Goal: Task Accomplishment & Management: Manage account settings

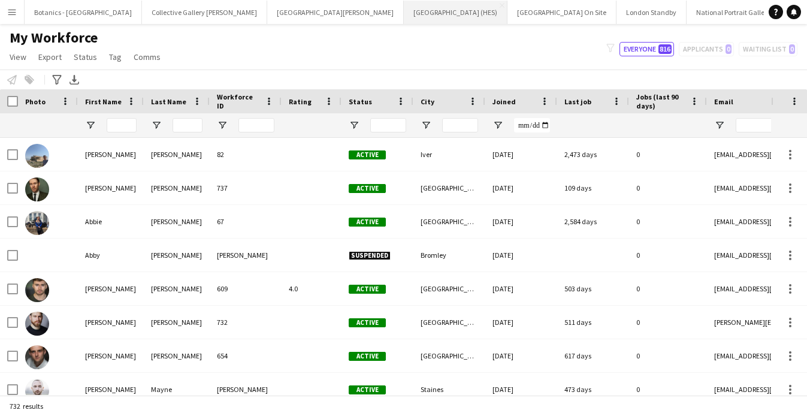
type input "*****"
type input "**********"
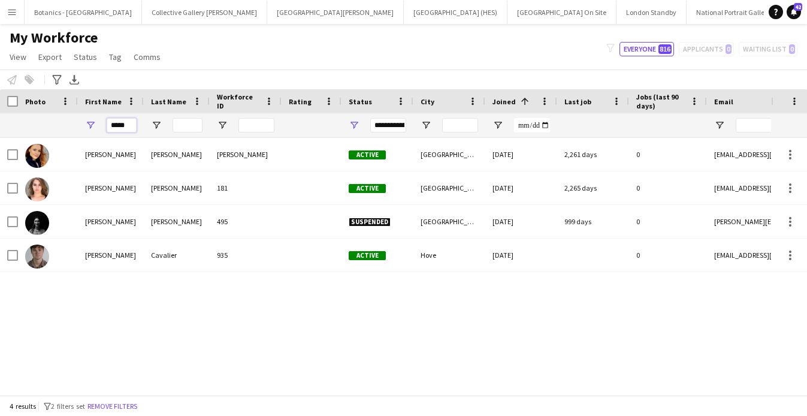
drag, startPoint x: 127, startPoint y: 128, endPoint x: 38, endPoint y: 128, distance: 89.2
click at [38, 128] on div "*****" at bounding box center [649, 125] width 1298 height 24
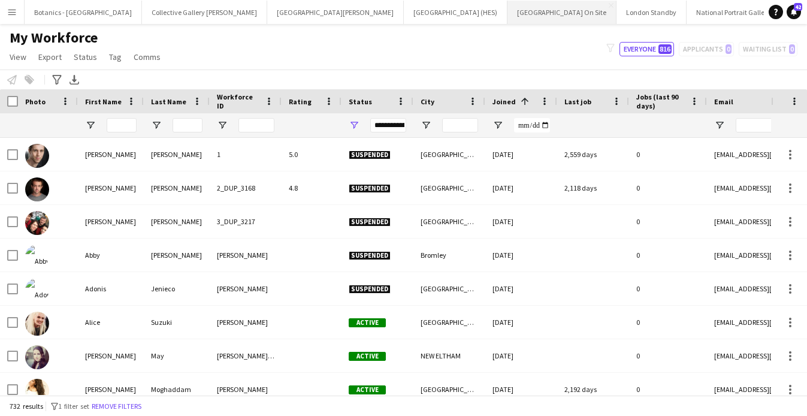
click at [507, 14] on button "[GEOGRAPHIC_DATA] On Site Close" at bounding box center [561, 12] width 109 height 23
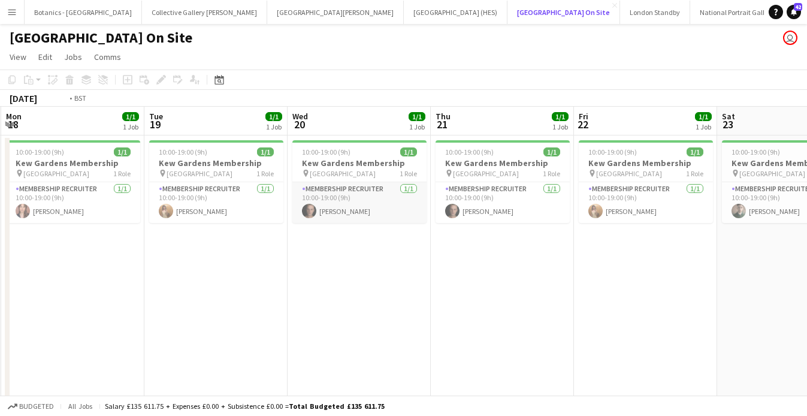
scroll to position [0, 284]
click at [365, 211] on app-card-role "Membership Recruiter [DATE] 10:00-19:00 (9h) [PERSON_NAME]" at bounding box center [360, 202] width 134 height 41
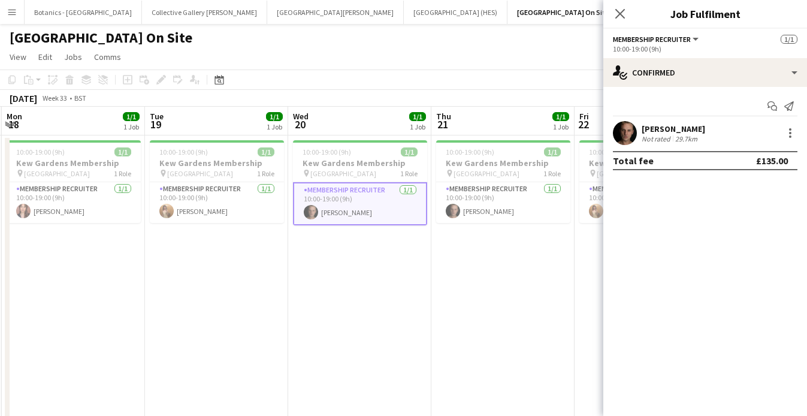
click at [675, 129] on div "[PERSON_NAME]" at bounding box center [672, 128] width 63 height 11
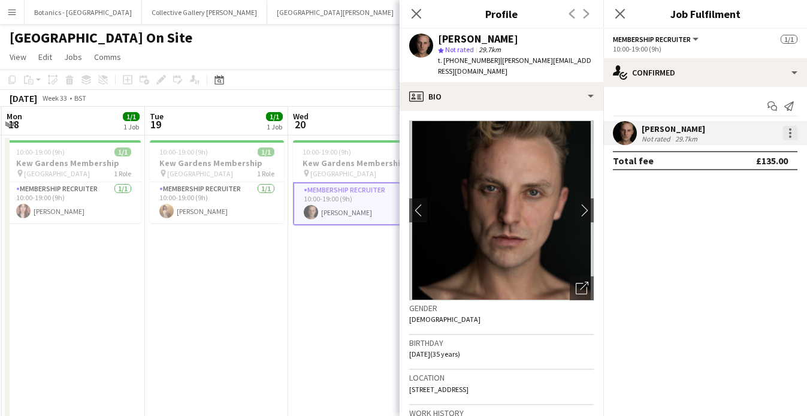
click at [791, 137] on div at bounding box center [790, 133] width 14 height 14
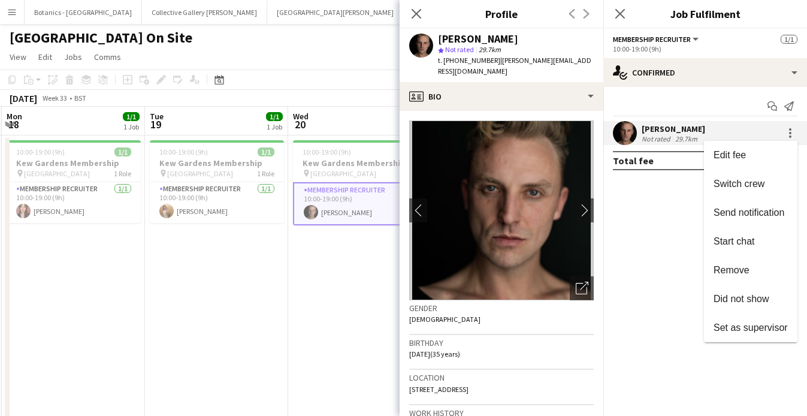
click at [659, 247] on div at bounding box center [403, 208] width 807 height 416
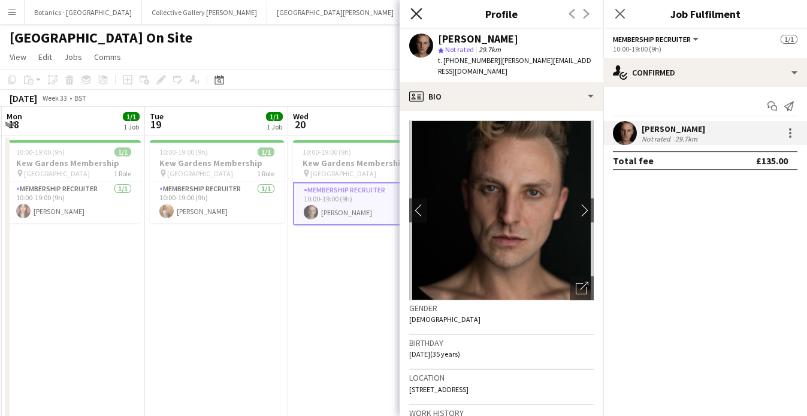
click at [414, 16] on icon "Close pop-in" at bounding box center [415, 13] width 11 height 11
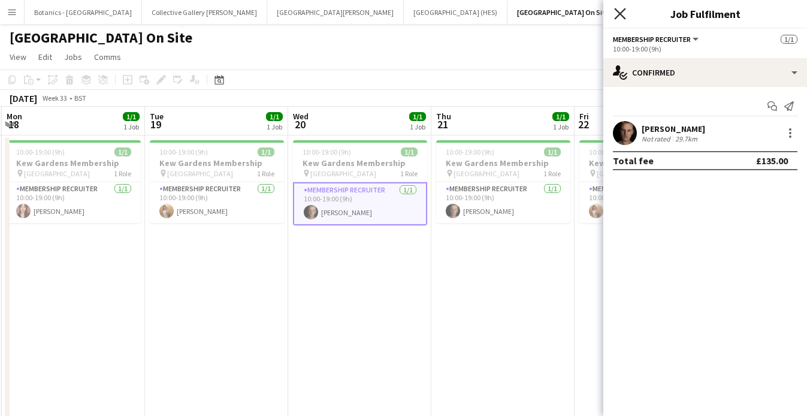
click at [620, 18] on icon "Close pop-in" at bounding box center [619, 13] width 11 height 11
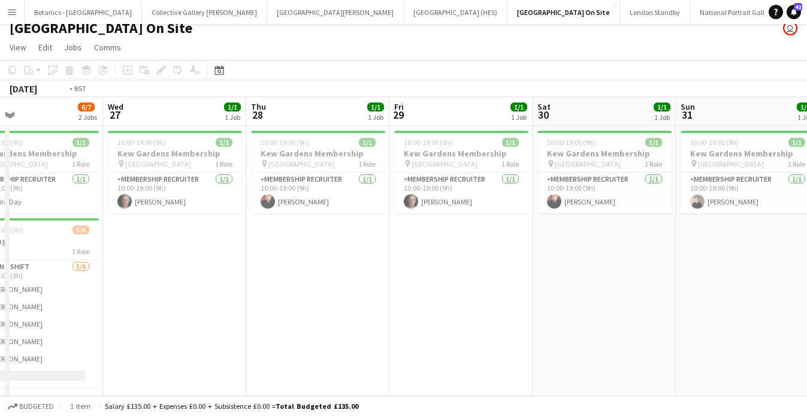
scroll to position [0, 395]
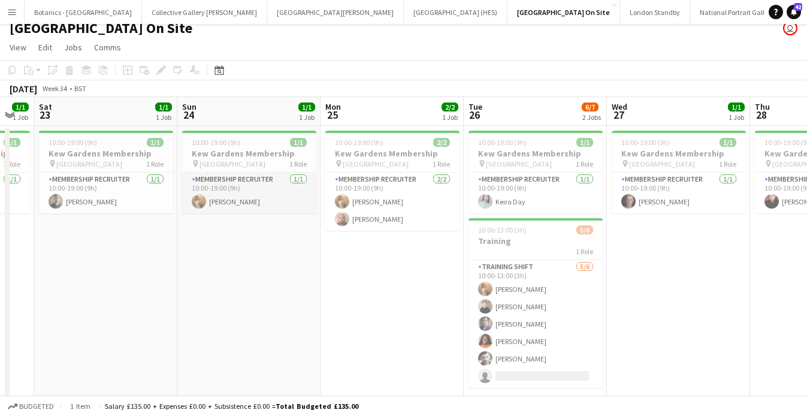
click at [266, 202] on app-card-role "Membership Recruiter [DATE] 10:00-19:00 (9h) [PERSON_NAME]" at bounding box center [249, 192] width 134 height 41
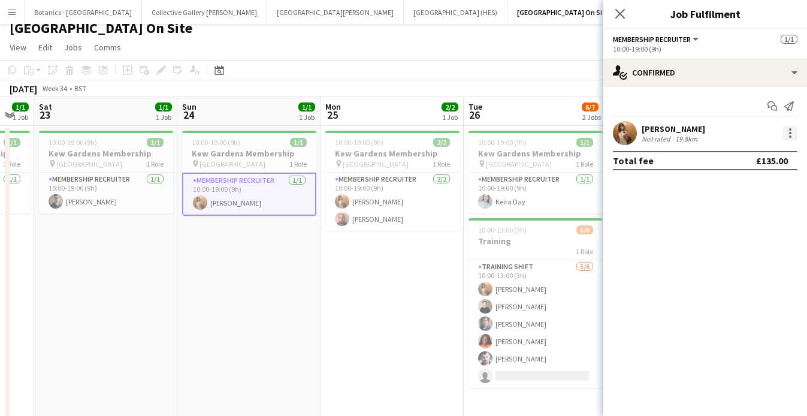
click at [788, 128] on div at bounding box center [790, 133] width 14 height 14
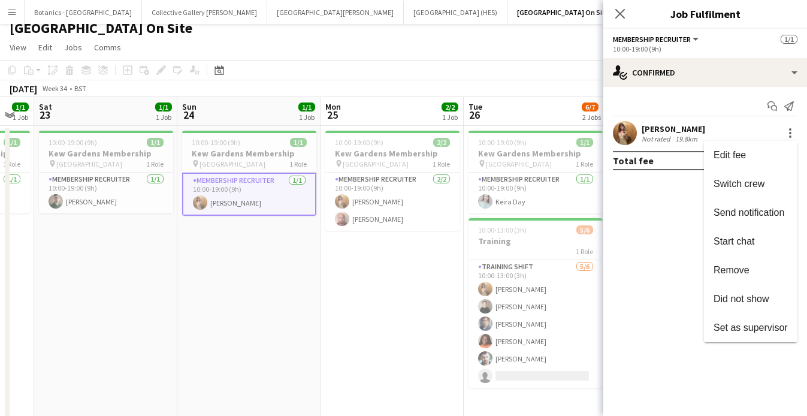
click at [660, 134] on div at bounding box center [403, 208] width 807 height 416
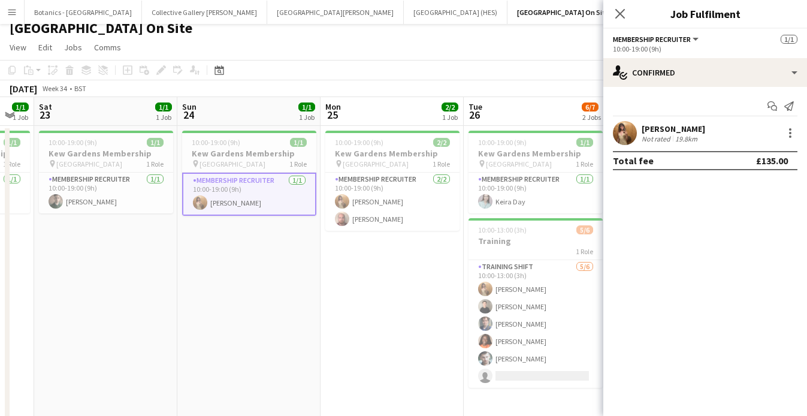
click at [657, 131] on div "[PERSON_NAME]" at bounding box center [672, 128] width 63 height 11
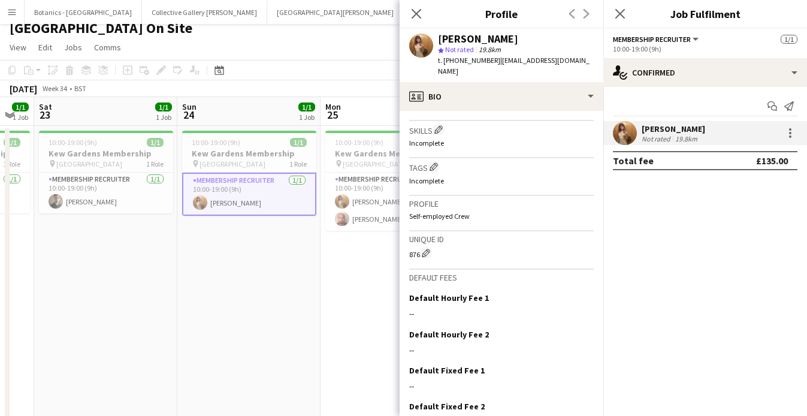
scroll to position [444, 0]
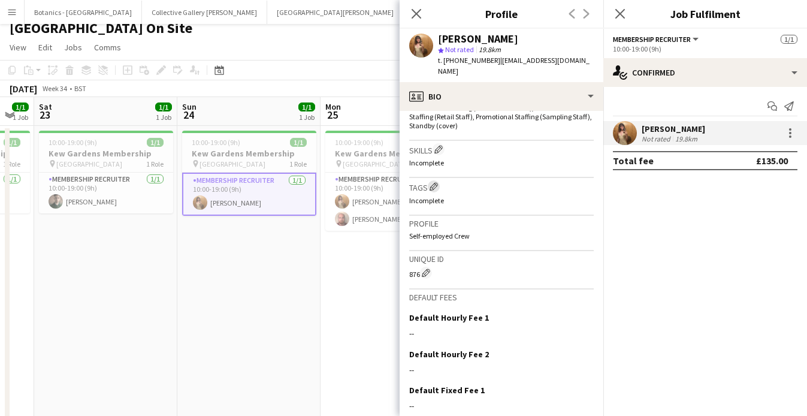
click at [433, 188] on app-icon "Edit crew company tags" at bounding box center [433, 186] width 8 height 8
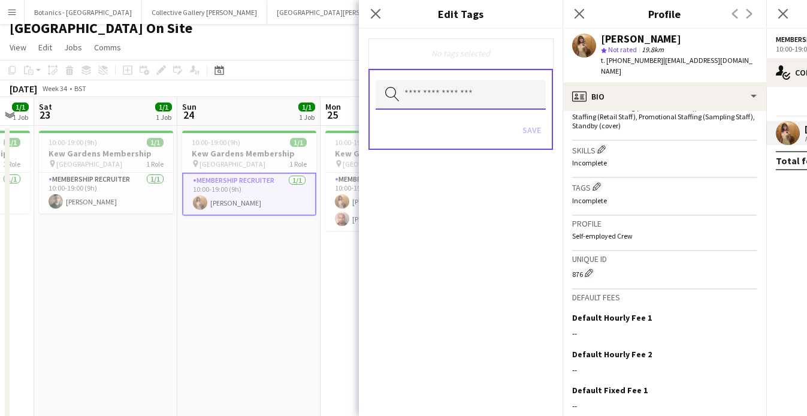
click at [468, 92] on input "text" at bounding box center [460, 95] width 170 height 30
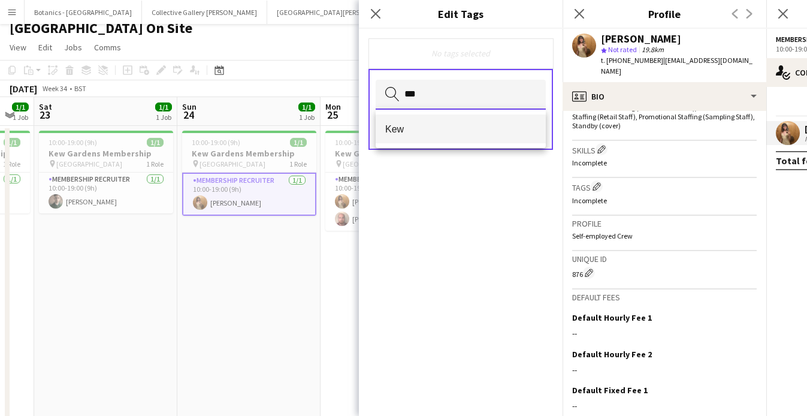
type input "***"
click at [439, 126] on span "Kew" at bounding box center [460, 128] width 151 height 11
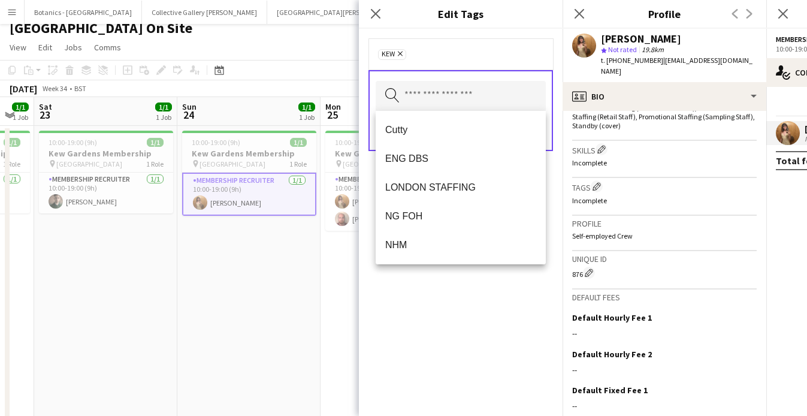
click at [501, 364] on div "Kew Remove Search by tag name Save" at bounding box center [461, 222] width 204 height 387
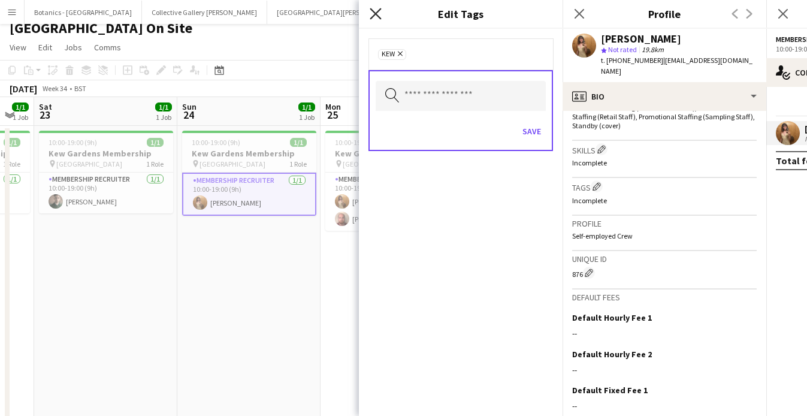
click at [380, 19] on icon at bounding box center [374, 13] width 11 height 11
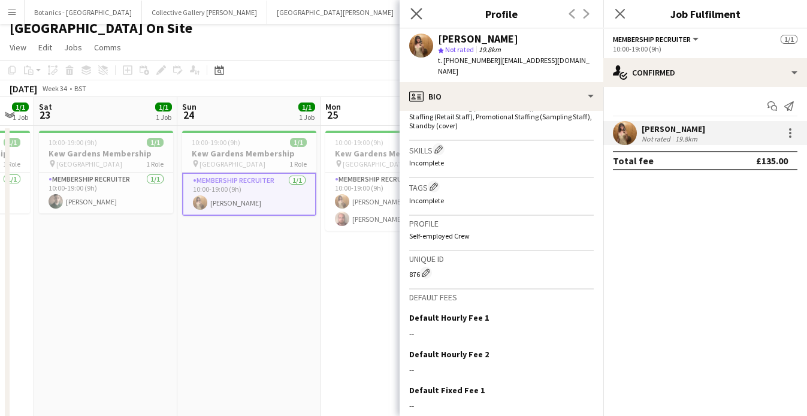
click at [418, 7] on app-icon "Close pop-in" at bounding box center [416, 13] width 17 height 17
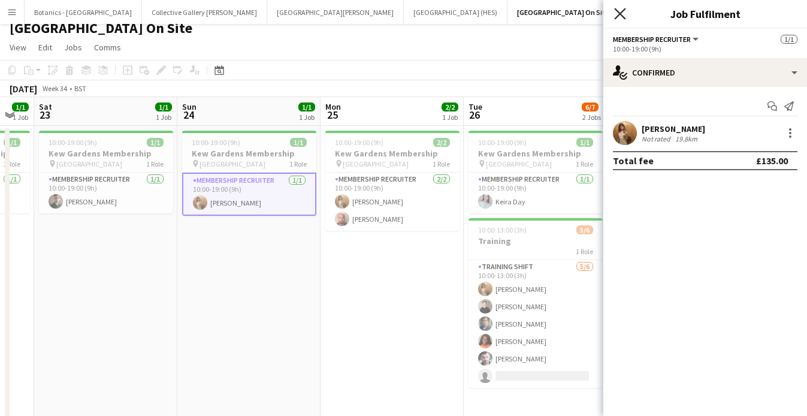
click at [614, 18] on icon at bounding box center [619, 13] width 11 height 11
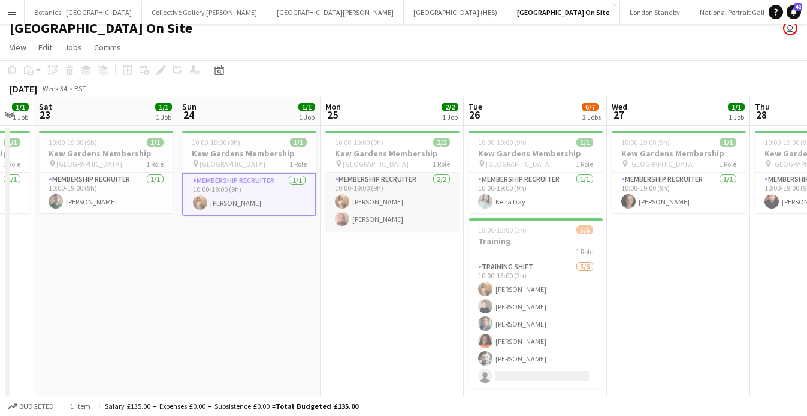
click at [397, 217] on app-card-role "Membership Recruiter [DATE] 10:00-19:00 (9h) [PERSON_NAME] [PERSON_NAME]" at bounding box center [392, 201] width 134 height 58
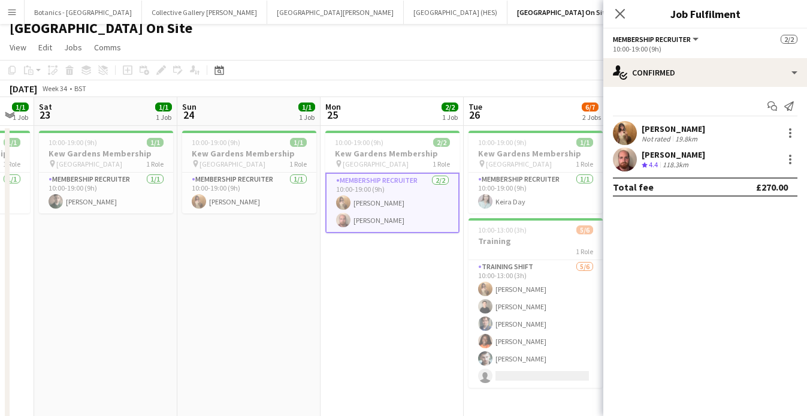
click at [691, 156] on div "[PERSON_NAME]" at bounding box center [672, 154] width 63 height 11
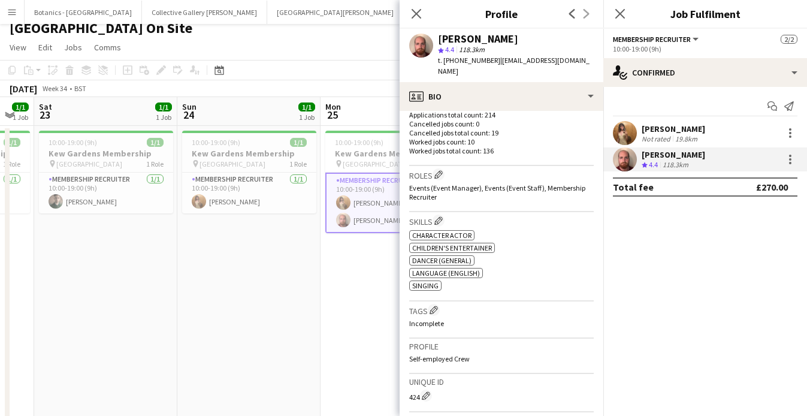
scroll to position [365, 0]
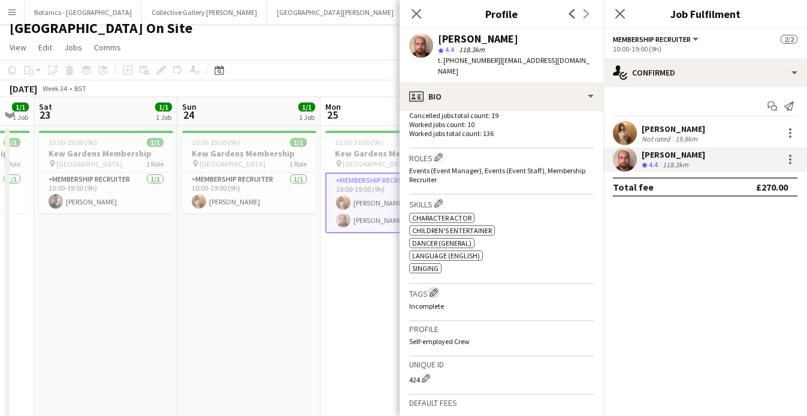
click at [433, 288] on app-icon "Edit crew company tags" at bounding box center [433, 292] width 8 height 8
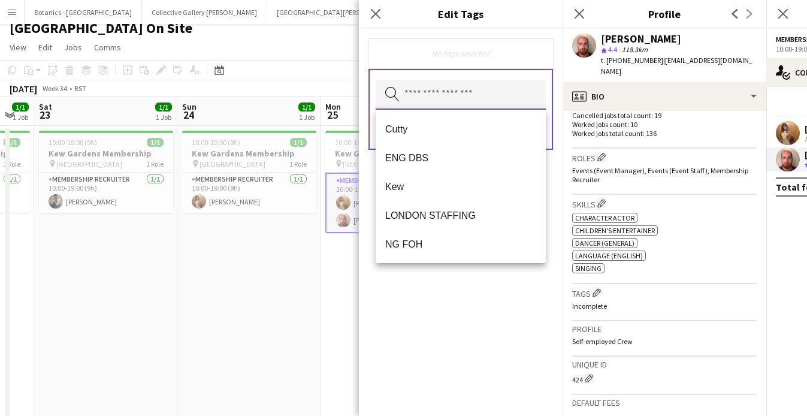
click at [450, 96] on input "text" at bounding box center [460, 95] width 170 height 30
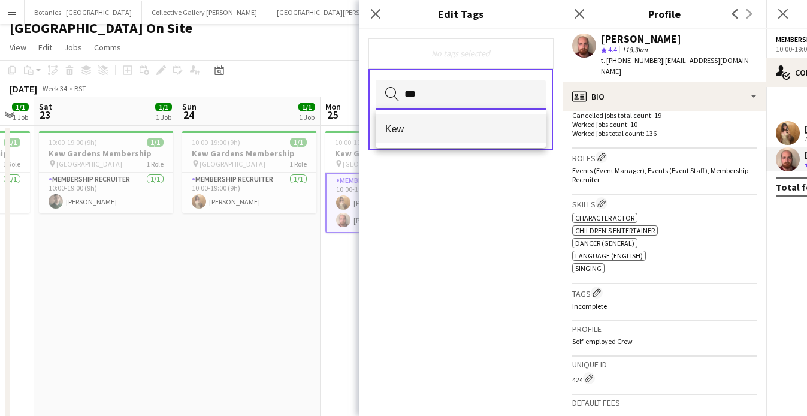
type input "***"
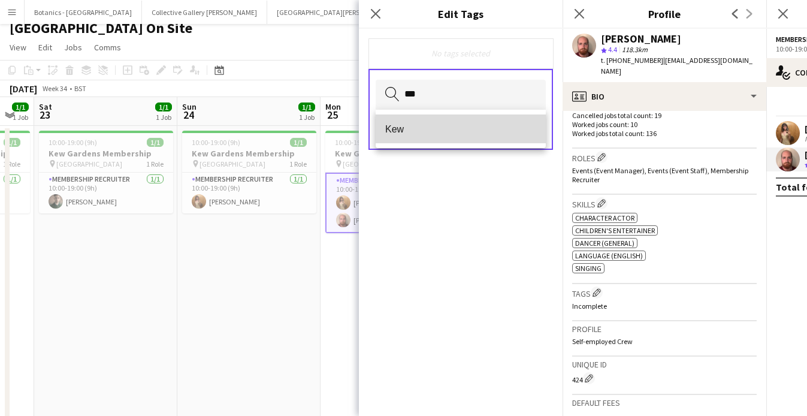
click at [452, 132] on span "Kew" at bounding box center [460, 128] width 151 height 11
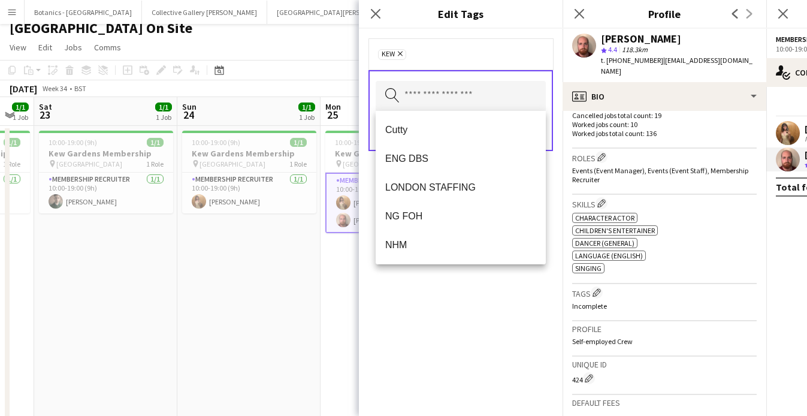
click at [416, 16] on h3 "Edit Tags" at bounding box center [461, 14] width 204 height 16
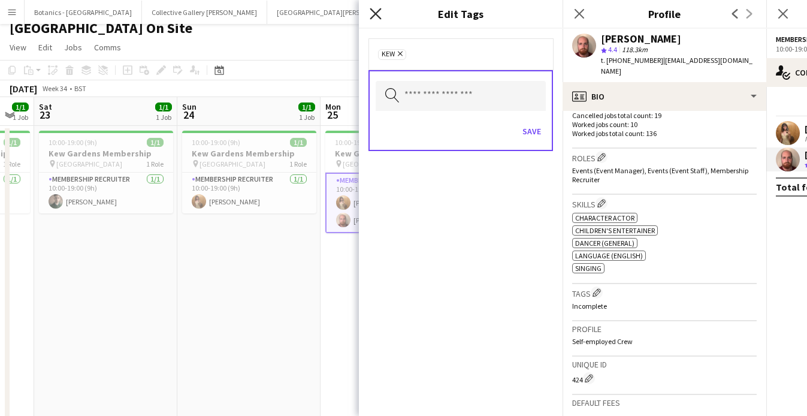
click at [376, 10] on icon "Close pop-in" at bounding box center [374, 13] width 11 height 11
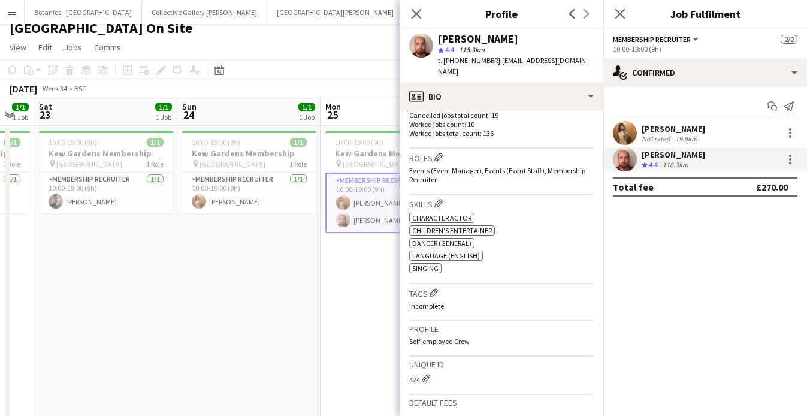
scroll to position [404, 0]
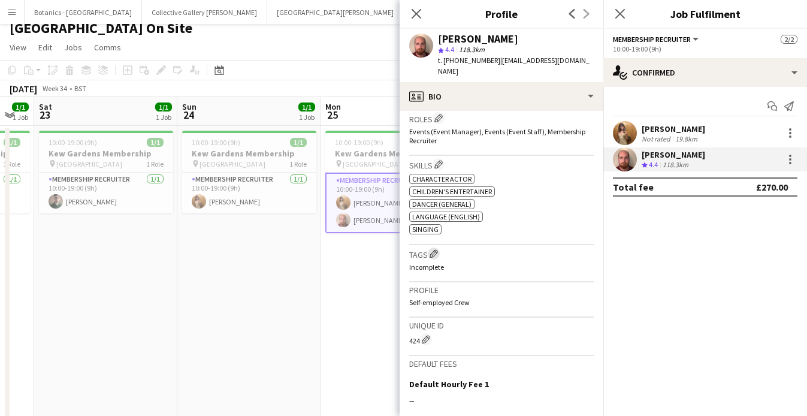
click at [436, 249] on app-icon "Edit crew company tags" at bounding box center [433, 253] width 8 height 8
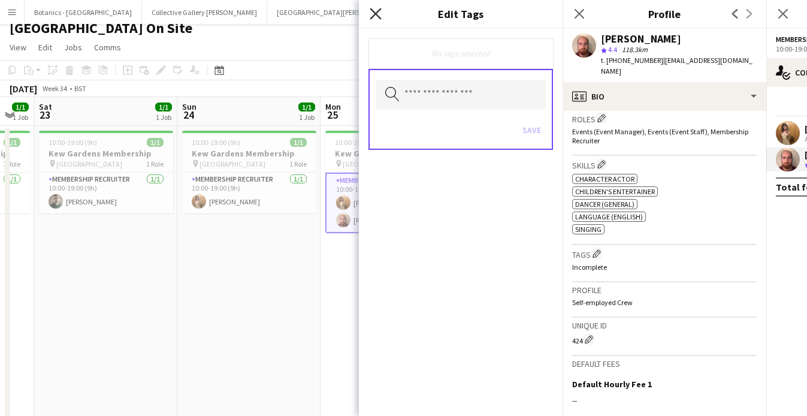
click at [378, 13] on icon "Close pop-in" at bounding box center [374, 13] width 11 height 11
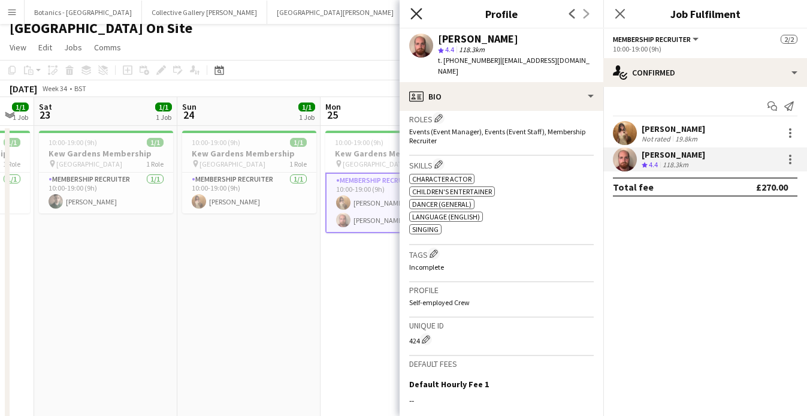
click at [411, 16] on icon "Close pop-in" at bounding box center [415, 13] width 11 height 11
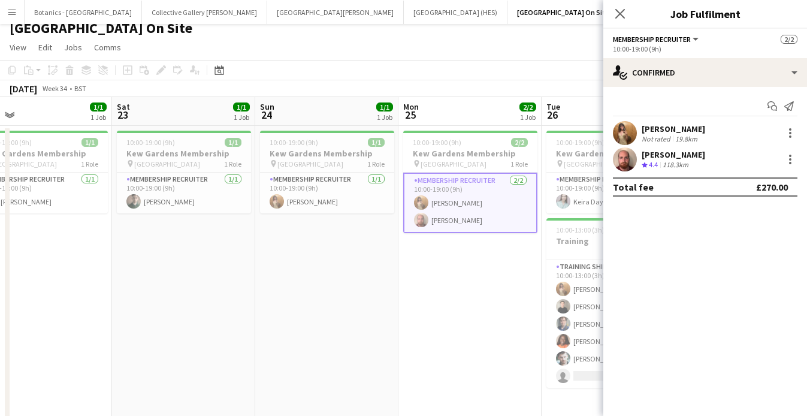
scroll to position [0, 316]
click at [501, 210] on app-card-role "Membership Recruiter [DATE] 10:00-19:00 (9h) [PERSON_NAME] [PERSON_NAME]" at bounding box center [471, 202] width 134 height 60
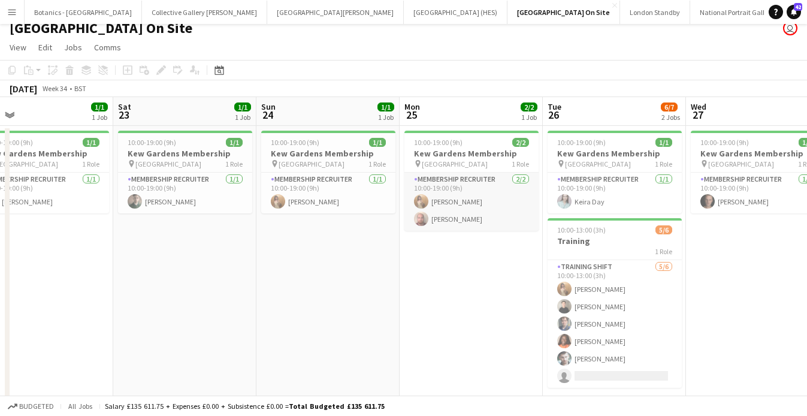
click at [483, 199] on app-card-role "Membership Recruiter [DATE] 10:00-19:00 (9h) [PERSON_NAME] [PERSON_NAME]" at bounding box center [471, 201] width 134 height 58
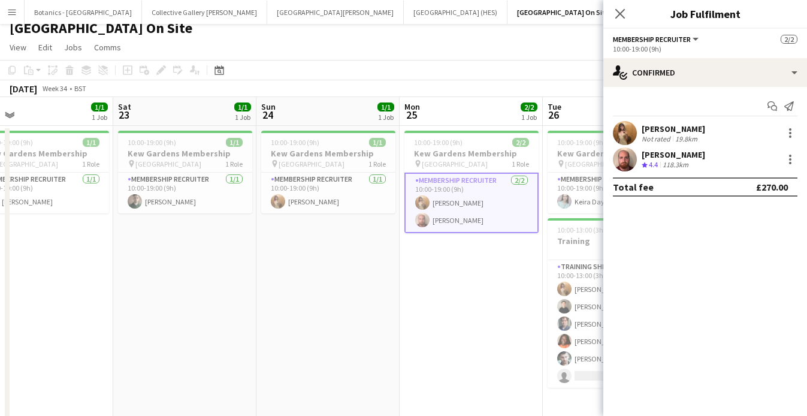
click at [686, 160] on div "118.3km" at bounding box center [675, 165] width 31 height 10
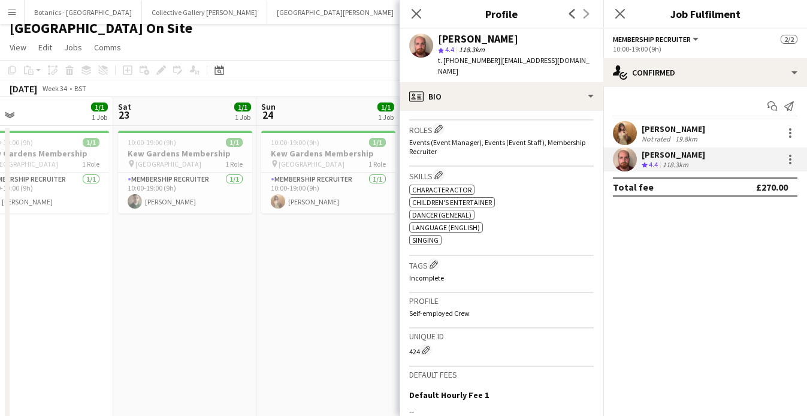
scroll to position [418, 0]
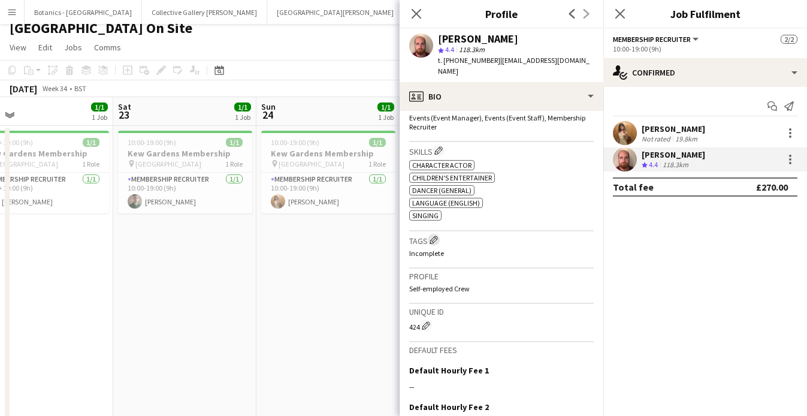
click at [437, 235] on app-icon "Edit crew company tags" at bounding box center [433, 239] width 8 height 8
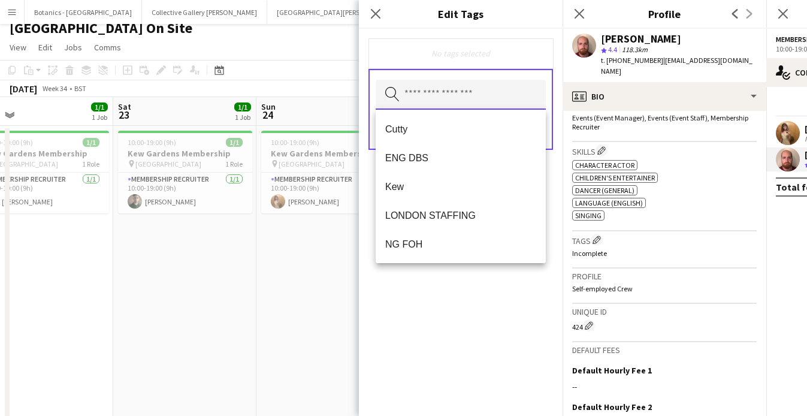
click at [451, 96] on input "text" at bounding box center [460, 95] width 170 height 30
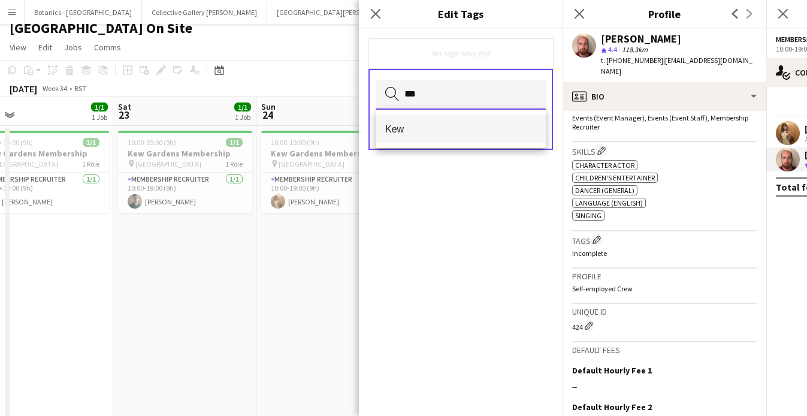
type input "***"
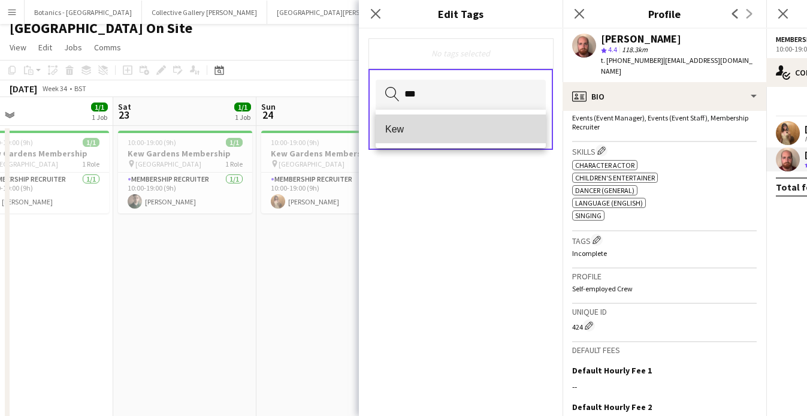
click at [428, 134] on span "Kew" at bounding box center [460, 128] width 151 height 11
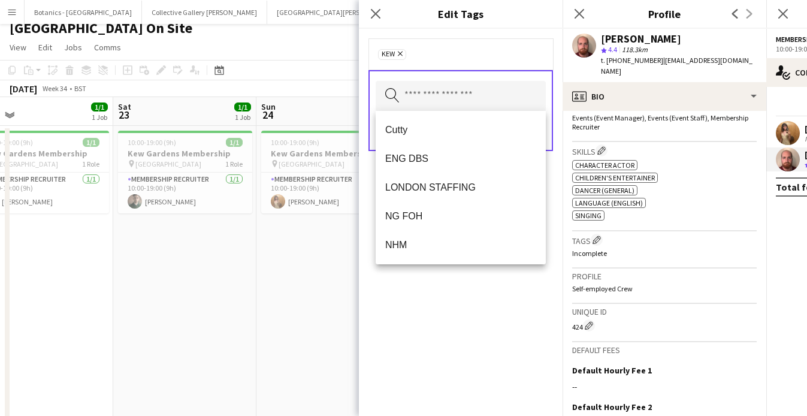
click at [478, 332] on div "Kew Remove Search by tag name Save" at bounding box center [461, 222] width 204 height 387
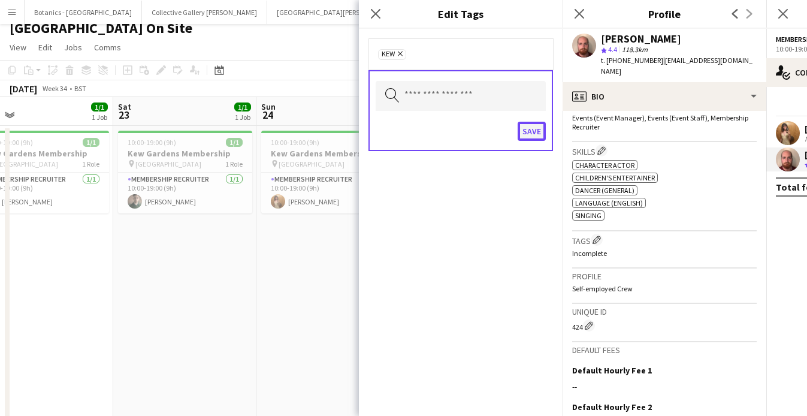
click at [530, 132] on button "Save" at bounding box center [531, 131] width 28 height 19
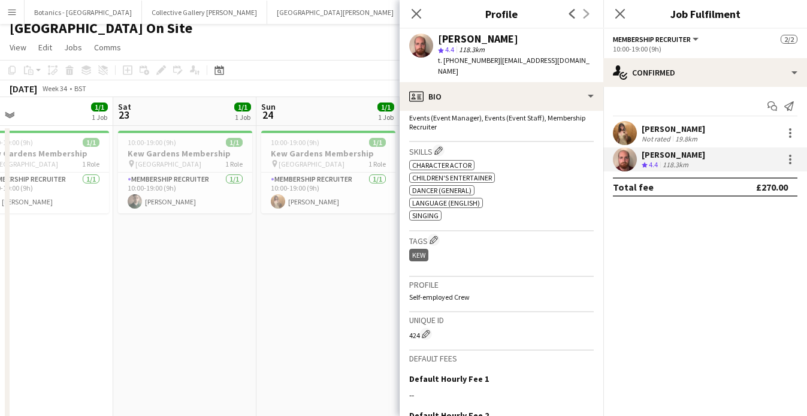
click at [674, 131] on div "[PERSON_NAME]" at bounding box center [672, 128] width 63 height 11
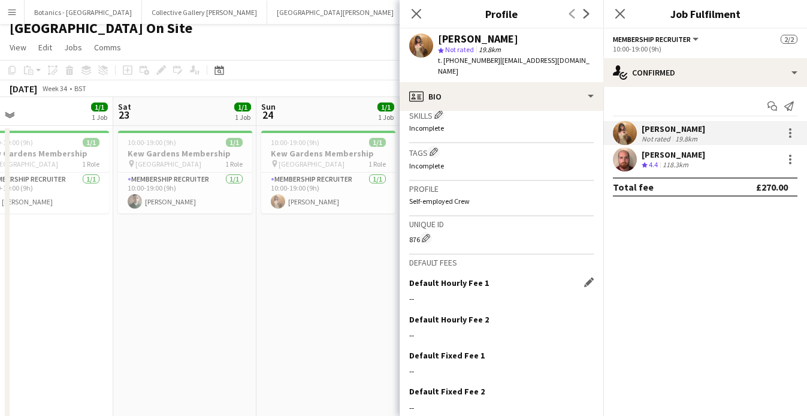
scroll to position [466, 0]
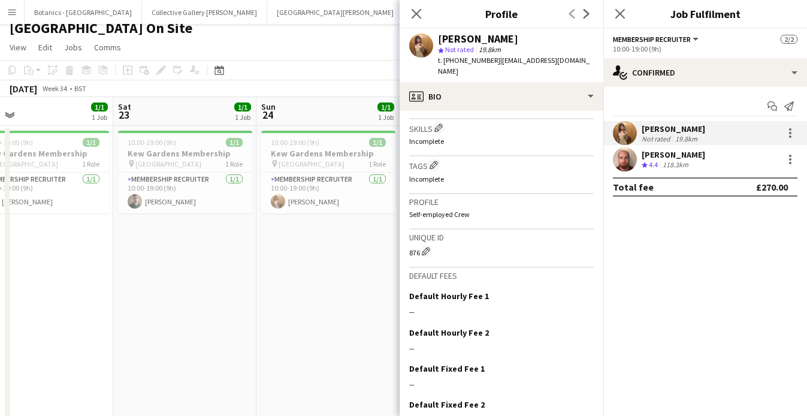
click at [442, 165] on h3 "Tags Edit crew company tags" at bounding box center [501, 165] width 184 height 13
click at [437, 165] on app-icon "Edit crew company tags" at bounding box center [433, 164] width 8 height 8
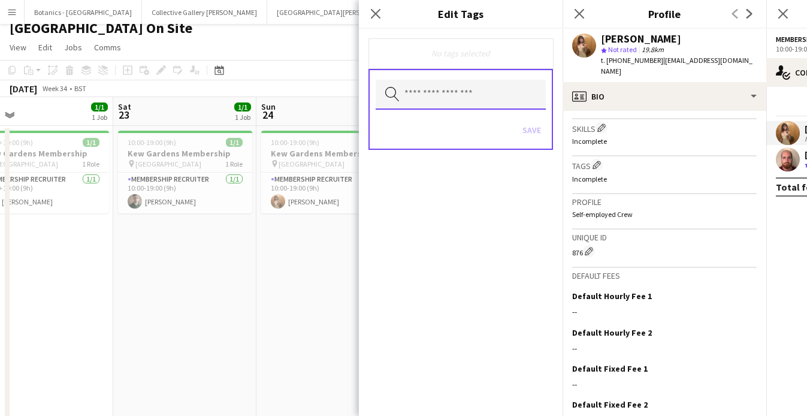
click at [447, 97] on input "text" at bounding box center [460, 95] width 170 height 30
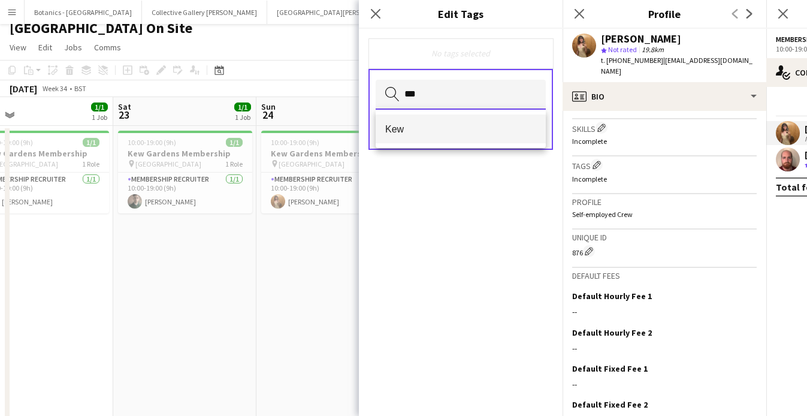
type input "***"
click at [435, 133] on span "Kew" at bounding box center [460, 128] width 151 height 11
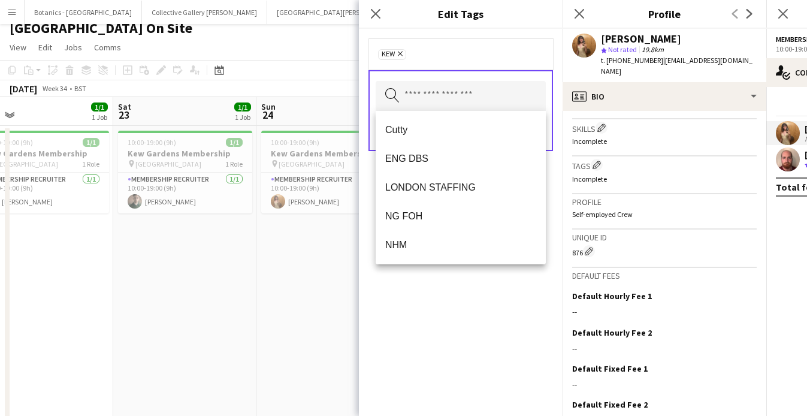
click at [461, 53] on div "Kew Remove" at bounding box center [460, 54] width 165 height 12
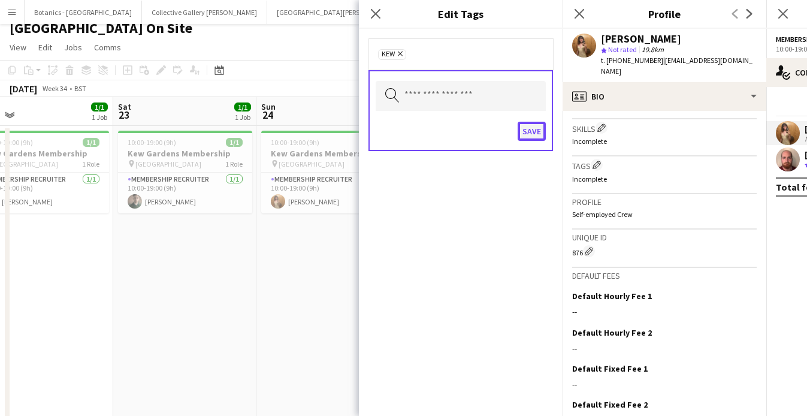
click at [529, 131] on button "Save" at bounding box center [531, 131] width 28 height 19
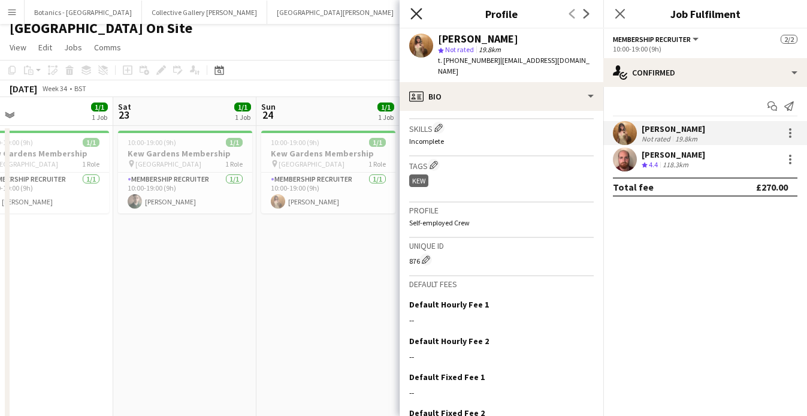
click at [420, 12] on icon "Close pop-in" at bounding box center [415, 13] width 11 height 11
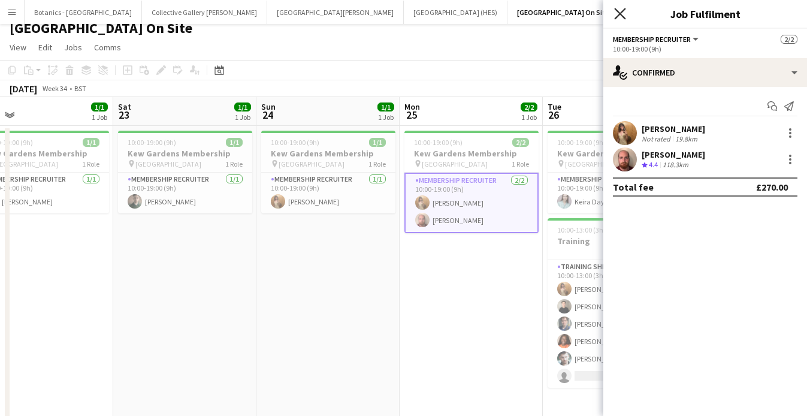
click at [617, 15] on icon at bounding box center [619, 13] width 11 height 11
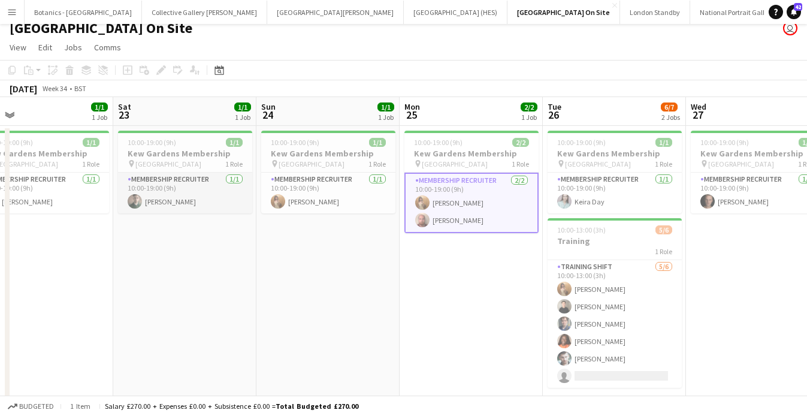
click at [202, 200] on app-card-role "Membership Recruiter [DATE] 10:00-19:00 (9h) [PERSON_NAME]" at bounding box center [185, 192] width 134 height 41
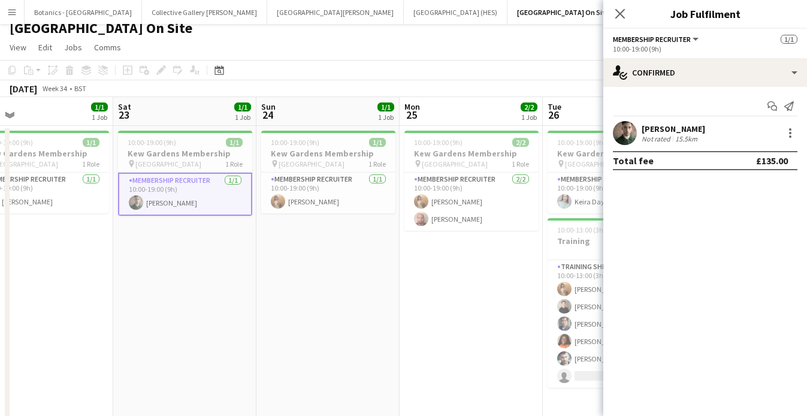
click at [708, 141] on div "[PERSON_NAME] Not rated 15.5km" at bounding box center [705, 133] width 204 height 24
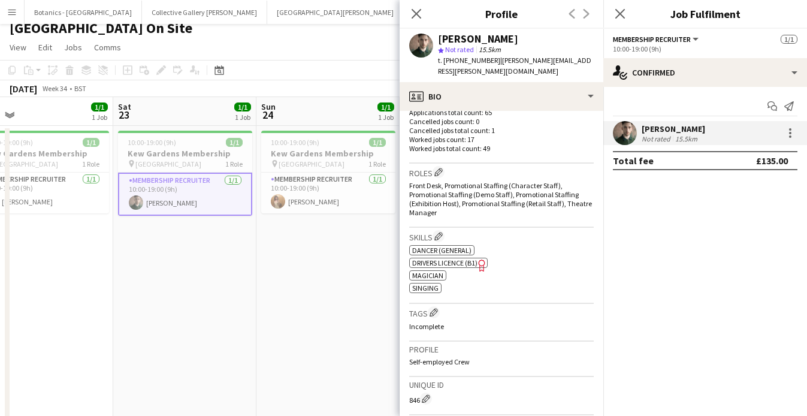
scroll to position [365, 0]
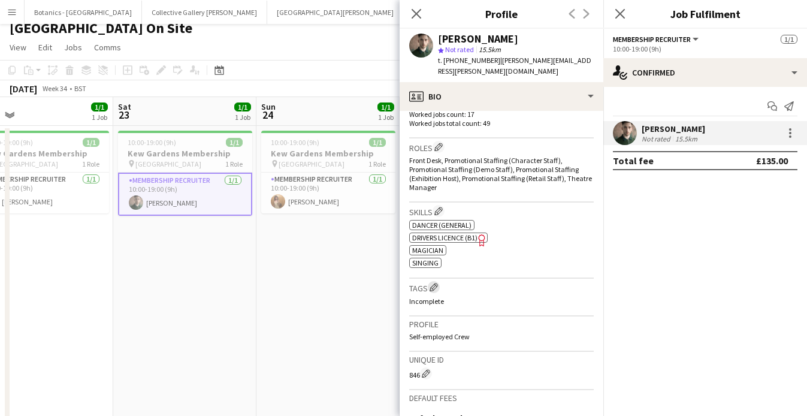
click at [434, 283] on app-icon "Edit crew company tags" at bounding box center [433, 287] width 8 height 8
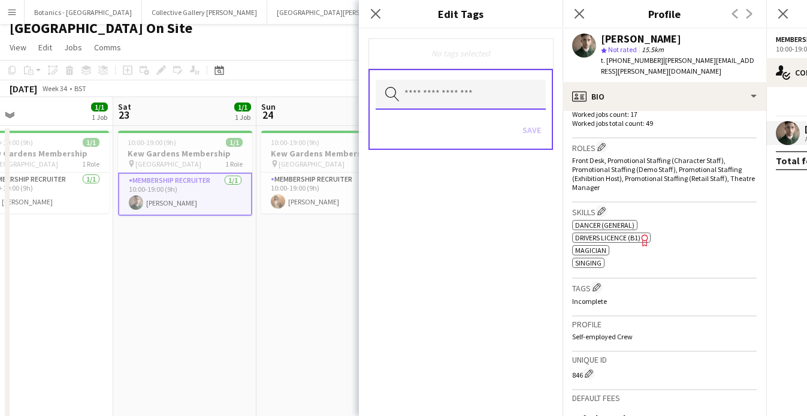
click at [435, 94] on input "text" at bounding box center [460, 95] width 170 height 30
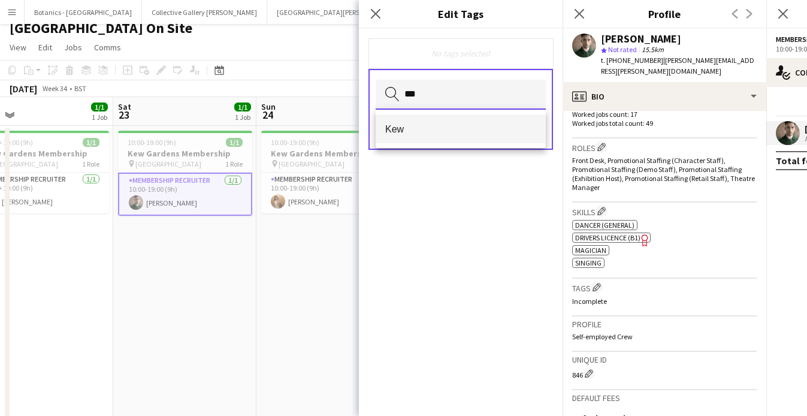
type input "***"
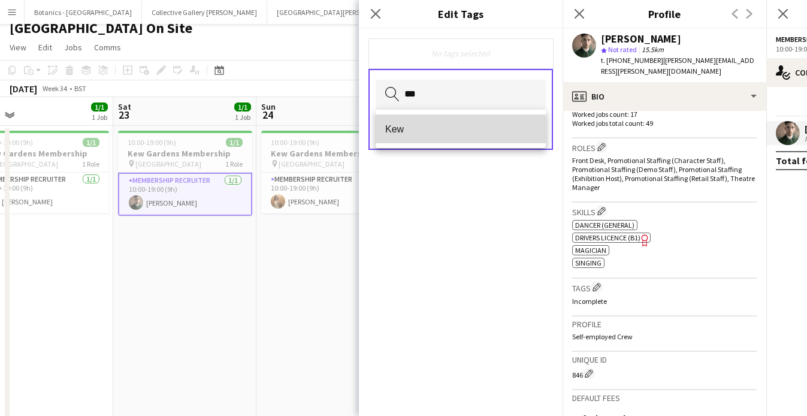
click at [444, 134] on span "Kew" at bounding box center [460, 128] width 151 height 11
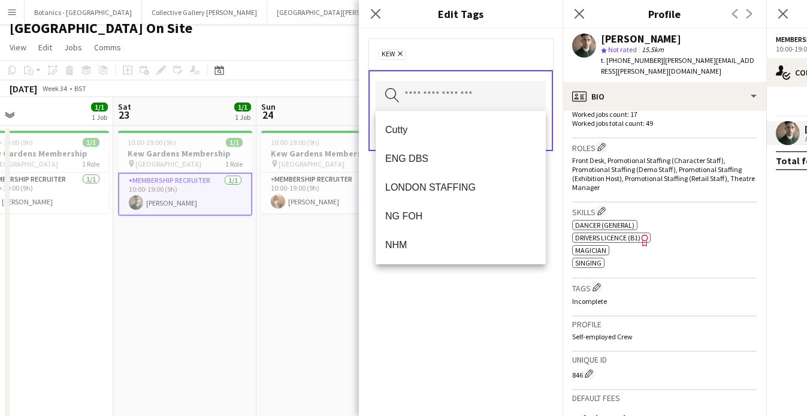
click at [459, 56] on div "Kew Remove" at bounding box center [460, 54] width 165 height 12
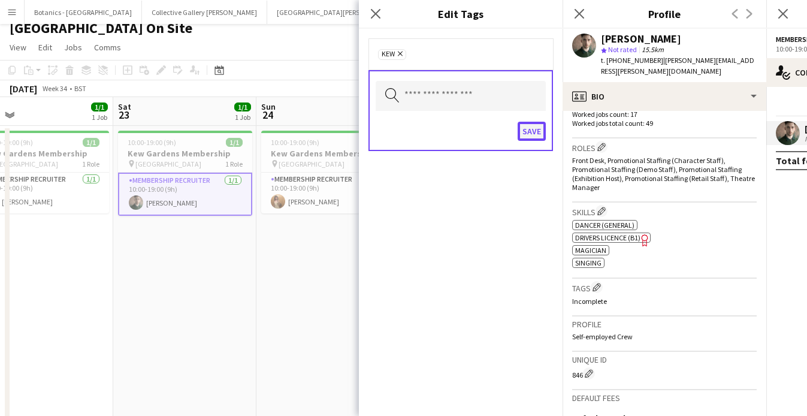
click at [531, 131] on button "Save" at bounding box center [531, 131] width 28 height 19
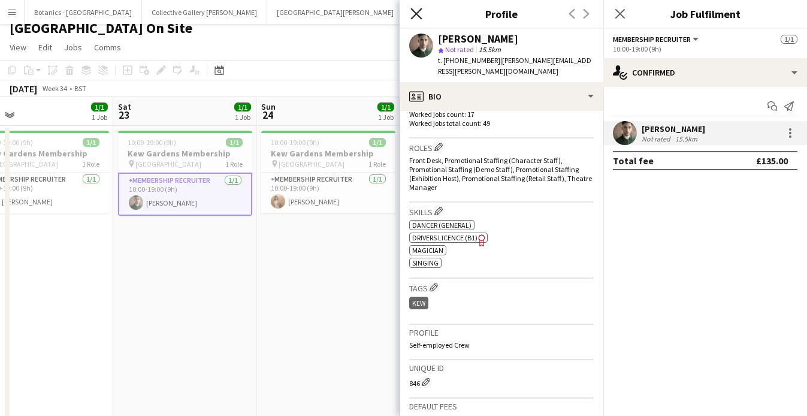
click at [417, 14] on icon at bounding box center [415, 13] width 11 height 11
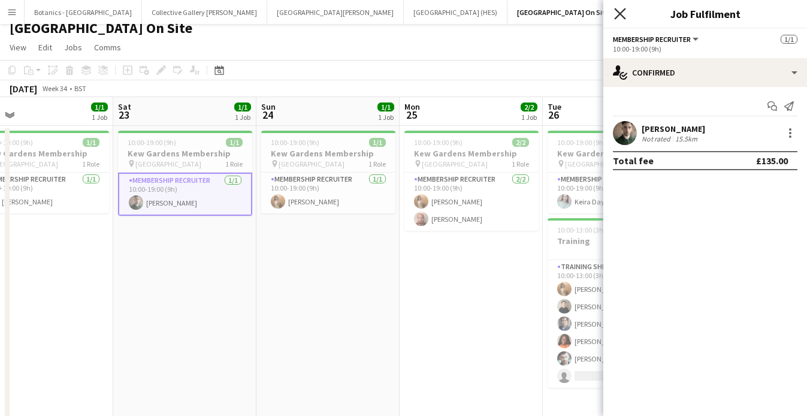
click at [622, 9] on icon "Close pop-in" at bounding box center [619, 13] width 11 height 11
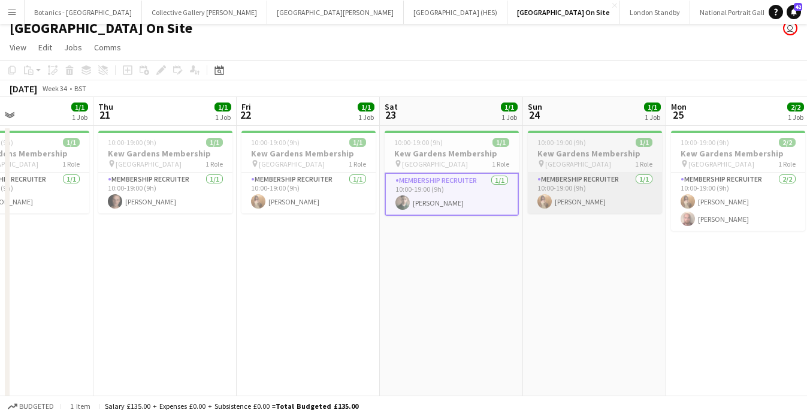
scroll to position [0, 322]
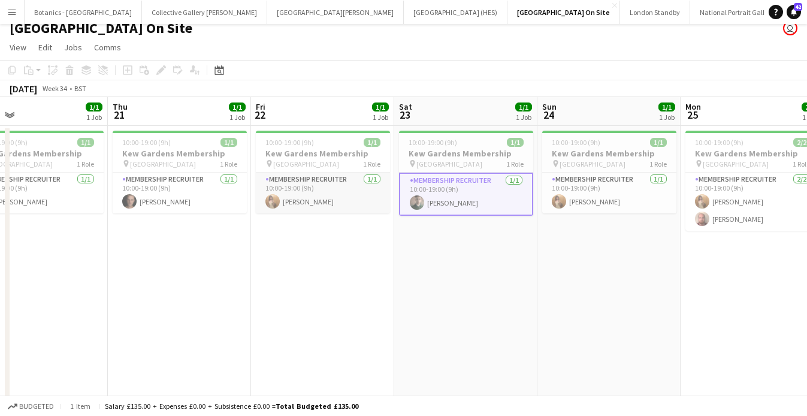
click at [328, 195] on app-card-role "Membership Recruiter [DATE] 10:00-19:00 (9h) [PERSON_NAME]" at bounding box center [323, 192] width 134 height 41
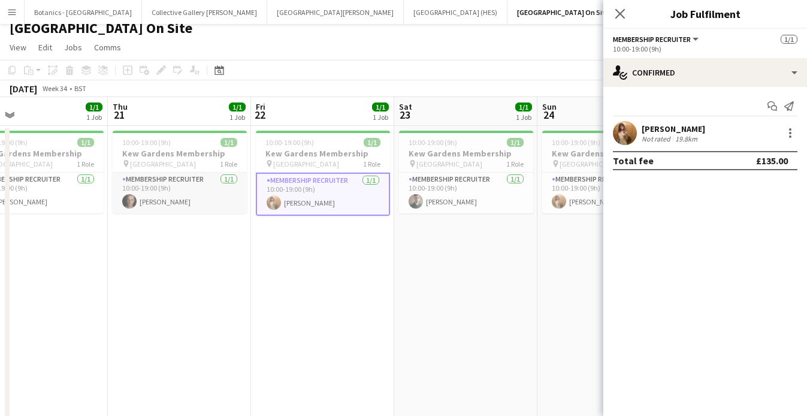
click at [197, 184] on app-card-role "Membership Recruiter [DATE] 10:00-19:00 (9h) [PERSON_NAME]" at bounding box center [180, 192] width 134 height 41
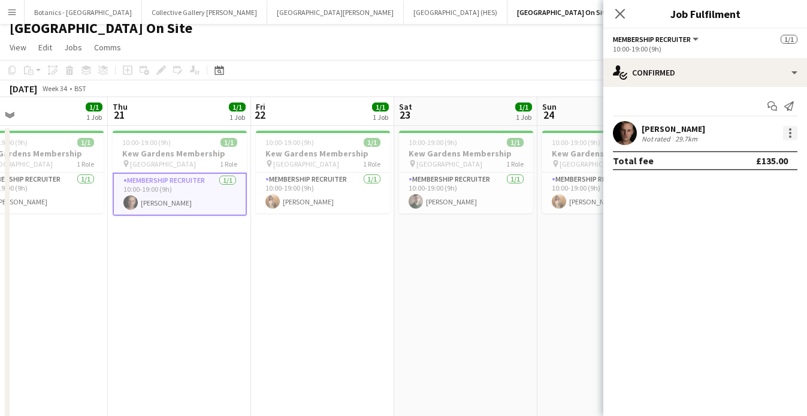
click at [783, 134] on div at bounding box center [790, 133] width 14 height 14
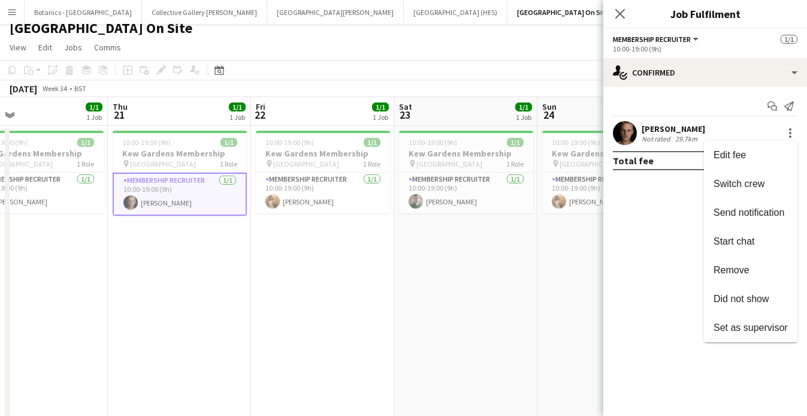
click at [669, 132] on div at bounding box center [403, 208] width 807 height 416
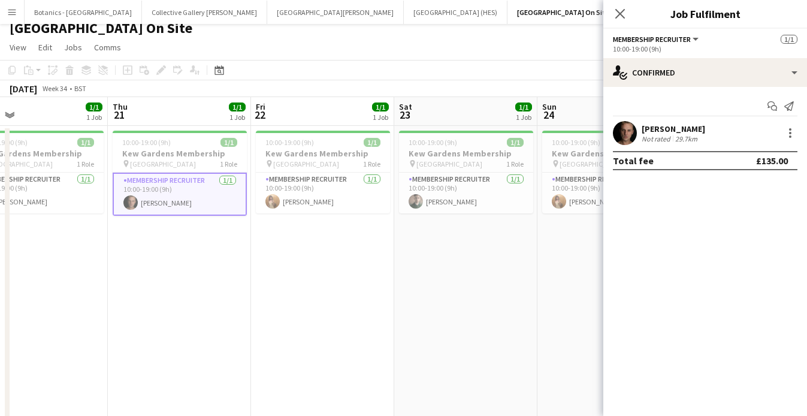
click at [660, 135] on div "Not rated" at bounding box center [656, 138] width 31 height 9
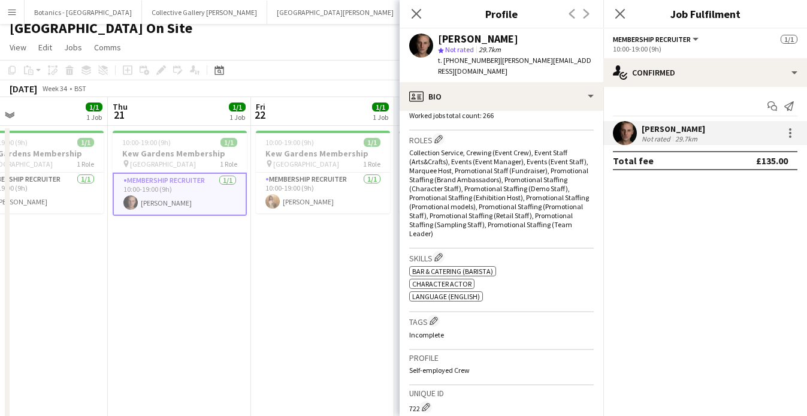
scroll to position [442, 0]
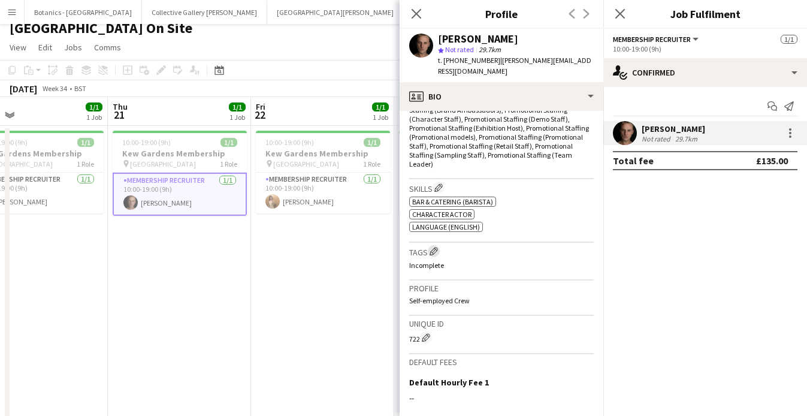
click at [433, 247] on app-icon "Edit crew company tags" at bounding box center [433, 251] width 8 height 8
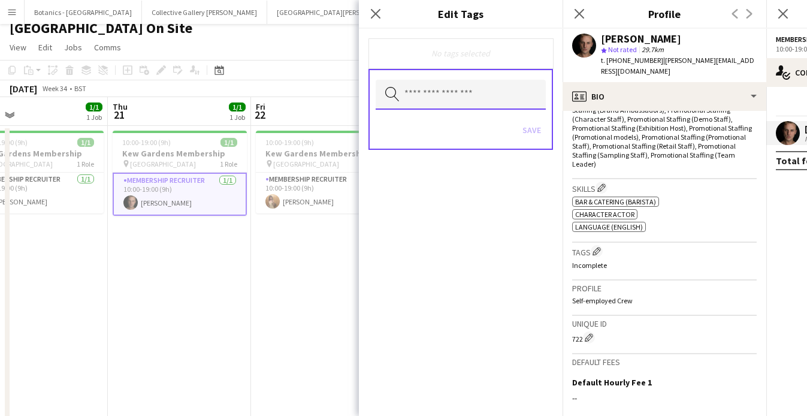
click at [480, 92] on input "text" at bounding box center [460, 95] width 170 height 30
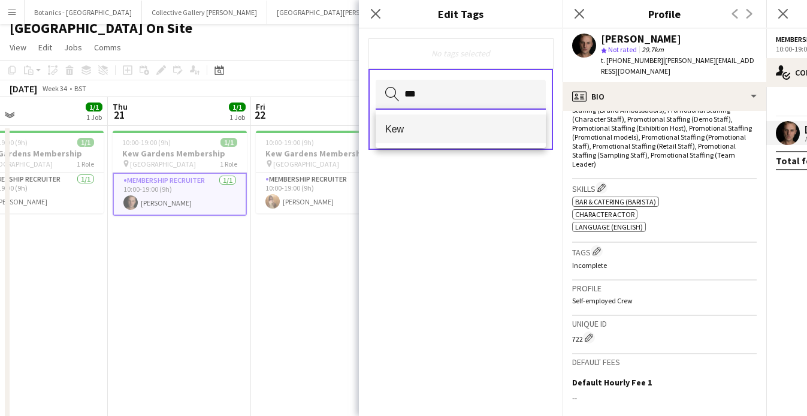
type input "***"
click at [464, 140] on mat-option "Kew" at bounding box center [460, 128] width 170 height 29
type input "***"
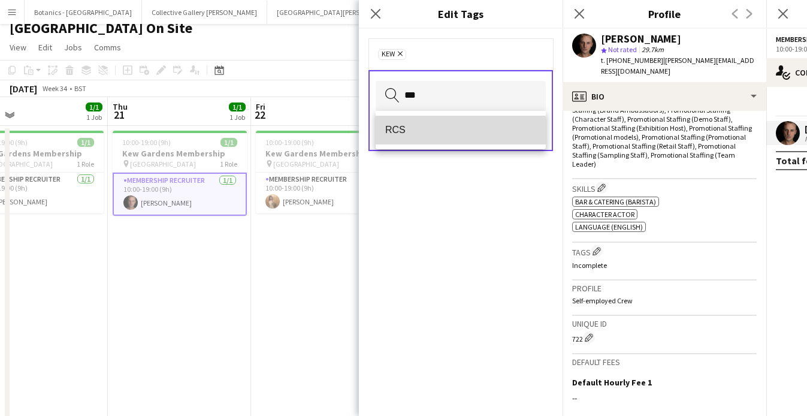
click at [422, 135] on span "RCS" at bounding box center [460, 129] width 151 height 11
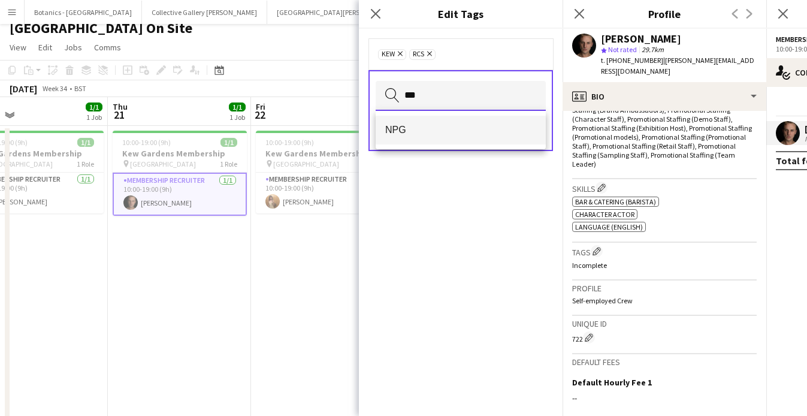
type input "***"
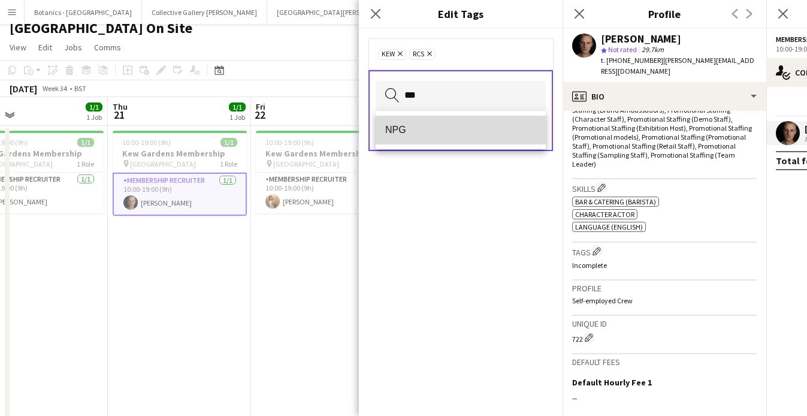
click at [435, 141] on mat-option "NPG" at bounding box center [460, 130] width 170 height 29
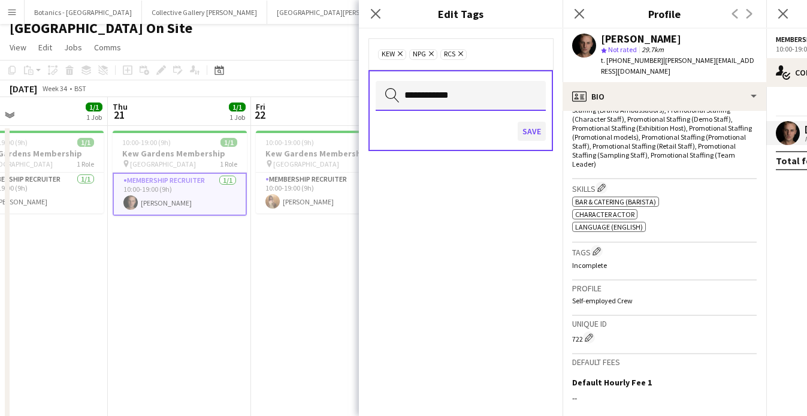
type input "**********"
click at [533, 130] on button "Save" at bounding box center [531, 131] width 28 height 19
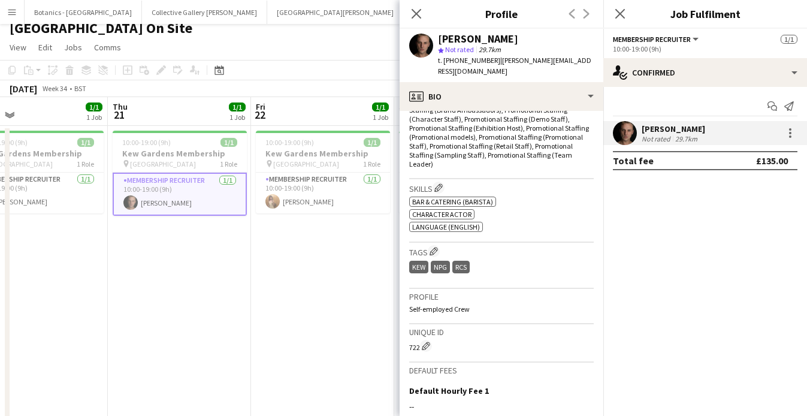
click at [492, 258] on div "Kew NPG RCS" at bounding box center [501, 268] width 184 height 20
click at [432, 247] on app-icon "Edit crew company tags" at bounding box center [433, 251] width 8 height 8
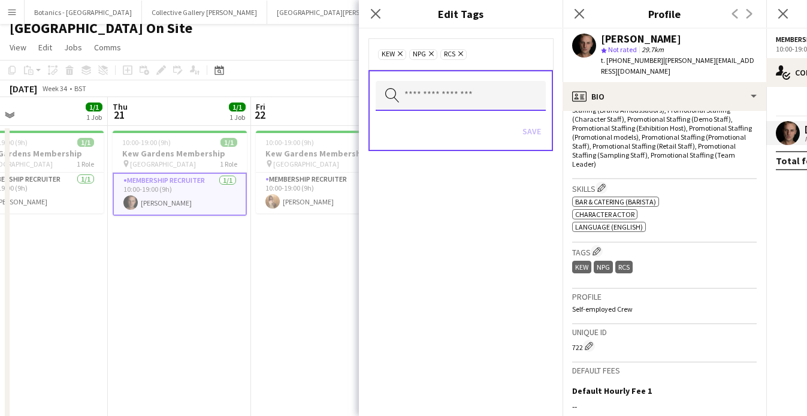
click at [449, 98] on input "text" at bounding box center [460, 96] width 170 height 30
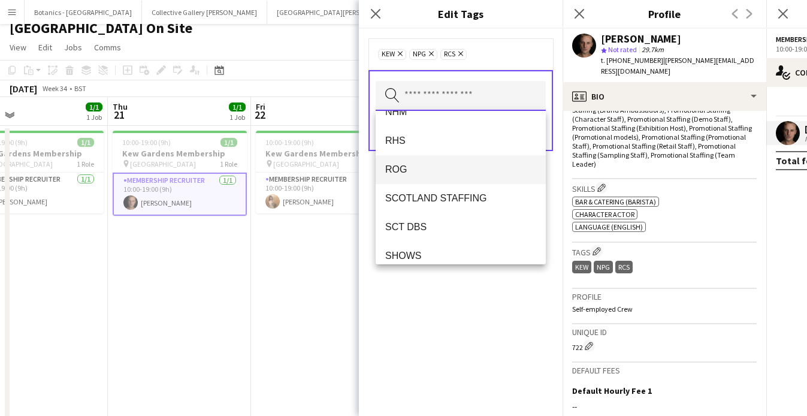
scroll to position [134, 0]
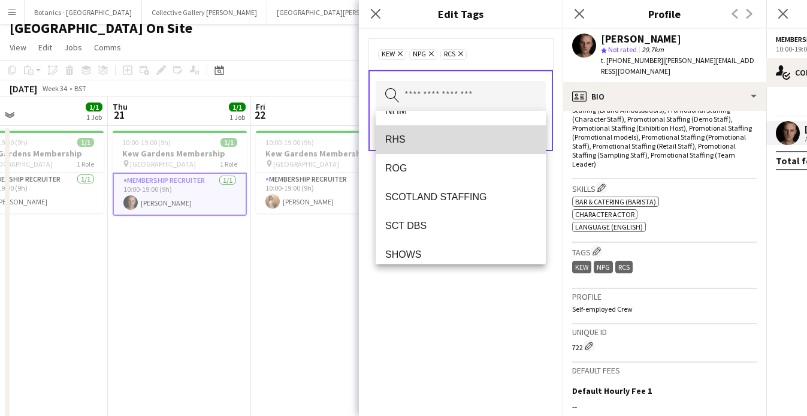
click at [422, 138] on span "RHS" at bounding box center [460, 139] width 151 height 11
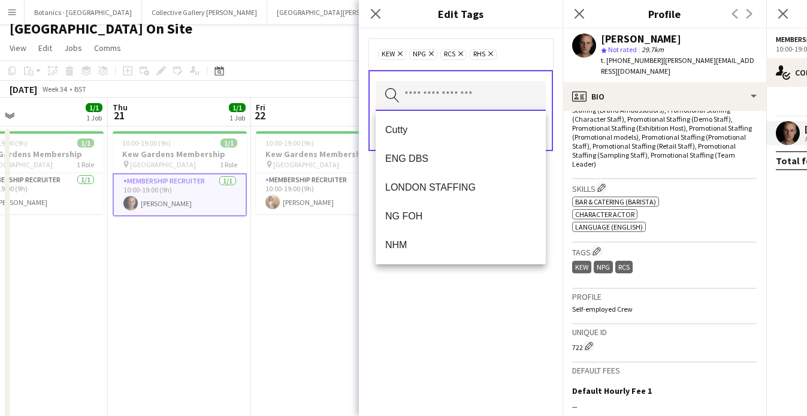
scroll to position [0, 0]
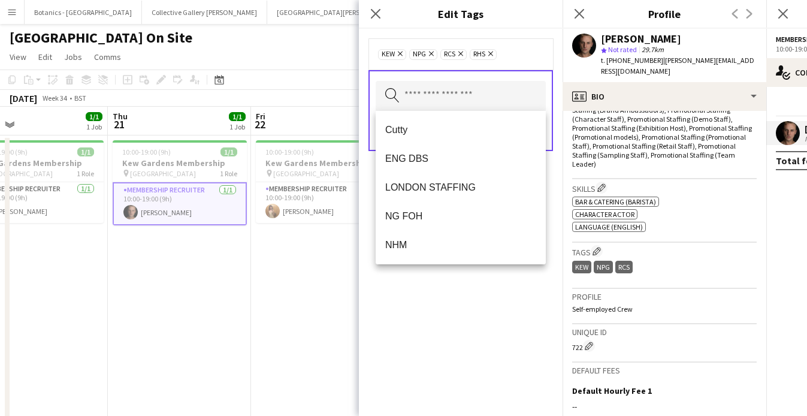
click at [212, 292] on app-date-cell "10:00-19:00 (9h) 1/1 [GEOGRAPHIC_DATA] Membership pin Kew Gardens 1 Role Member…" at bounding box center [179, 284] width 143 height 298
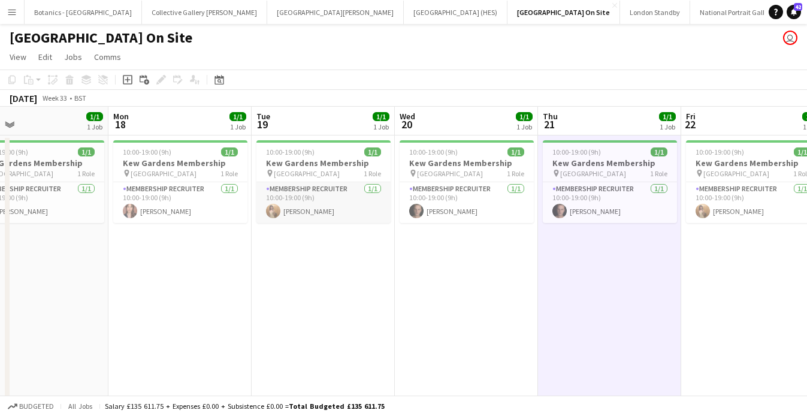
scroll to position [0, 320]
click at [323, 201] on app-card-role "Membership Recruiter [DATE] 10:00-19:00 (9h) [PERSON_NAME]" at bounding box center [324, 202] width 134 height 41
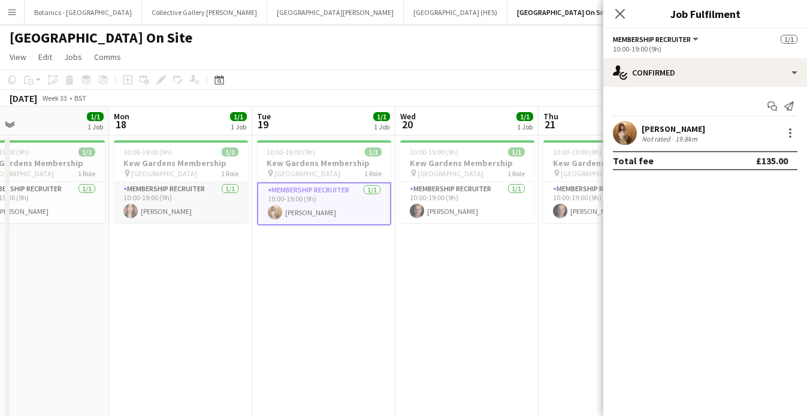
click at [188, 205] on app-card-role "Membership Recruiter [DATE] 10:00-19:00 (9h) [PERSON_NAME]" at bounding box center [181, 202] width 134 height 41
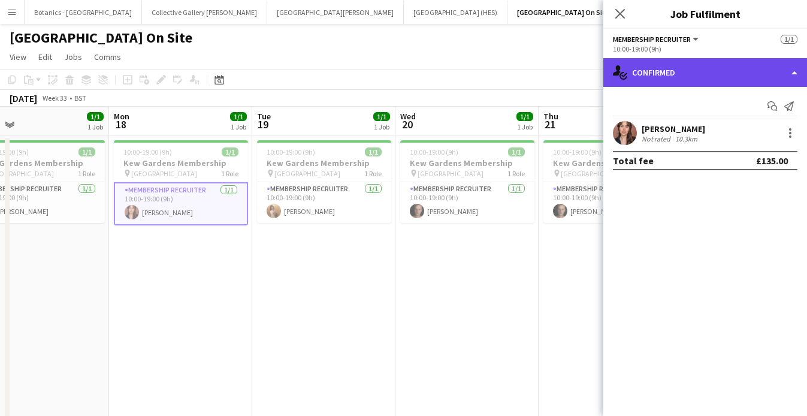
click at [758, 67] on div "single-neutral-actions-check-2 Confirmed" at bounding box center [705, 72] width 204 height 29
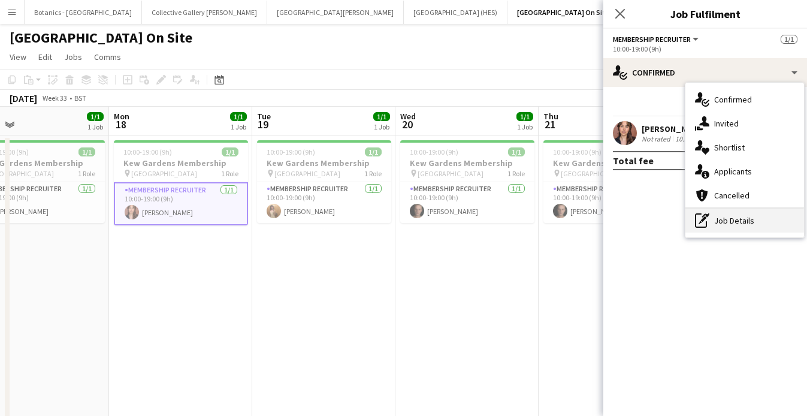
click at [740, 214] on div "pen-write Job Details" at bounding box center [744, 220] width 119 height 24
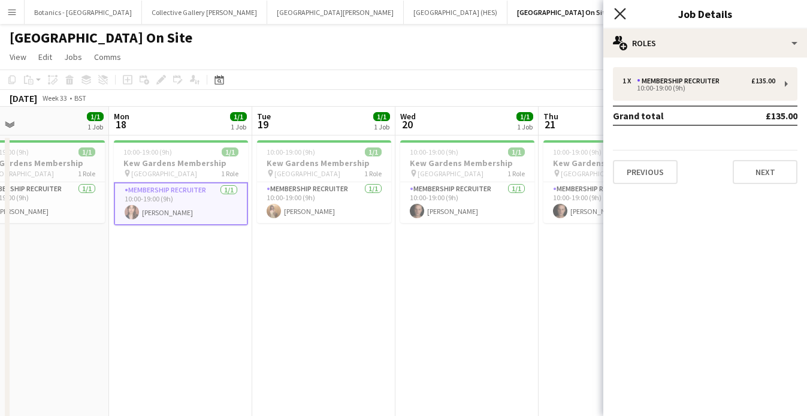
click at [617, 10] on icon at bounding box center [619, 13] width 11 height 11
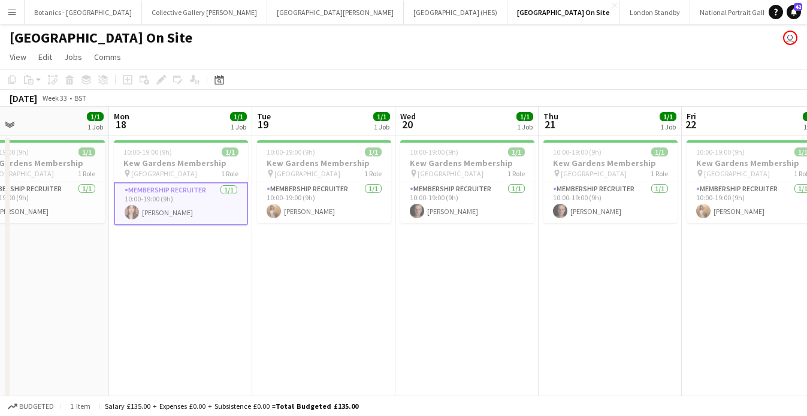
click at [165, 208] on app-card-role "Membership Recruiter [DATE] 10:00-19:00 (9h) [PERSON_NAME]" at bounding box center [181, 203] width 134 height 43
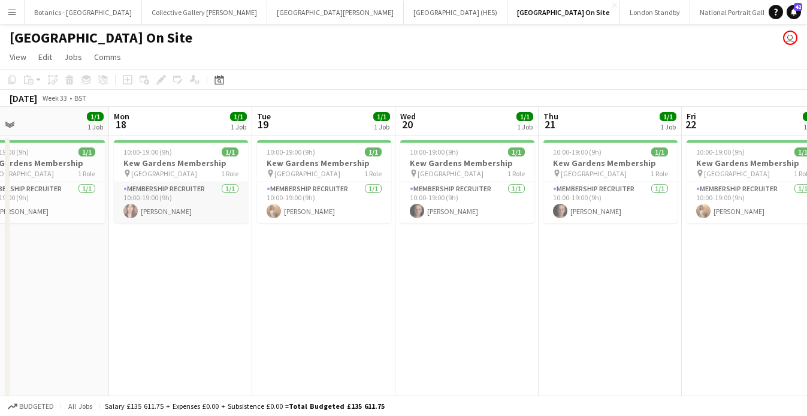
click at [198, 211] on app-card-role "Membership Recruiter [DATE] 10:00-19:00 (9h) [PERSON_NAME]" at bounding box center [181, 202] width 134 height 41
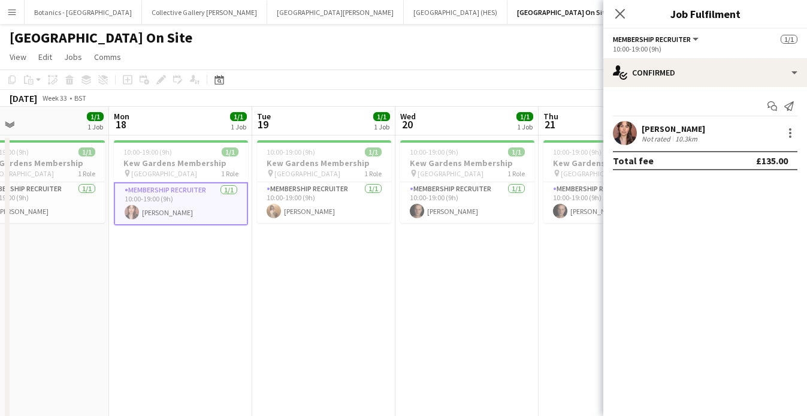
click at [690, 137] on div "10.3km" at bounding box center [685, 138] width 27 height 9
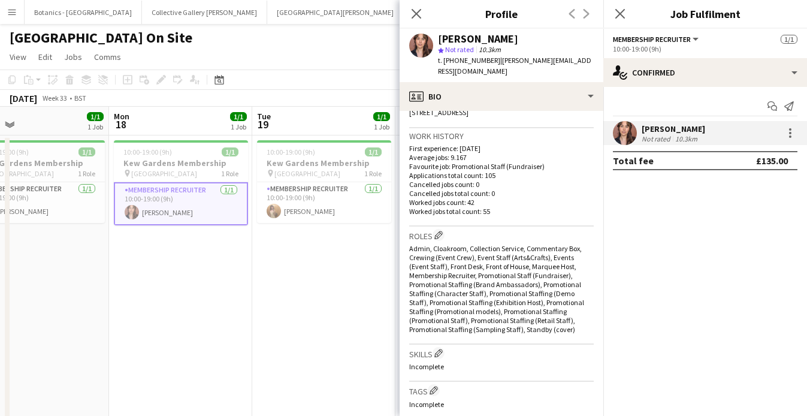
scroll to position [382, 0]
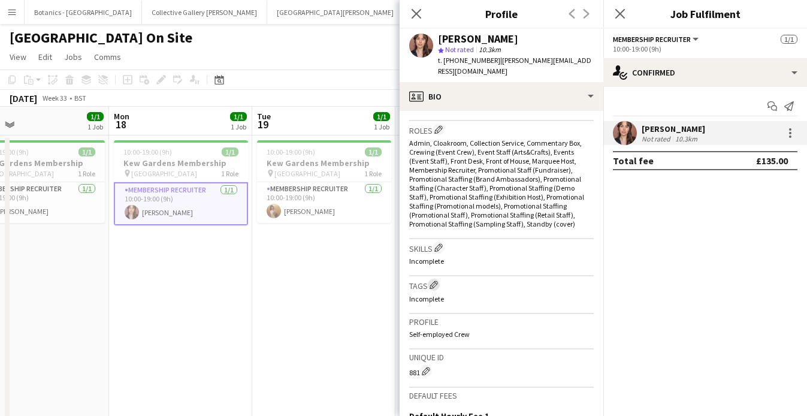
click at [435, 280] on app-icon "Edit crew company tags" at bounding box center [433, 284] width 8 height 8
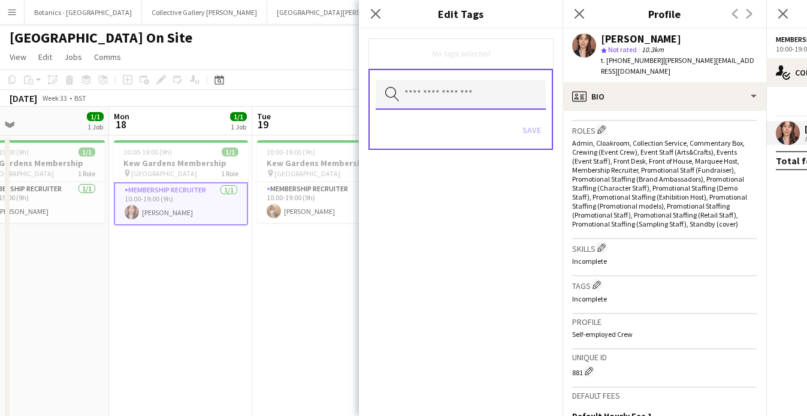
click at [455, 92] on input "text" at bounding box center [460, 95] width 170 height 30
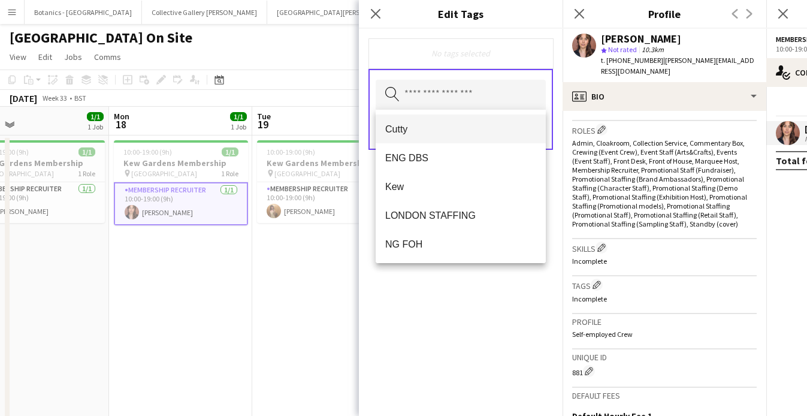
click at [434, 133] on span "Cutty" at bounding box center [460, 128] width 151 height 11
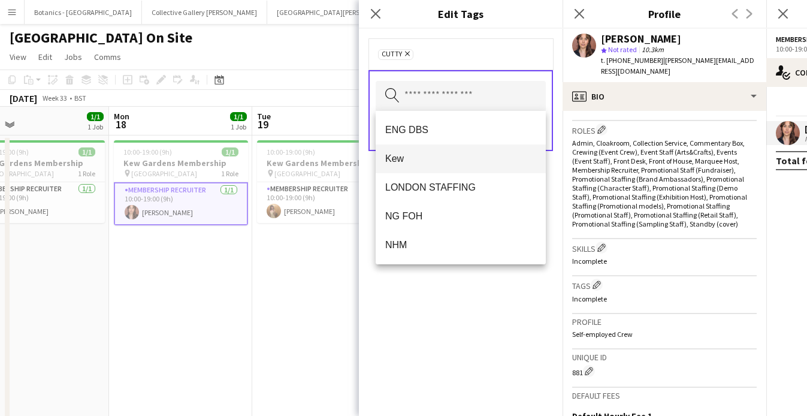
click at [431, 158] on span "Kew" at bounding box center [460, 158] width 151 height 11
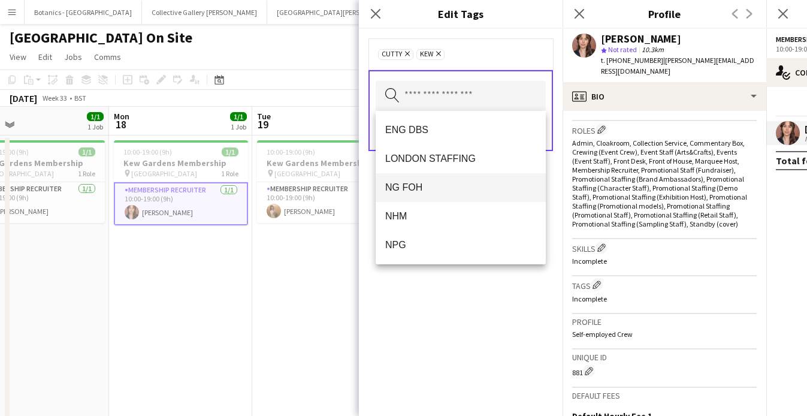
click at [442, 187] on span "NG FOH" at bounding box center [460, 186] width 151 height 11
click at [416, 187] on span "NHM" at bounding box center [460, 186] width 151 height 11
click at [430, 190] on span "NPG" at bounding box center [460, 186] width 151 height 11
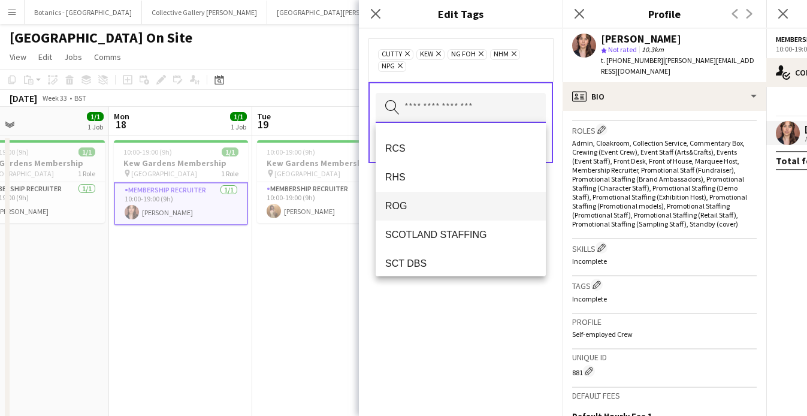
scroll to position [64, 0]
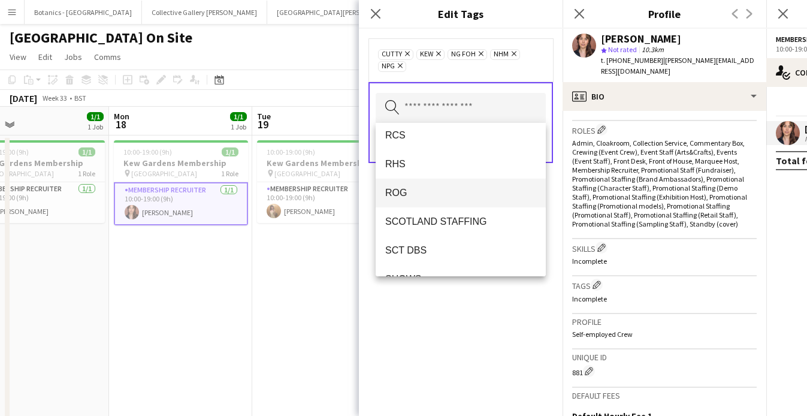
click at [419, 194] on span "ROG" at bounding box center [460, 192] width 151 height 11
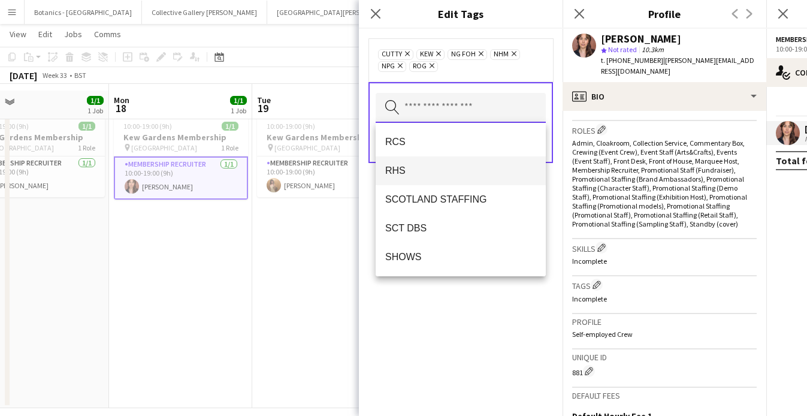
scroll to position [37, 0]
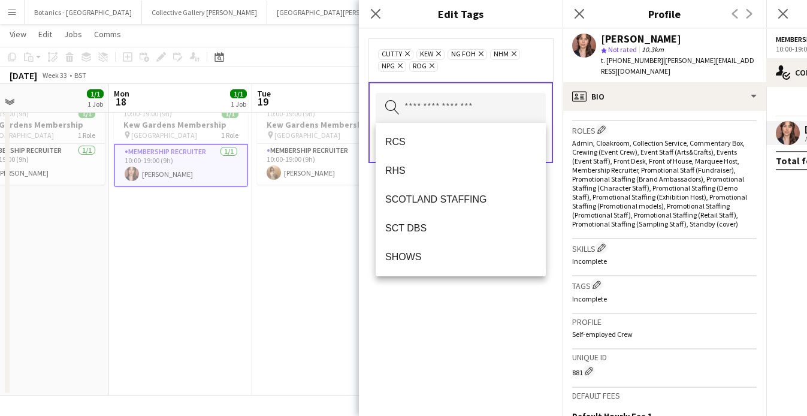
click at [253, 238] on app-date-cell "10:00-19:00 (9h) 1/1 [GEOGRAPHIC_DATA] Membership pin Kew Gardens 1 Role Member…" at bounding box center [323, 246] width 143 height 298
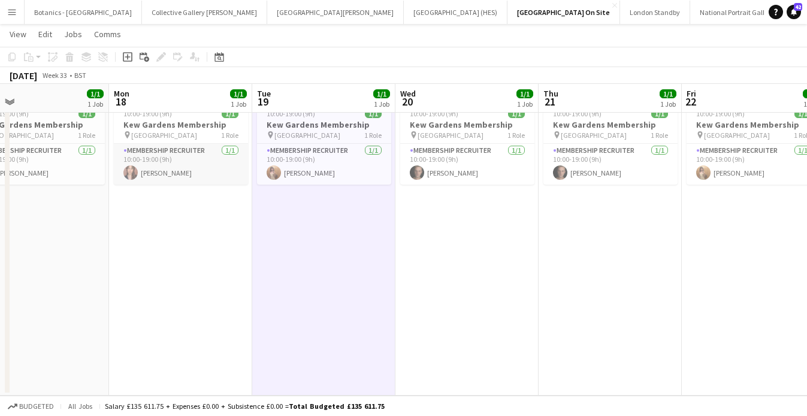
click at [179, 172] on app-card-role "Membership Recruiter [DATE] 10:00-19:00 (9h) [PERSON_NAME]" at bounding box center [181, 164] width 134 height 41
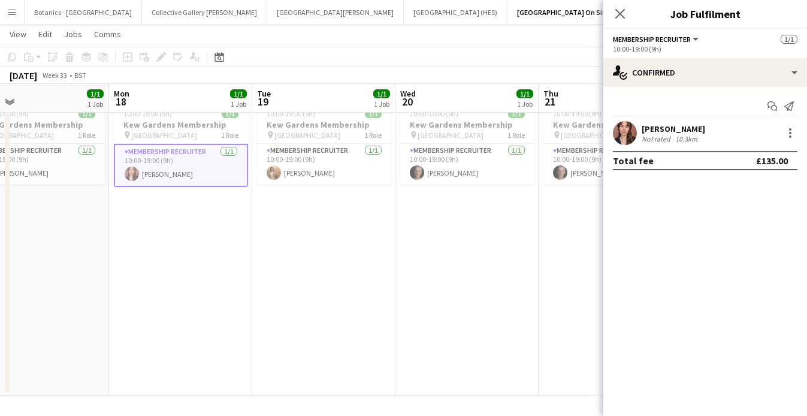
click at [686, 130] on div "[PERSON_NAME]" at bounding box center [672, 128] width 63 height 11
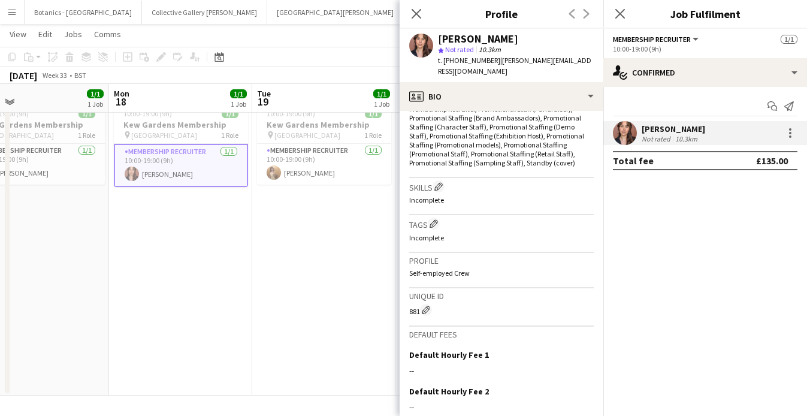
scroll to position [427, 0]
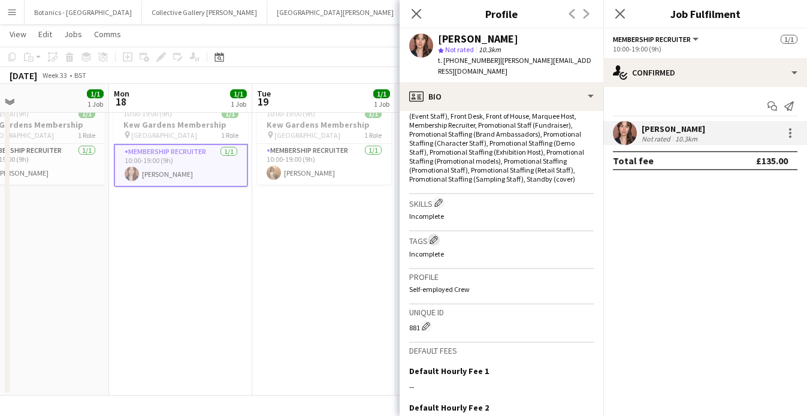
click at [435, 235] on app-icon "Edit crew company tags" at bounding box center [433, 239] width 8 height 8
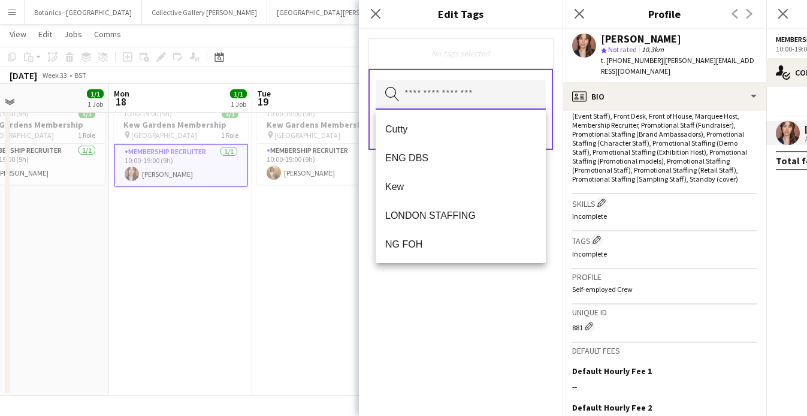
click at [441, 95] on input "text" at bounding box center [460, 95] width 170 height 30
click at [436, 131] on span "Cutty" at bounding box center [460, 128] width 151 height 11
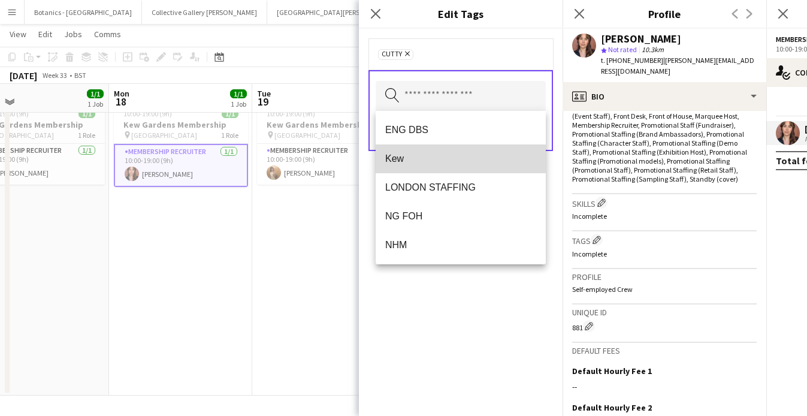
click at [422, 157] on span "Kew" at bounding box center [460, 158] width 151 height 11
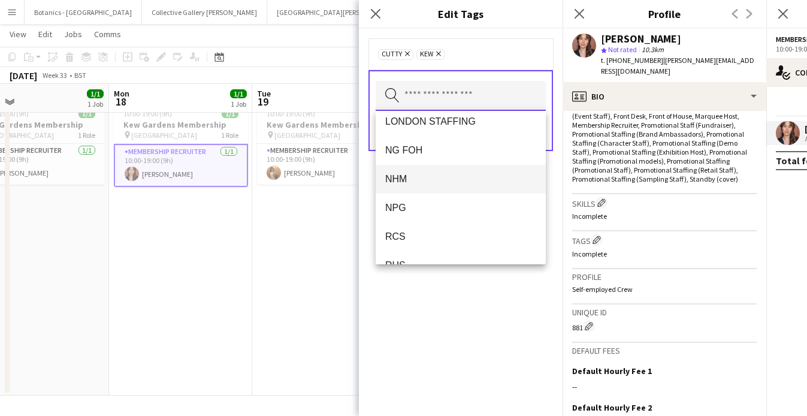
scroll to position [43, 0]
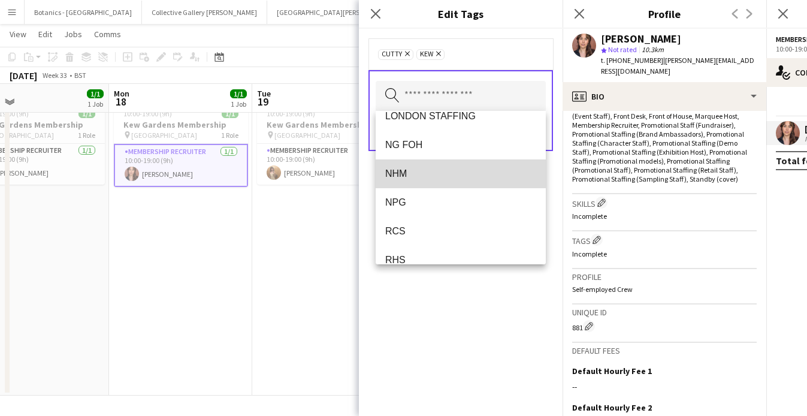
click at [431, 171] on span "NHM" at bounding box center [460, 173] width 151 height 11
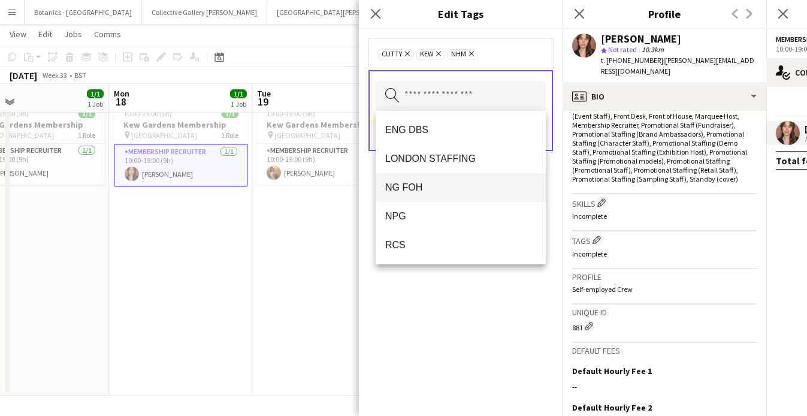
click at [423, 190] on span "NG FOH" at bounding box center [460, 186] width 151 height 11
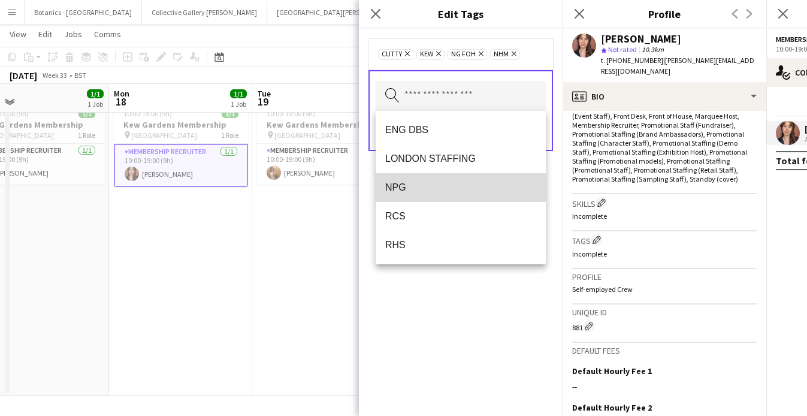
click at [416, 189] on span "NPG" at bounding box center [460, 186] width 151 height 11
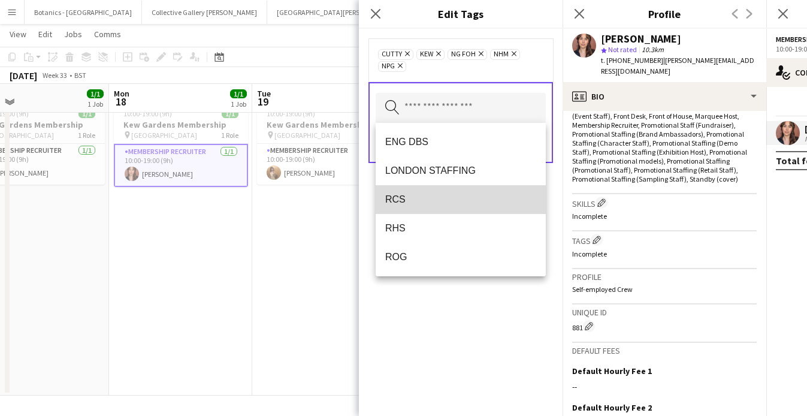
click at [425, 201] on span "RCS" at bounding box center [460, 198] width 151 height 11
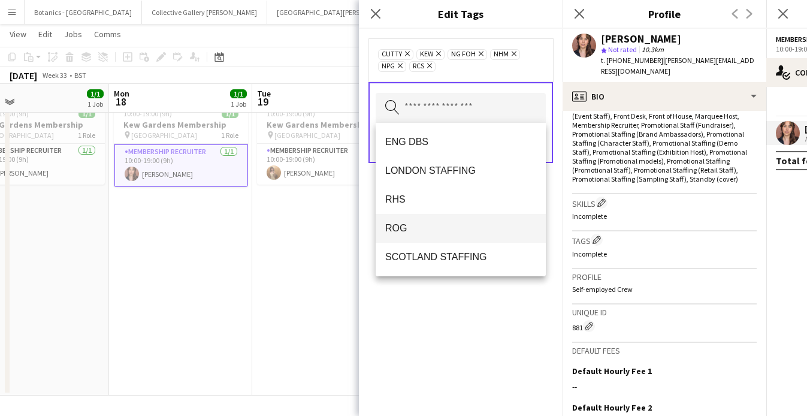
click at [411, 224] on span "ROG" at bounding box center [460, 227] width 151 height 11
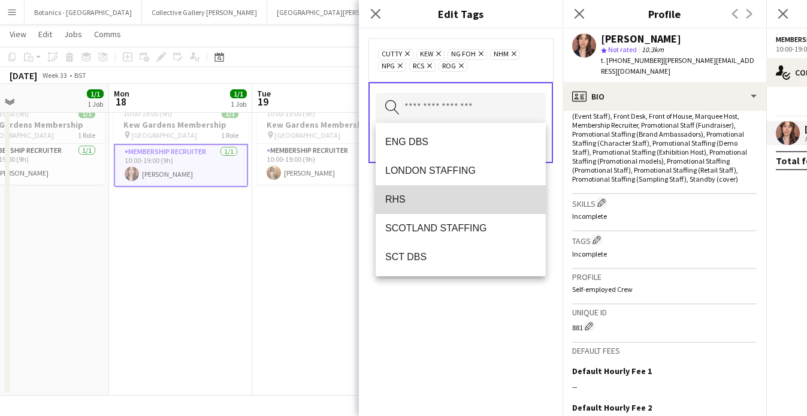
click at [413, 202] on span "RHS" at bounding box center [460, 198] width 151 height 11
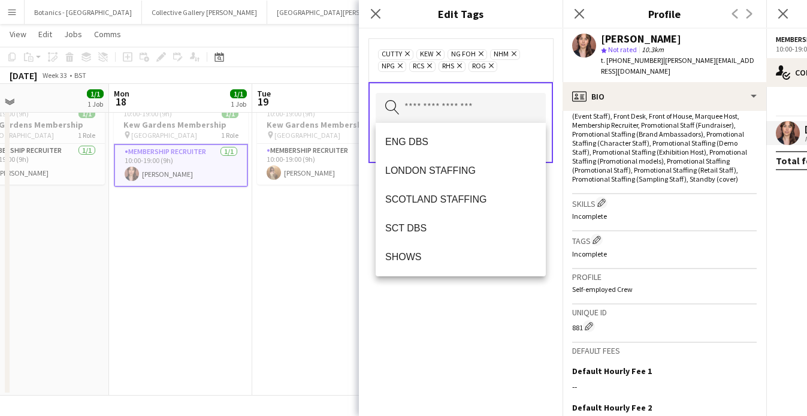
click at [511, 53] on icon at bounding box center [513, 53] width 5 height 5
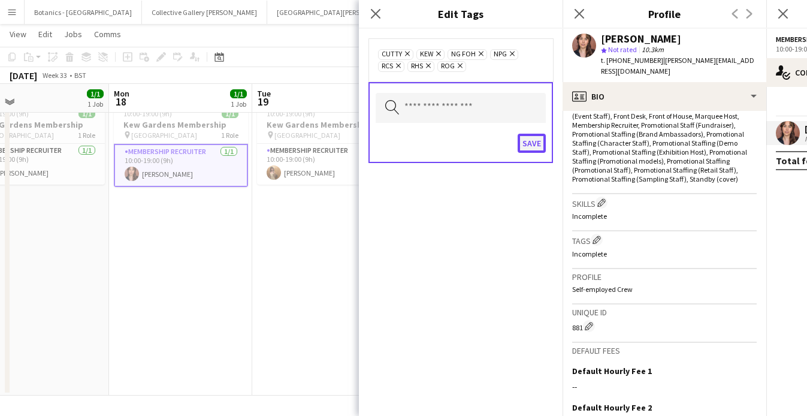
click at [530, 147] on button "Save" at bounding box center [531, 143] width 28 height 19
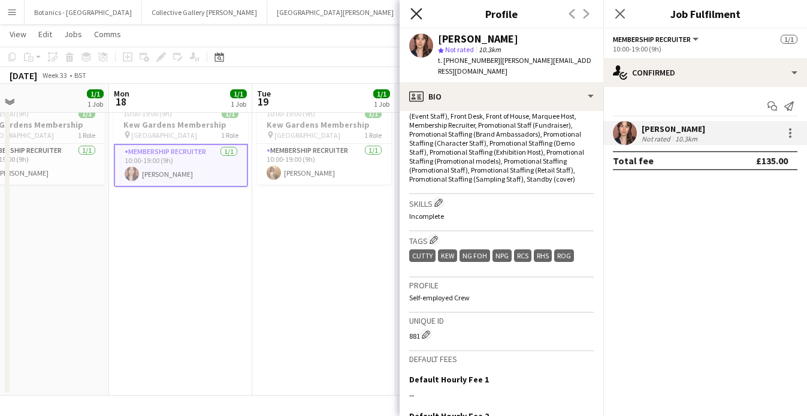
click at [418, 12] on icon at bounding box center [415, 13] width 11 height 11
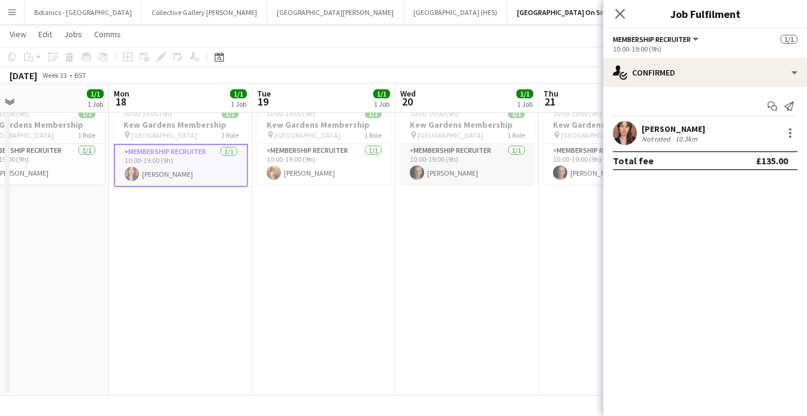
scroll to position [0, 320]
click at [439, 172] on app-card-role "Membership Recruiter [DATE] 10:00-19:00 (9h) [PERSON_NAME]" at bounding box center [468, 164] width 134 height 41
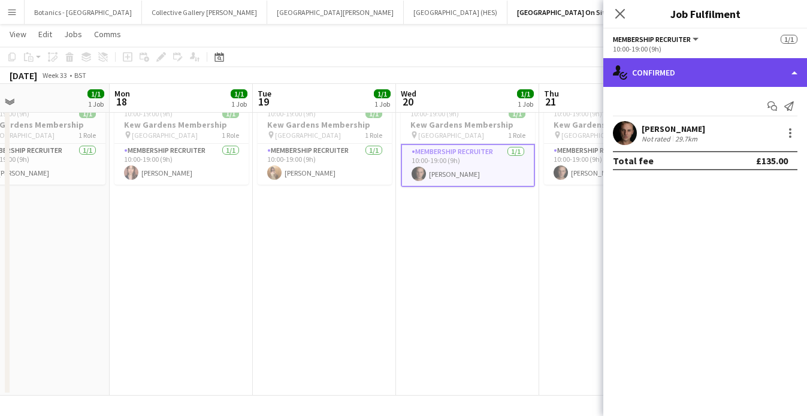
click at [689, 68] on div "single-neutral-actions-check-2 Confirmed" at bounding box center [705, 72] width 204 height 29
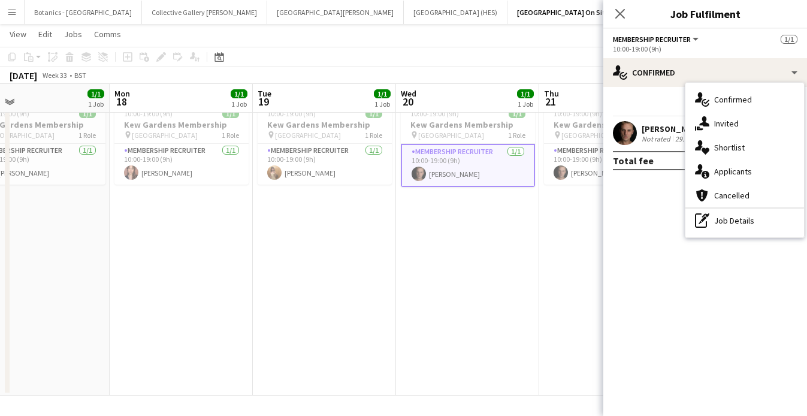
click at [627, 116] on div "Start chat Send notification" at bounding box center [705, 106] width 184 height 20
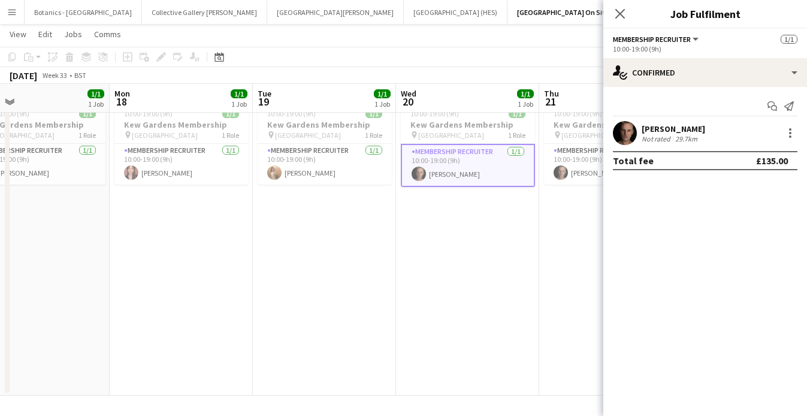
click at [642, 127] on div "[PERSON_NAME]" at bounding box center [672, 128] width 63 height 11
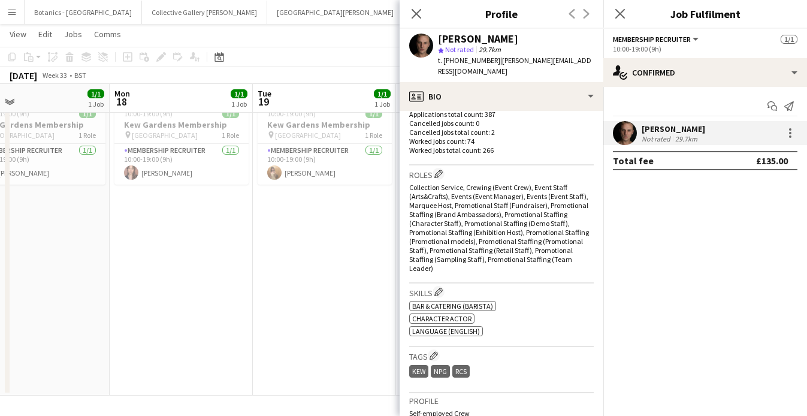
scroll to position [338, 0]
click at [436, 350] on app-icon "Edit crew company tags" at bounding box center [433, 354] width 8 height 8
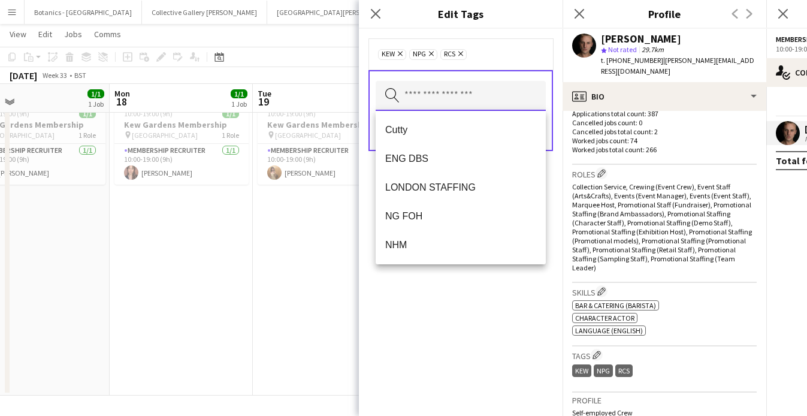
click at [453, 94] on input "text" at bounding box center [460, 96] width 170 height 30
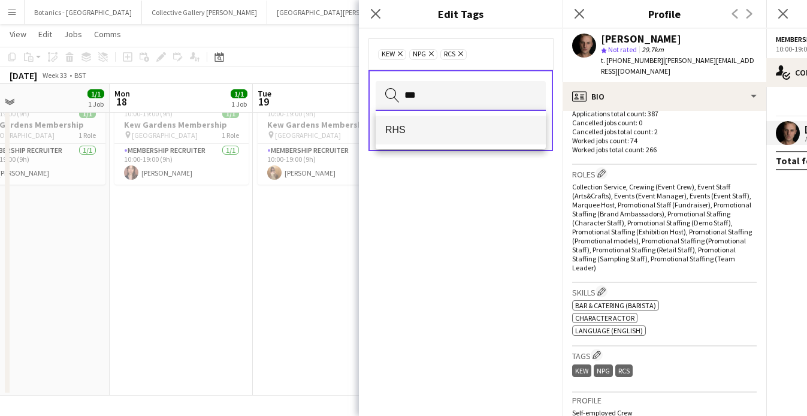
type input "***"
click at [432, 135] on span "RHS" at bounding box center [460, 129] width 151 height 11
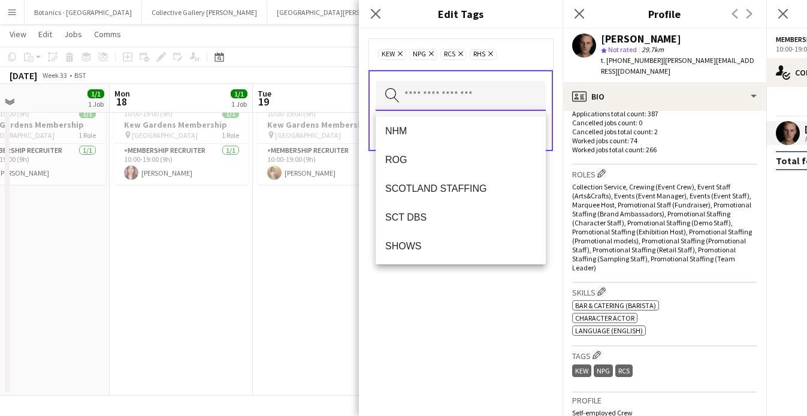
scroll to position [115, 0]
click at [433, 295] on div "Kew Remove NPG Remove RCS Remove RHS Remove Search by tag name Save" at bounding box center [461, 222] width 204 height 387
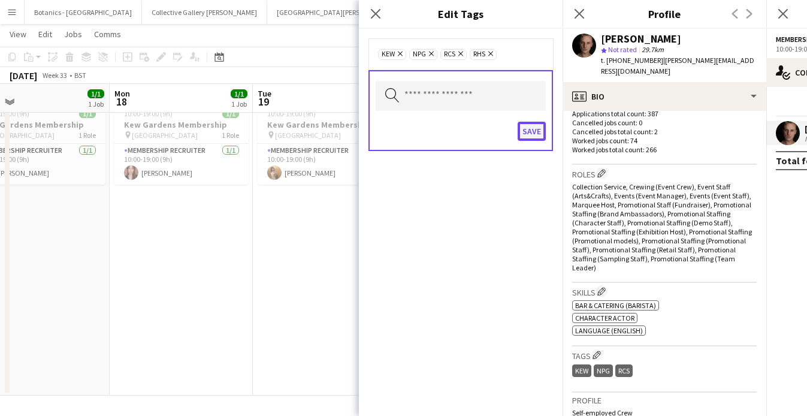
click at [537, 134] on button "Save" at bounding box center [531, 131] width 28 height 19
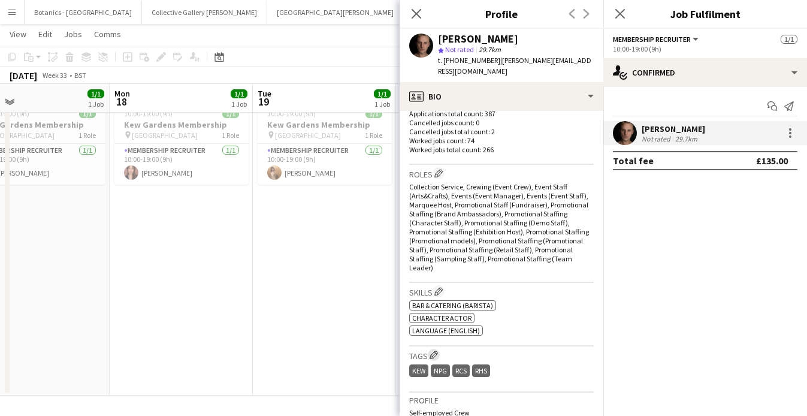
click at [435, 350] on app-icon "Edit crew company tags" at bounding box center [433, 354] width 8 height 8
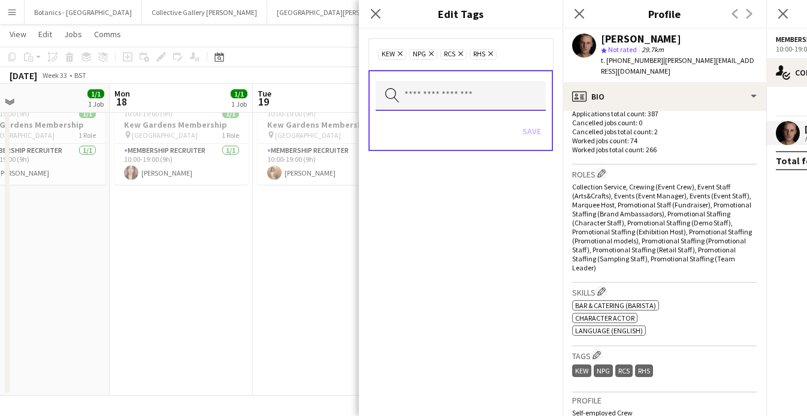
click at [436, 84] on input "text" at bounding box center [460, 96] width 170 height 30
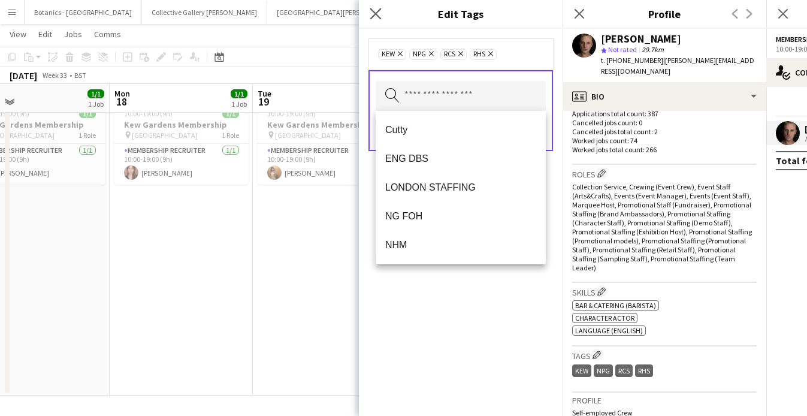
click at [378, 20] on app-icon "Close pop-in" at bounding box center [375, 13] width 17 height 17
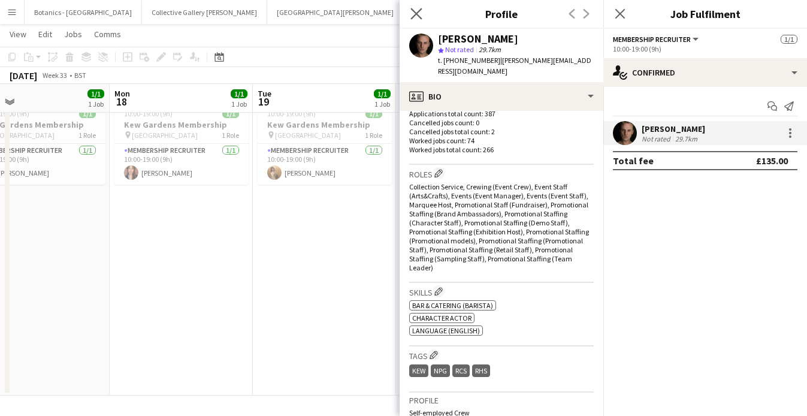
click at [422, 14] on app-icon "Close pop-in" at bounding box center [416, 13] width 17 height 17
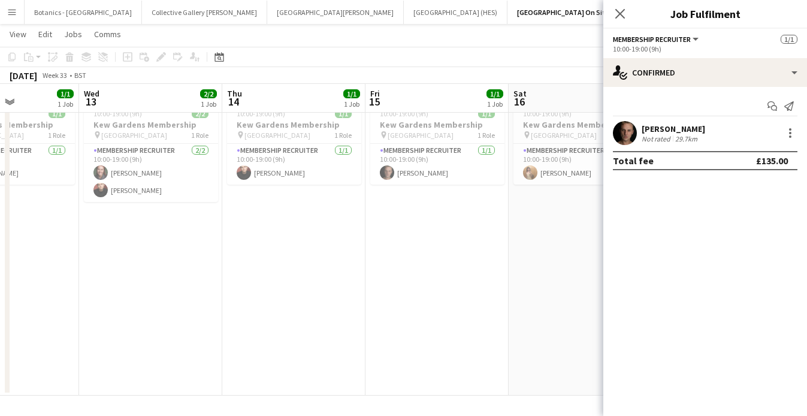
scroll to position [0, 269]
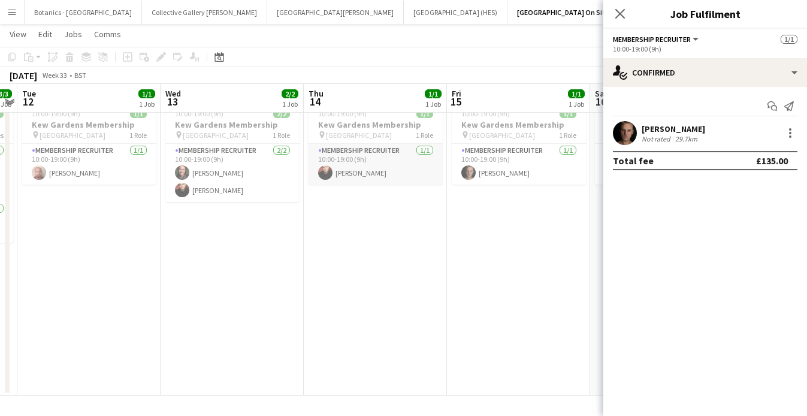
click at [374, 169] on app-card-role "Membership Recruiter [DATE] 10:00-19:00 (9h) [PERSON_NAME]" at bounding box center [375, 164] width 134 height 41
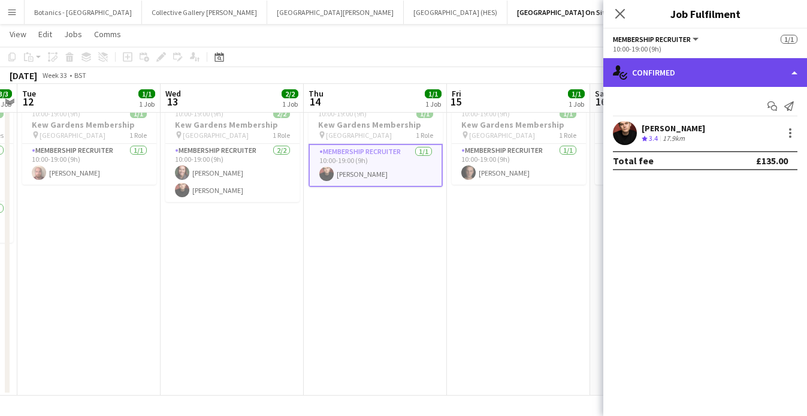
click at [760, 75] on div "single-neutral-actions-check-2 Confirmed" at bounding box center [705, 72] width 204 height 29
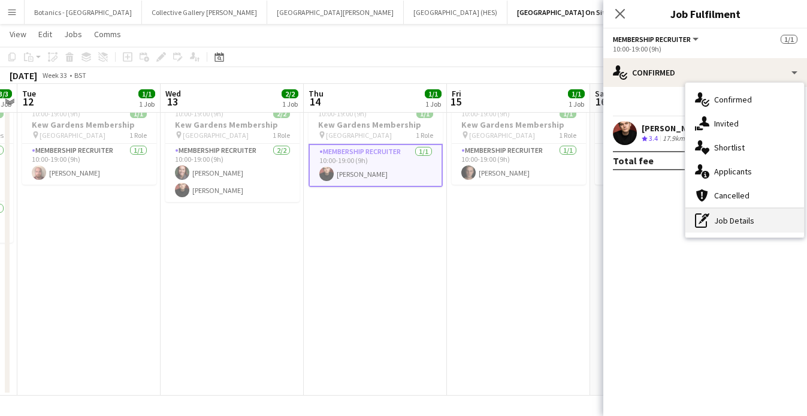
click at [726, 225] on div "pen-write Job Details" at bounding box center [744, 220] width 119 height 24
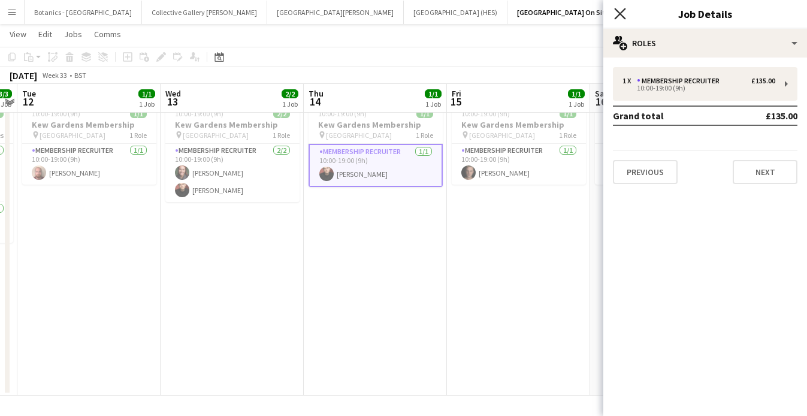
click at [621, 19] on icon "Close pop-in" at bounding box center [619, 13] width 11 height 11
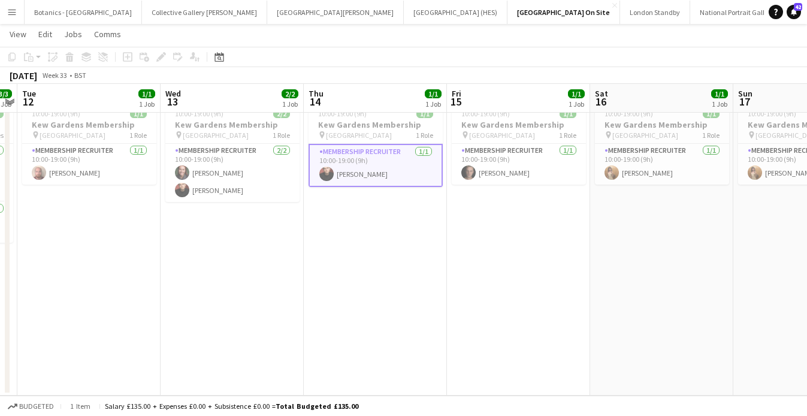
click at [416, 177] on app-card-role "Membership Recruiter [DATE] 10:00-19:00 (9h) [PERSON_NAME]" at bounding box center [375, 165] width 134 height 43
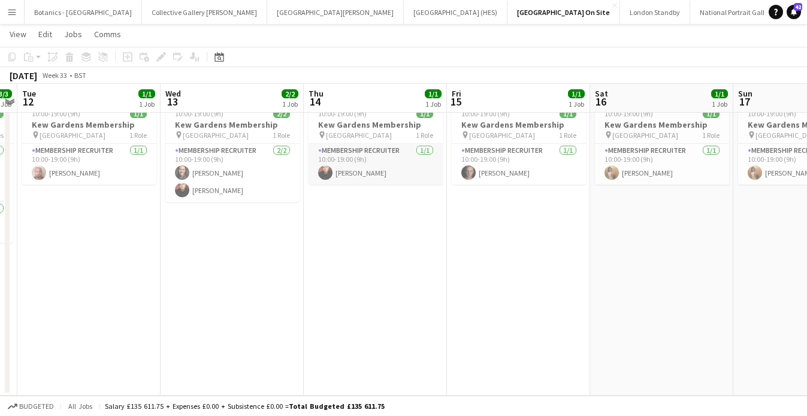
click at [399, 172] on app-card-role "Membership Recruiter [DATE] 10:00-19:00 (9h) [PERSON_NAME]" at bounding box center [375, 164] width 134 height 41
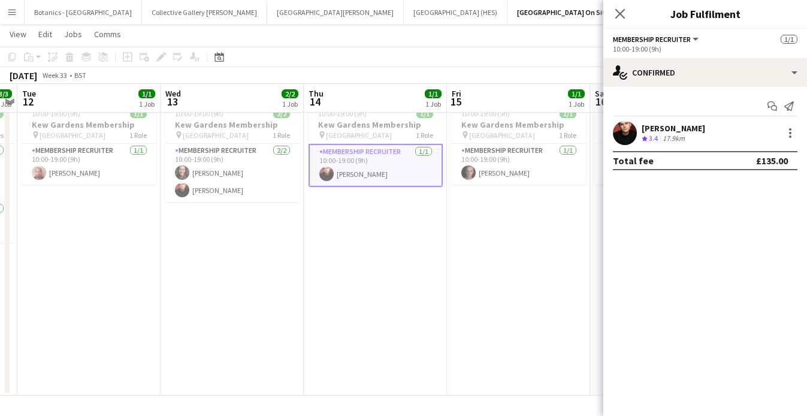
click at [687, 129] on div "[PERSON_NAME]" at bounding box center [672, 128] width 63 height 11
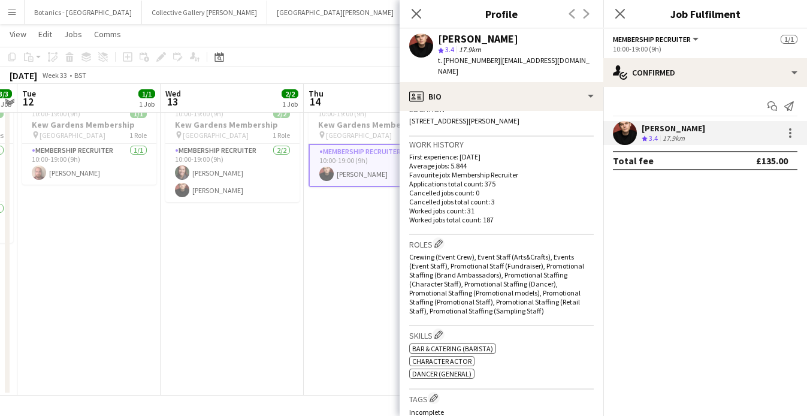
scroll to position [349, 0]
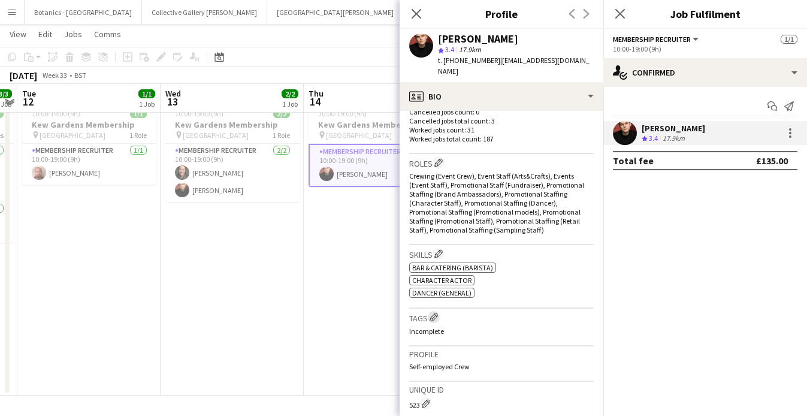
click at [436, 313] on app-icon "Edit crew company tags" at bounding box center [433, 317] width 8 height 8
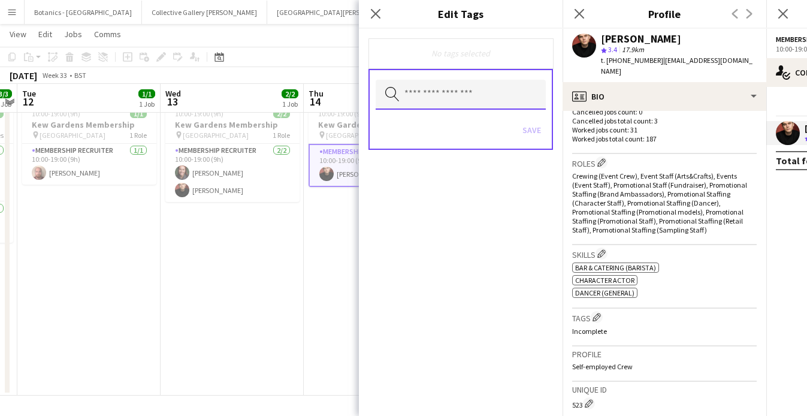
click at [443, 89] on input "text" at bounding box center [460, 95] width 170 height 30
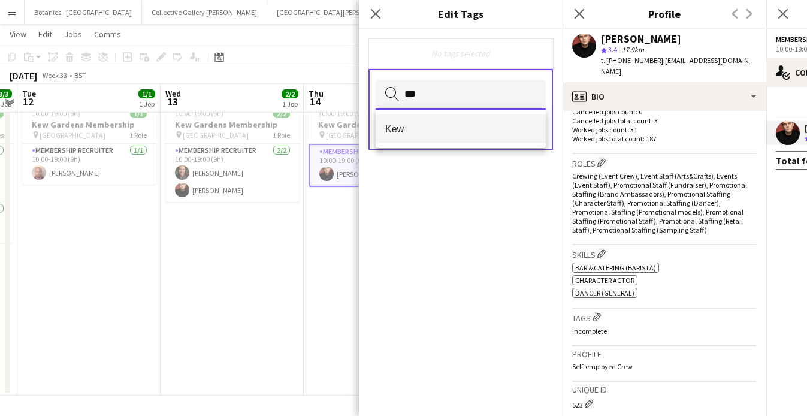
type input "***"
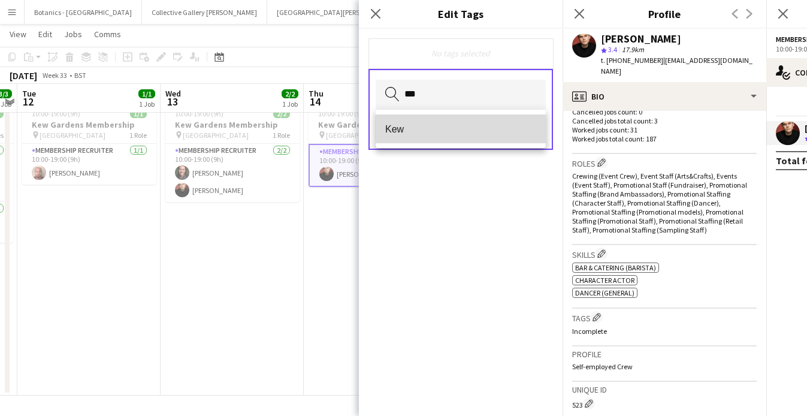
click at [417, 132] on span "Kew" at bounding box center [460, 128] width 151 height 11
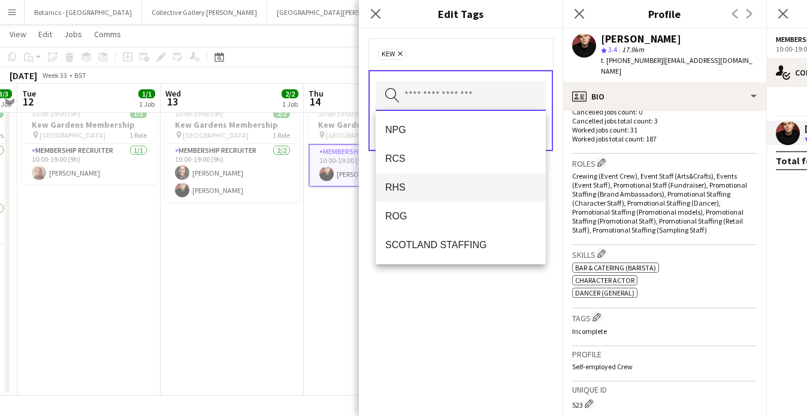
scroll to position [145, 0]
click at [411, 183] on span "RHS" at bounding box center [460, 185] width 151 height 11
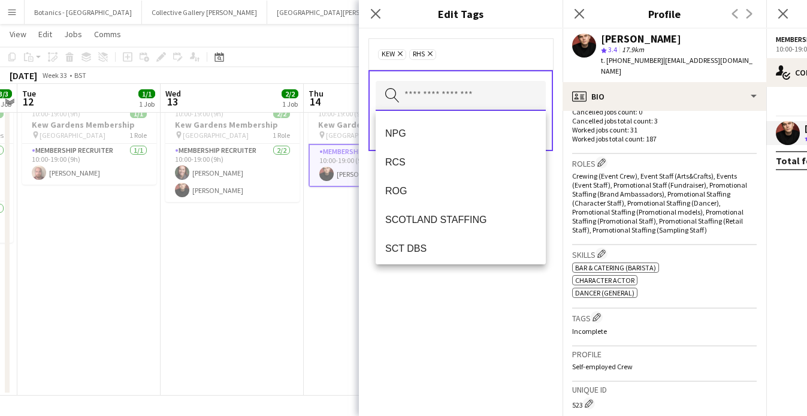
scroll to position [148, 0]
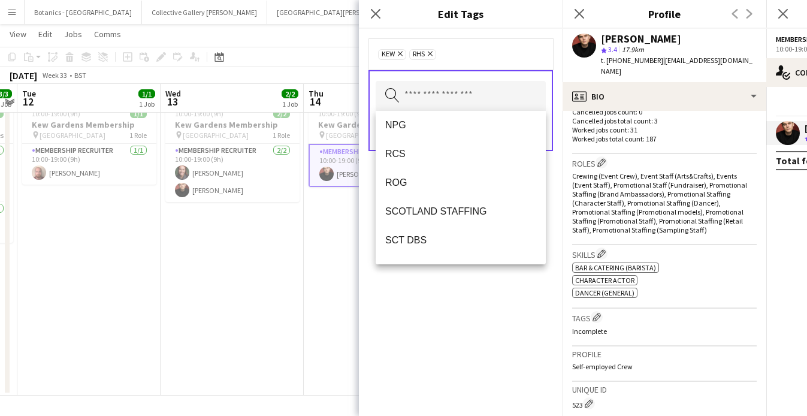
click at [443, 293] on div "Kew Remove RHS Remove Search by tag name Save" at bounding box center [461, 222] width 204 height 387
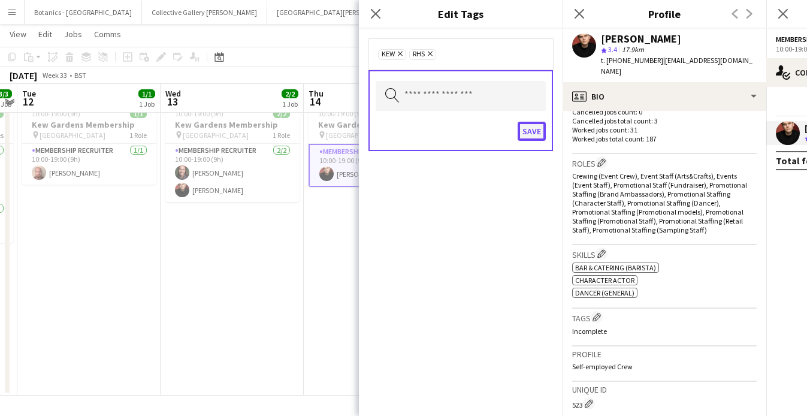
click at [527, 132] on button "Save" at bounding box center [531, 131] width 28 height 19
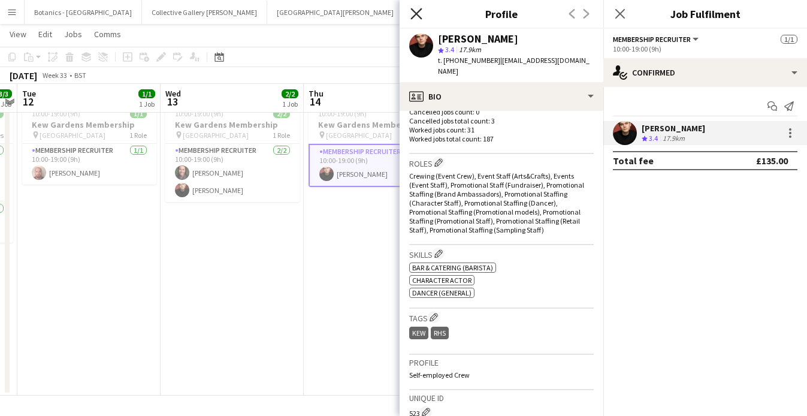
click at [420, 8] on icon at bounding box center [415, 13] width 11 height 11
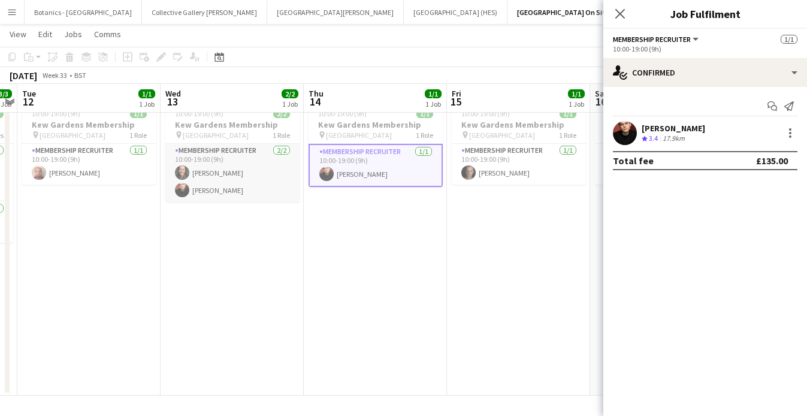
click at [242, 161] on app-card-role "Membership Recruiter [DATE] 10:00-19:00 (9h) [PERSON_NAME] [PERSON_NAME]" at bounding box center [232, 173] width 134 height 58
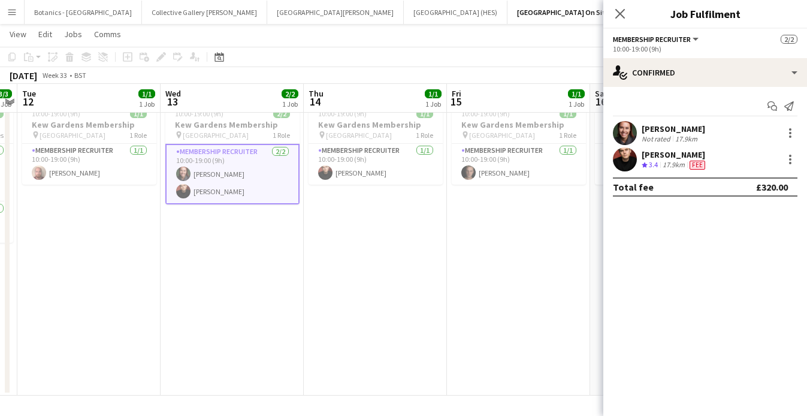
click at [669, 136] on div "Not rated" at bounding box center [656, 138] width 31 height 9
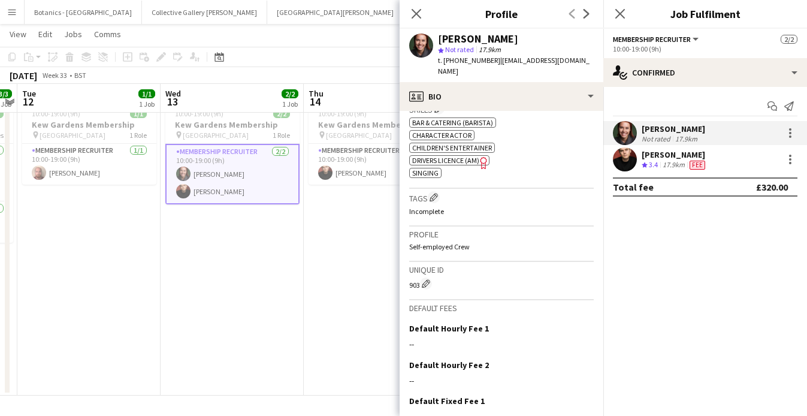
scroll to position [448, 0]
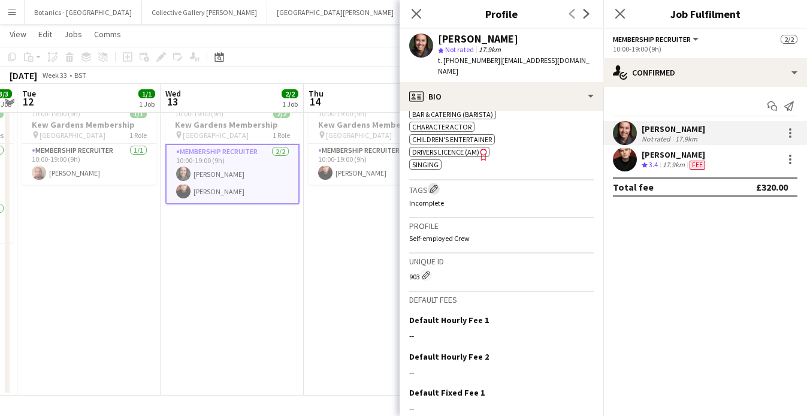
click at [436, 184] on app-icon "Edit crew company tags" at bounding box center [433, 188] width 8 height 8
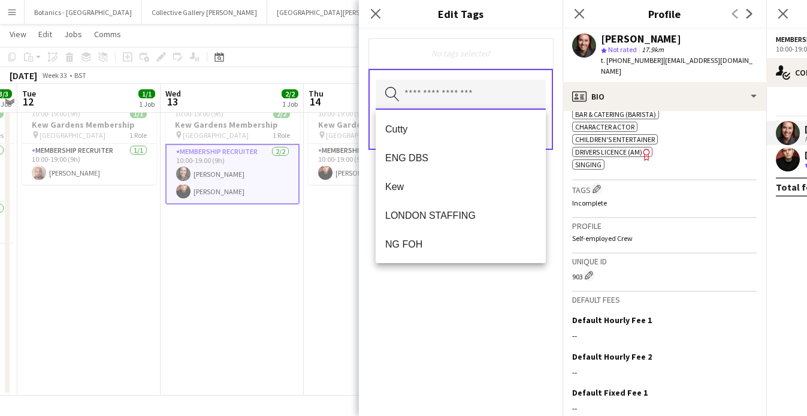
click at [426, 98] on input "text" at bounding box center [460, 95] width 170 height 30
click at [418, 125] on span "Cutty" at bounding box center [460, 128] width 151 height 11
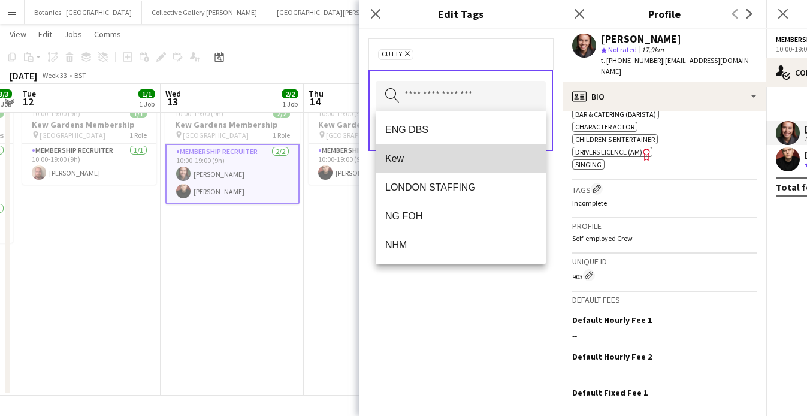
click at [416, 157] on span "Kew" at bounding box center [460, 158] width 151 height 11
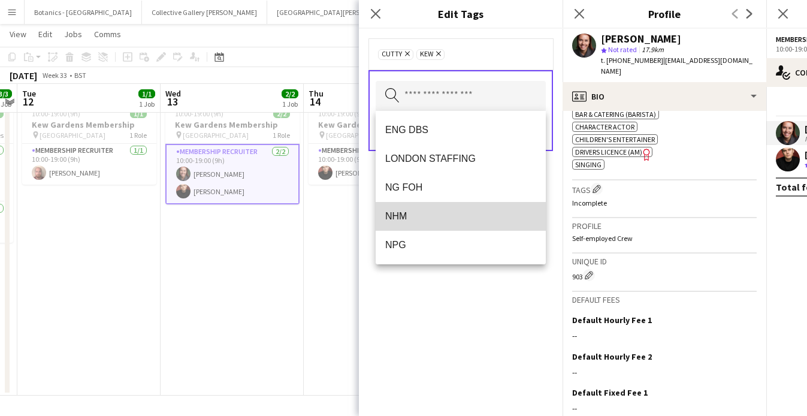
click at [408, 218] on span "NHM" at bounding box center [460, 215] width 151 height 11
click at [407, 217] on span "NPG" at bounding box center [460, 215] width 151 height 11
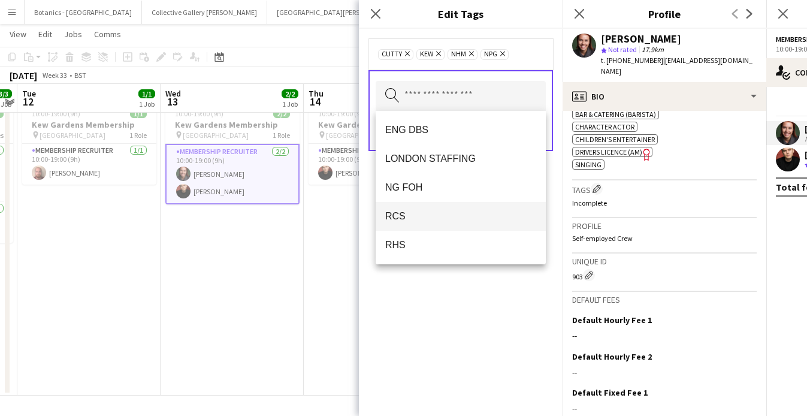
click at [429, 219] on span "RCS" at bounding box center [460, 215] width 151 height 11
click at [411, 217] on span "RHS" at bounding box center [460, 215] width 151 height 11
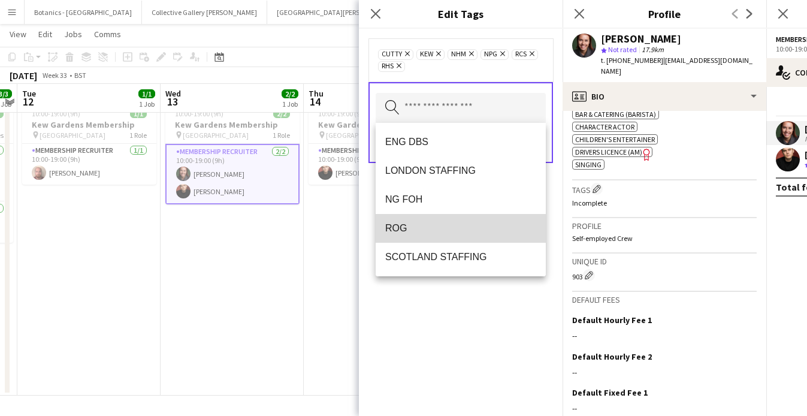
click at [426, 226] on span "ROG" at bounding box center [460, 227] width 151 height 11
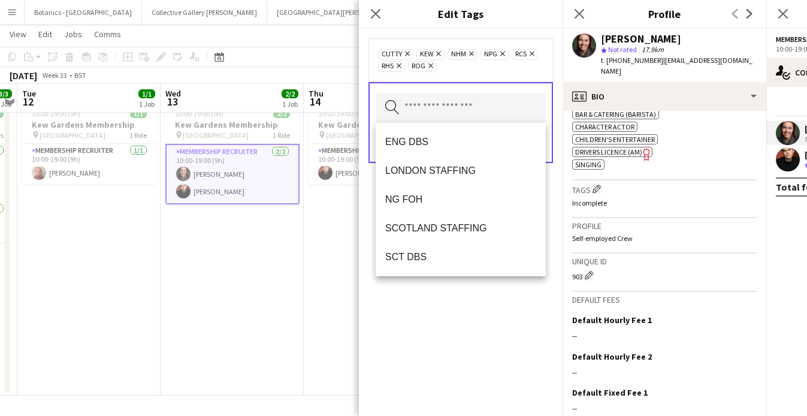
click at [498, 335] on div "Cutty Remove Kew Remove NHM Remove NPG Remove RCS Remove RHS Remove ROG Remove …" at bounding box center [461, 222] width 204 height 387
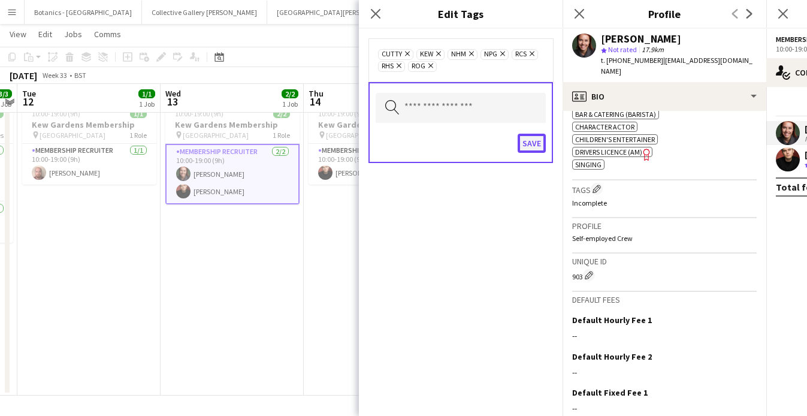
click at [532, 145] on button "Save" at bounding box center [531, 143] width 28 height 19
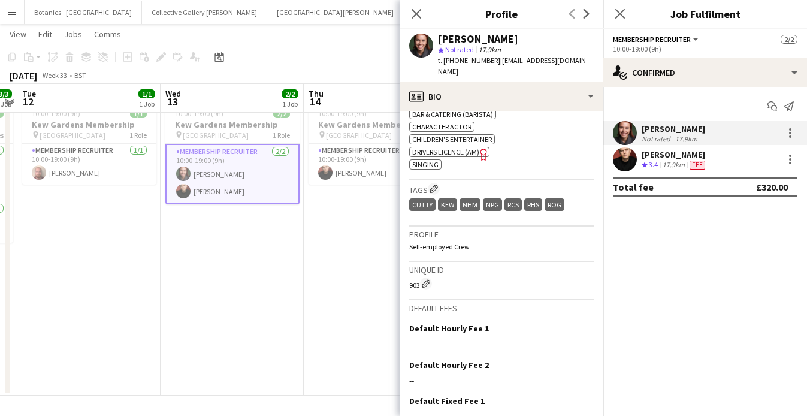
click at [228, 238] on app-date-cell "10:00-19:00 (9h) 2/2 Kew Gardens Membership pin Kew Gardens 1 Role Membership R…" at bounding box center [231, 246] width 143 height 298
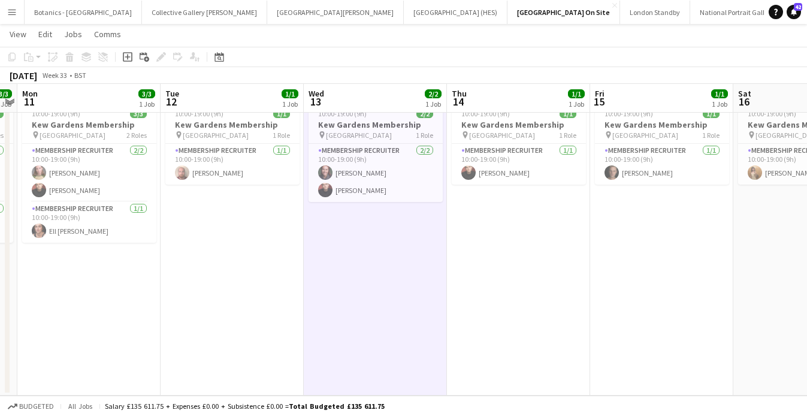
scroll to position [0, 331]
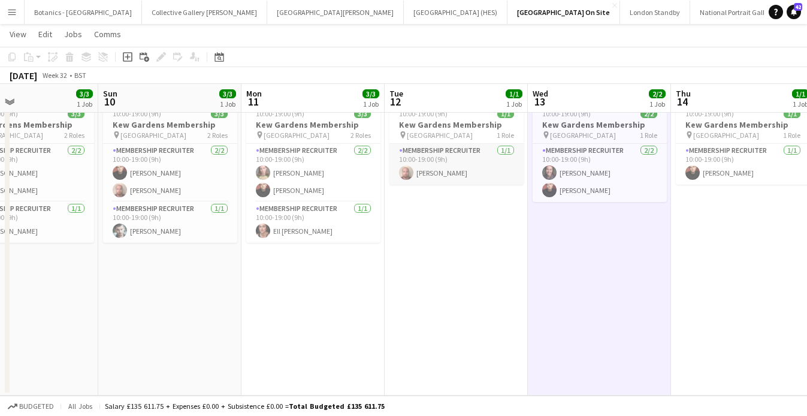
click at [458, 163] on app-card-role "Membership Recruiter [DATE] 10:00-19:00 (9h) [PERSON_NAME]" at bounding box center [456, 164] width 134 height 41
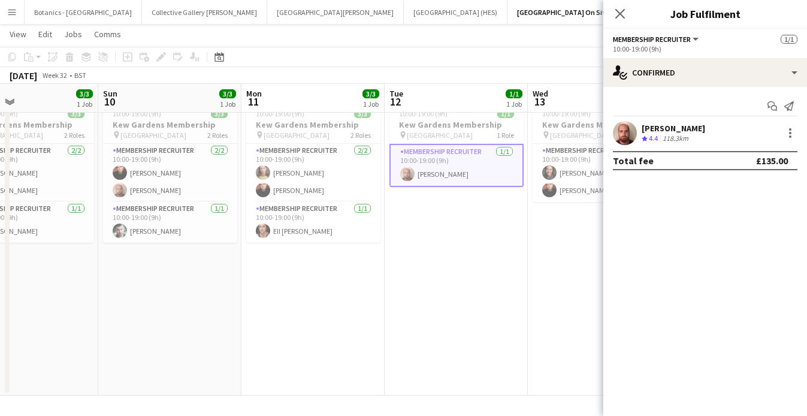
click at [682, 130] on div "[PERSON_NAME]" at bounding box center [672, 128] width 63 height 11
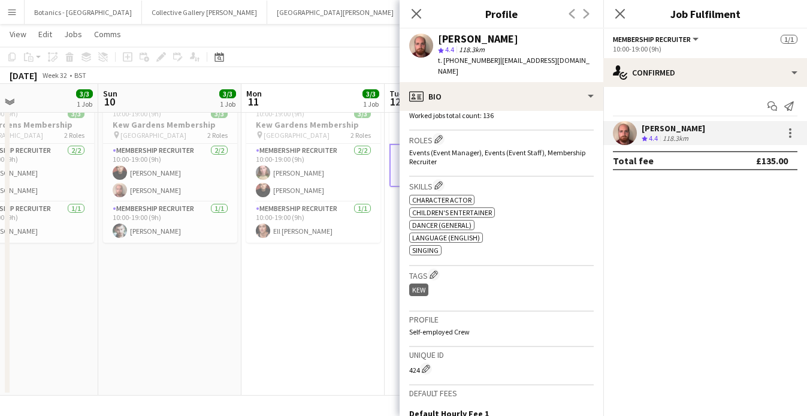
scroll to position [384, 0]
click at [436, 269] on app-icon "Edit crew company tags" at bounding box center [433, 273] width 8 height 8
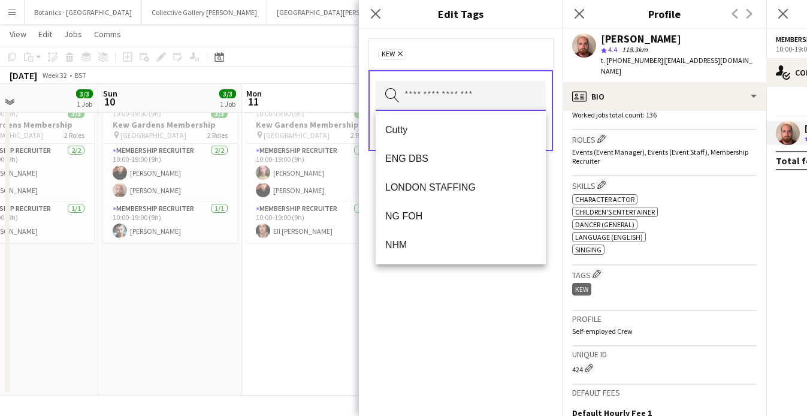
click at [467, 96] on input "text" at bounding box center [460, 96] width 170 height 30
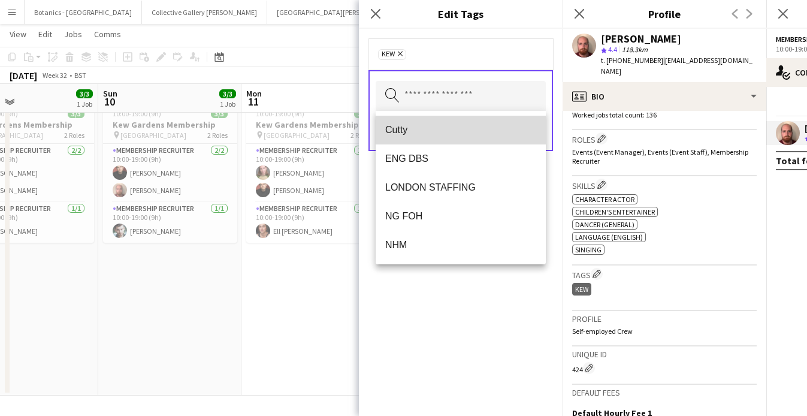
click at [437, 131] on span "Cutty" at bounding box center [460, 129] width 151 height 11
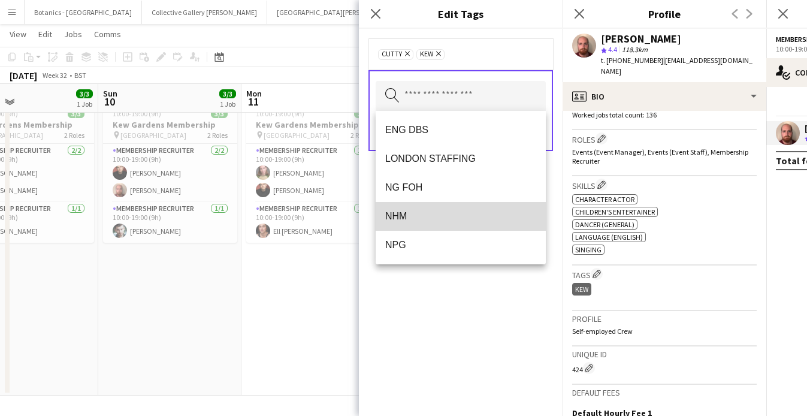
click at [435, 216] on span "NHM" at bounding box center [460, 215] width 151 height 11
click at [406, 53] on icon at bounding box center [407, 53] width 5 height 5
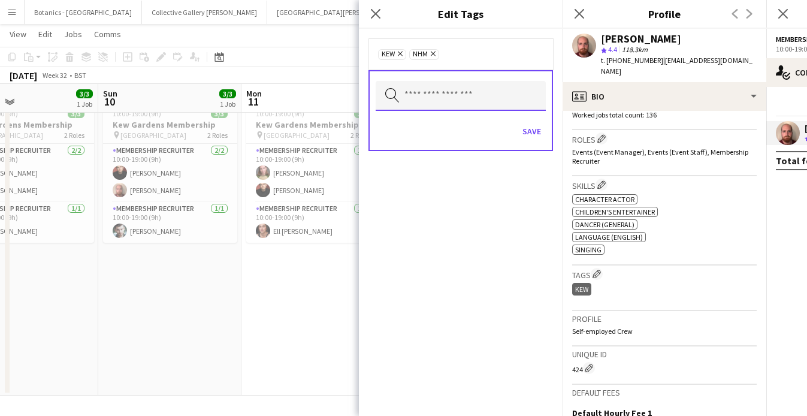
click at [428, 92] on input "text" at bounding box center [460, 96] width 170 height 30
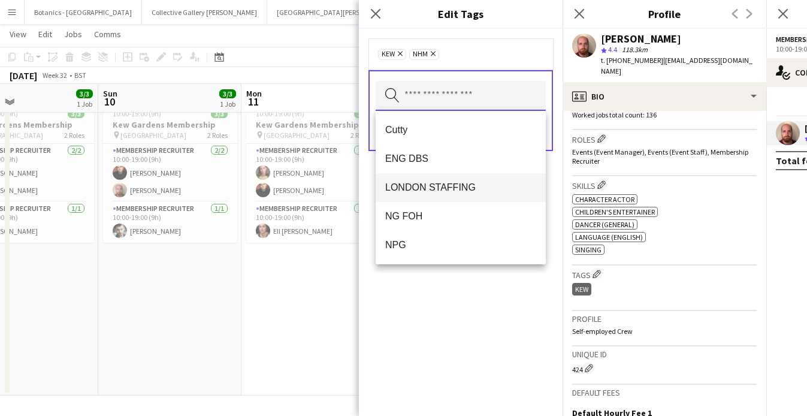
scroll to position [19, 0]
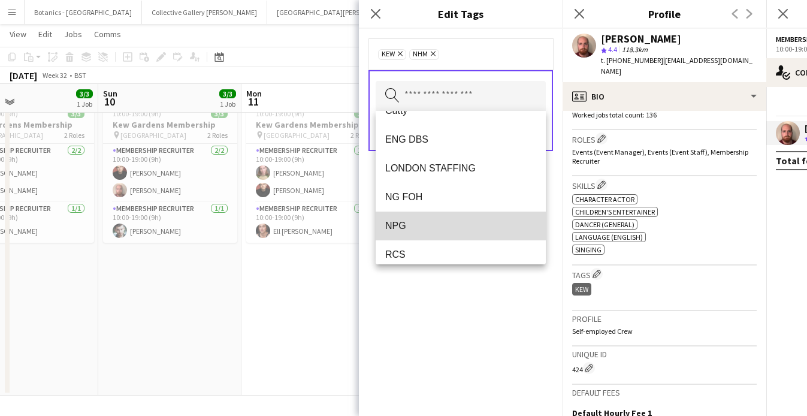
click at [427, 223] on span "NPG" at bounding box center [460, 225] width 151 height 11
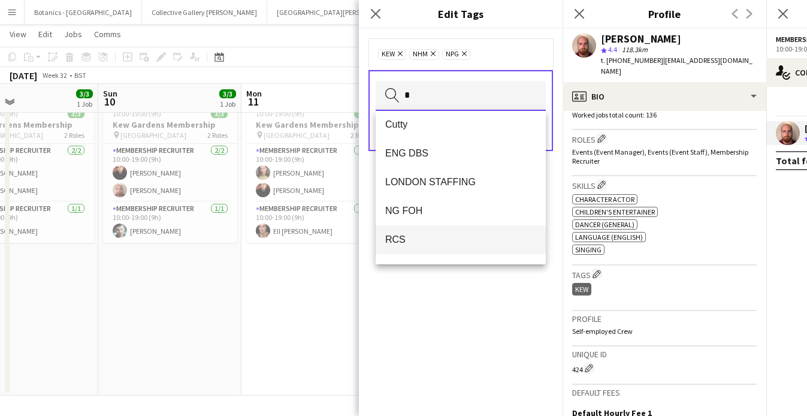
scroll to position [0, 0]
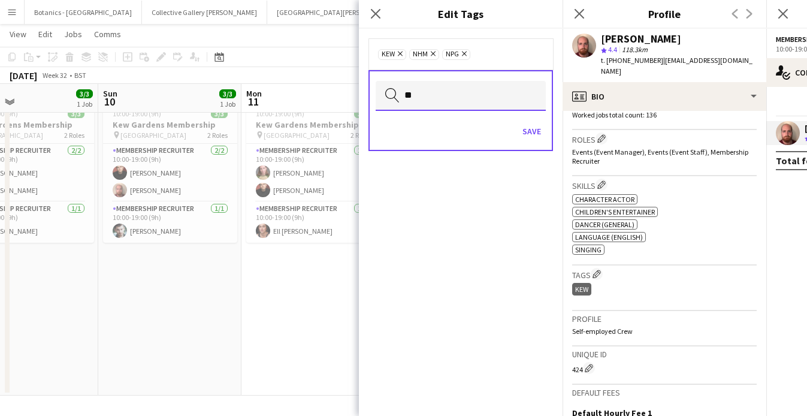
type input "*"
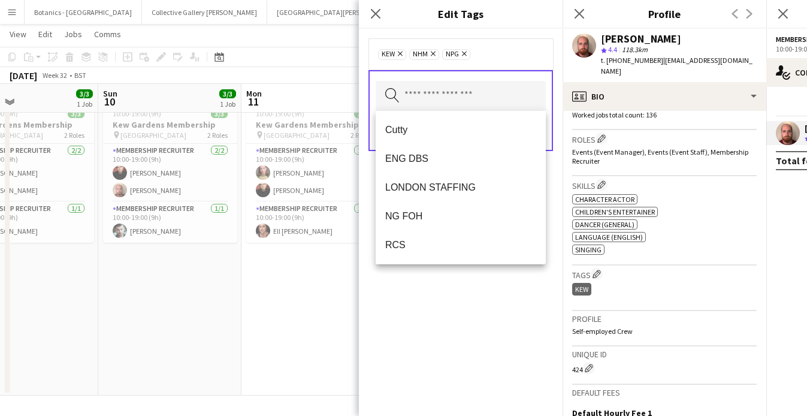
click at [483, 305] on div "Kew Remove NHM Remove NPG Remove Search by tag name Save" at bounding box center [461, 222] width 204 height 387
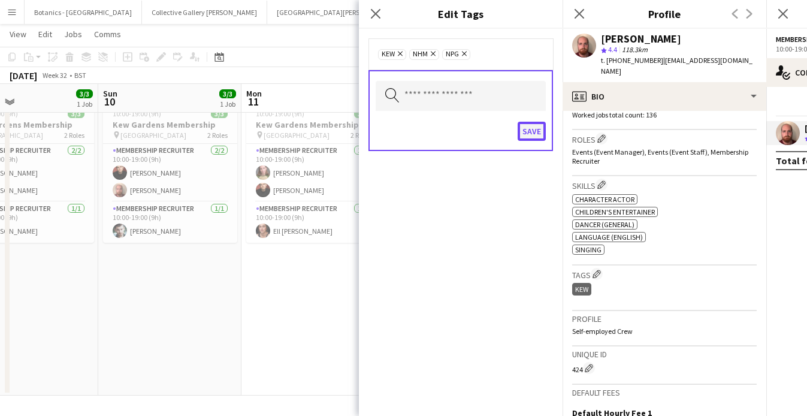
click at [533, 132] on button "Save" at bounding box center [531, 131] width 28 height 19
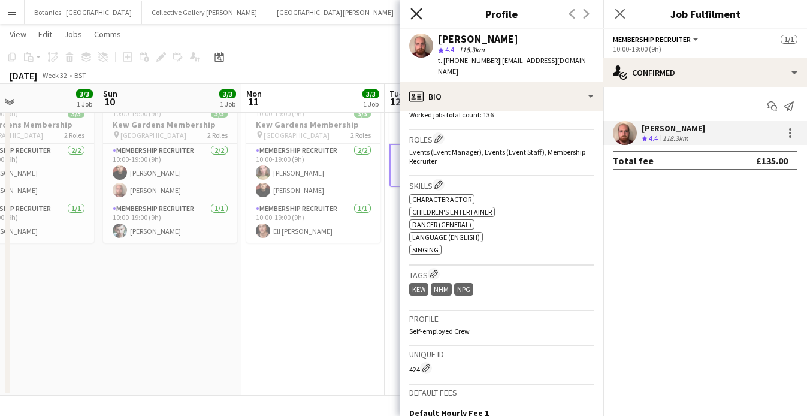
click at [413, 9] on icon "Close pop-in" at bounding box center [415, 13] width 11 height 11
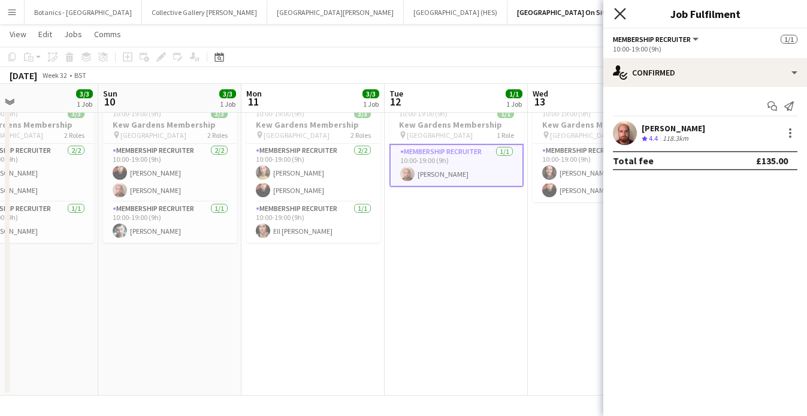
click at [618, 8] on icon "Close pop-in" at bounding box center [619, 13] width 11 height 11
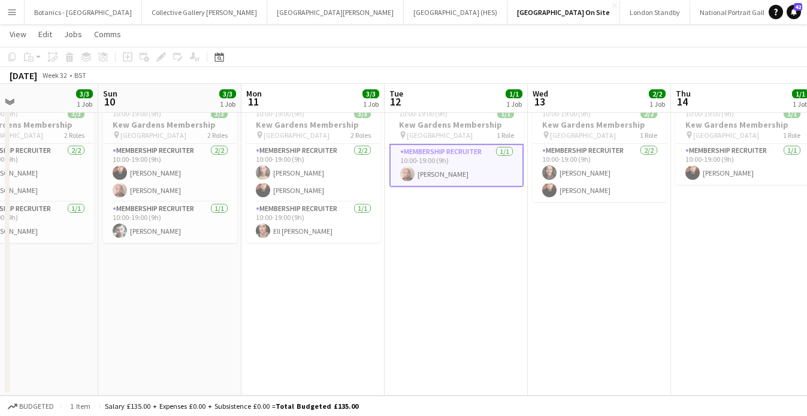
click at [418, 228] on app-date-cell "10:00-19:00 (9h) 1/1 [GEOGRAPHIC_DATA] Membership pin Kew Gardens 1 Role Member…" at bounding box center [455, 246] width 143 height 298
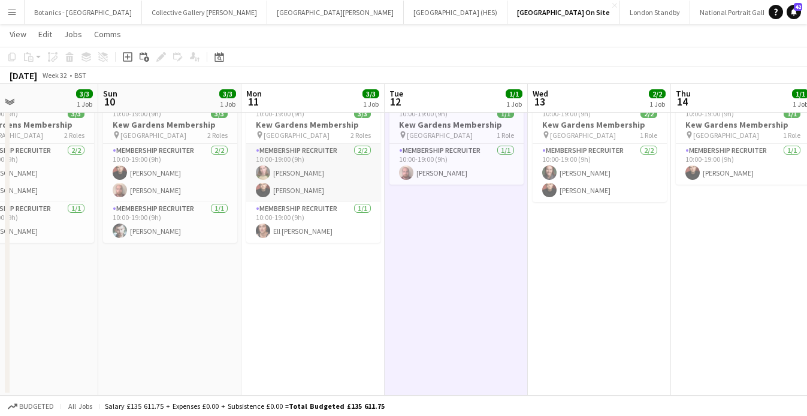
click at [331, 168] on app-card-role "Membership Recruiter [DATE] 10:00-19:00 (9h) [PERSON_NAME] [PERSON_NAME]" at bounding box center [313, 173] width 134 height 58
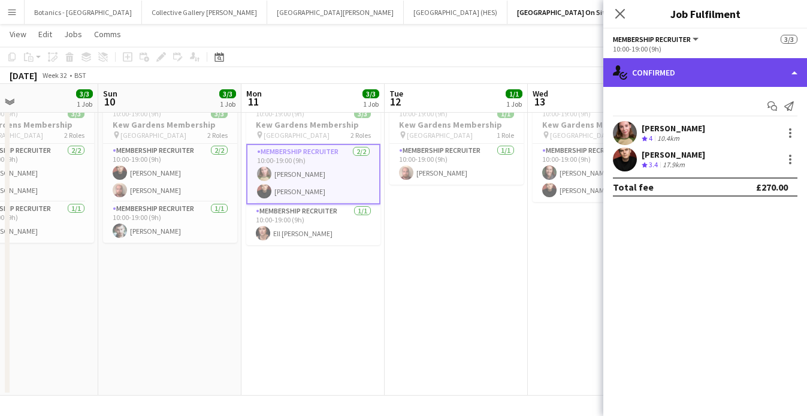
click at [786, 77] on div "single-neutral-actions-check-2 Confirmed" at bounding box center [705, 72] width 204 height 29
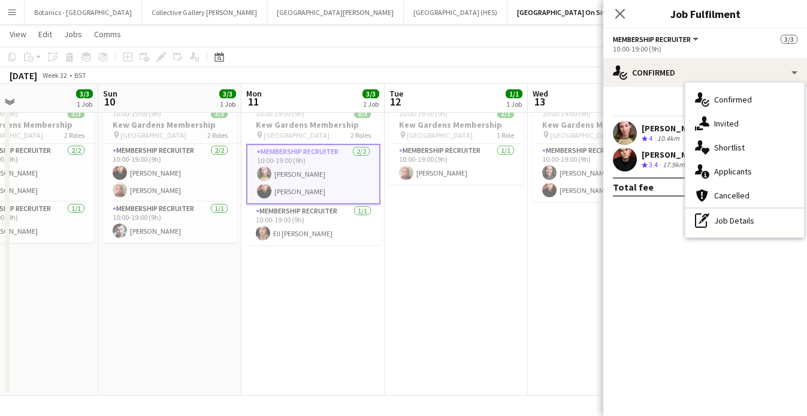
click at [654, 99] on div "Start chat Send notification" at bounding box center [705, 106] width 184 height 20
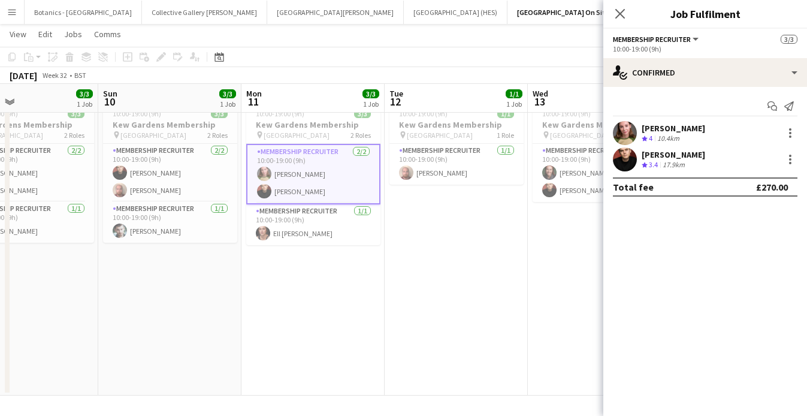
click at [694, 129] on div "[PERSON_NAME]" at bounding box center [672, 128] width 63 height 11
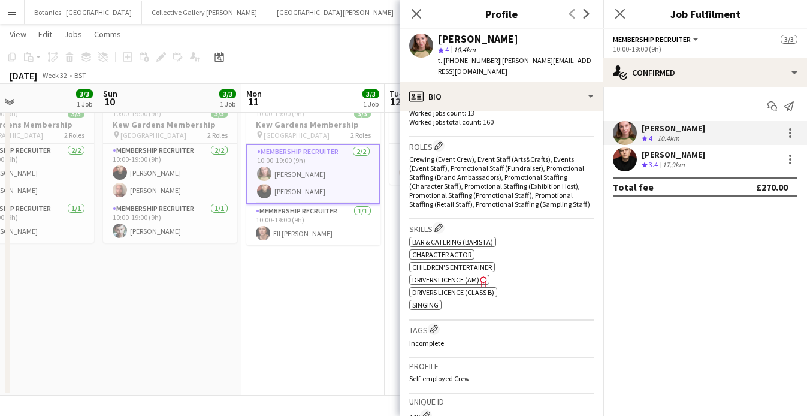
scroll to position [416, 0]
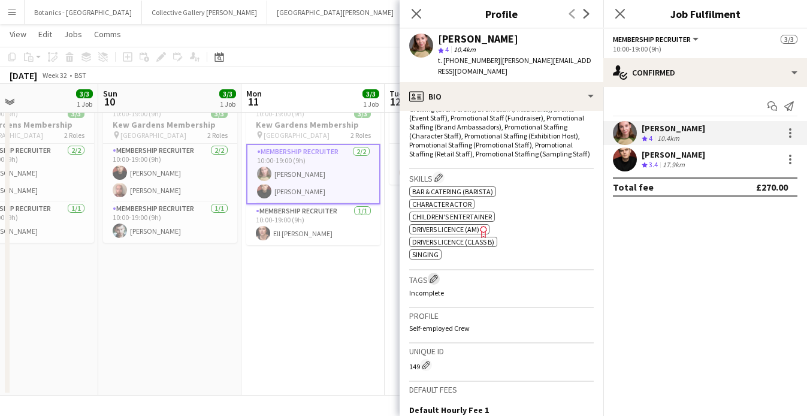
click at [433, 274] on app-icon "Edit crew company tags" at bounding box center [433, 278] width 8 height 8
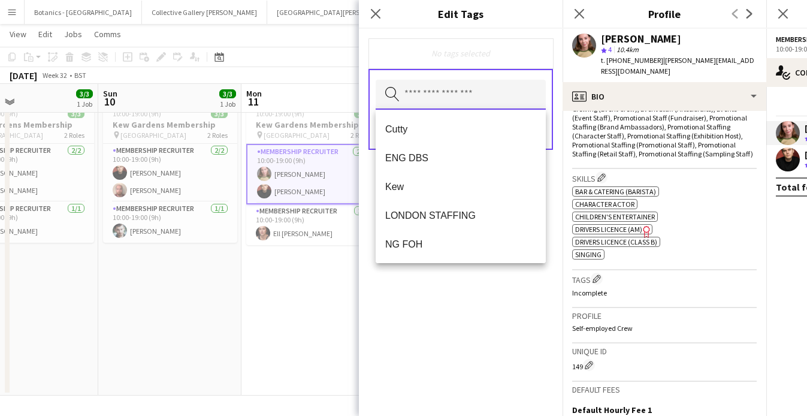
click at [443, 101] on input "text" at bounding box center [460, 95] width 170 height 30
click at [432, 189] on span "Kew" at bounding box center [460, 186] width 151 height 11
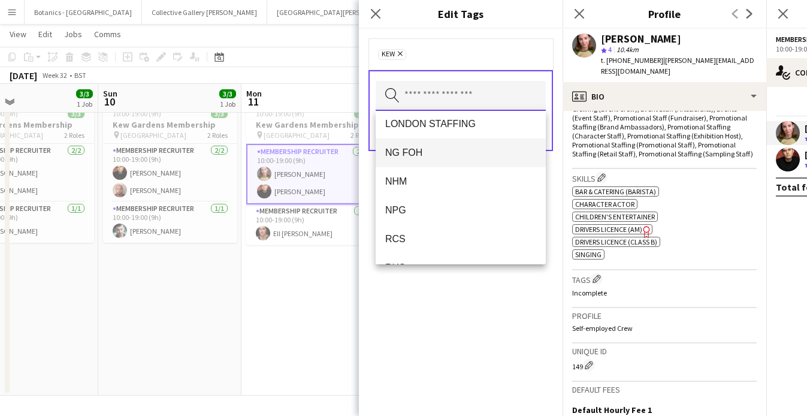
scroll to position [65, 0]
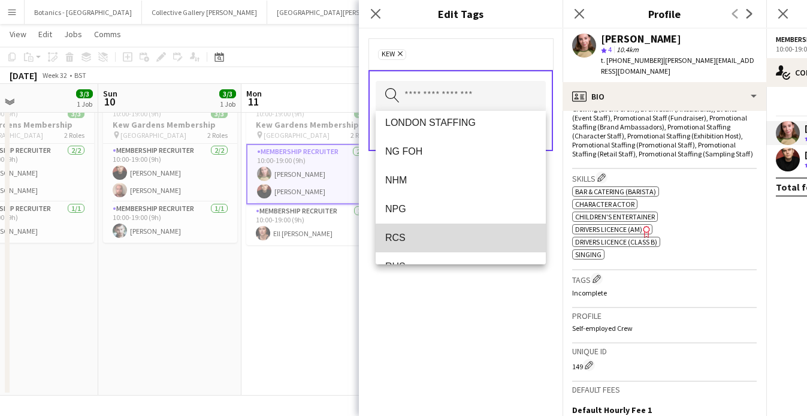
click at [445, 245] on mat-option "RCS" at bounding box center [460, 237] width 170 height 29
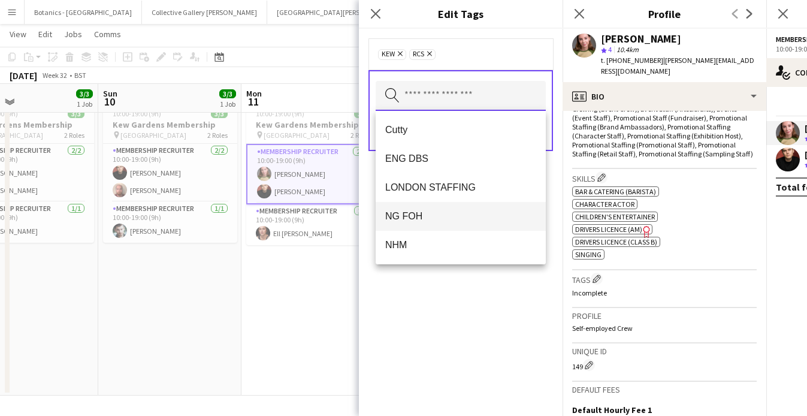
scroll to position [7, 0]
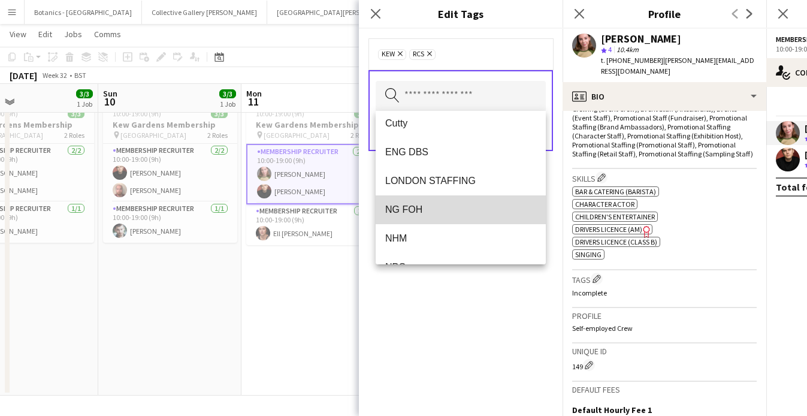
click at [437, 202] on mat-option "NG FOH" at bounding box center [460, 209] width 170 height 29
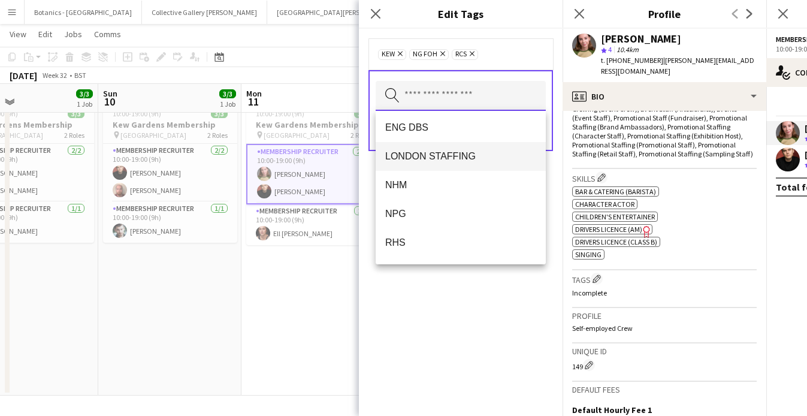
scroll to position [44, 0]
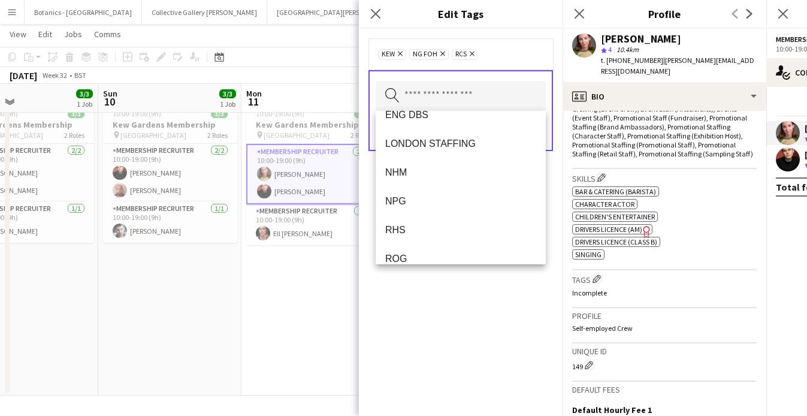
click at [526, 60] on div "Kew Remove NG FOH Remove RCS Remove" at bounding box center [460, 53] width 184 height 31
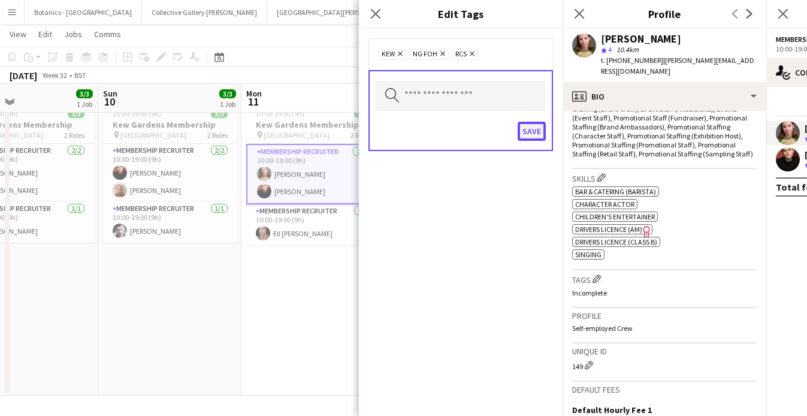
click at [537, 131] on button "Save" at bounding box center [531, 131] width 28 height 19
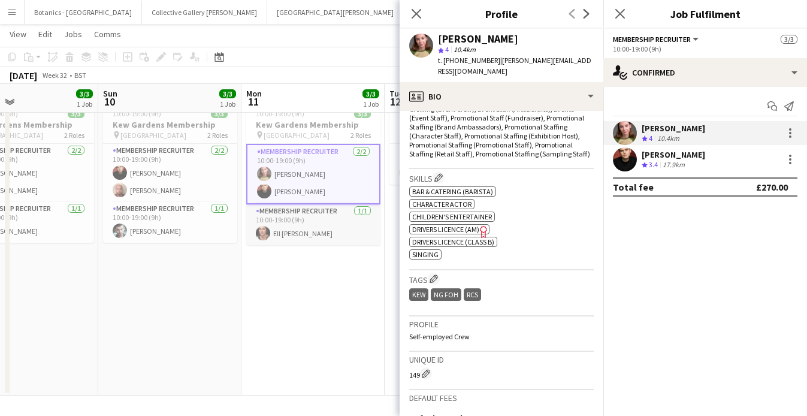
click at [323, 230] on app-card-role "Membership Recruiter [DATE] 10:00-19:00 (9h) [PERSON_NAME]" at bounding box center [313, 224] width 134 height 41
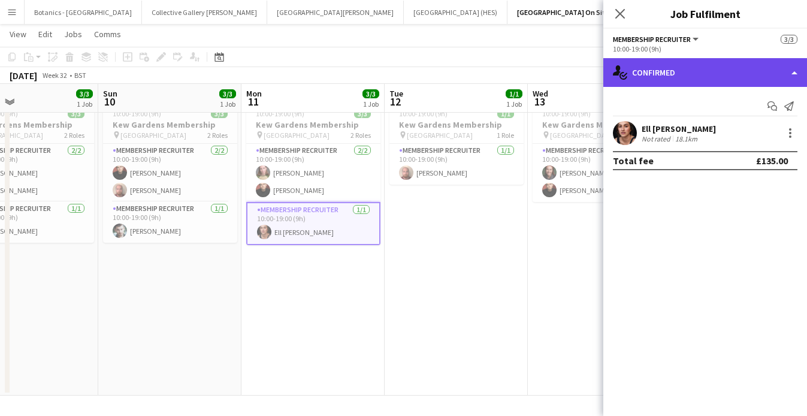
click at [756, 68] on div "single-neutral-actions-check-2 Confirmed" at bounding box center [705, 72] width 204 height 29
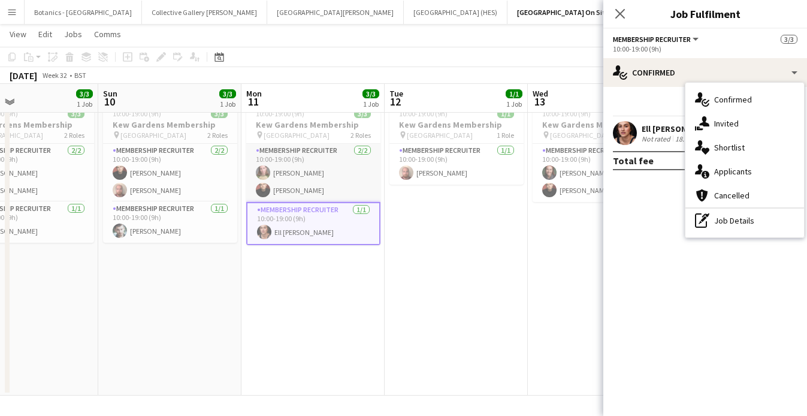
click at [339, 178] on app-card-role "Membership Recruiter [DATE] 10:00-19:00 (9h) [PERSON_NAME] [PERSON_NAME]" at bounding box center [313, 173] width 134 height 58
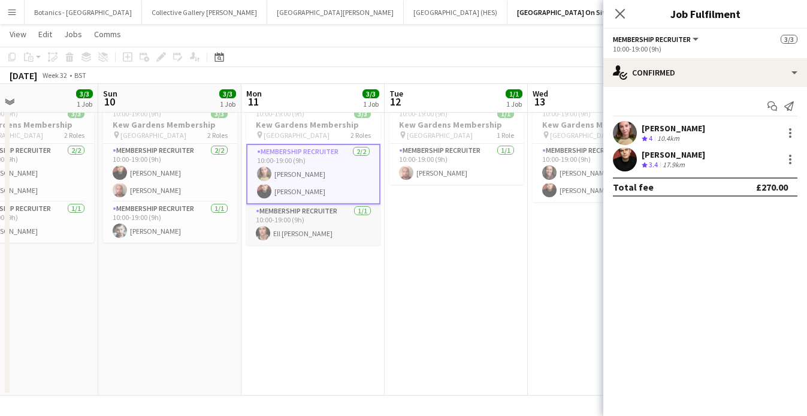
click at [327, 226] on app-card-role "Membership Recruiter [DATE] 10:00-19:00 (9h) [PERSON_NAME]" at bounding box center [313, 224] width 134 height 41
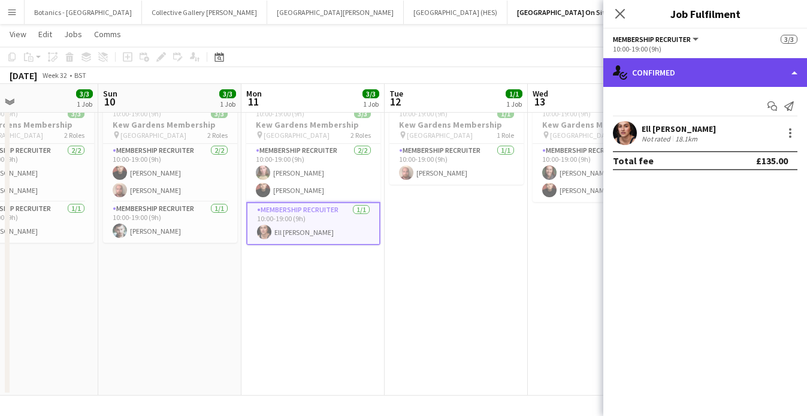
click at [792, 71] on div "single-neutral-actions-check-2 Confirmed" at bounding box center [705, 72] width 204 height 29
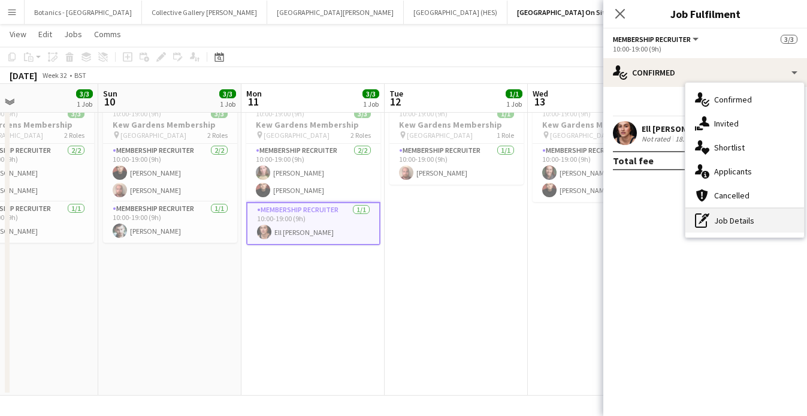
click at [745, 221] on div "pen-write Job Details" at bounding box center [744, 220] width 119 height 24
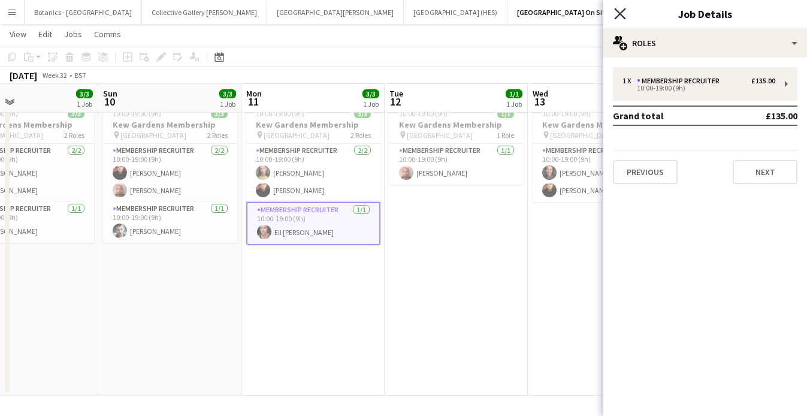
click at [615, 9] on icon at bounding box center [619, 13] width 11 height 11
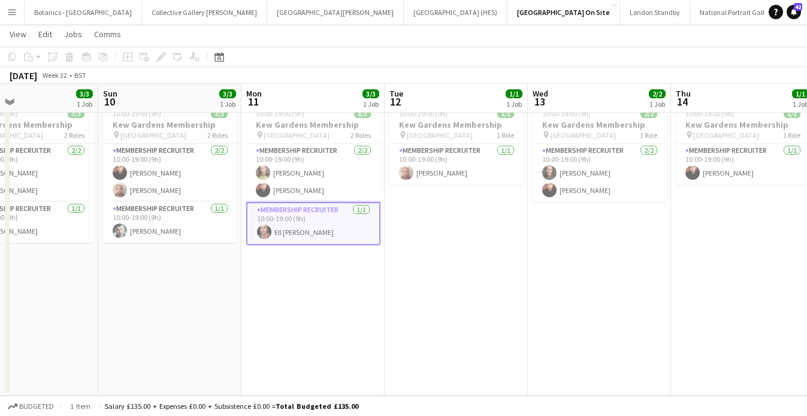
click at [320, 219] on app-card-role "Membership Recruiter [DATE] 10:00-19:00 (9h) [PERSON_NAME]" at bounding box center [313, 223] width 134 height 43
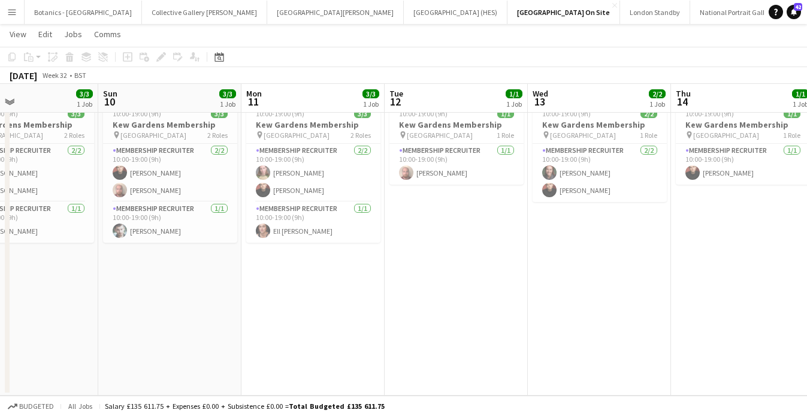
click at [339, 272] on app-date-cell "10:00-19:00 (9h) 3/3 Kew Gardens Membership pin Kew Gardens 2 Roles Membership …" at bounding box center [312, 246] width 143 height 298
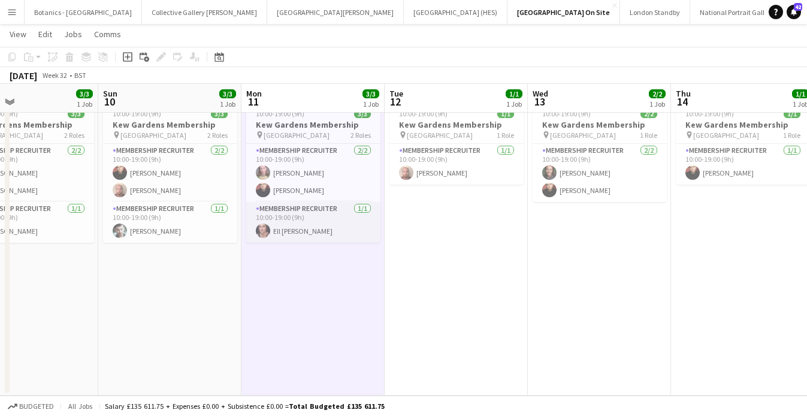
click at [317, 215] on app-card-role "Membership Recruiter [DATE] 10:00-19:00 (9h) [PERSON_NAME]" at bounding box center [313, 222] width 134 height 41
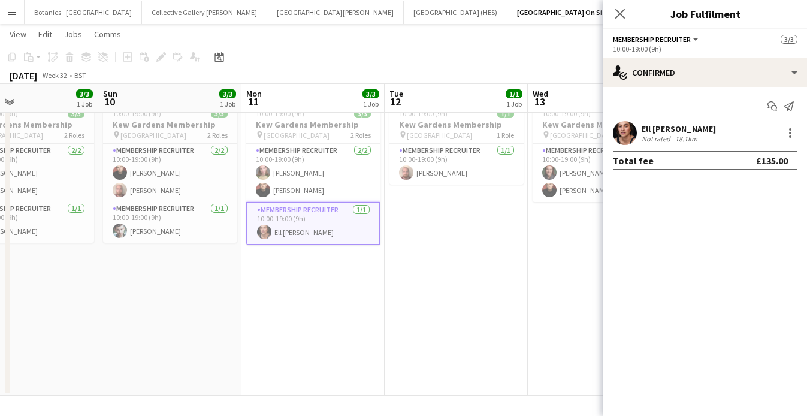
click at [706, 128] on div "Ell [PERSON_NAME] Not rated 18.1km" at bounding box center [705, 133] width 204 height 24
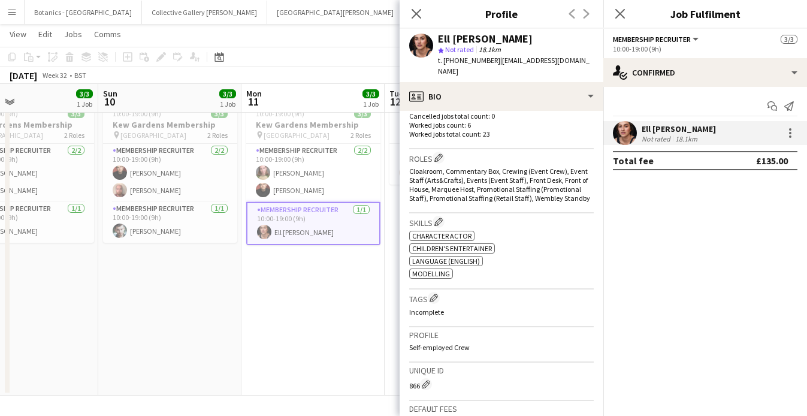
scroll to position [374, 0]
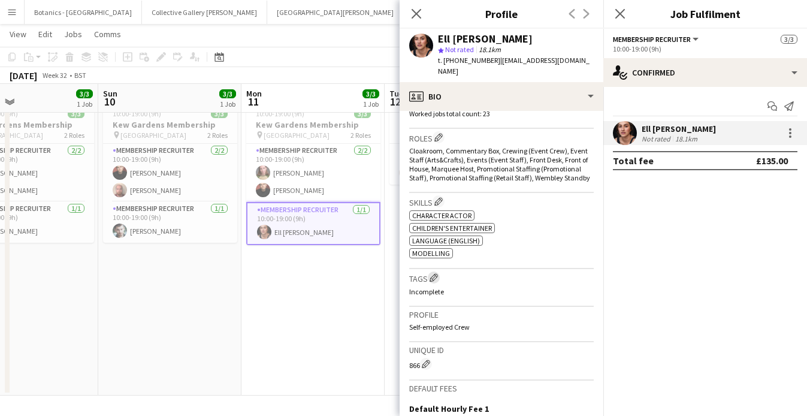
click at [434, 273] on app-icon "Edit crew company tags" at bounding box center [433, 277] width 8 height 8
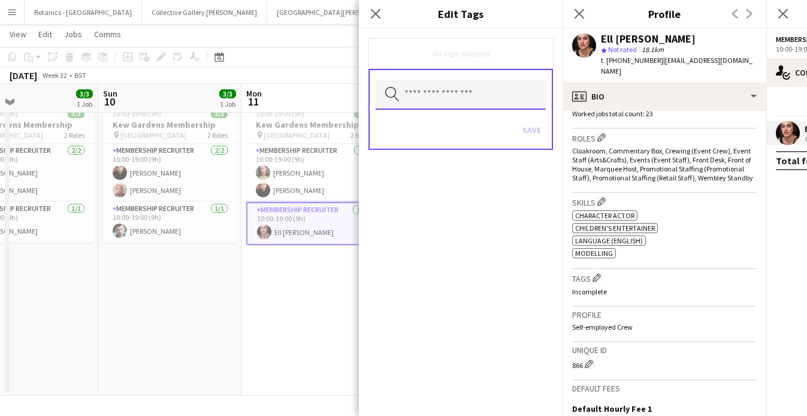
click at [423, 97] on input "text" at bounding box center [460, 95] width 170 height 30
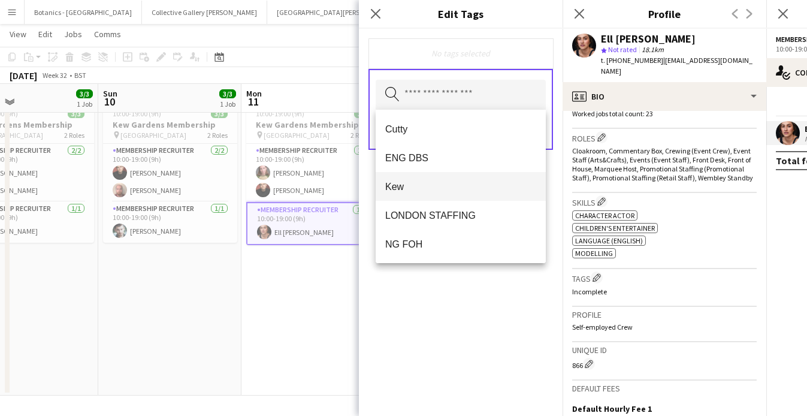
click at [443, 189] on span "Kew" at bounding box center [460, 186] width 151 height 11
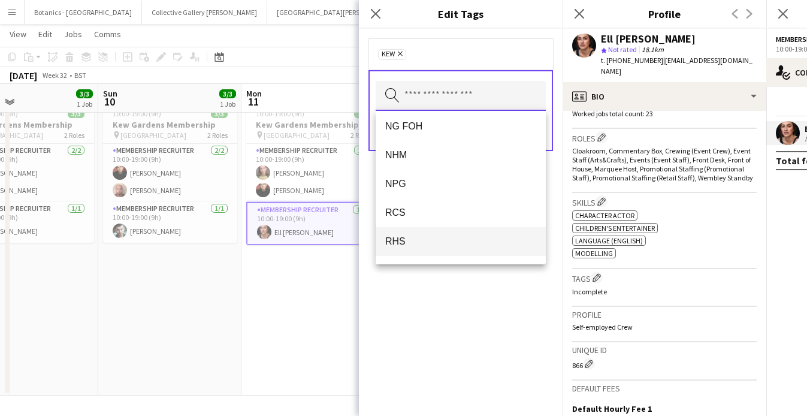
scroll to position [0, 0]
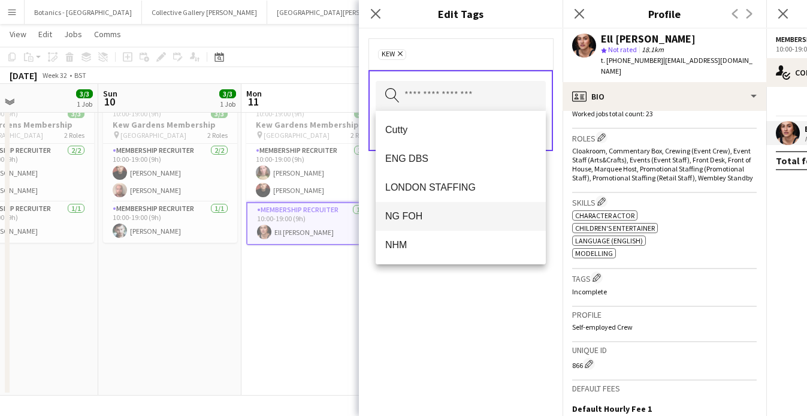
click at [429, 211] on span "NG FOH" at bounding box center [460, 215] width 151 height 11
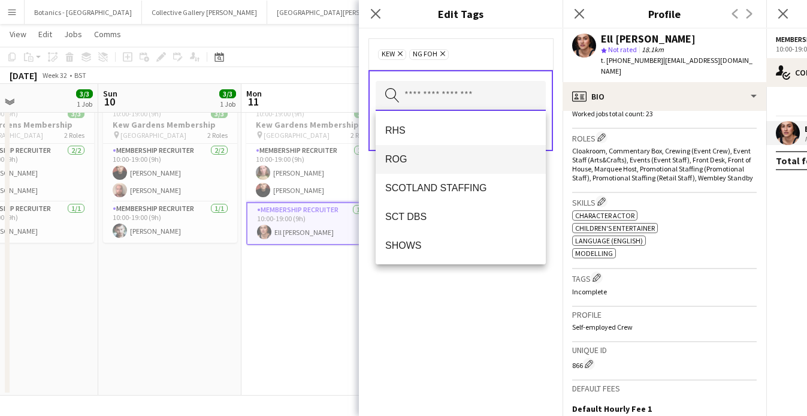
scroll to position [172, 0]
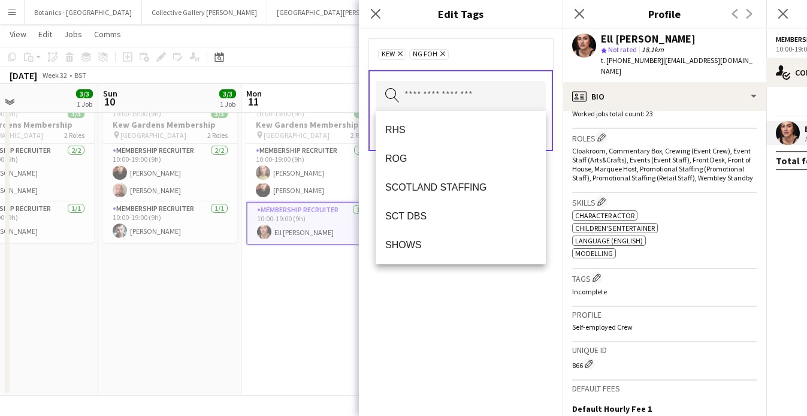
click at [450, 299] on div "Kew Remove NG FOH Remove Search by tag name Save" at bounding box center [461, 222] width 204 height 387
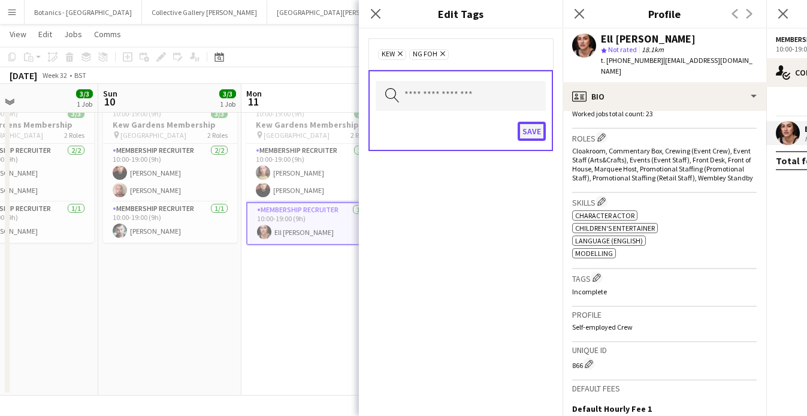
click at [533, 132] on button "Save" at bounding box center [531, 131] width 28 height 19
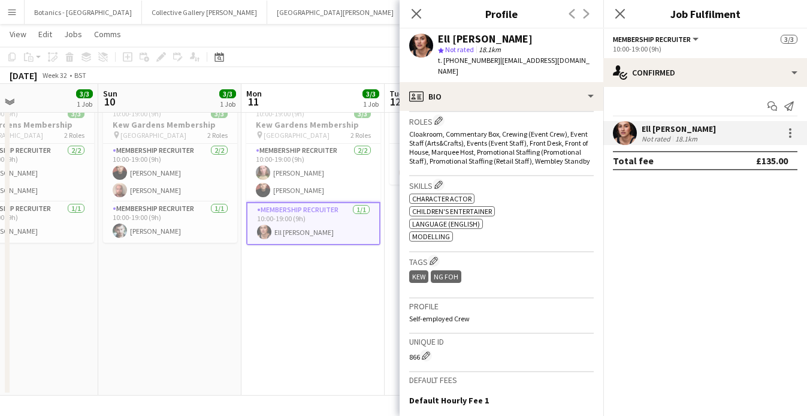
scroll to position [388, 0]
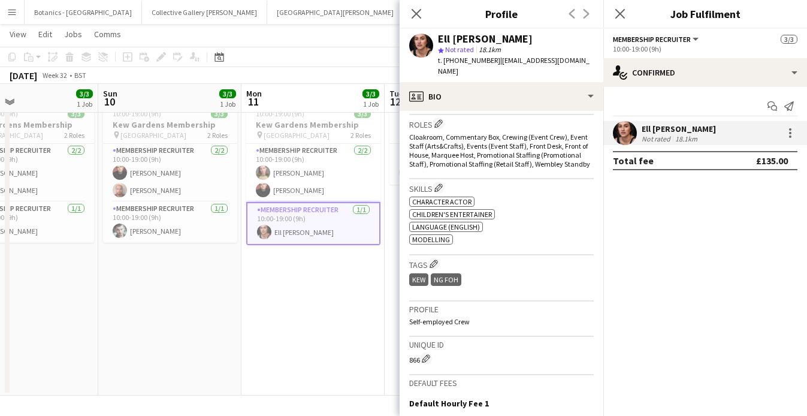
click at [338, 260] on app-date-cell "10:00-19:00 (9h) 3/3 Kew Gardens Membership pin Kew Gardens 2 Roles Membership …" at bounding box center [312, 246] width 143 height 298
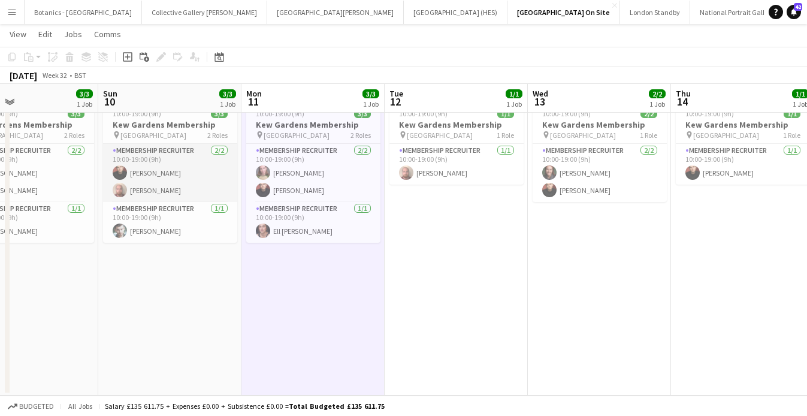
click at [169, 178] on app-card-role "Membership Recruiter [DATE] 10:00-19:00 (9h) [PERSON_NAME] [PERSON_NAME]" at bounding box center [170, 173] width 134 height 58
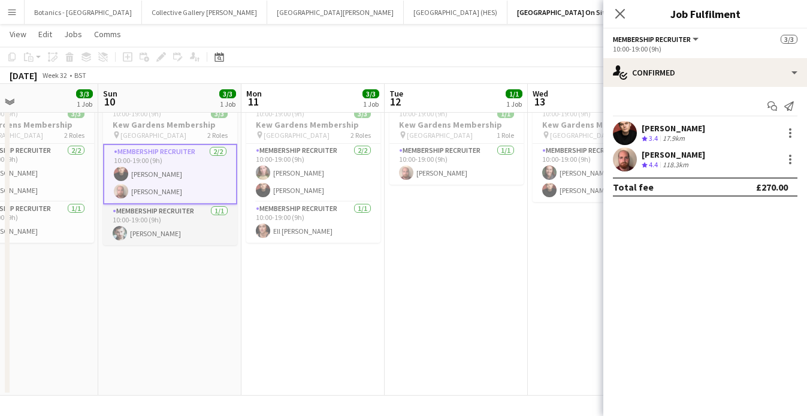
click at [157, 212] on app-card-role "Membership Recruiter [DATE] 10:00-19:00 (9h) [PERSON_NAME]" at bounding box center [170, 224] width 134 height 41
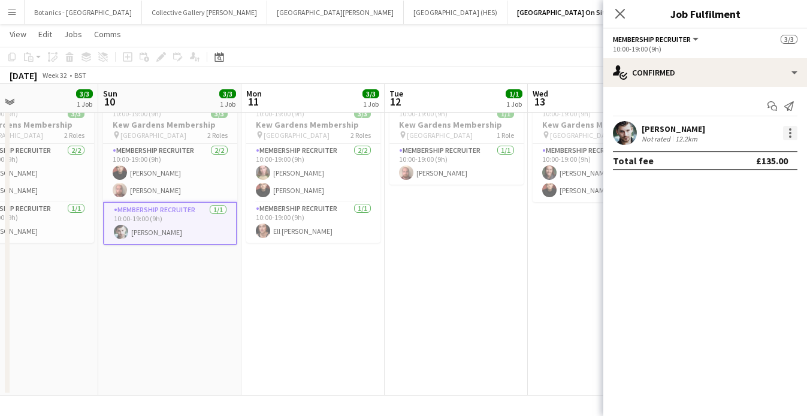
click at [790, 134] on div at bounding box center [790, 133] width 2 height 2
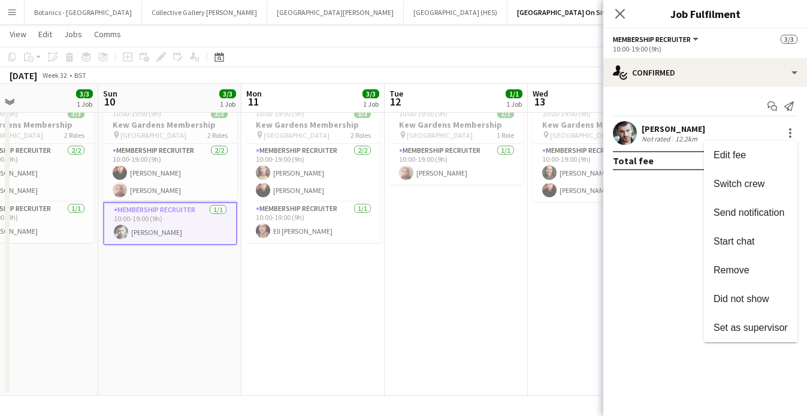
click at [655, 145] on div at bounding box center [403, 208] width 807 height 416
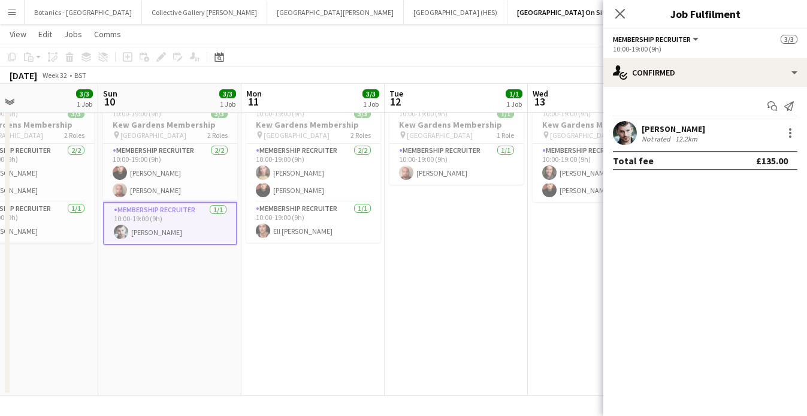
click at [651, 127] on div "[PERSON_NAME]" at bounding box center [672, 128] width 63 height 11
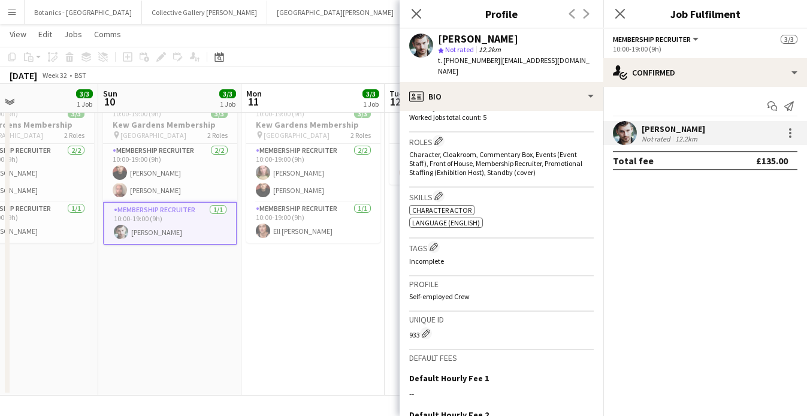
scroll to position [379, 0]
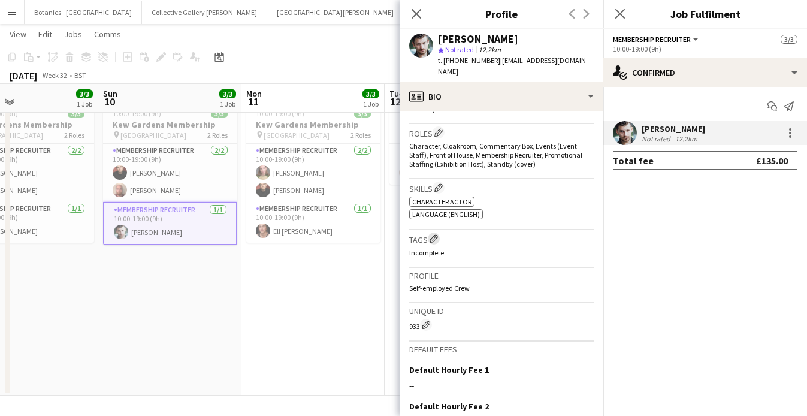
click at [433, 234] on app-icon "Edit crew company tags" at bounding box center [433, 238] width 8 height 8
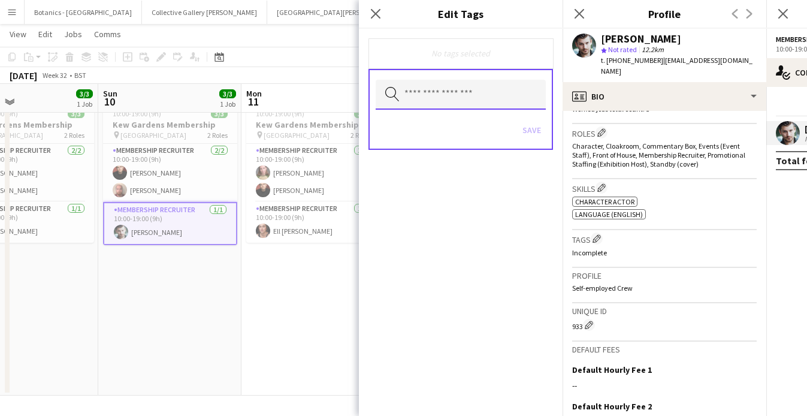
click at [408, 95] on input "text" at bounding box center [460, 95] width 170 height 30
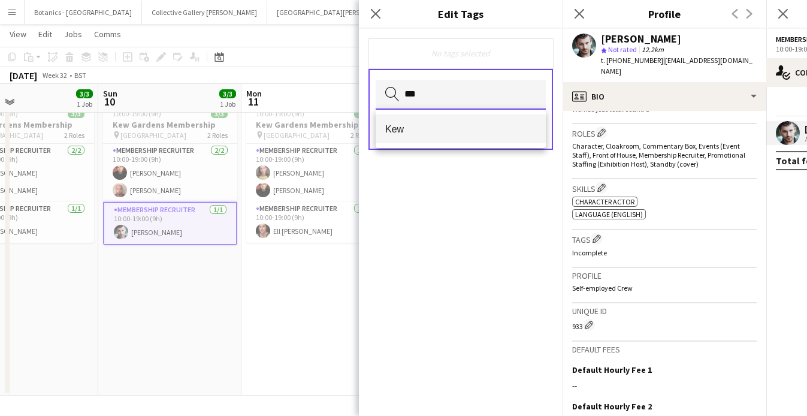
type input "***"
click at [420, 127] on span "Kew" at bounding box center [460, 128] width 151 height 11
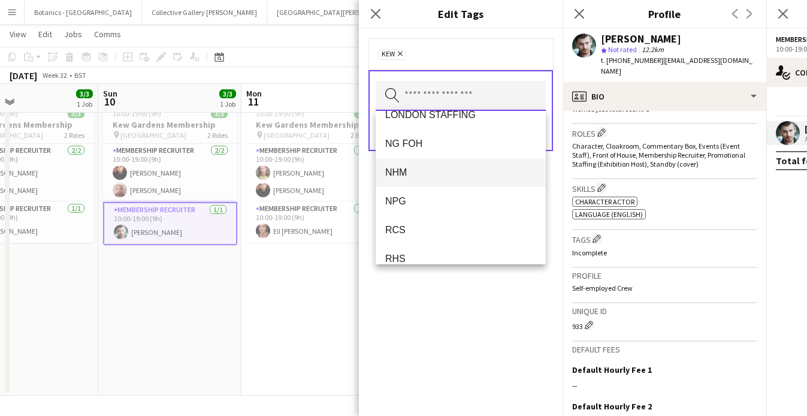
scroll to position [73, 0]
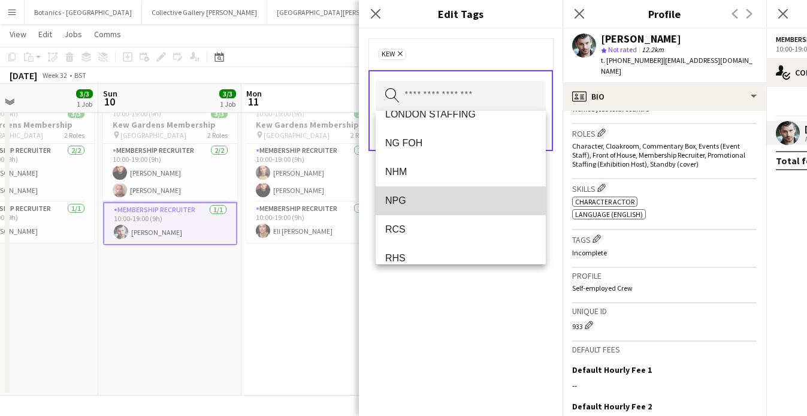
click at [431, 198] on span "NPG" at bounding box center [460, 200] width 151 height 11
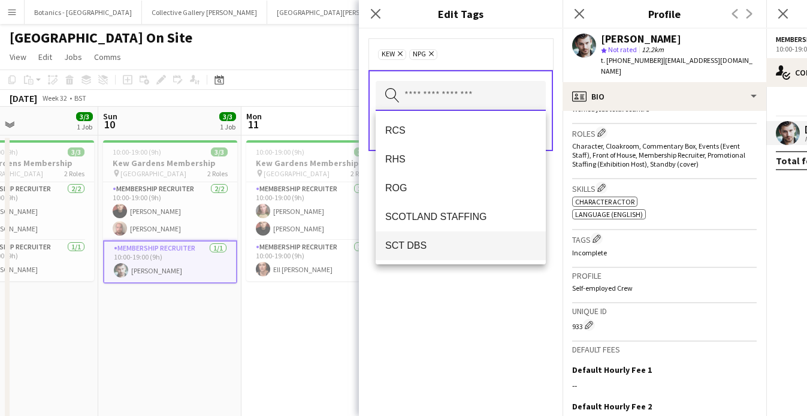
scroll to position [172, 0]
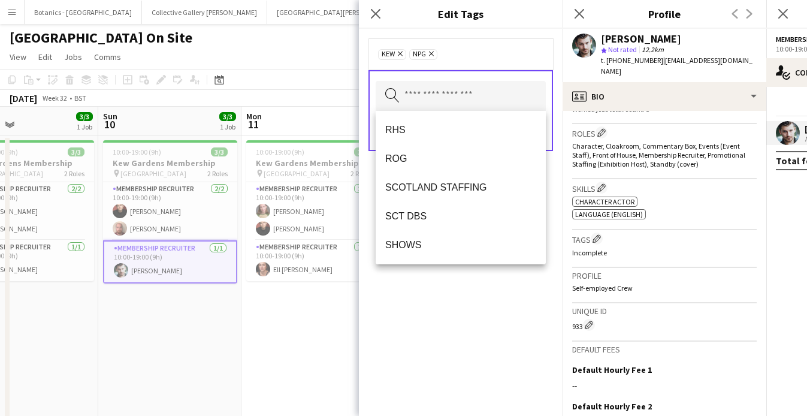
click at [461, 308] on div "Kew Remove NPG Remove Search by tag name Save" at bounding box center [461, 222] width 204 height 387
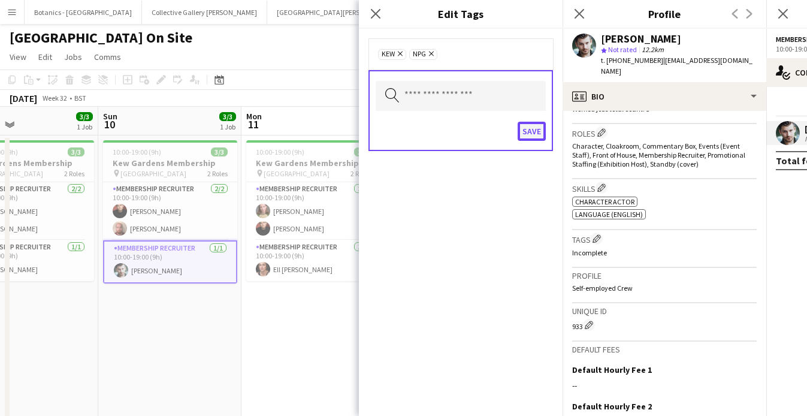
click at [530, 134] on button "Save" at bounding box center [531, 131] width 28 height 19
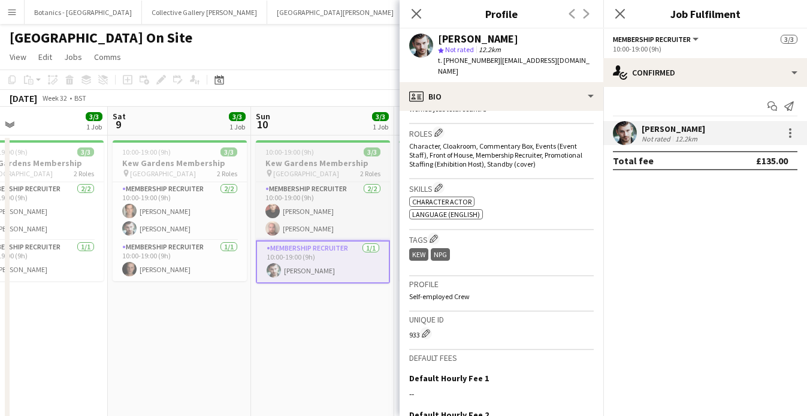
scroll to position [0, 302]
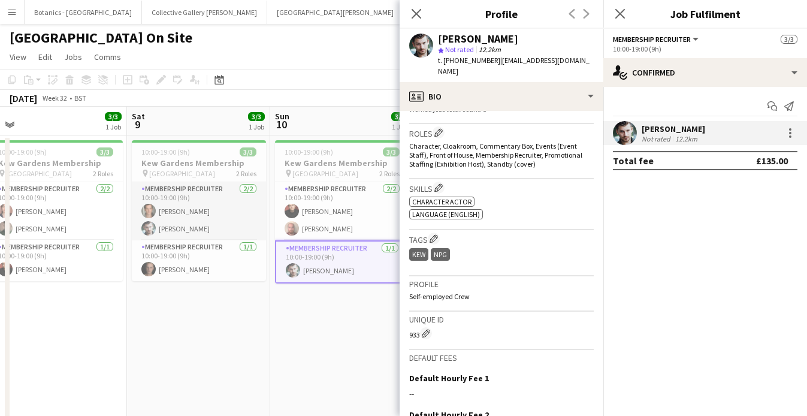
click at [198, 215] on app-card-role "Membership Recruiter [DATE] 10:00-19:00 (9h) [PERSON_NAME] [PERSON_NAME]" at bounding box center [199, 211] width 134 height 58
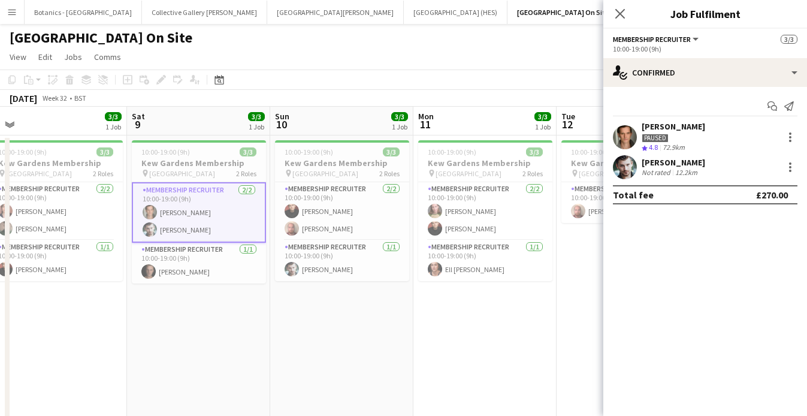
click at [705, 131] on div "[PERSON_NAME] Paused Crew rating 4.8 72.9km" at bounding box center [705, 137] width 204 height 32
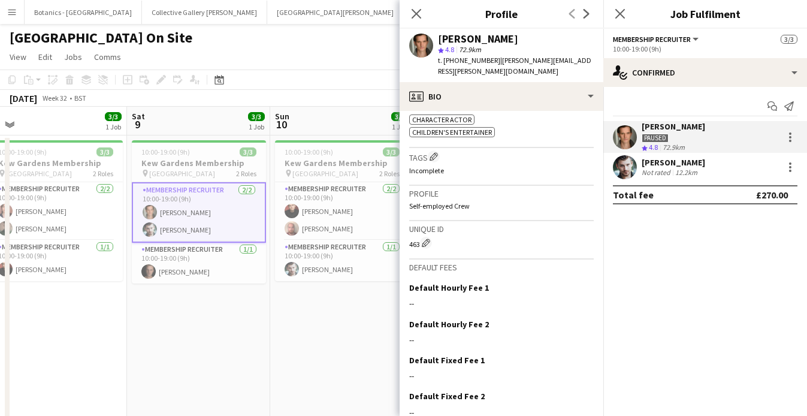
scroll to position [522, 0]
click at [436, 154] on app-icon "Edit crew company tags" at bounding box center [433, 158] width 8 height 8
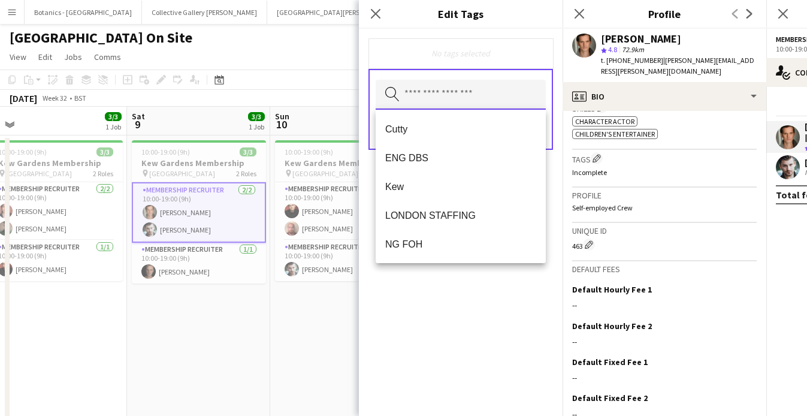
click at [436, 106] on input "text" at bounding box center [460, 95] width 170 height 30
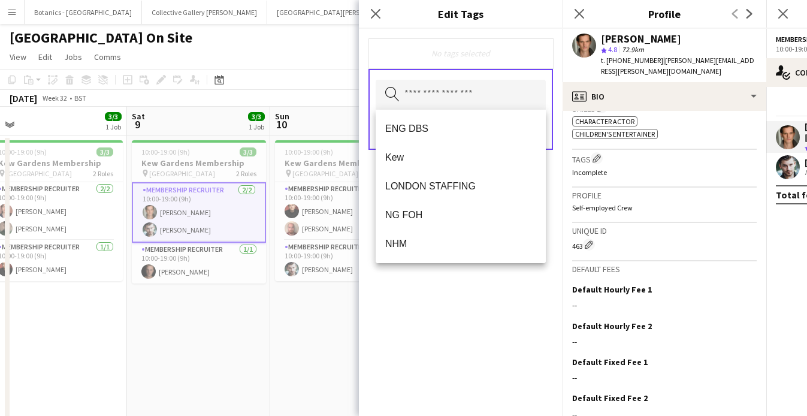
click at [474, 48] on div "No tags selected" at bounding box center [460, 53] width 165 height 11
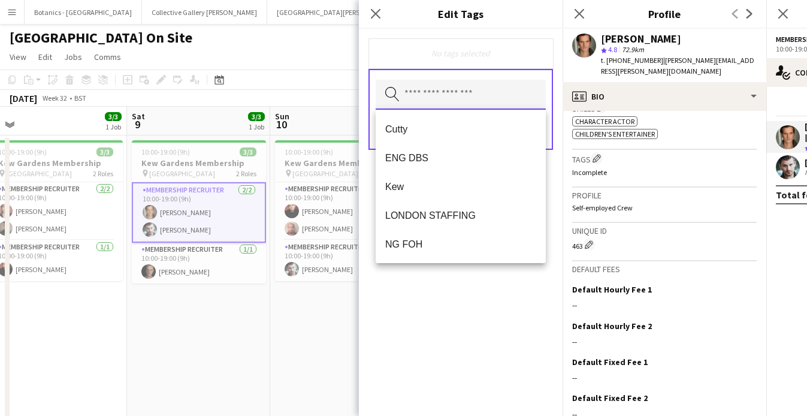
click at [435, 94] on input "text" at bounding box center [460, 95] width 170 height 30
click at [443, 189] on span "Kew" at bounding box center [460, 186] width 151 height 11
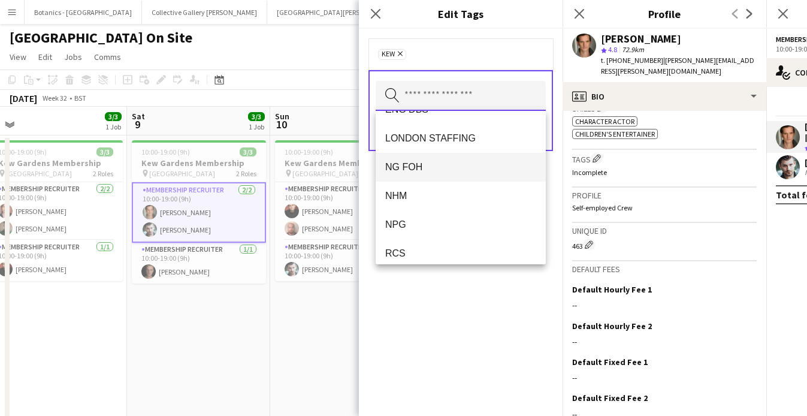
scroll to position [62, 0]
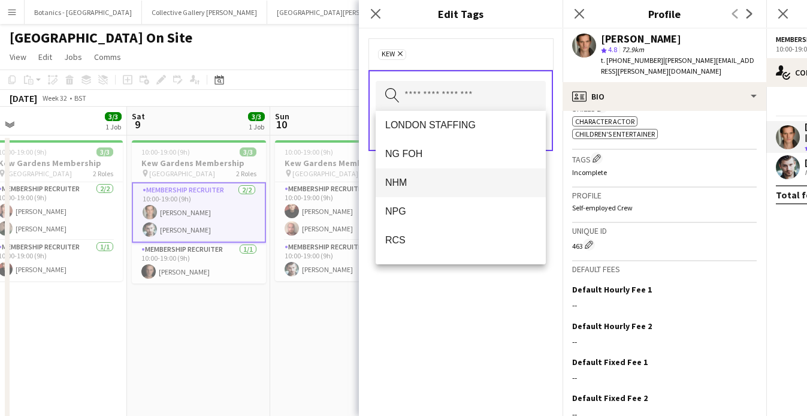
click at [439, 183] on span "NHM" at bounding box center [460, 182] width 151 height 11
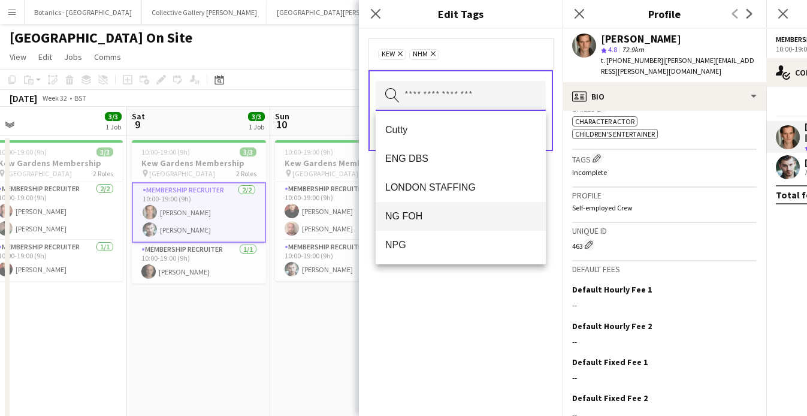
scroll to position [77, 0]
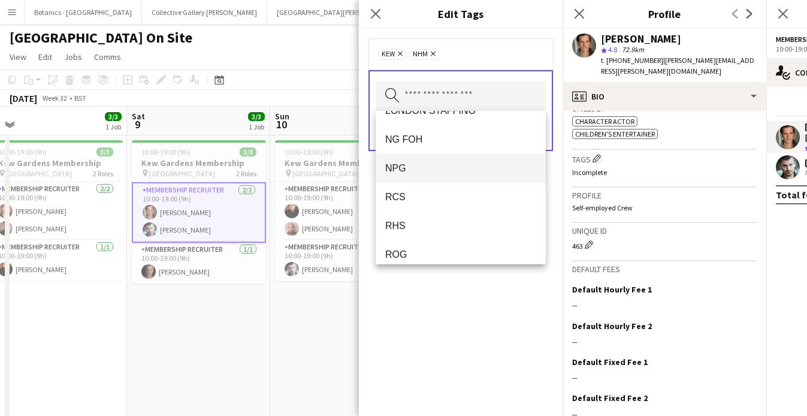
click at [443, 169] on span "NPG" at bounding box center [460, 167] width 151 height 11
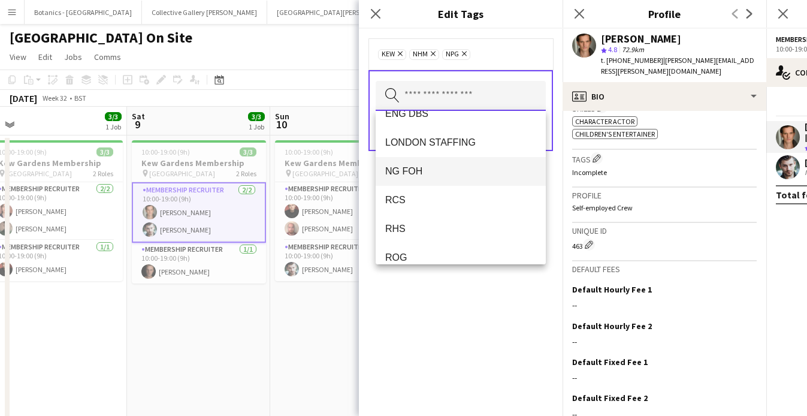
scroll to position [65, 0]
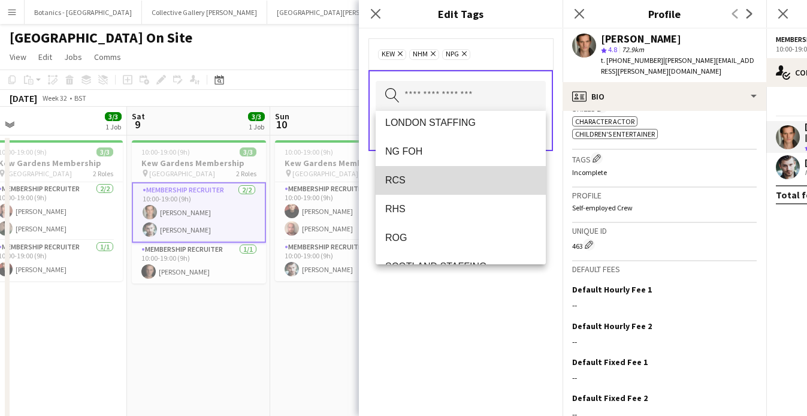
click at [436, 181] on span "RCS" at bounding box center [460, 179] width 151 height 11
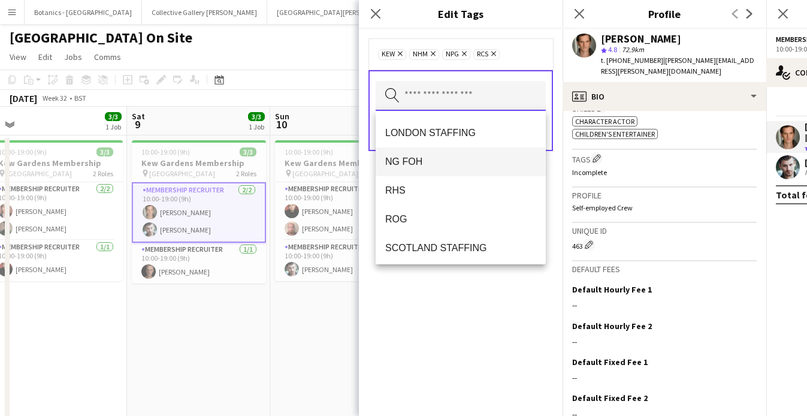
scroll to position [55, 0]
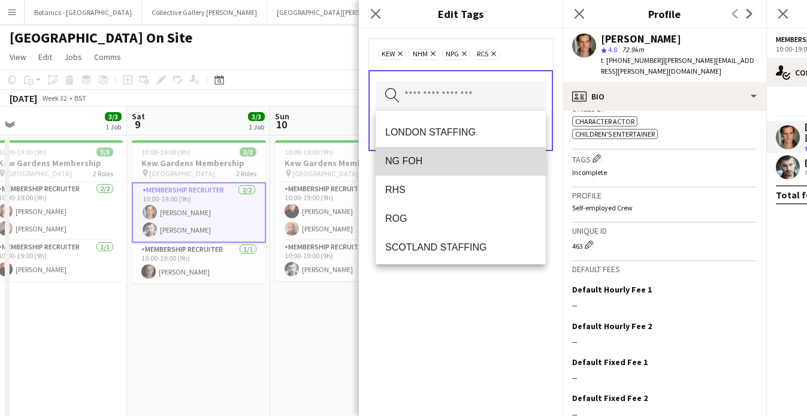
click at [454, 160] on span "NG FOH" at bounding box center [460, 160] width 151 height 11
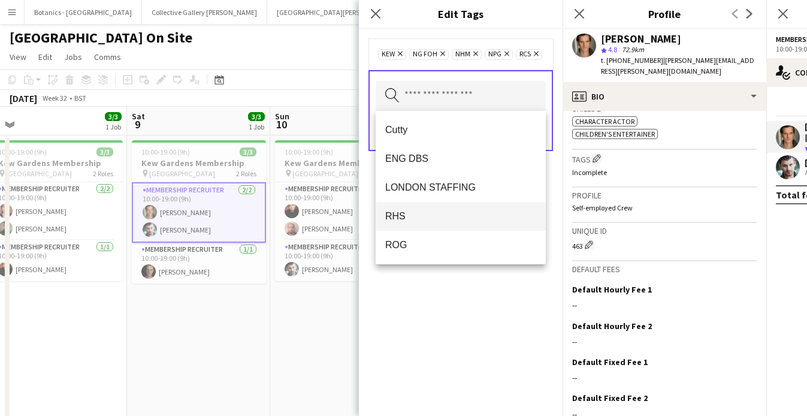
click at [466, 218] on span "RHS" at bounding box center [460, 215] width 151 height 11
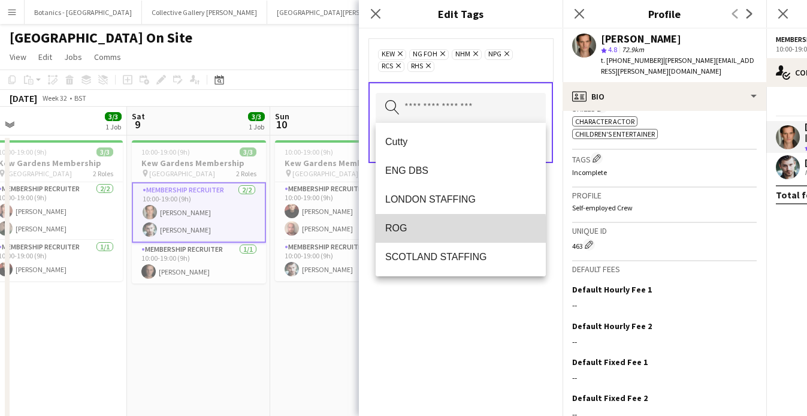
click at [451, 231] on span "ROG" at bounding box center [460, 227] width 151 height 11
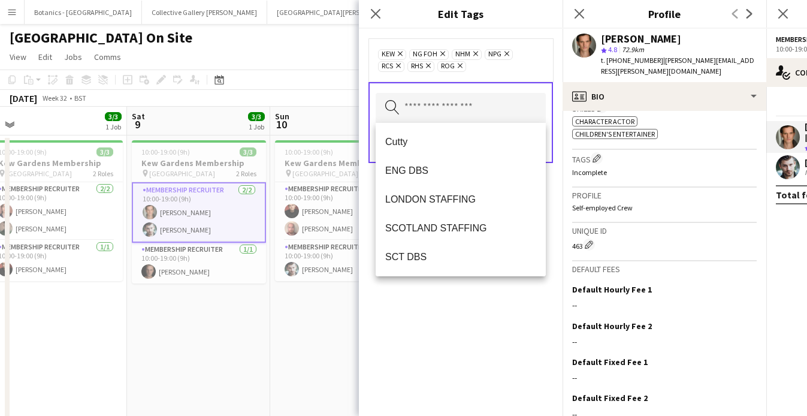
click at [462, 65] on icon "Remove" at bounding box center [458, 66] width 8 height 8
click at [448, 116] on input "text" at bounding box center [460, 108] width 170 height 30
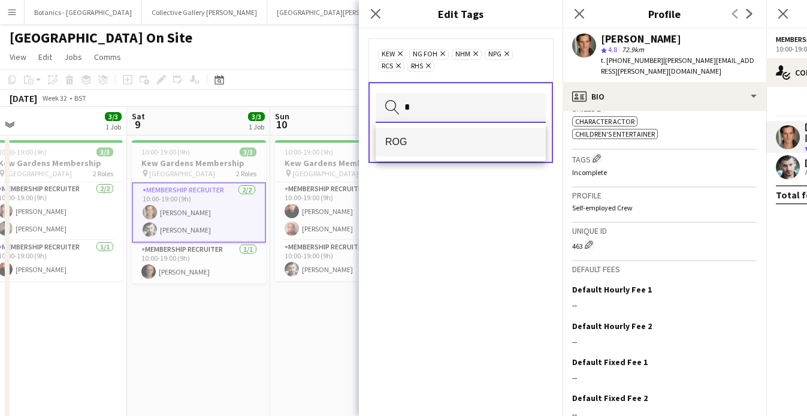
type input "*"
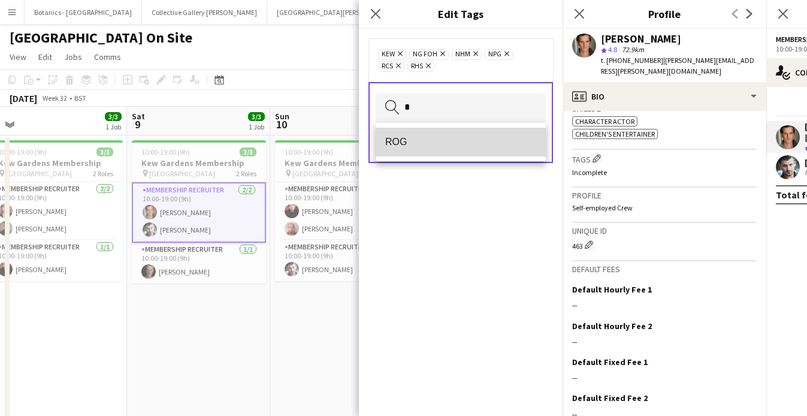
click at [435, 151] on mat-option "ROG" at bounding box center [460, 142] width 170 height 29
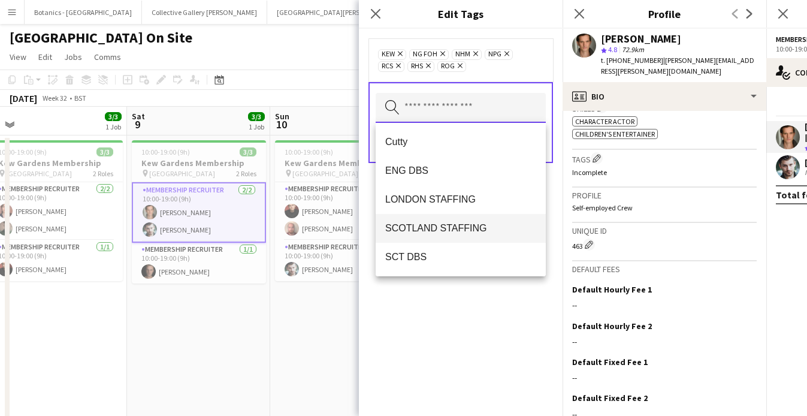
scroll to position [29, 0]
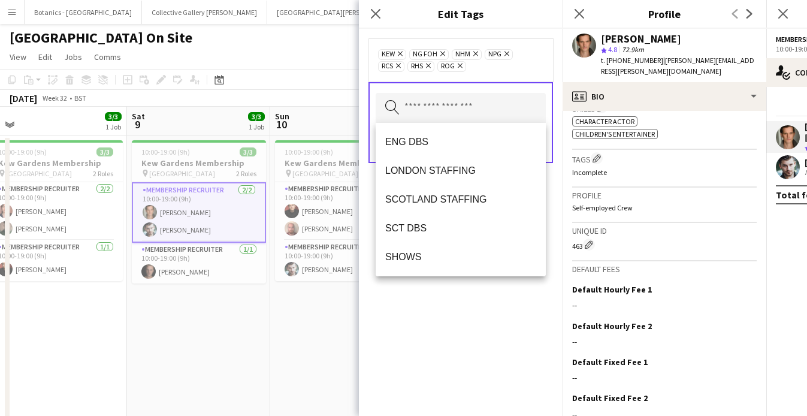
click at [459, 329] on div "Kew Remove NG FOH Remove NHM Remove NPG Remove RCS Remove RHS Remove ROG Remove…" at bounding box center [461, 222] width 204 height 387
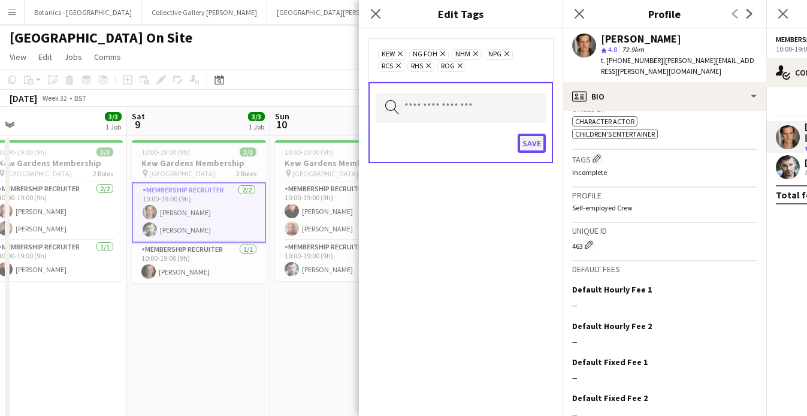
click at [525, 144] on button "Save" at bounding box center [531, 143] width 28 height 19
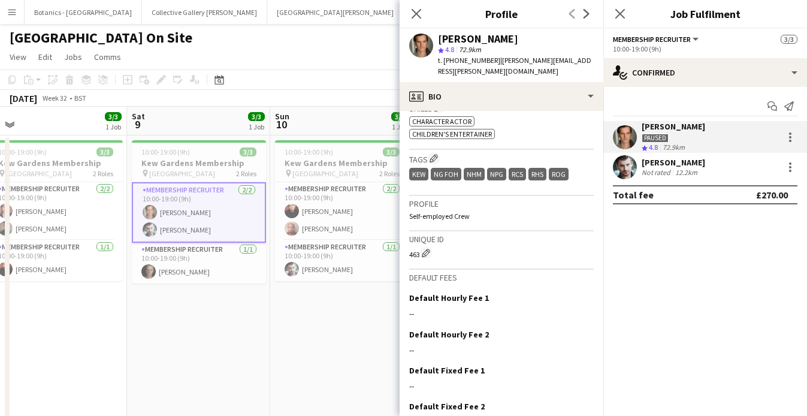
click at [688, 168] on div "12.2km" at bounding box center [685, 172] width 27 height 9
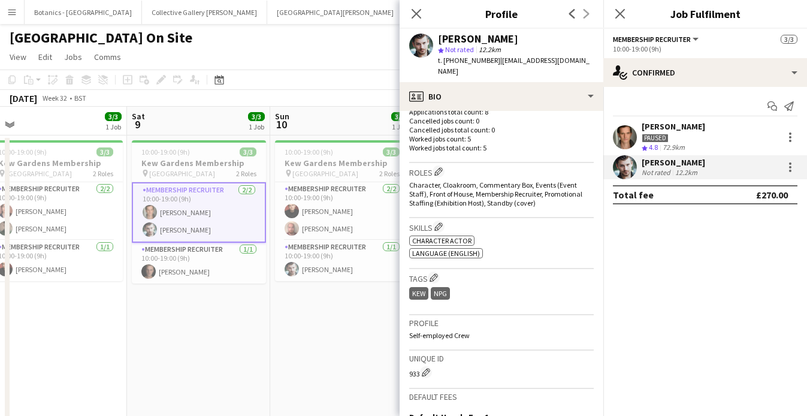
scroll to position [354, 0]
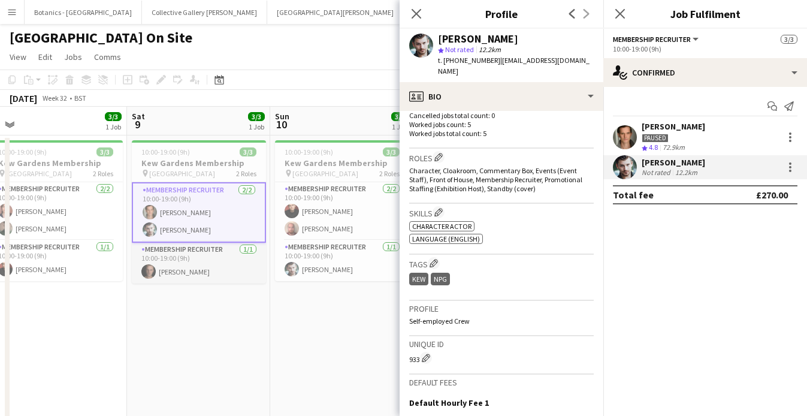
click at [192, 256] on app-card-role "Membership Recruiter [DATE] 10:00-19:00 (9h) [PERSON_NAME]" at bounding box center [199, 262] width 134 height 41
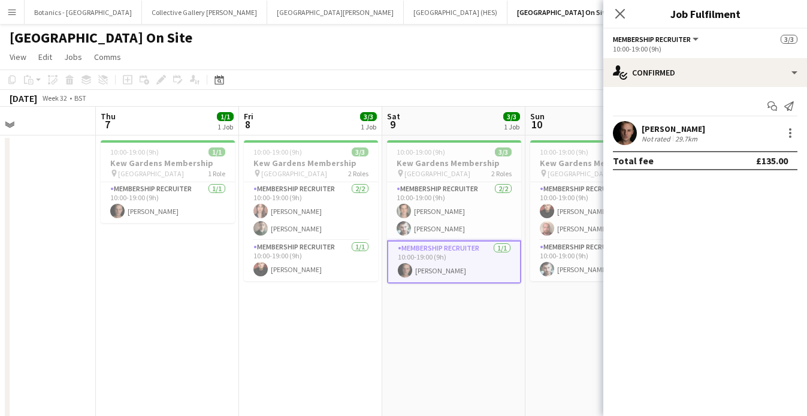
scroll to position [0, 510]
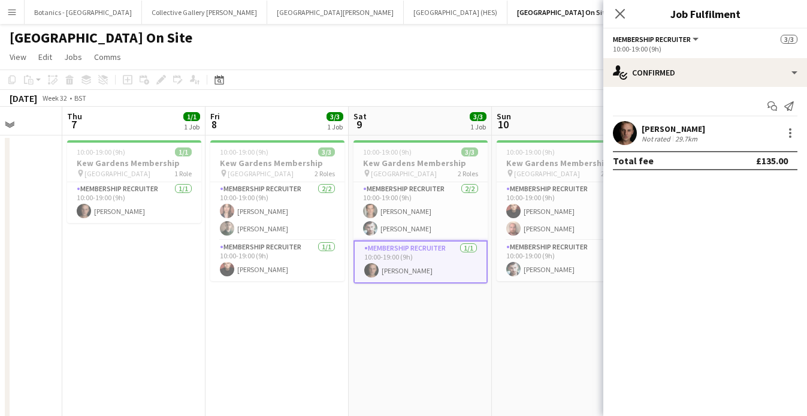
click at [649, 134] on div "Not rated" at bounding box center [656, 138] width 31 height 9
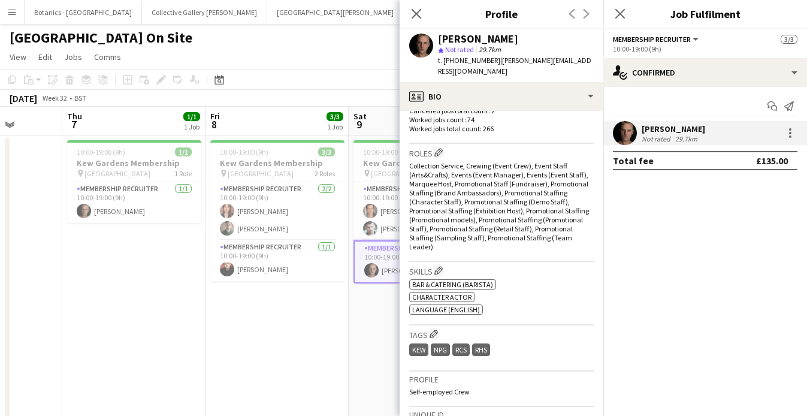
scroll to position [181, 0]
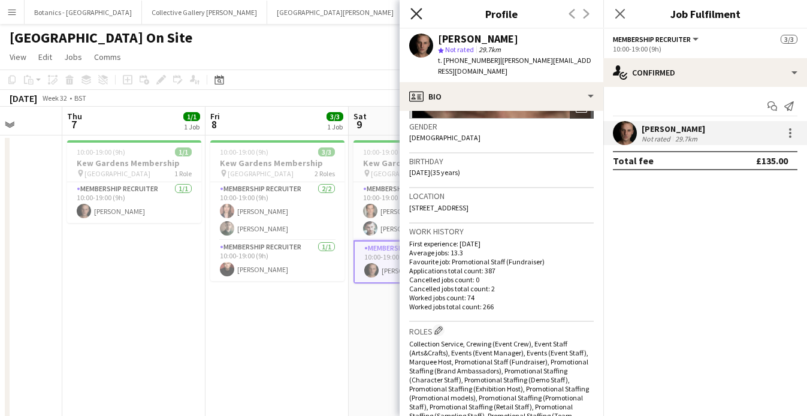
click at [422, 13] on icon "Close pop-in" at bounding box center [415, 13] width 11 height 11
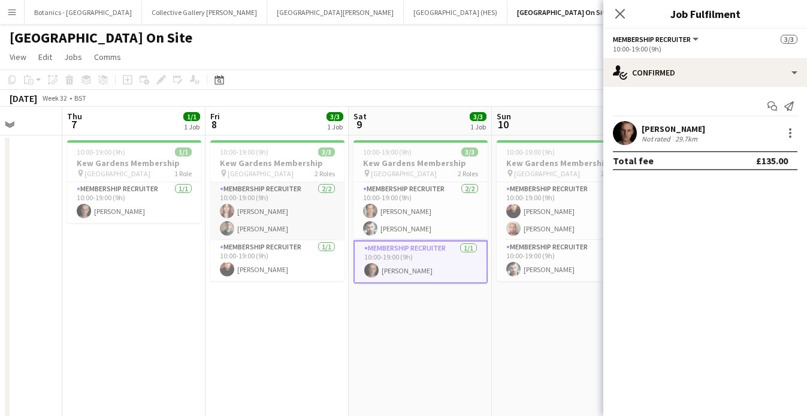
click at [278, 217] on app-card-role "Membership Recruiter [DATE] 10:00-19:00 (9h) [PERSON_NAME] [PERSON_NAME]" at bounding box center [277, 211] width 134 height 58
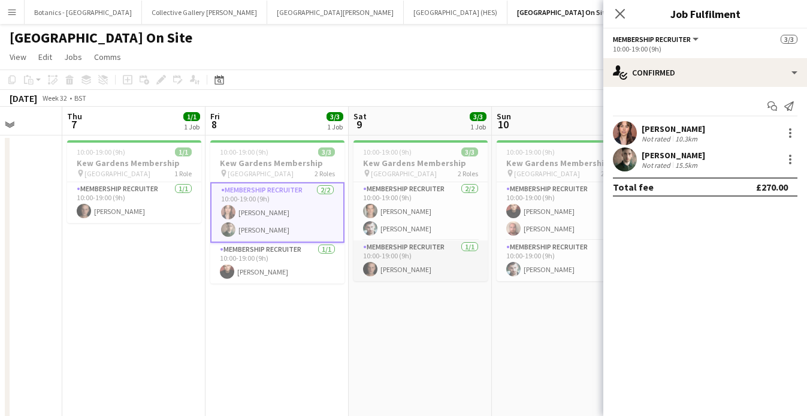
click at [422, 269] on app-card-role "Membership Recruiter [DATE] 10:00-19:00 (9h) [PERSON_NAME]" at bounding box center [420, 260] width 134 height 41
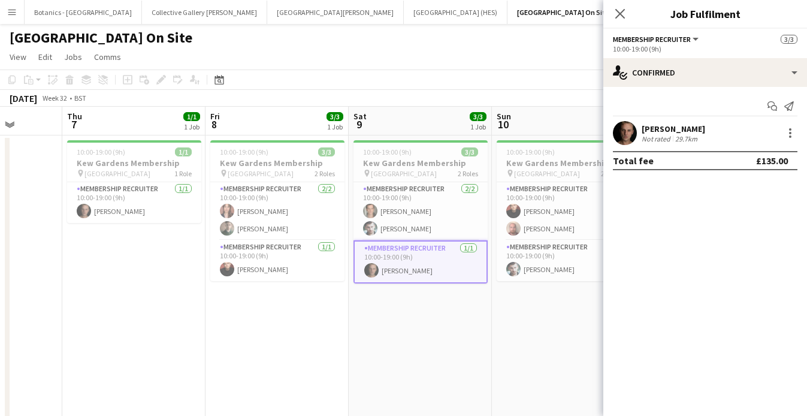
click at [686, 129] on div "[PERSON_NAME]" at bounding box center [672, 128] width 63 height 11
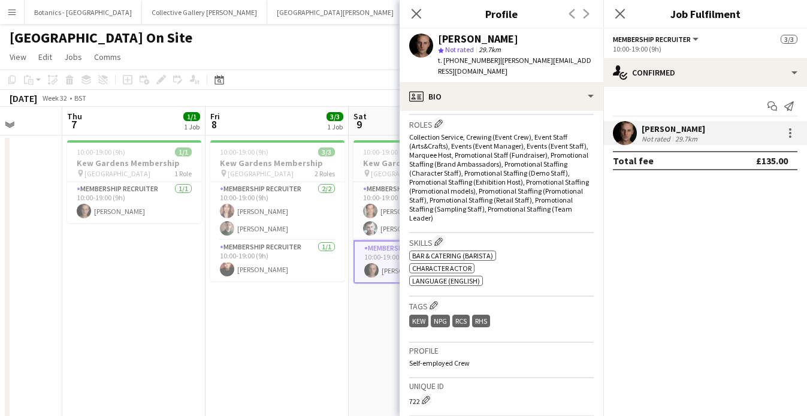
scroll to position [426, 0]
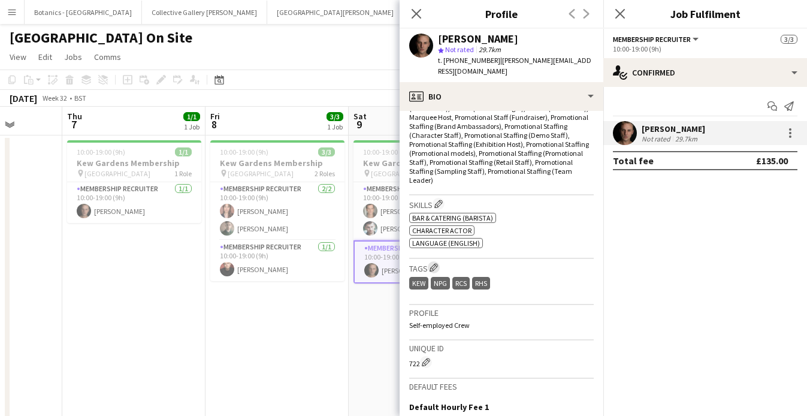
click at [433, 263] on app-icon "Edit crew company tags" at bounding box center [433, 267] width 8 height 8
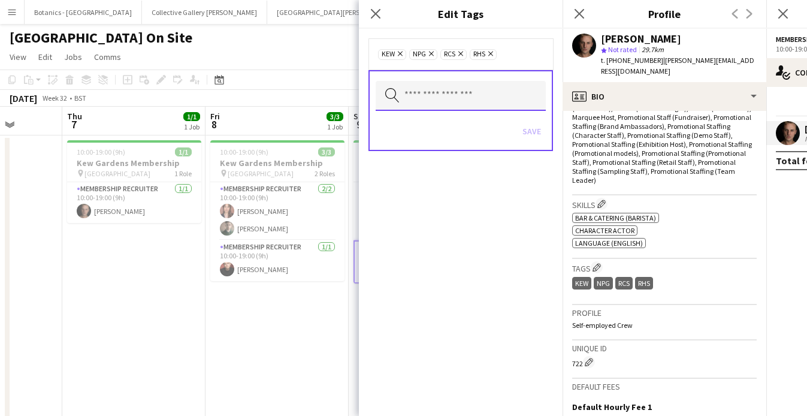
click at [457, 104] on input "text" at bounding box center [460, 96] width 170 height 30
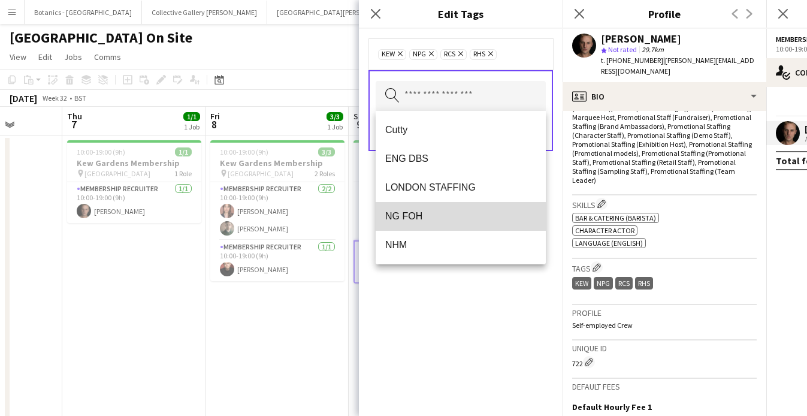
click at [422, 219] on span "NG FOH" at bounding box center [460, 215] width 151 height 11
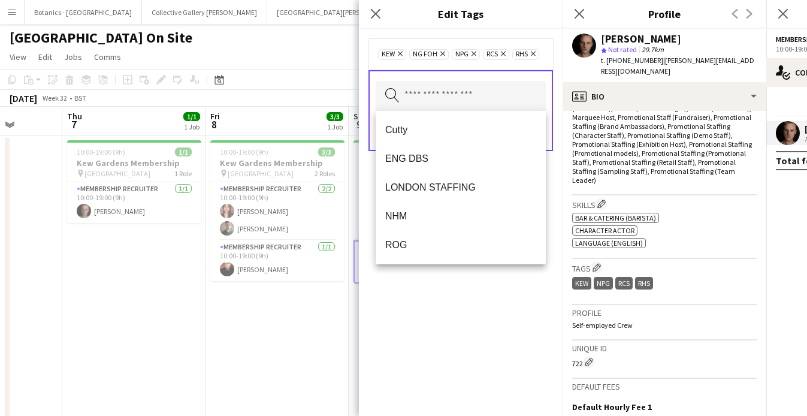
click at [463, 299] on div "Kew Remove NG FOH Remove NPG Remove RCS Remove RHS Remove Search by tag name Sa…" at bounding box center [461, 222] width 204 height 387
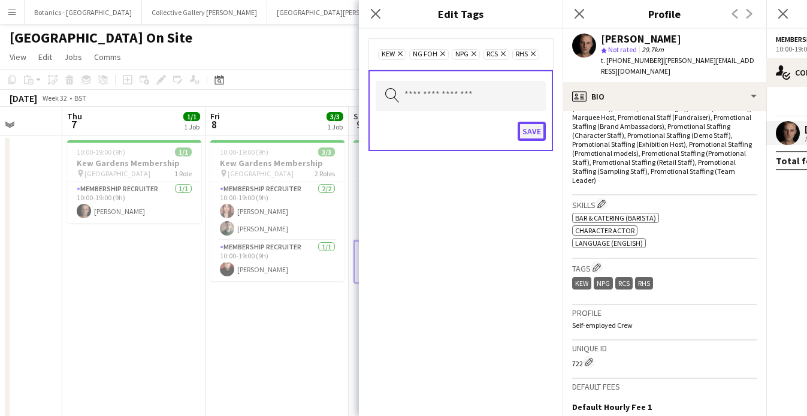
click at [536, 134] on button "Save" at bounding box center [531, 131] width 28 height 19
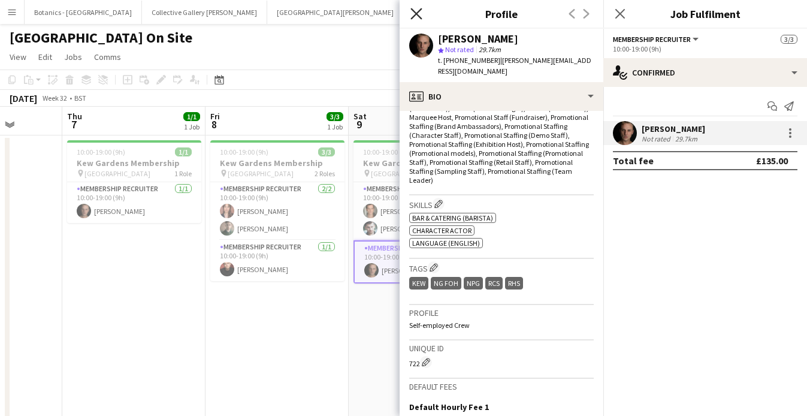
click at [412, 18] on icon at bounding box center [415, 13] width 11 height 11
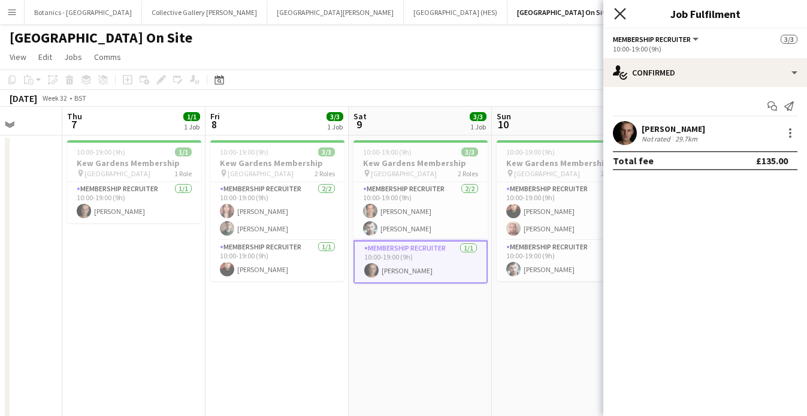
click at [622, 17] on icon "Close pop-in" at bounding box center [619, 13] width 11 height 11
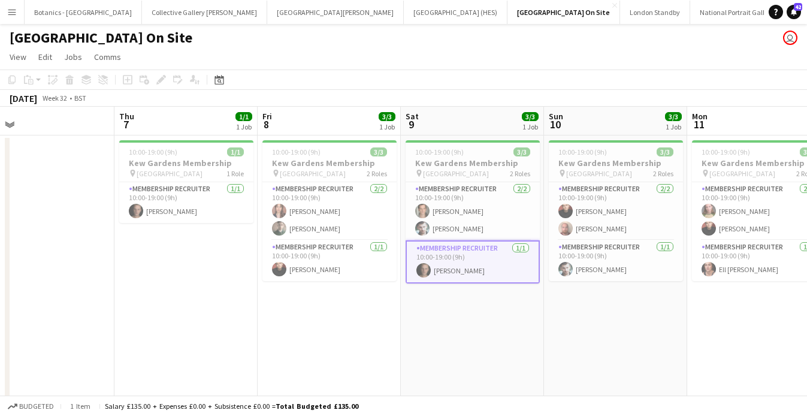
scroll to position [0, 452]
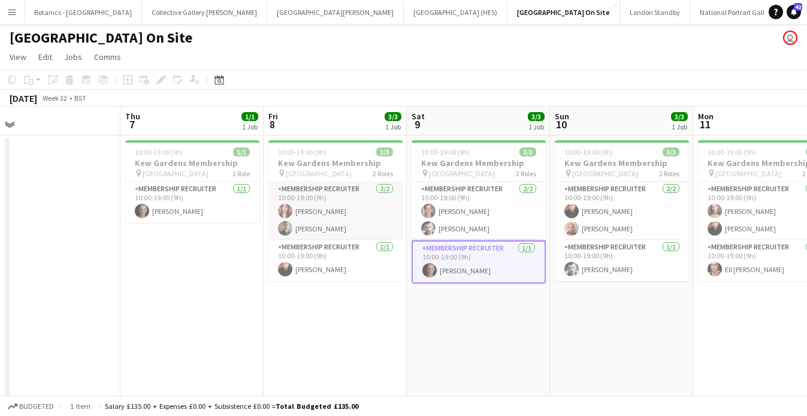
click at [366, 213] on app-card-role "Membership Recruiter [DATE] 10:00-19:00 (9h) [PERSON_NAME] [PERSON_NAME]" at bounding box center [335, 211] width 134 height 58
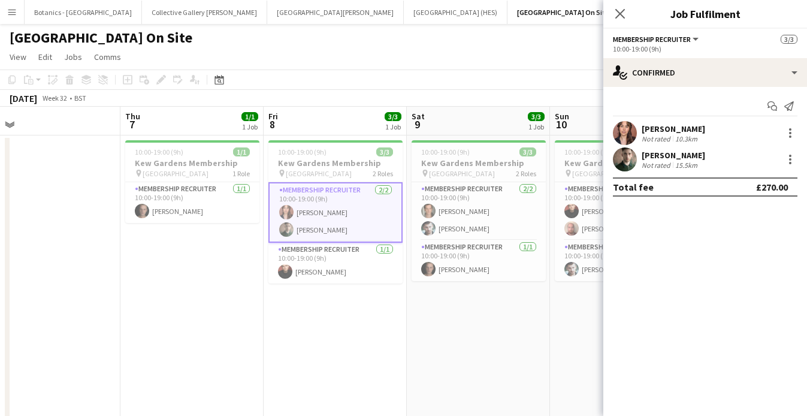
click at [668, 129] on div "[PERSON_NAME]" at bounding box center [672, 128] width 63 height 11
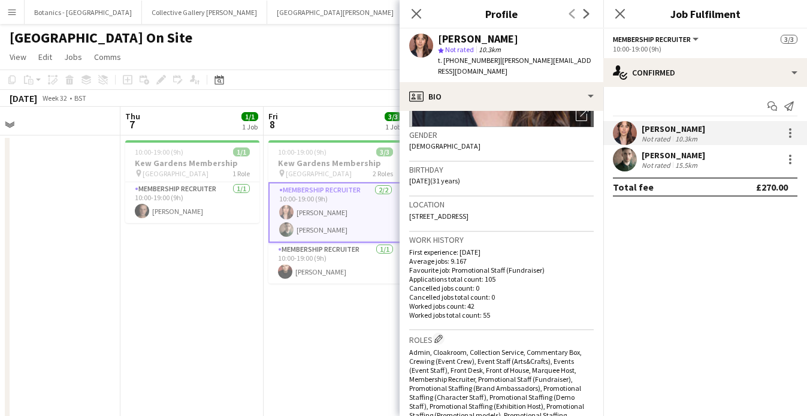
scroll to position [159, 0]
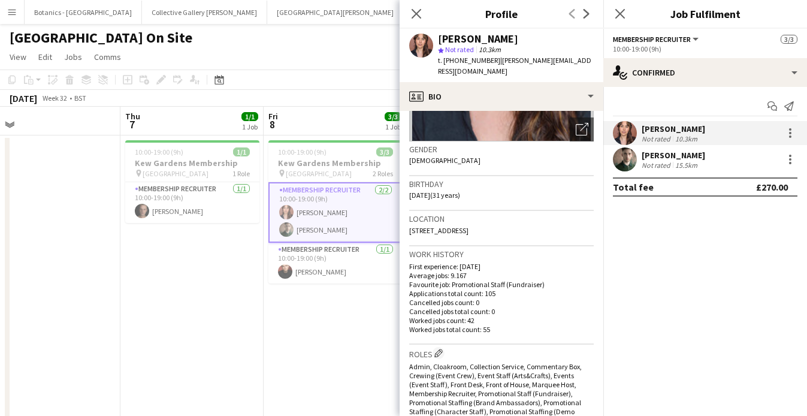
click at [668, 157] on div "[PERSON_NAME]" at bounding box center [672, 155] width 63 height 11
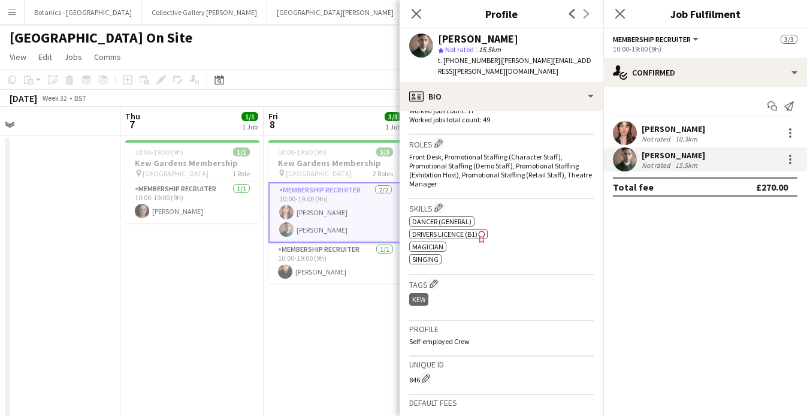
scroll to position [369, 0]
click at [436, 278] on app-icon "Edit crew company tags" at bounding box center [433, 282] width 8 height 8
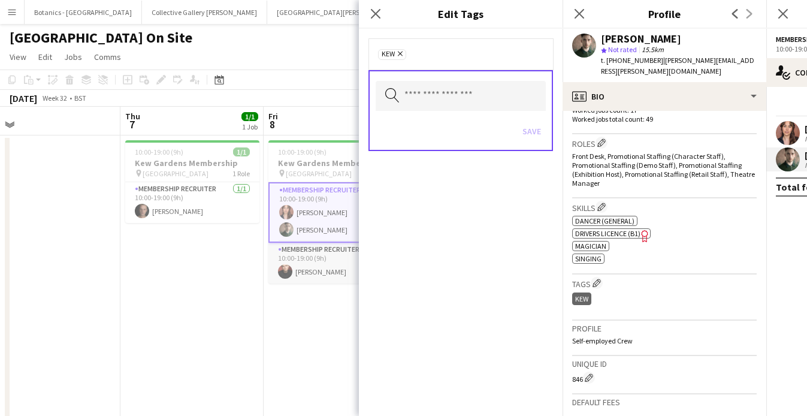
click at [322, 268] on app-card-role "Membership Recruiter [DATE] 10:00-19:00 (9h) [PERSON_NAME]" at bounding box center [335, 262] width 134 height 41
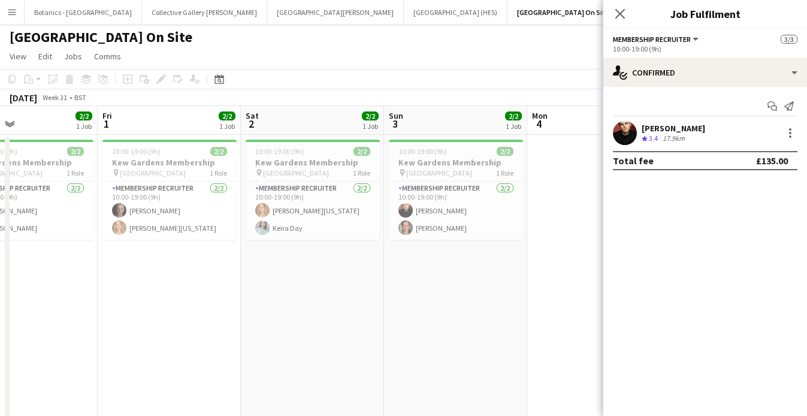
scroll to position [0, 331]
click at [304, 224] on app-card-role "Membership Recruiter [DATE] 10:00-19:00 (9h) [PERSON_NAME][US_STATE] Keira Day" at bounding box center [313, 210] width 134 height 58
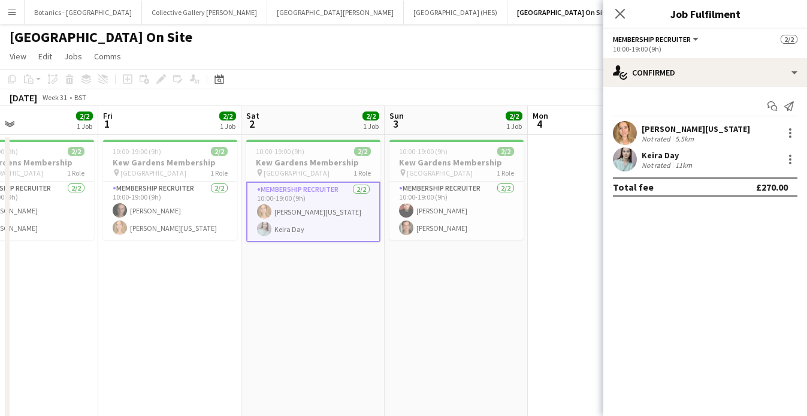
click at [691, 132] on div "[PERSON_NAME][US_STATE]" at bounding box center [695, 128] width 108 height 11
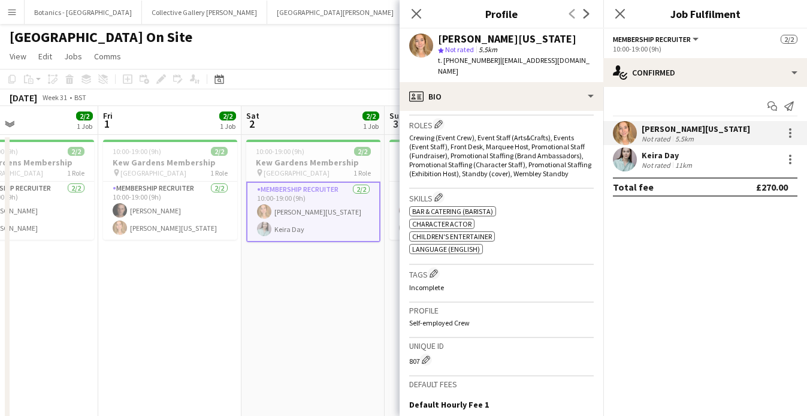
scroll to position [387, 0]
click at [435, 269] on app-icon "Edit crew company tags" at bounding box center [433, 273] width 8 height 8
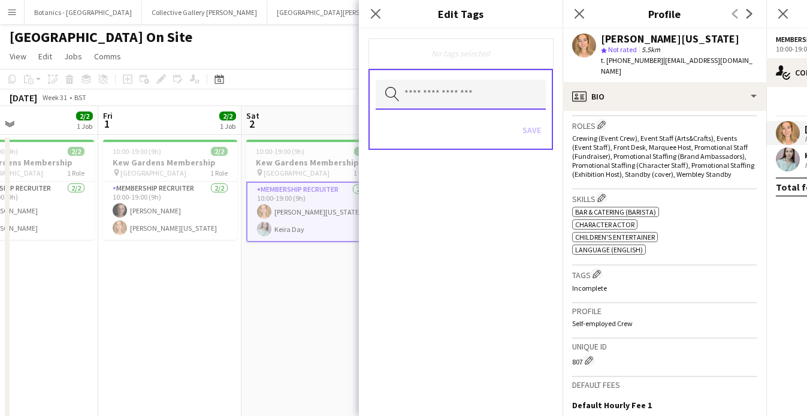
click at [428, 92] on input "text" at bounding box center [460, 95] width 170 height 30
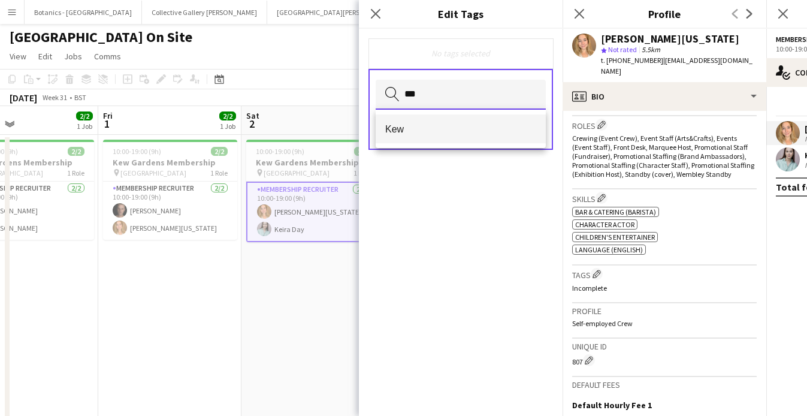
type input "***"
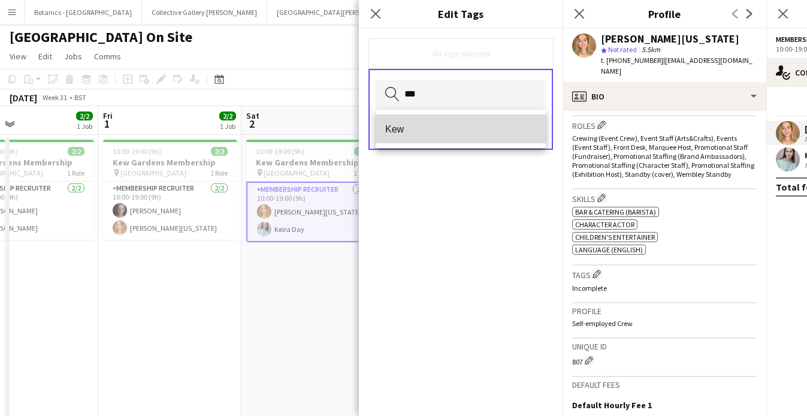
click at [428, 135] on mat-option "Kew" at bounding box center [460, 128] width 170 height 29
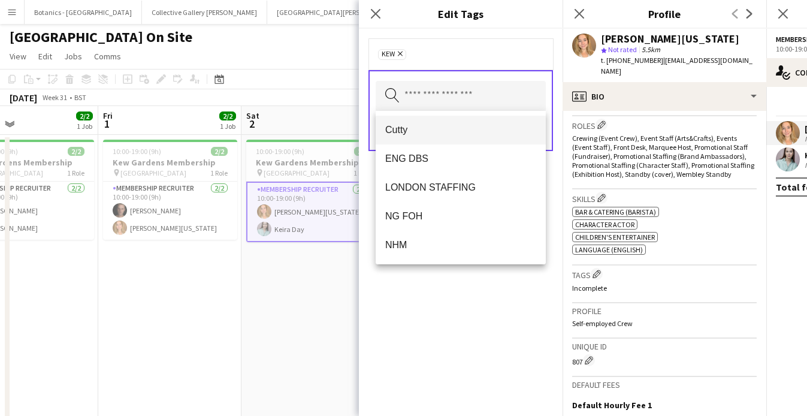
click at [429, 131] on span "Cutty" at bounding box center [460, 129] width 151 height 11
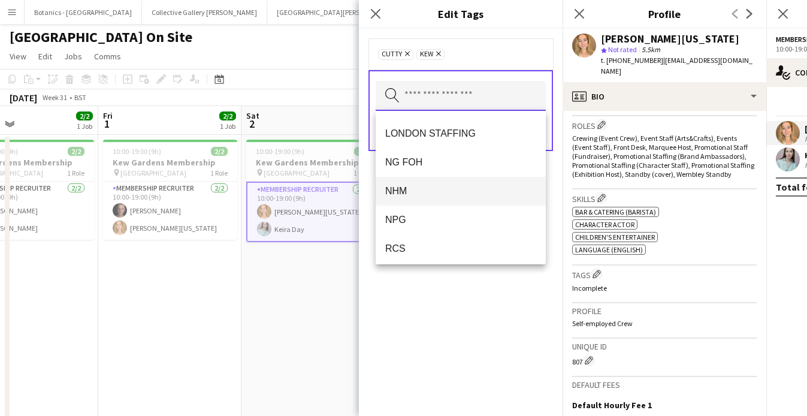
scroll to position [28, 0]
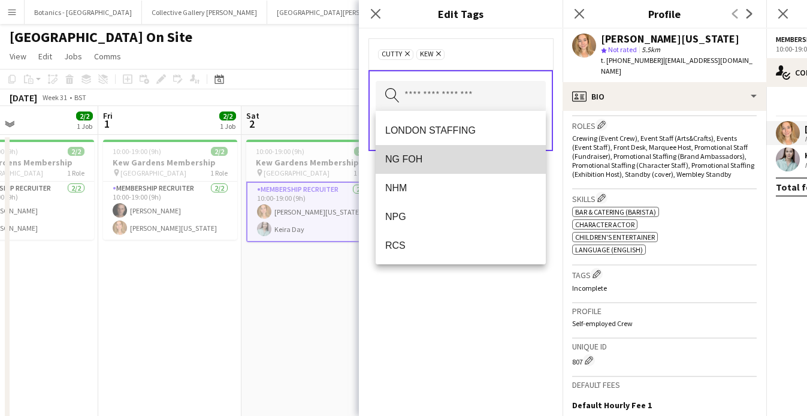
click at [450, 162] on span "NG FOH" at bounding box center [460, 158] width 151 height 11
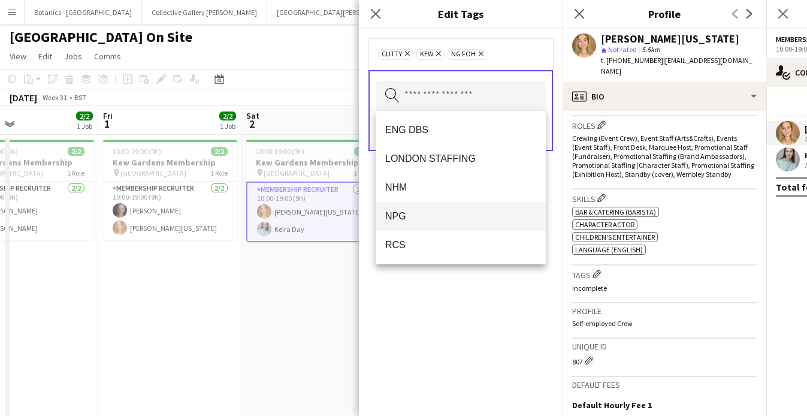
click at [436, 220] on span "NPG" at bounding box center [460, 215] width 151 height 11
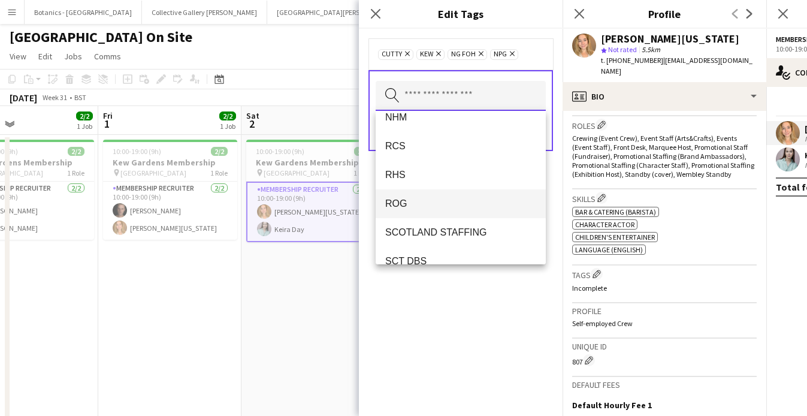
scroll to position [115, 0]
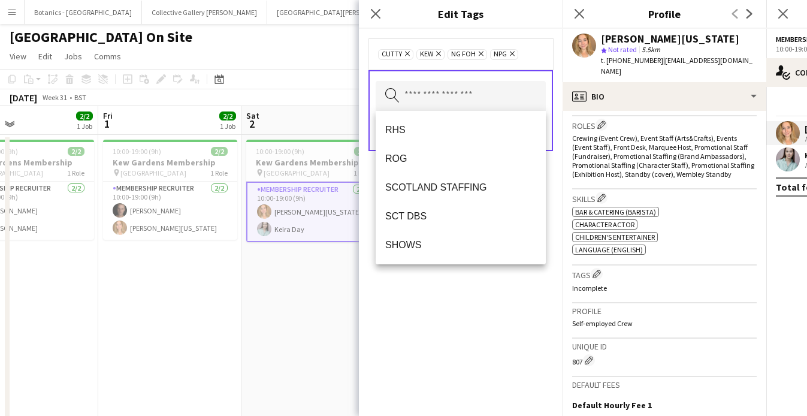
click at [453, 282] on div "Cutty Remove Kew Remove NG FOH Remove NPG Remove Search by tag name Save" at bounding box center [461, 222] width 204 height 387
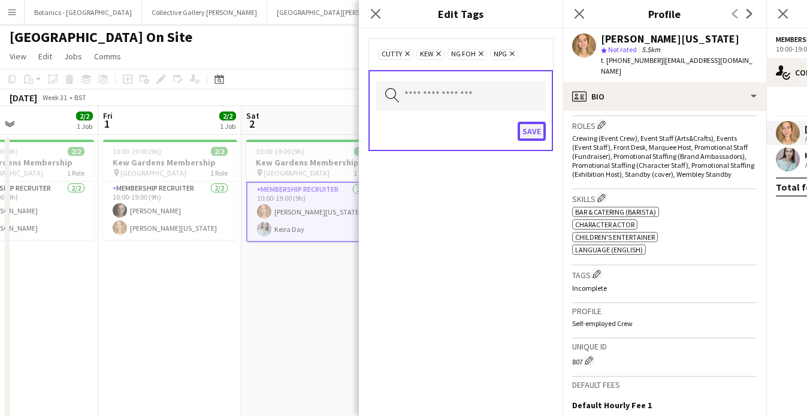
click at [530, 130] on button "Save" at bounding box center [531, 131] width 28 height 19
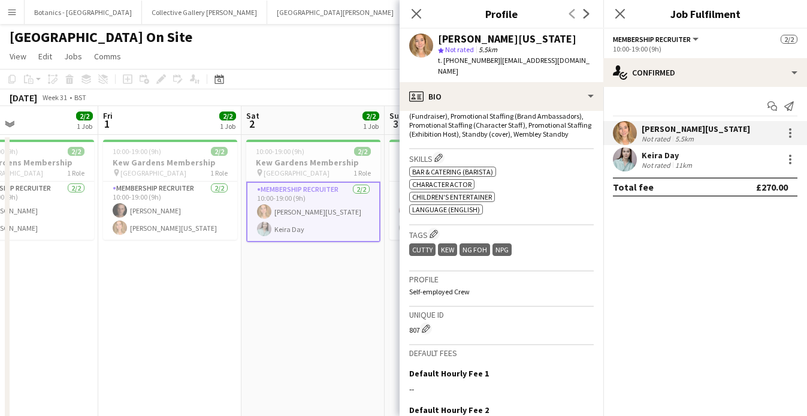
scroll to position [409, 0]
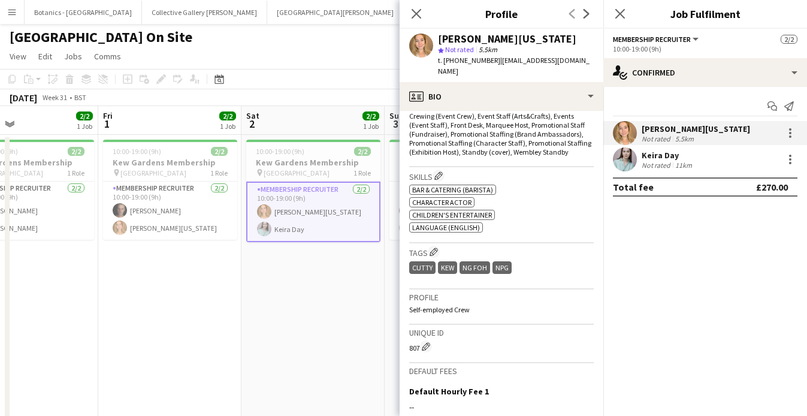
click at [685, 163] on div "11km" at bounding box center [683, 164] width 22 height 9
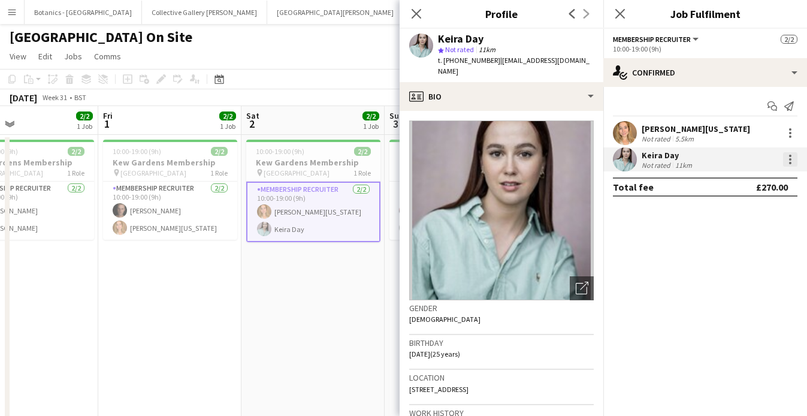
click at [789, 162] on div at bounding box center [790, 163] width 2 height 2
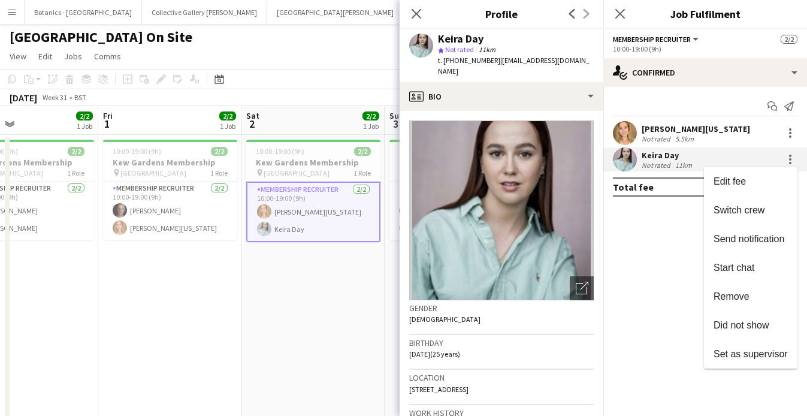
click at [527, 342] on div at bounding box center [403, 208] width 807 height 416
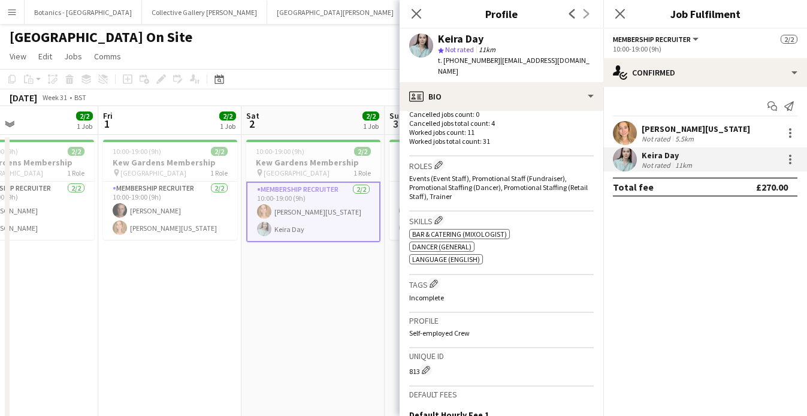
scroll to position [350, 0]
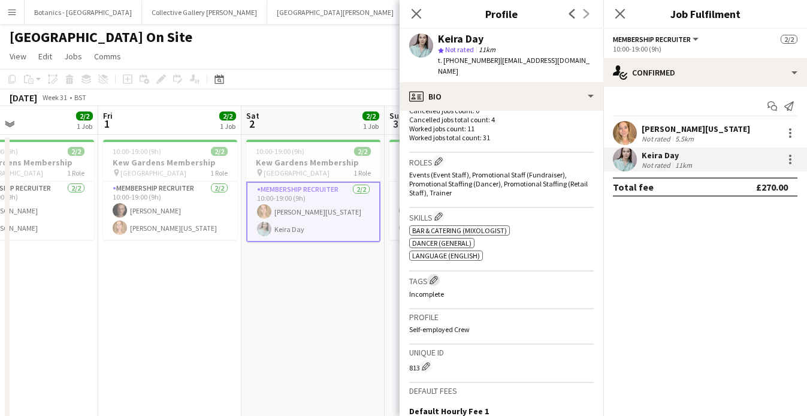
click at [436, 275] on app-icon "Edit crew company tags" at bounding box center [433, 279] width 8 height 8
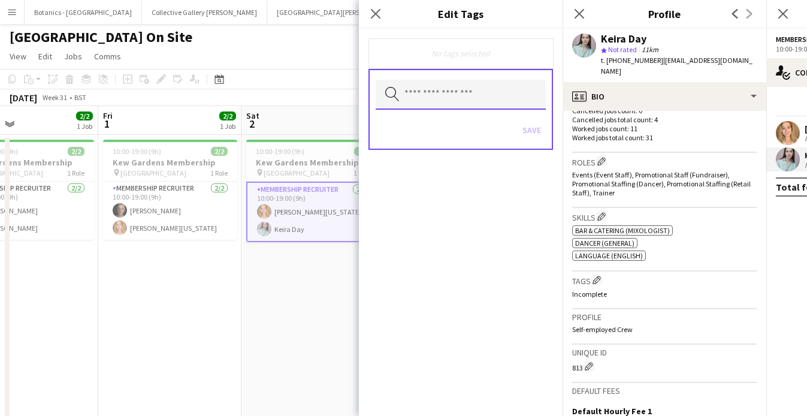
click at [429, 92] on input "text" at bounding box center [460, 95] width 170 height 30
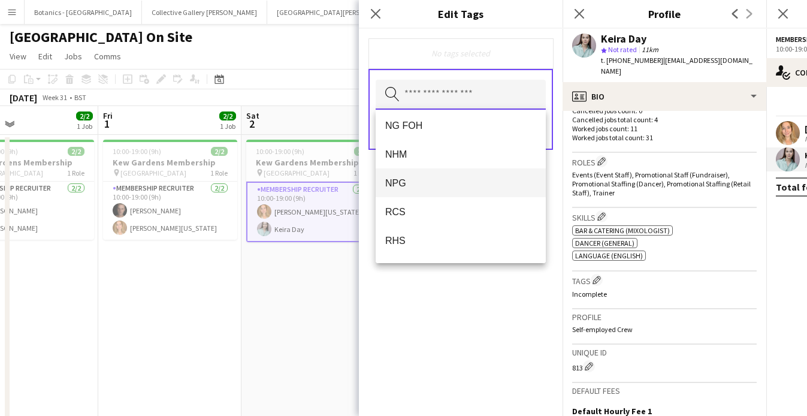
scroll to position [125, 0]
click at [427, 174] on span "NPG" at bounding box center [460, 176] width 151 height 11
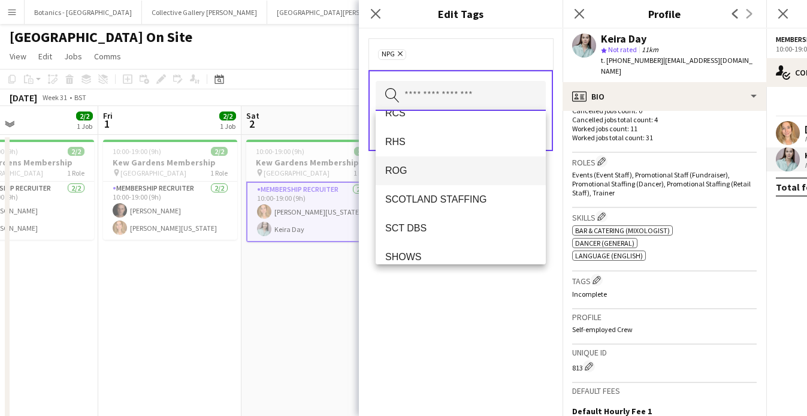
scroll to position [190, 0]
click at [413, 163] on mat-option "ROG" at bounding box center [460, 170] width 170 height 29
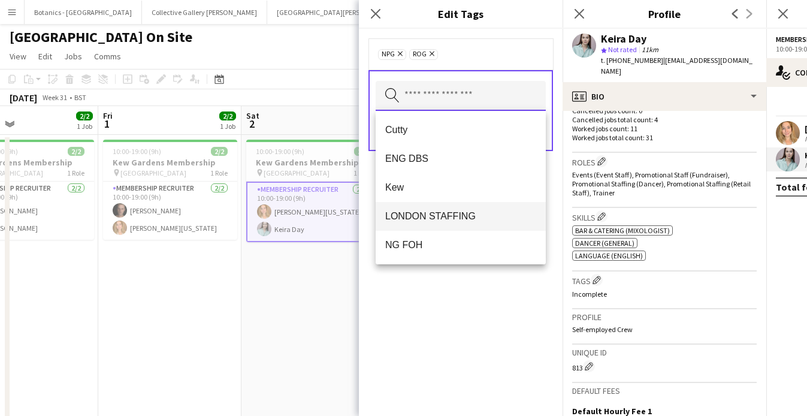
scroll to position [18, 0]
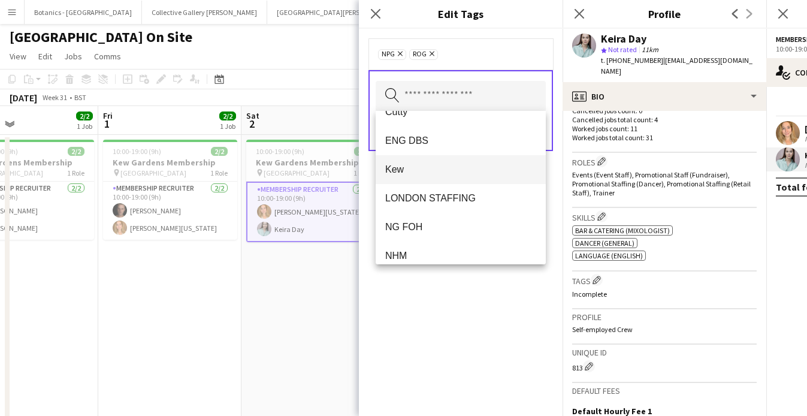
click at [412, 170] on span "Kew" at bounding box center [460, 168] width 151 height 11
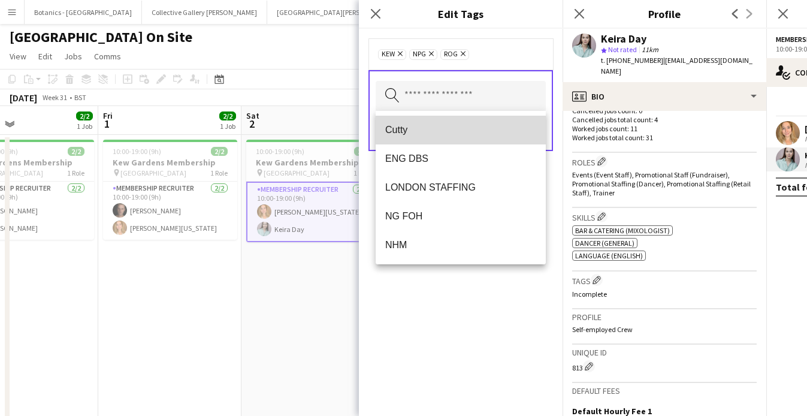
click at [411, 128] on span "Cutty" at bounding box center [460, 129] width 151 height 11
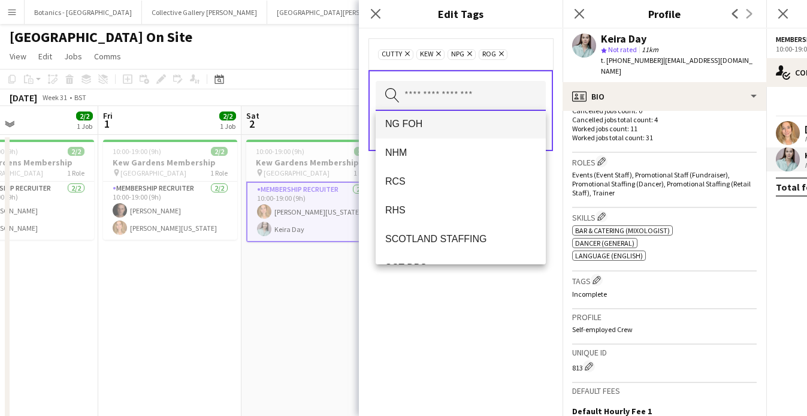
scroll to position [64, 0]
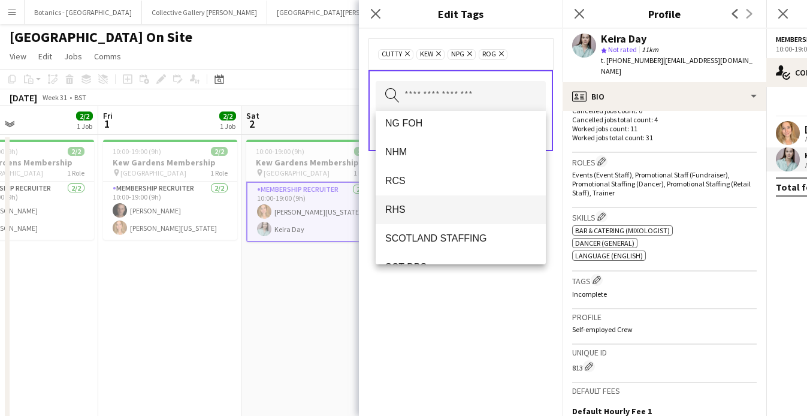
click at [423, 207] on span "RHS" at bounding box center [460, 209] width 151 height 11
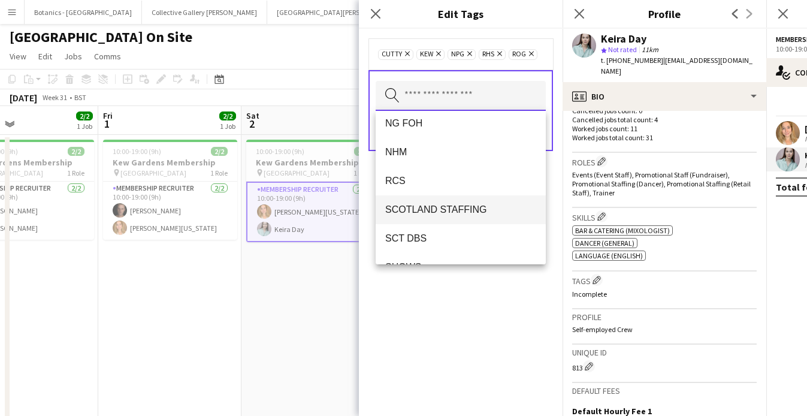
scroll to position [86, 0]
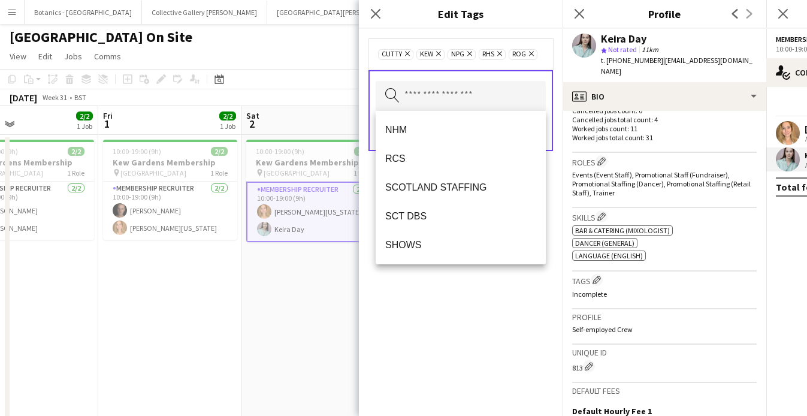
click at [431, 313] on div "Cutty Remove Kew Remove NPG Remove RHS Remove ROG Remove Search by tag name Save" at bounding box center [461, 222] width 204 height 387
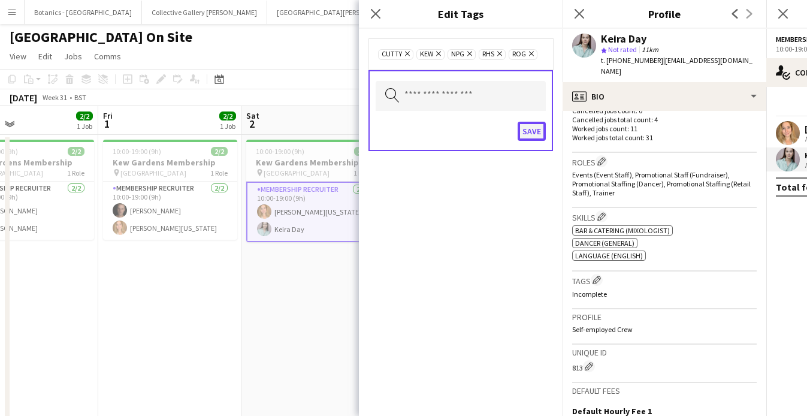
click at [538, 129] on button "Save" at bounding box center [531, 131] width 28 height 19
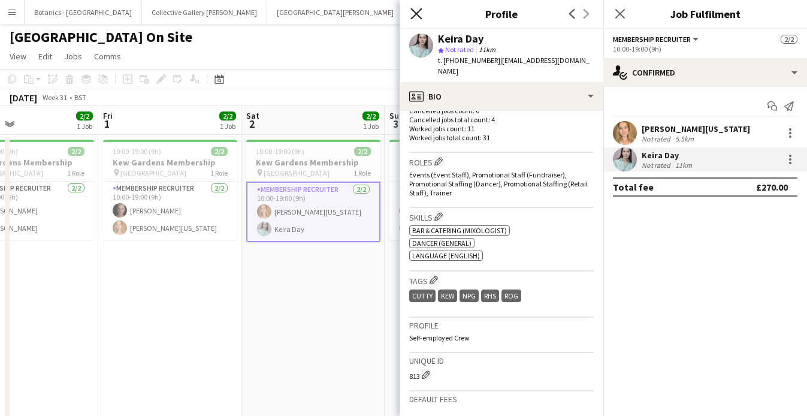
click at [417, 8] on icon "Close pop-in" at bounding box center [415, 13] width 11 height 11
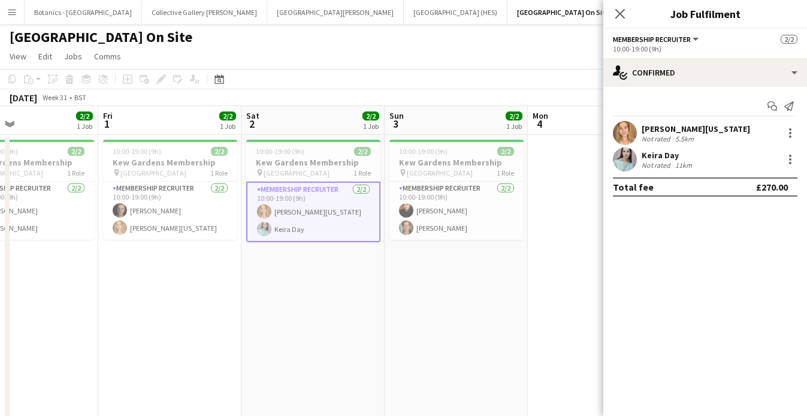
click at [668, 159] on div "Keira Day" at bounding box center [667, 155] width 53 height 11
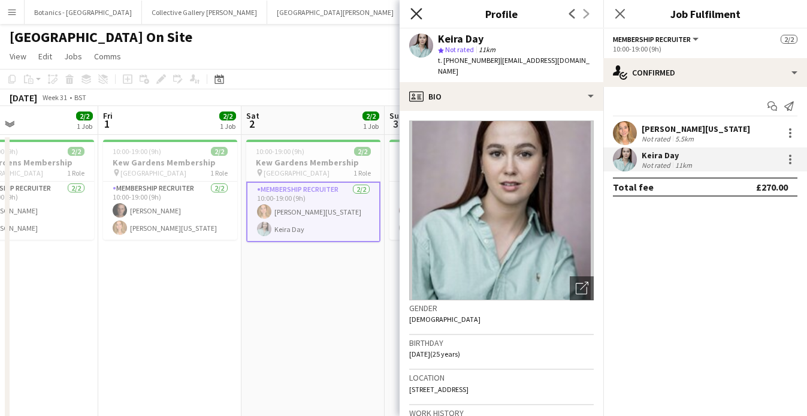
click at [417, 14] on icon at bounding box center [415, 13] width 11 height 11
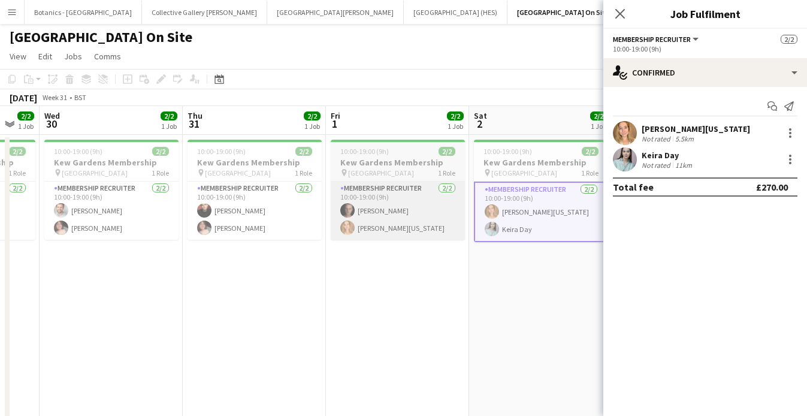
scroll to position [0, 258]
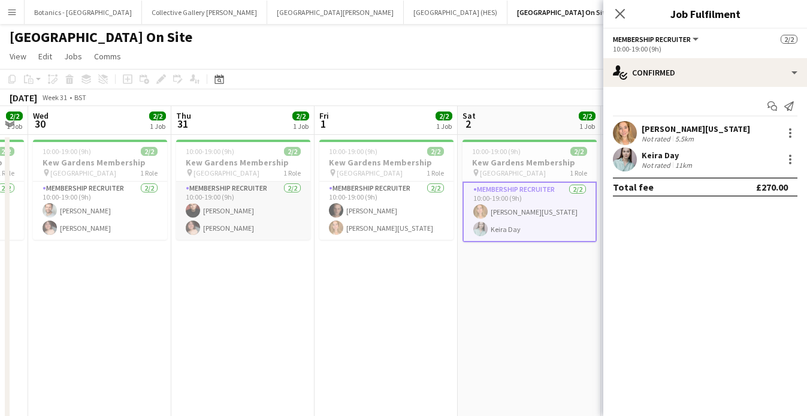
click at [257, 215] on app-card-role "Membership Recruiter [DATE] 10:00-19:00 (9h) [PERSON_NAME] [PERSON_NAME] Childs" at bounding box center [243, 210] width 134 height 58
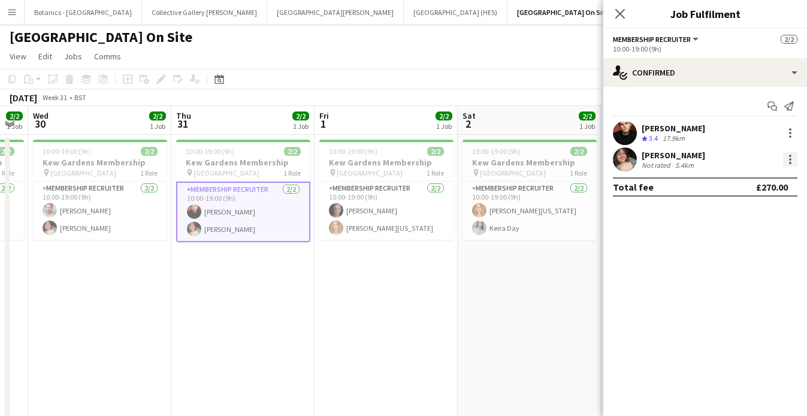
click at [789, 160] on div at bounding box center [790, 159] width 14 height 14
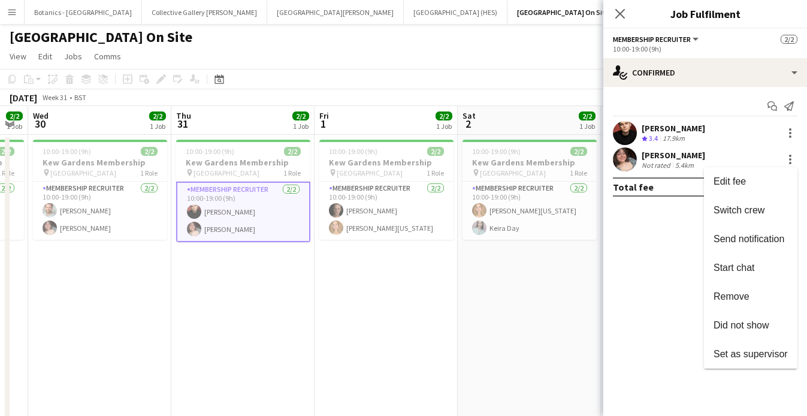
click at [657, 155] on div at bounding box center [403, 208] width 807 height 416
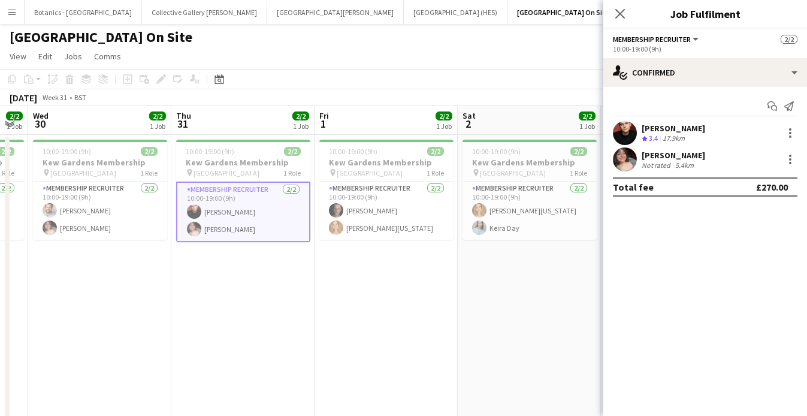
click at [659, 157] on div "[PERSON_NAME]" at bounding box center [672, 155] width 63 height 11
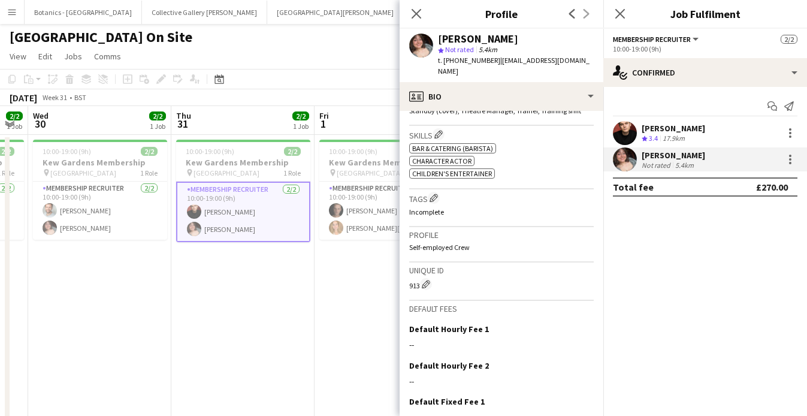
scroll to position [505, 0]
click at [436, 192] on app-icon "Edit crew company tags" at bounding box center [433, 196] width 8 height 8
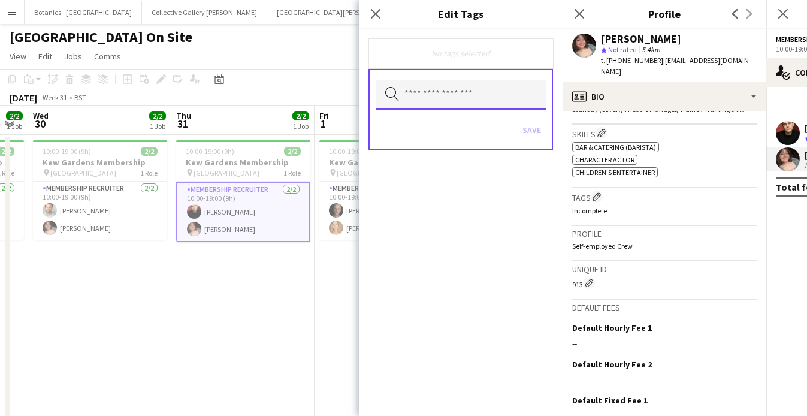
click at [436, 92] on input "text" at bounding box center [460, 95] width 170 height 30
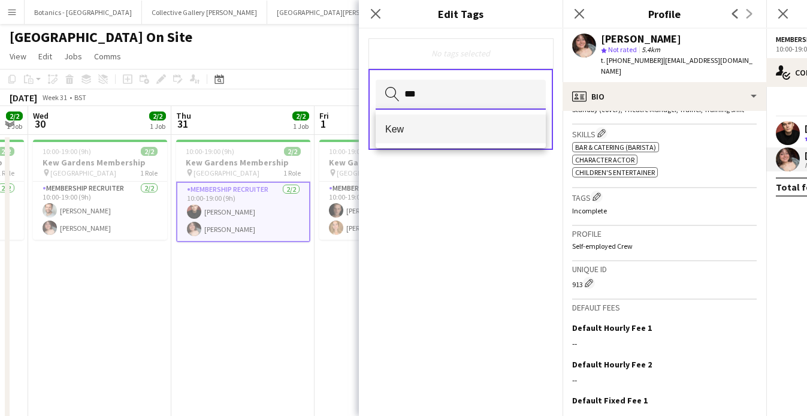
type input "***"
click at [448, 123] on span "Kew" at bounding box center [460, 128] width 151 height 11
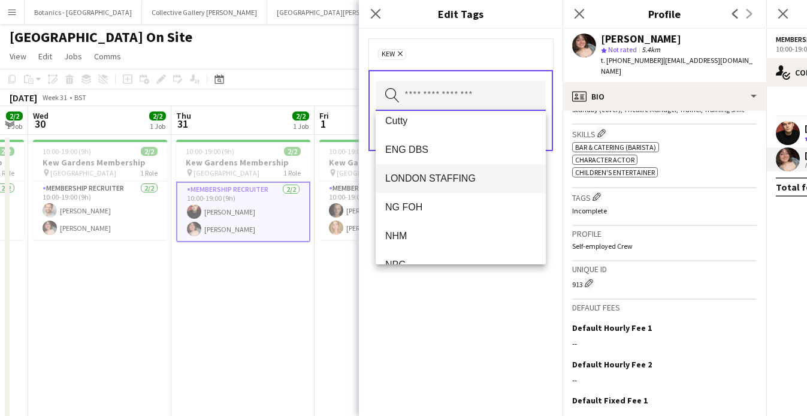
scroll to position [5, 0]
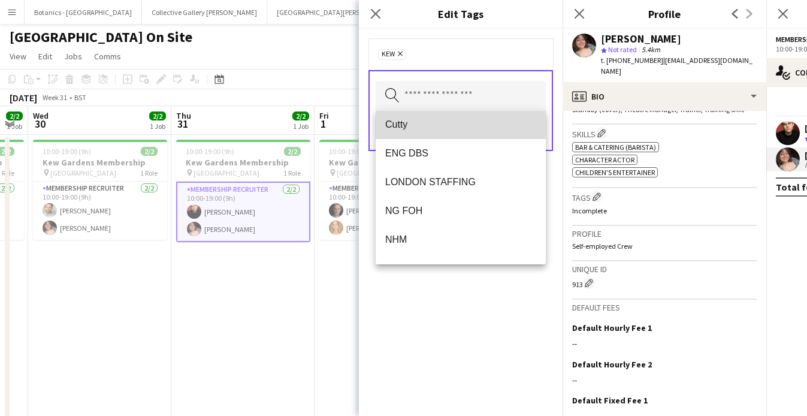
click at [419, 128] on span "Cutty" at bounding box center [460, 124] width 151 height 11
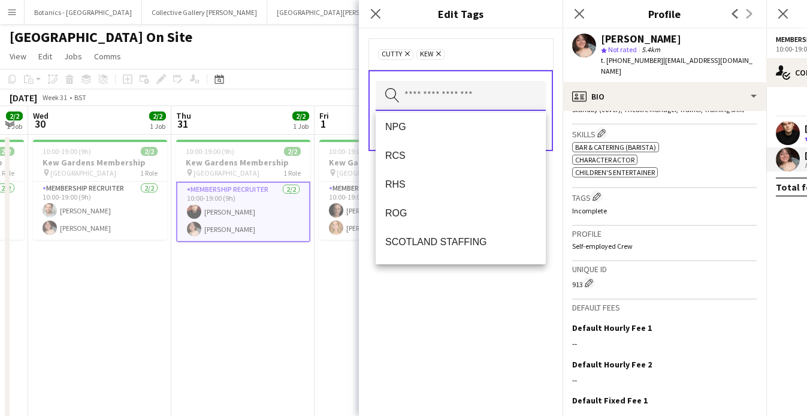
scroll to position [121, 0]
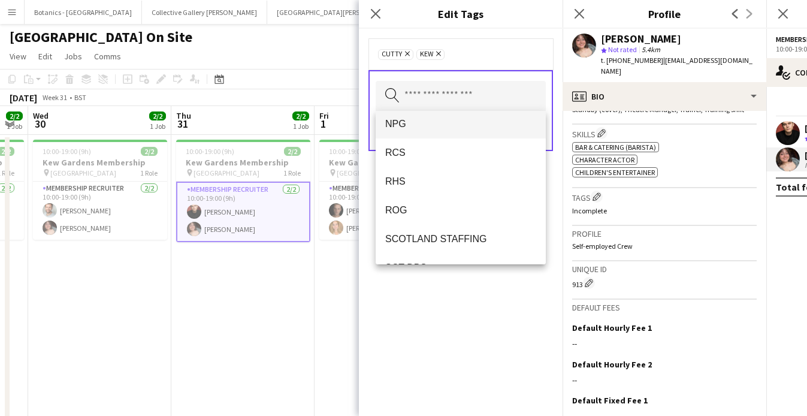
click at [432, 124] on span "NPG" at bounding box center [460, 123] width 151 height 11
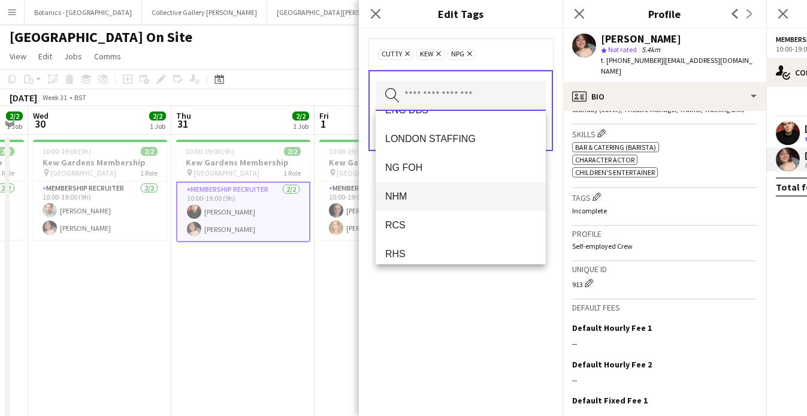
scroll to position [0, 0]
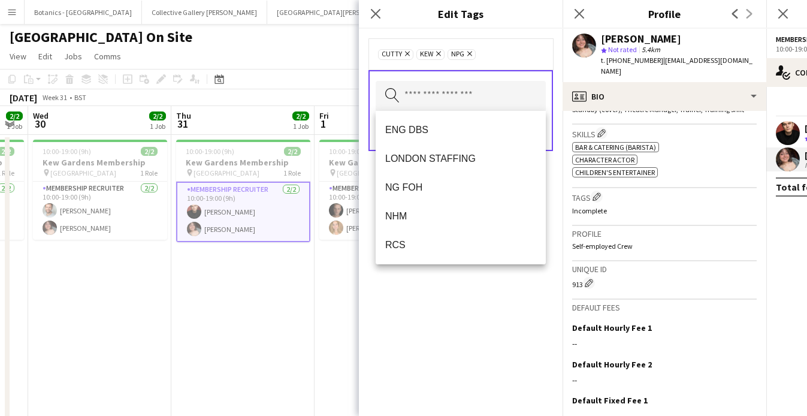
click at [452, 320] on div "Cutty Remove Kew Remove NPG Remove Search by tag name Save" at bounding box center [461, 222] width 204 height 387
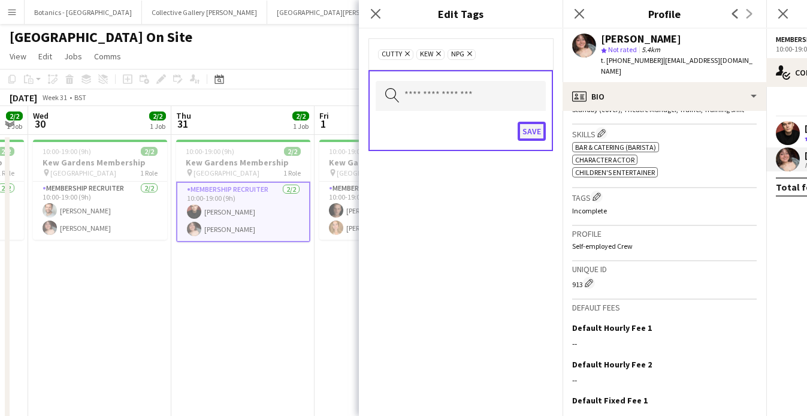
click at [529, 135] on button "Save" at bounding box center [531, 131] width 28 height 19
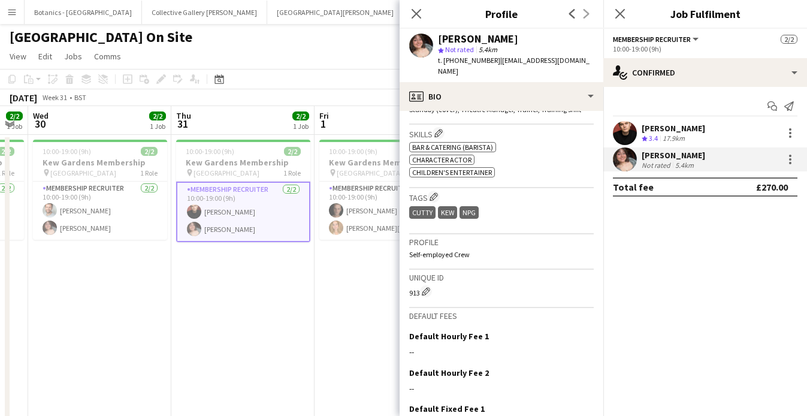
click at [692, 157] on div "[PERSON_NAME]" at bounding box center [672, 155] width 63 height 11
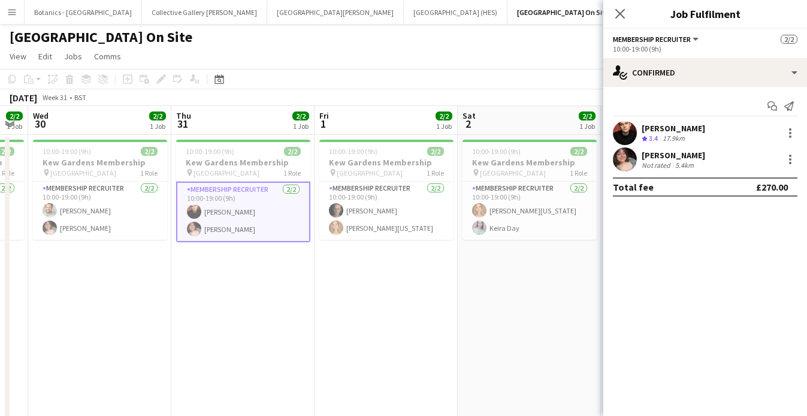
click at [692, 157] on div "[PERSON_NAME]" at bounding box center [672, 155] width 63 height 11
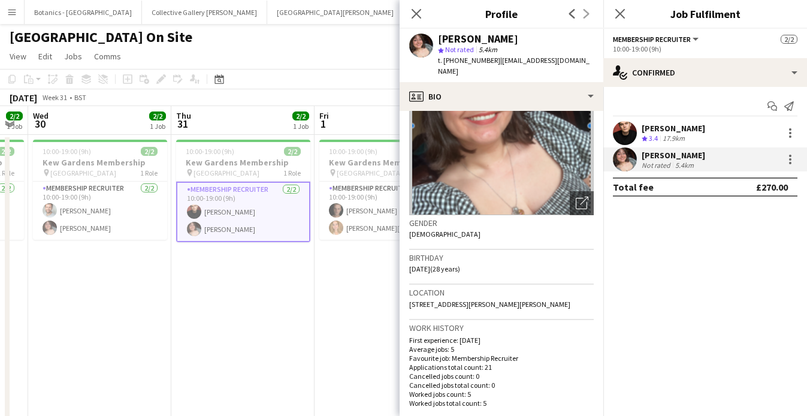
scroll to position [93, 0]
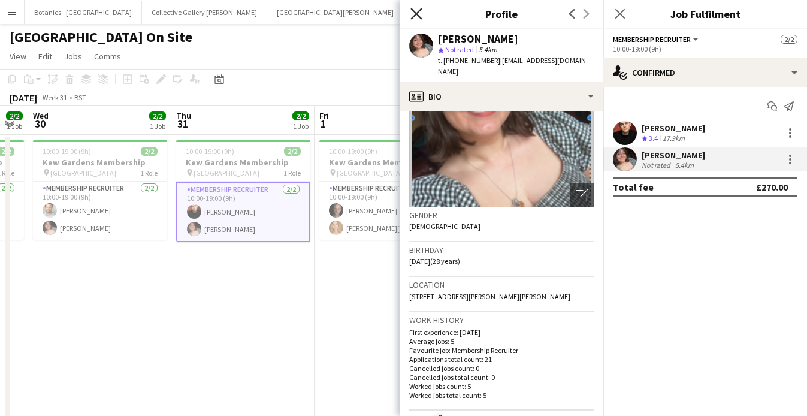
click at [417, 12] on icon at bounding box center [415, 13] width 11 height 11
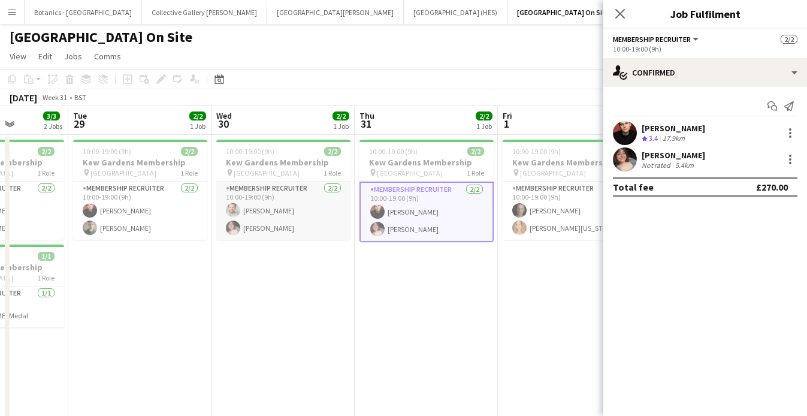
click at [303, 208] on app-card-role "Membership Recruiter [DATE] 10:00-19:00 (9h) [PERSON_NAME] [PERSON_NAME]" at bounding box center [283, 210] width 134 height 58
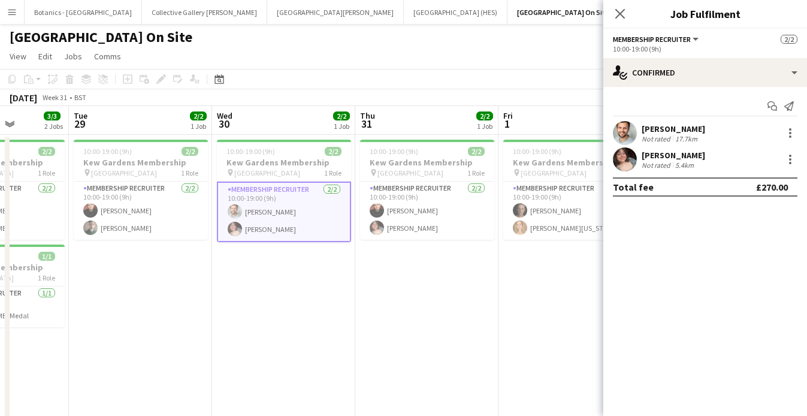
click at [692, 132] on div "[PERSON_NAME]" at bounding box center [672, 128] width 63 height 11
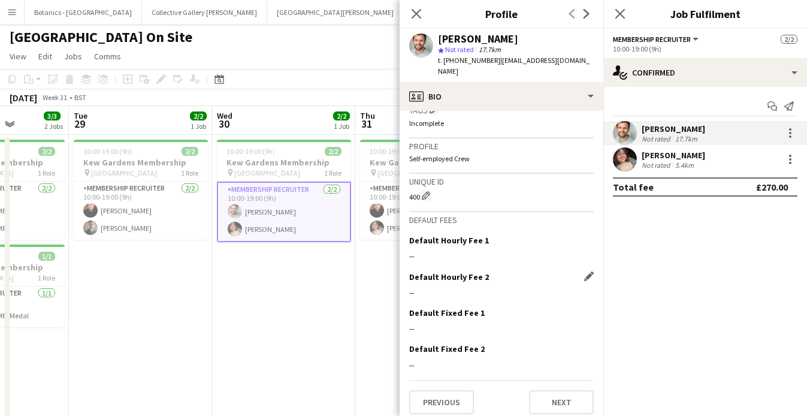
scroll to position [515, 0]
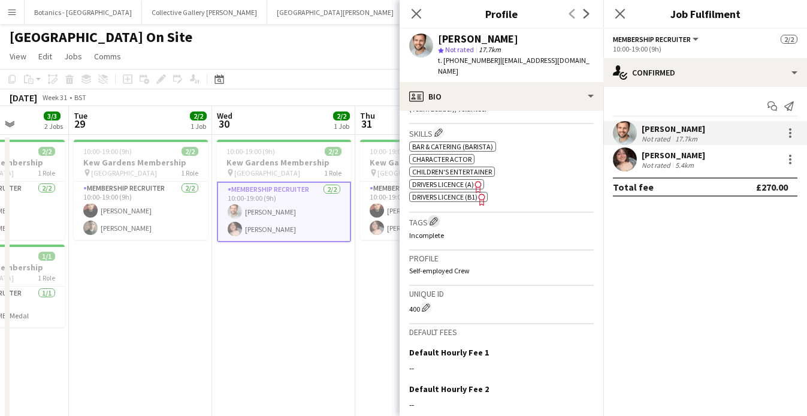
click at [439, 216] on button "Edit crew company tags" at bounding box center [434, 221] width 12 height 12
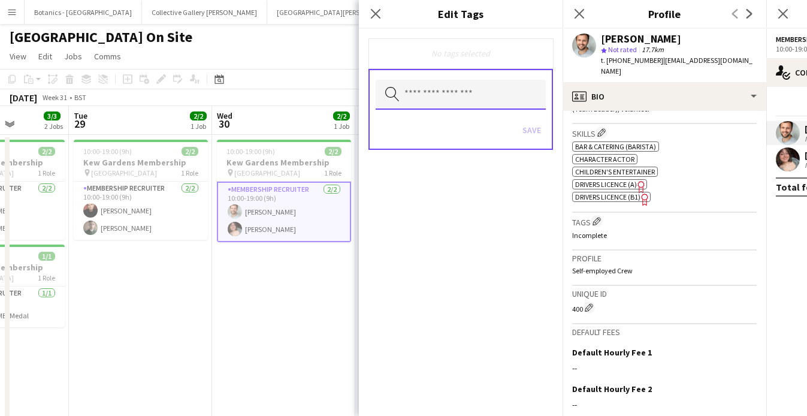
click at [451, 101] on input "text" at bounding box center [460, 95] width 170 height 30
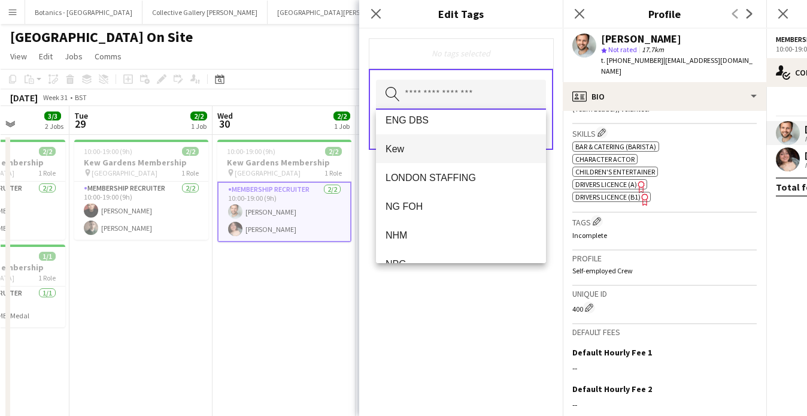
scroll to position [50, 0]
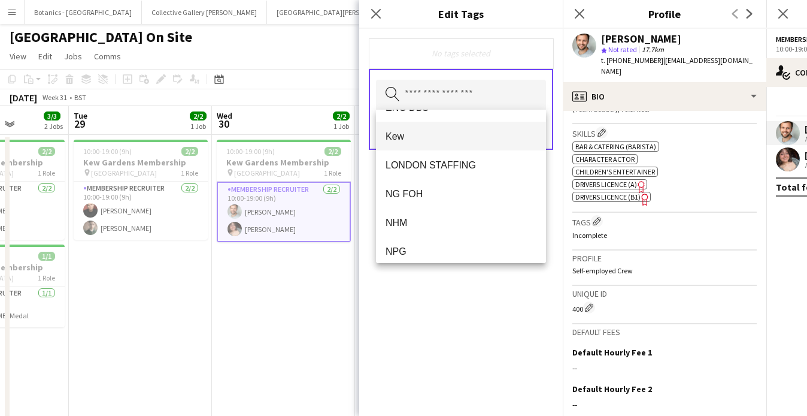
click at [442, 143] on mat-option "Kew" at bounding box center [461, 136] width 170 height 29
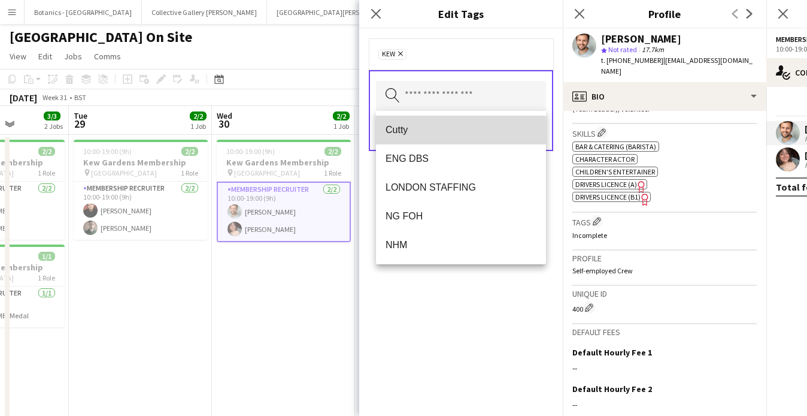
click at [447, 132] on span "Cutty" at bounding box center [461, 129] width 151 height 11
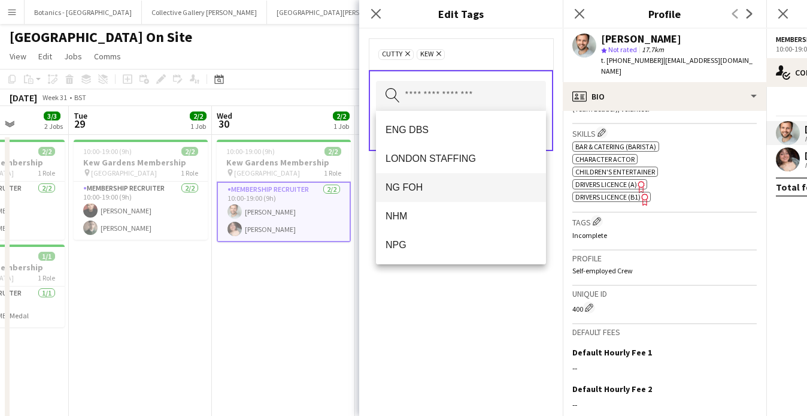
click at [450, 191] on span "NG FOH" at bounding box center [461, 186] width 151 height 11
click at [433, 190] on span "NHM" at bounding box center [461, 186] width 151 height 11
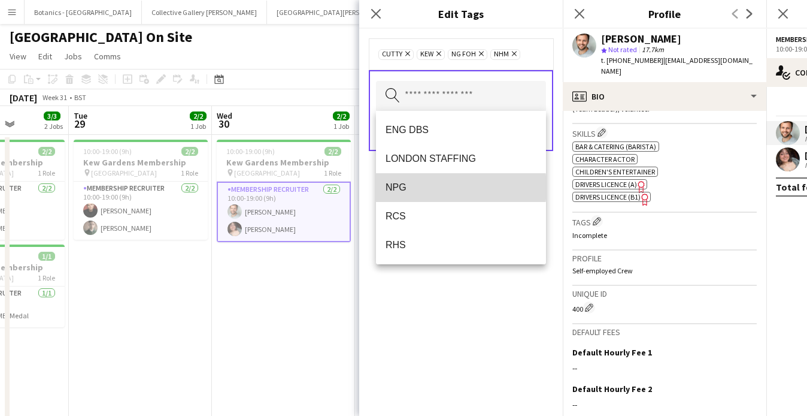
click at [430, 187] on span "NPG" at bounding box center [461, 186] width 151 height 11
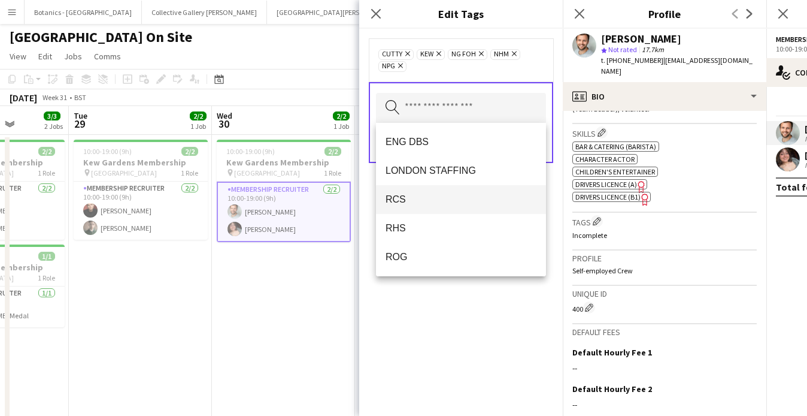
click at [428, 196] on span "RCS" at bounding box center [461, 198] width 151 height 11
click at [420, 200] on span "RHS" at bounding box center [461, 198] width 151 height 11
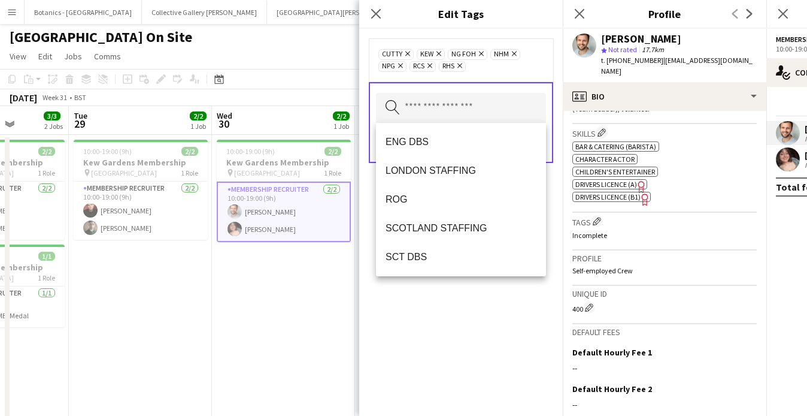
click at [507, 68] on div "Cutty Remove Kew Remove NG FOH Remove NHM Remove NPG Remove RCS Remove RHS Remo…" at bounding box center [460, 60] width 165 height 24
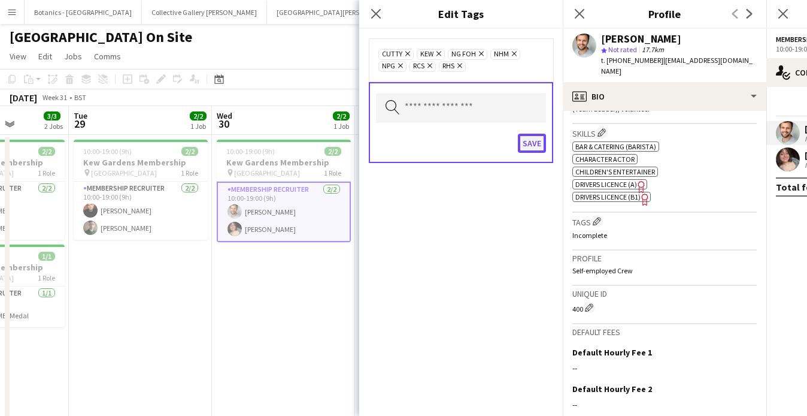
click at [537, 142] on button "Save" at bounding box center [532, 143] width 28 height 19
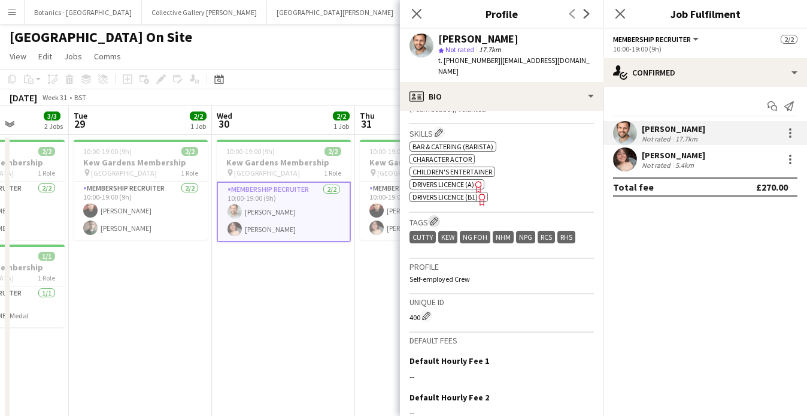
click at [438, 217] on app-icon "Edit crew company tags" at bounding box center [434, 221] width 8 height 8
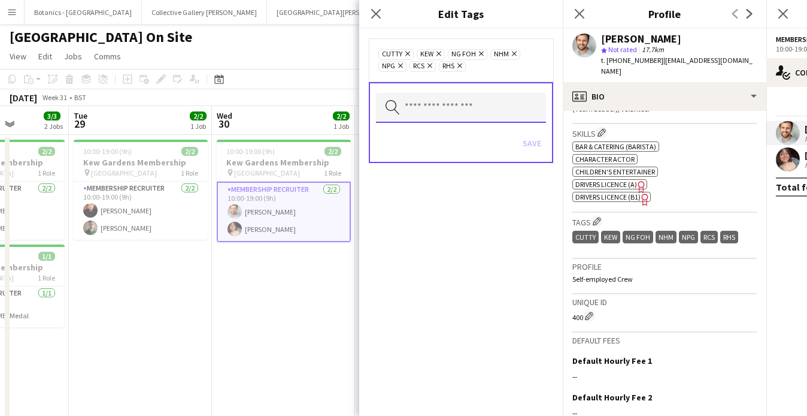
click at [461, 105] on input "text" at bounding box center [461, 108] width 170 height 30
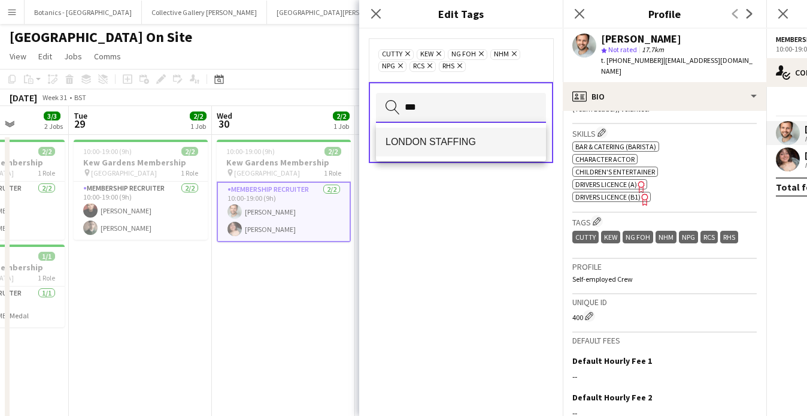
type input "***"
click at [453, 143] on span "LONDON STAFFING" at bounding box center [461, 141] width 151 height 11
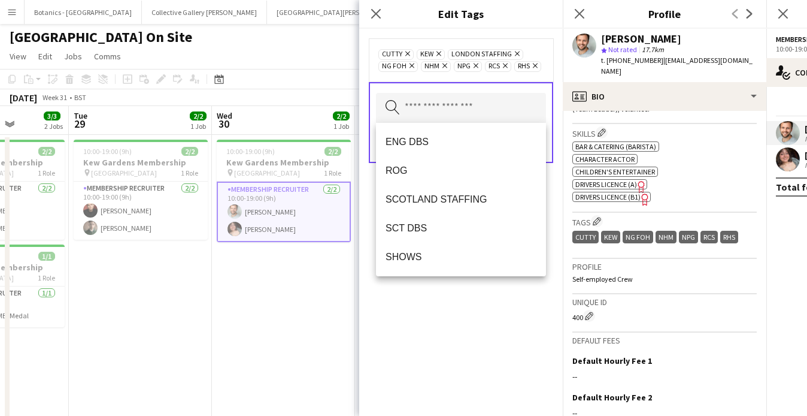
click at [448, 307] on div "Cutty Remove Kew Remove LONDON STAFFING Remove NG FOH Remove NHM Remove NPG Rem…" at bounding box center [461, 222] width 204 height 387
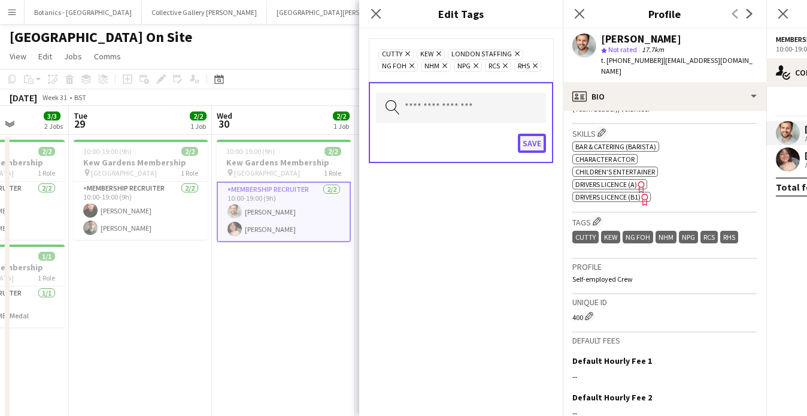
click at [529, 143] on button "Save" at bounding box center [532, 143] width 28 height 19
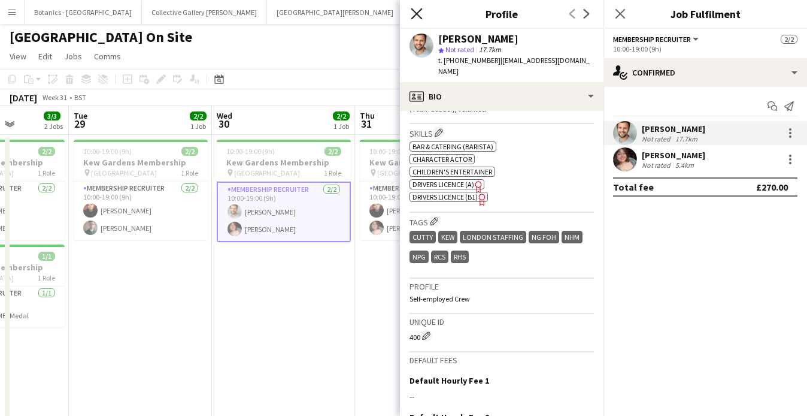
click at [418, 8] on icon "Close pop-in" at bounding box center [416, 13] width 11 height 11
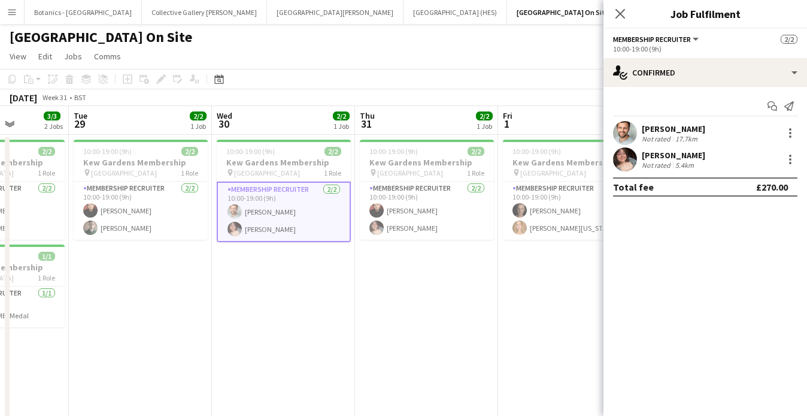
click at [303, 221] on app-card-role "Membership Recruiter [DATE] 10:00-19:00 (9h) [PERSON_NAME] [PERSON_NAME]" at bounding box center [284, 211] width 134 height 60
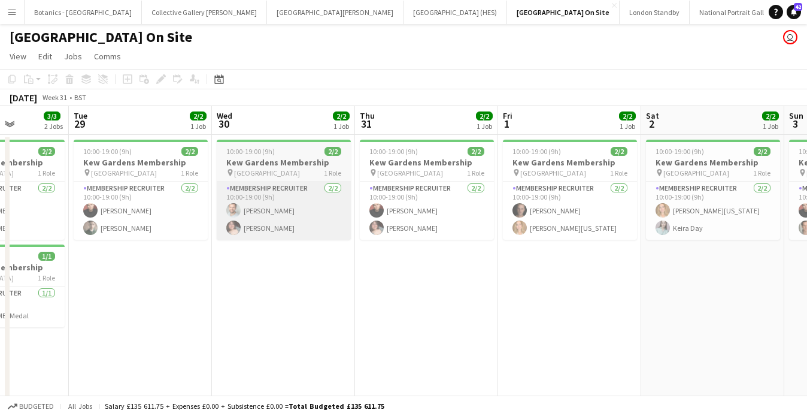
click at [266, 214] on app-card-role "Membership Recruiter [DATE] 10:00-19:00 (9h) [PERSON_NAME] [PERSON_NAME]" at bounding box center [284, 210] width 134 height 58
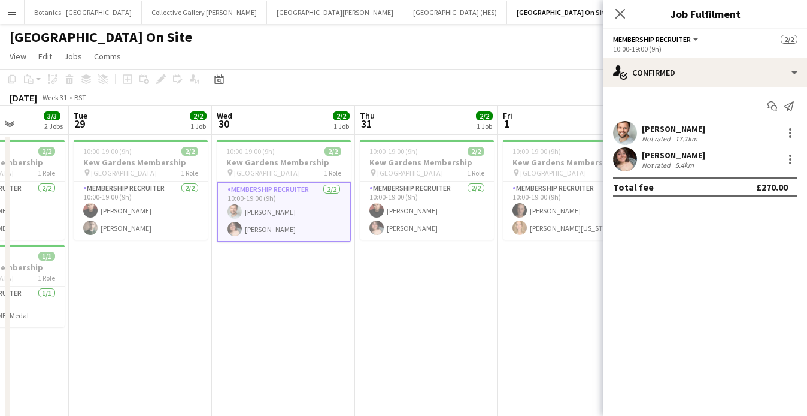
click at [657, 153] on div "[PERSON_NAME]" at bounding box center [673, 155] width 63 height 11
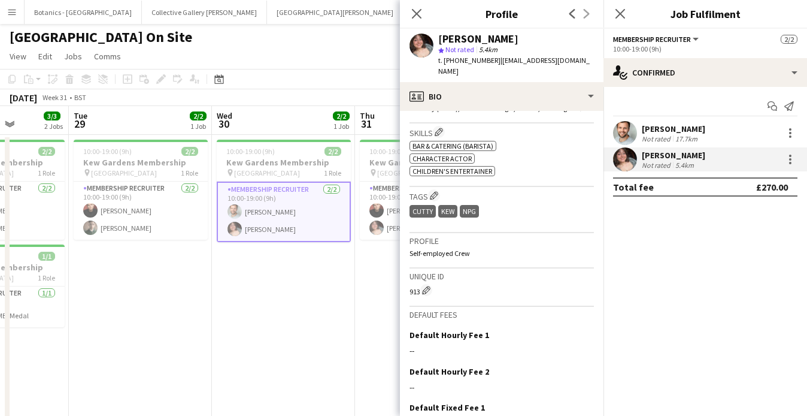
scroll to position [502, 0]
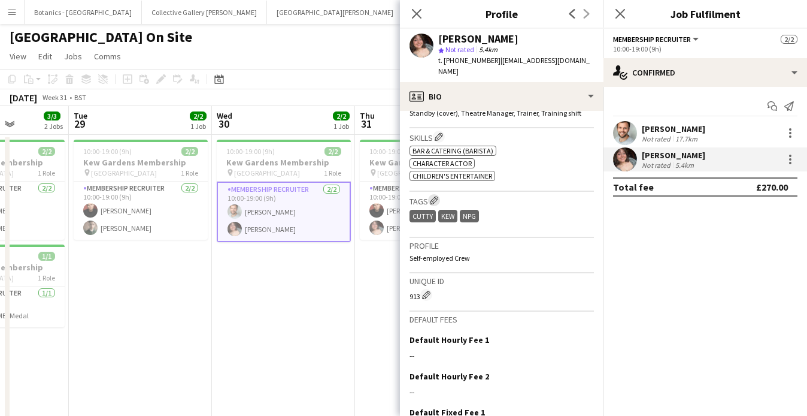
click at [434, 196] on app-icon "Edit crew company tags" at bounding box center [434, 200] width 8 height 8
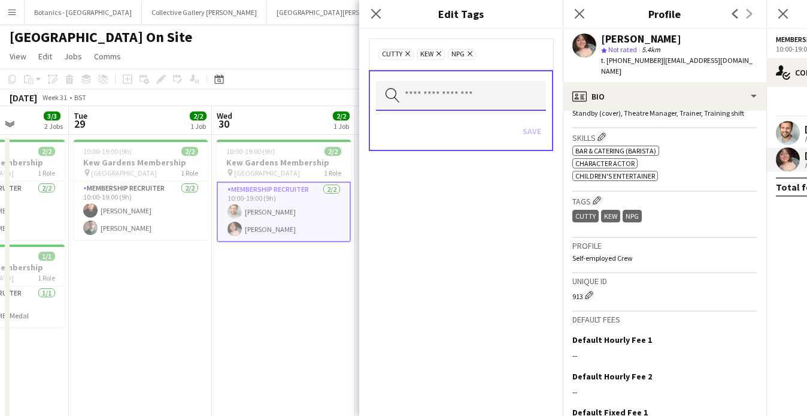
click at [473, 89] on input "text" at bounding box center [461, 96] width 170 height 30
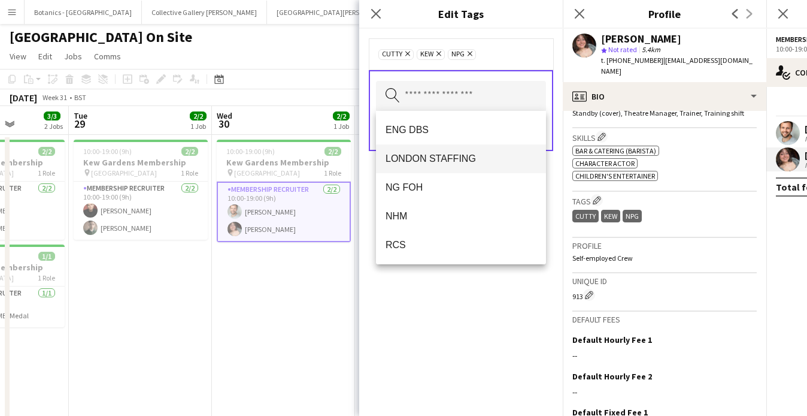
click at [450, 150] on mat-option "LONDON STAFFING" at bounding box center [461, 158] width 170 height 29
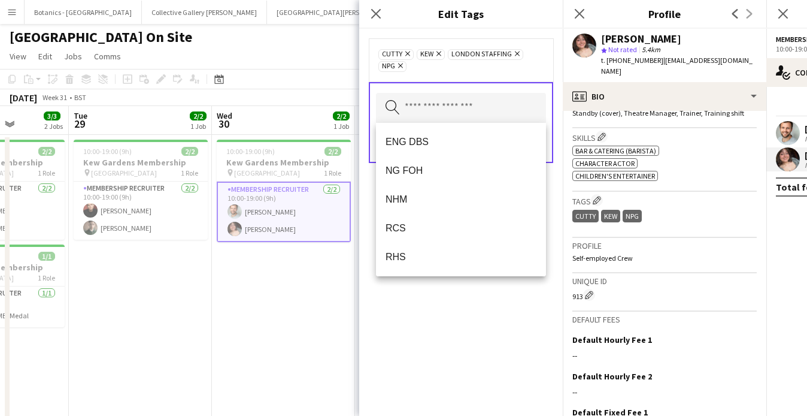
click at [462, 309] on div "Cutty Remove Kew Remove LONDON STAFFING Remove NPG Remove Search by tag name Sa…" at bounding box center [461, 222] width 204 height 387
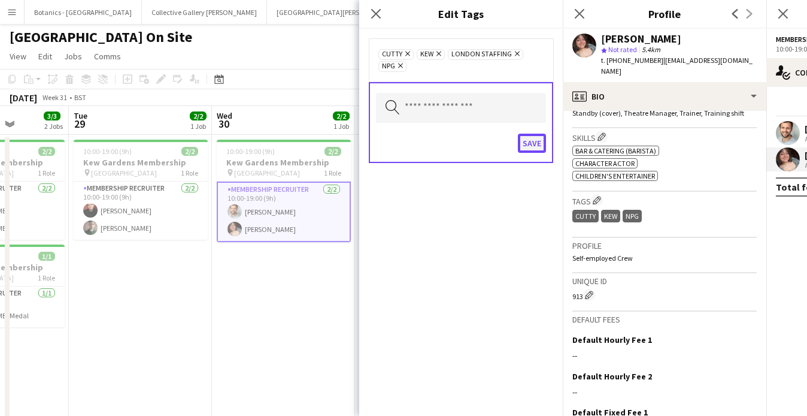
click at [536, 142] on button "Save" at bounding box center [532, 143] width 28 height 19
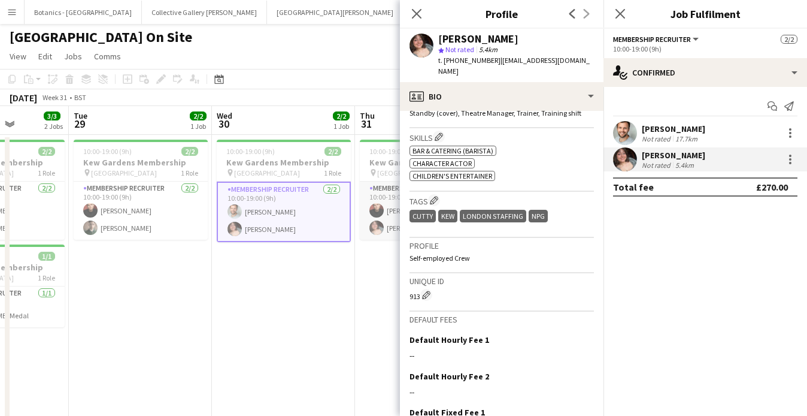
click at [378, 220] on app-user-avatar at bounding box center [376, 227] width 14 height 14
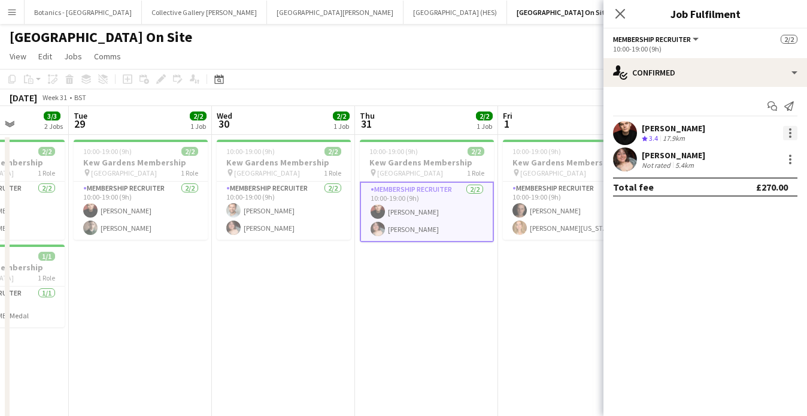
click at [794, 131] on div at bounding box center [790, 133] width 14 height 14
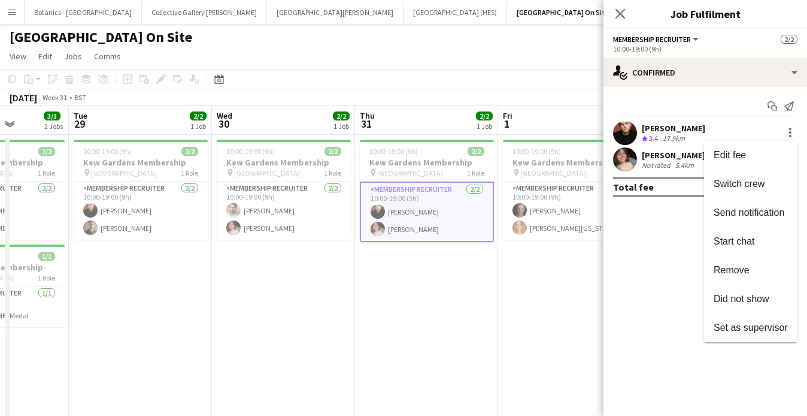
click at [688, 128] on div at bounding box center [403, 208] width 807 height 416
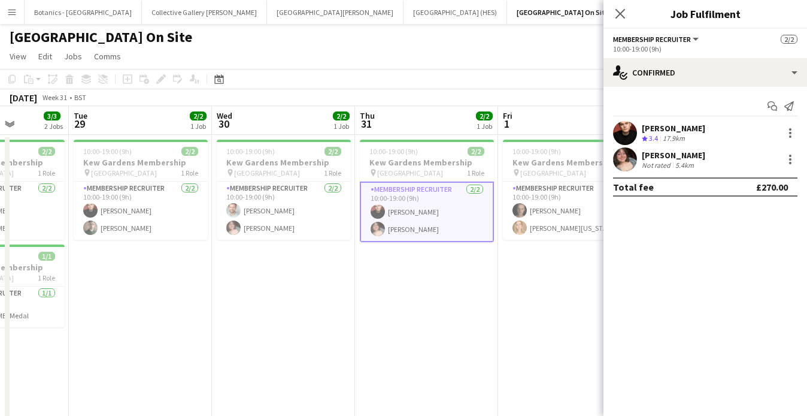
click at [662, 128] on div "[PERSON_NAME]" at bounding box center [673, 128] width 63 height 11
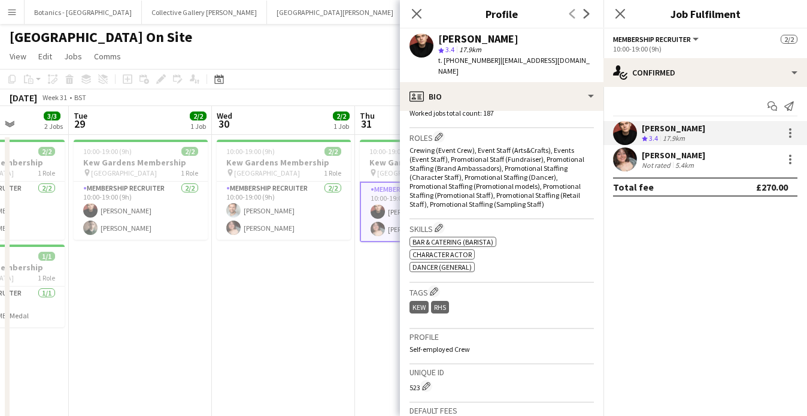
scroll to position [410, 0]
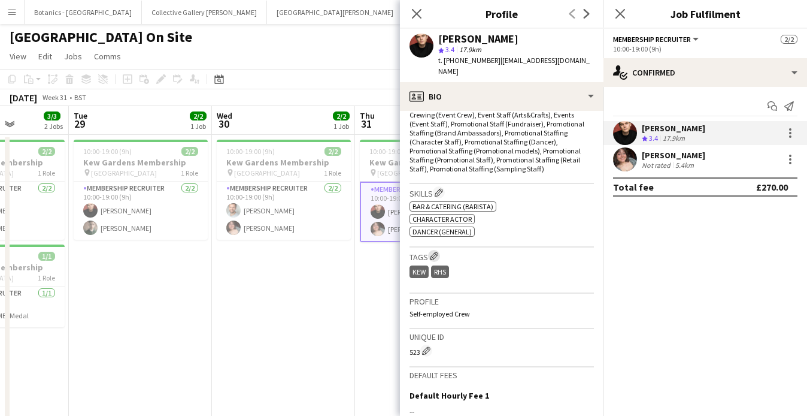
click at [435, 251] on app-icon "Edit crew company tags" at bounding box center [434, 255] width 8 height 8
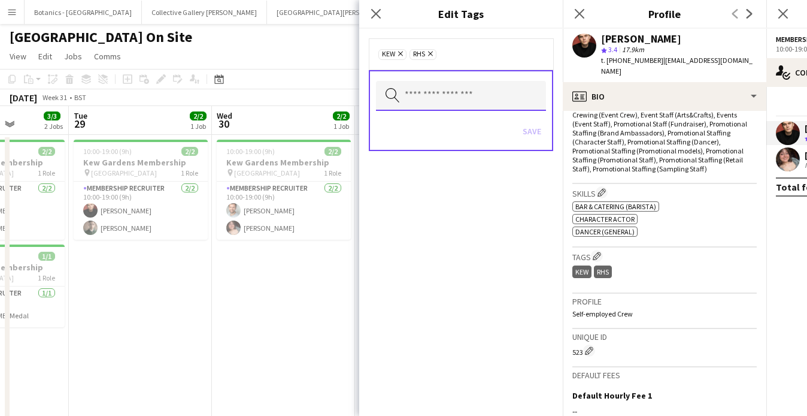
click at [478, 93] on input "text" at bounding box center [461, 96] width 170 height 30
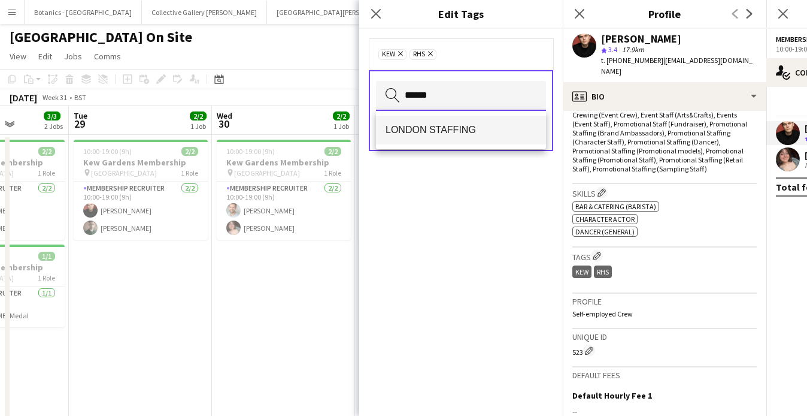
type input "******"
click at [485, 138] on mat-option "LONDON STAFFING" at bounding box center [461, 130] width 170 height 29
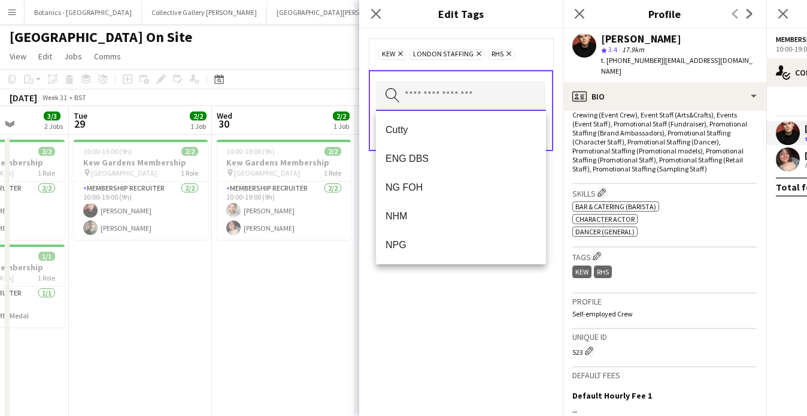
click at [445, 82] on input "text" at bounding box center [461, 96] width 170 height 30
click at [449, 75] on div "Search by tag name Save" at bounding box center [461, 110] width 184 height 81
click at [435, 98] on input "text" at bounding box center [461, 96] width 170 height 30
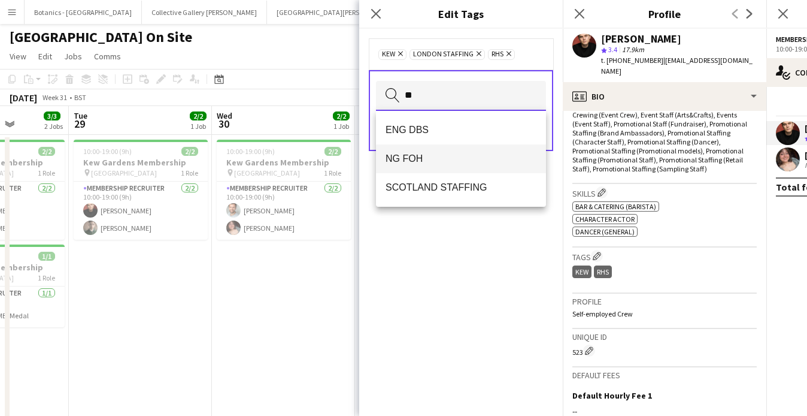
type input "**"
click at [422, 156] on span "NG FOH" at bounding box center [461, 158] width 151 height 11
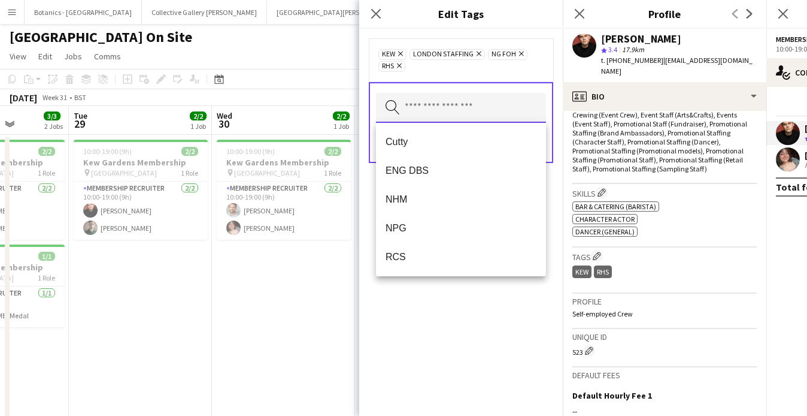
click at [460, 94] on input "text" at bounding box center [461, 108] width 170 height 30
click at [476, 74] on div "Kew Remove LONDON STAFFING Remove NG FOH Remove RHS Remove" at bounding box center [461, 59] width 184 height 43
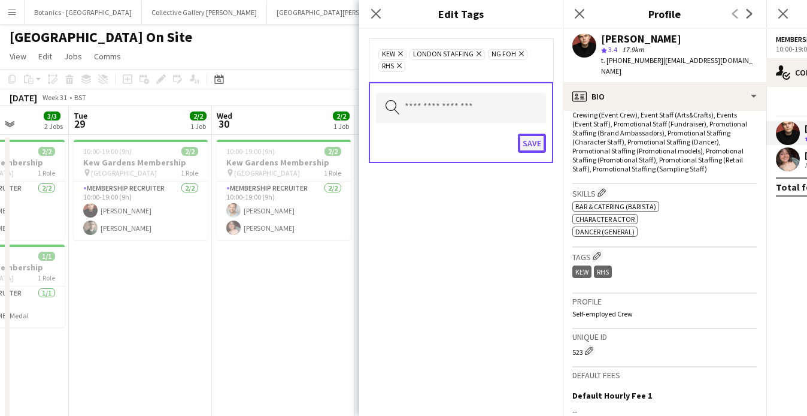
click at [536, 145] on button "Save" at bounding box center [532, 143] width 28 height 19
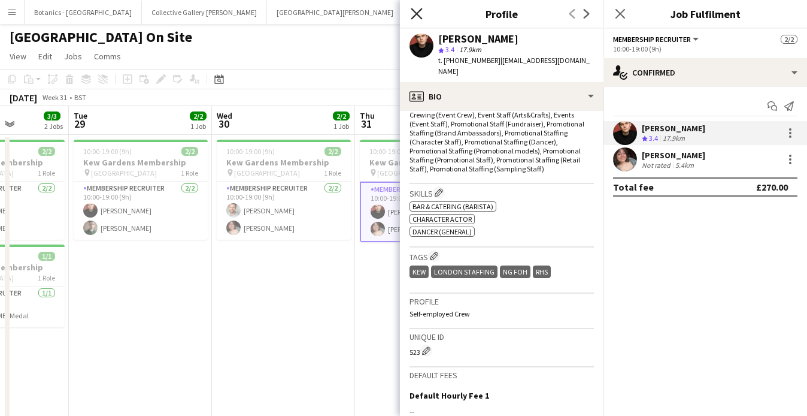
click at [418, 10] on icon "Close pop-in" at bounding box center [416, 13] width 11 height 11
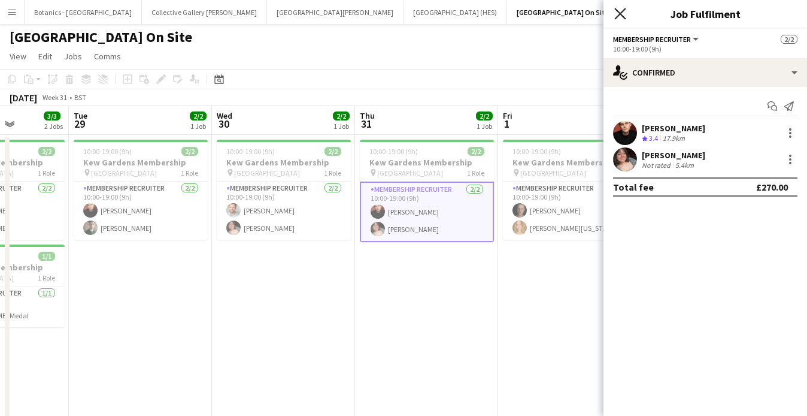
click at [621, 17] on icon "Close pop-in" at bounding box center [619, 13] width 11 height 11
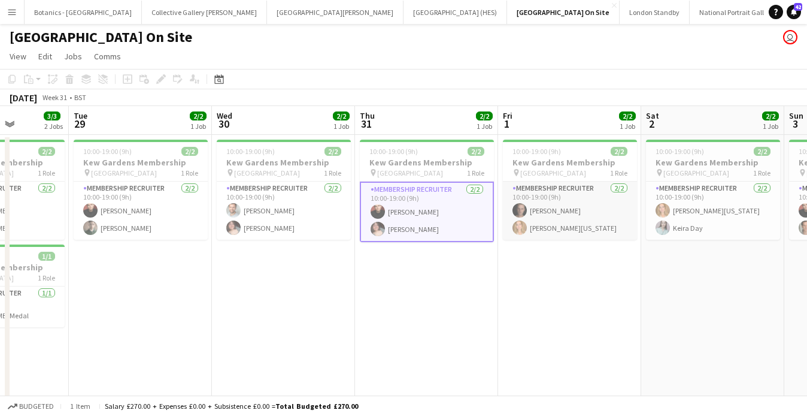
click at [564, 212] on app-card-role "Membership Recruiter [DATE] 10:00-19:00 (9h) [PERSON_NAME] Fionna [US_STATE][PE…" at bounding box center [570, 210] width 134 height 58
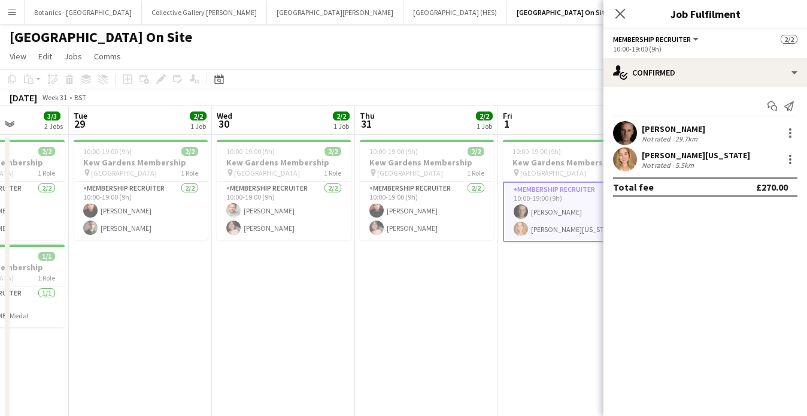
click at [672, 131] on div "[PERSON_NAME]" at bounding box center [673, 128] width 63 height 11
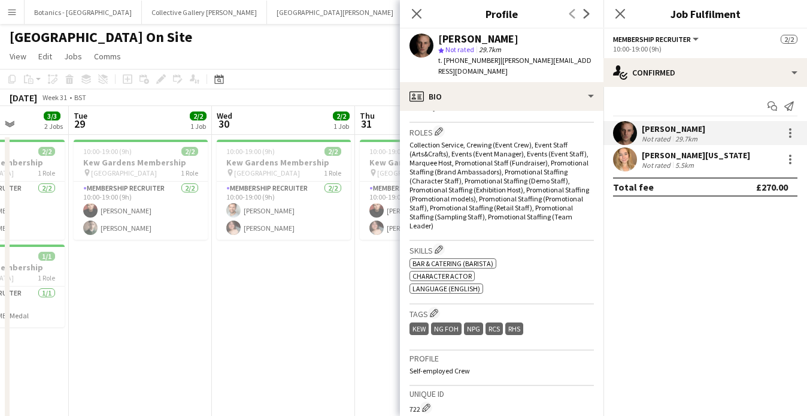
scroll to position [407, 0]
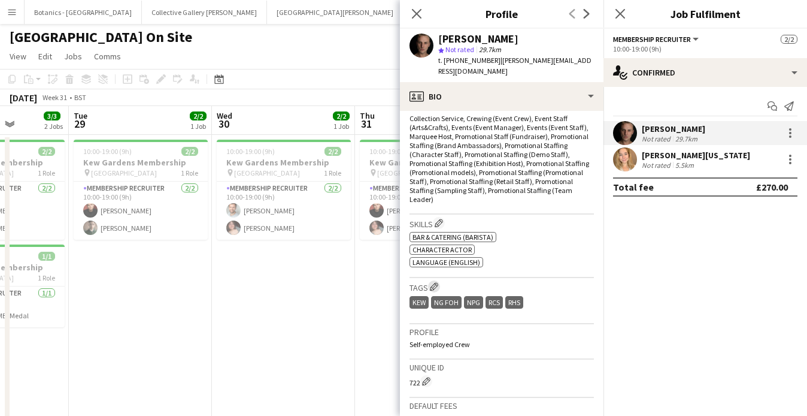
click at [431, 282] on app-icon "Edit crew company tags" at bounding box center [434, 286] width 8 height 8
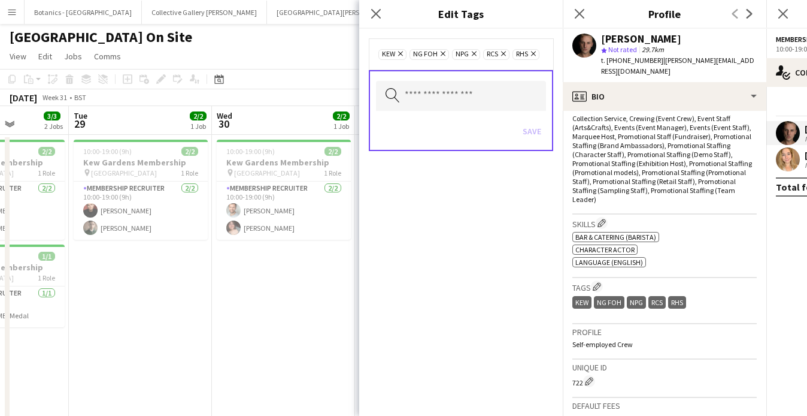
click at [464, 80] on div "Search by tag name Save" at bounding box center [461, 110] width 184 height 81
click at [455, 95] on input "text" at bounding box center [461, 96] width 170 height 30
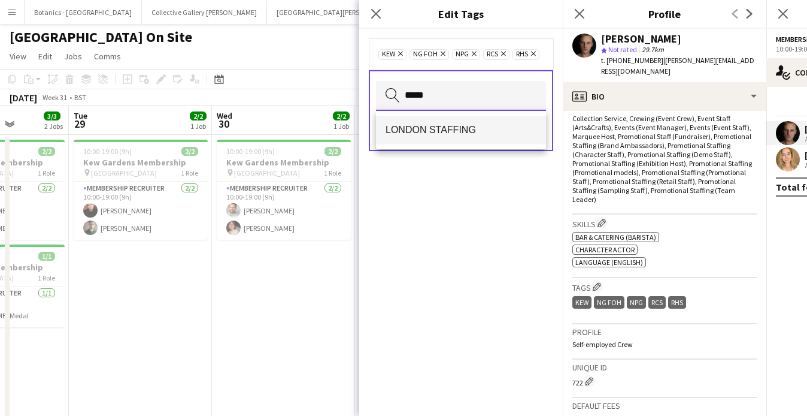
type input "*****"
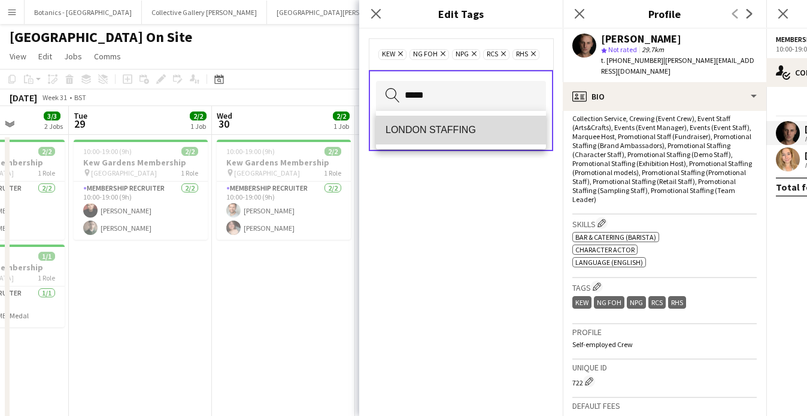
click at [425, 135] on span "LONDON STAFFING" at bounding box center [461, 129] width 151 height 11
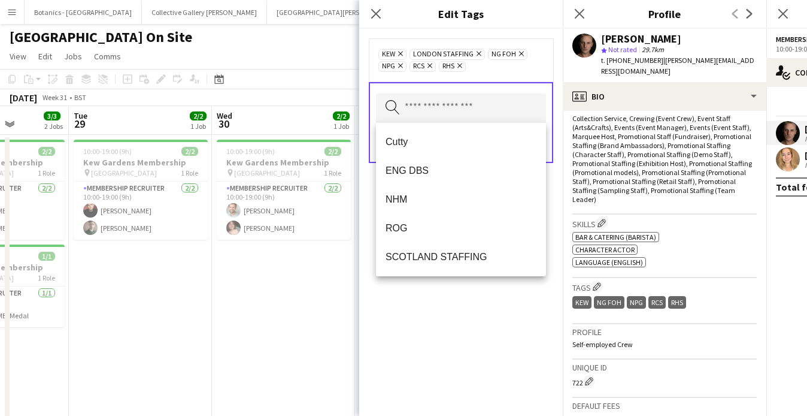
click at [508, 334] on div "Kew Remove LONDON STAFFING Remove NG FOH Remove NPG Remove RCS Remove RHS Remov…" at bounding box center [461, 222] width 204 height 387
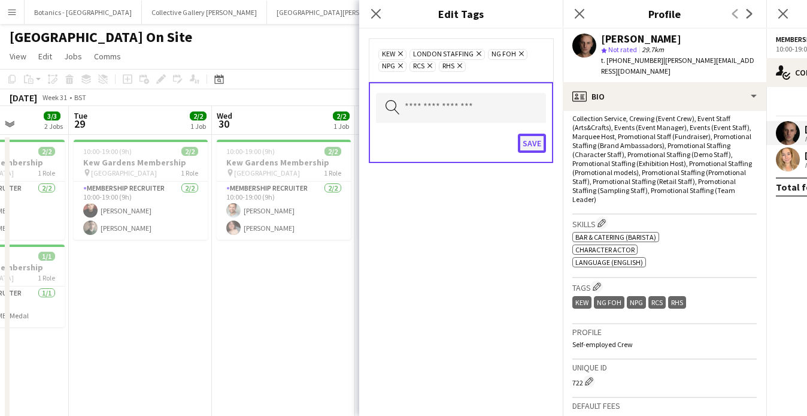
click at [533, 134] on button "Save" at bounding box center [532, 143] width 28 height 19
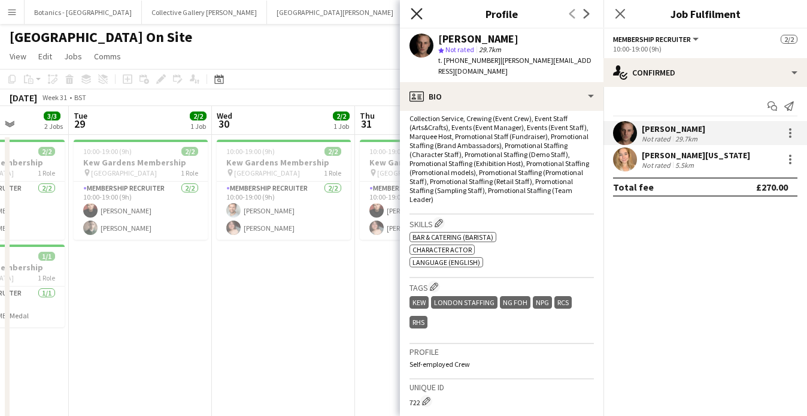
click at [419, 12] on icon at bounding box center [416, 13] width 11 height 11
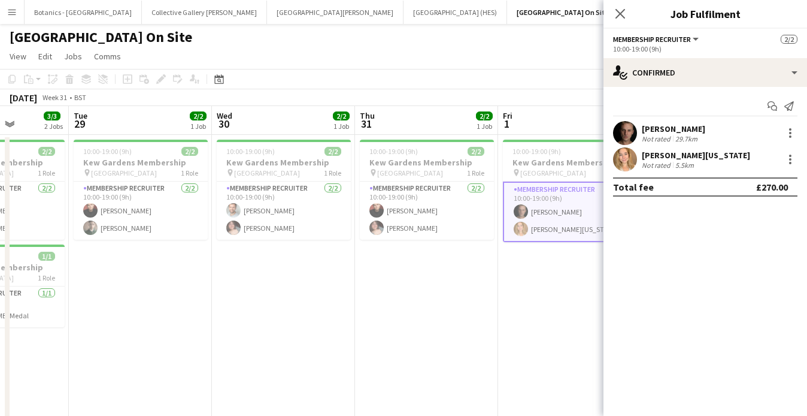
click at [671, 165] on div "Not rated" at bounding box center [657, 164] width 31 height 9
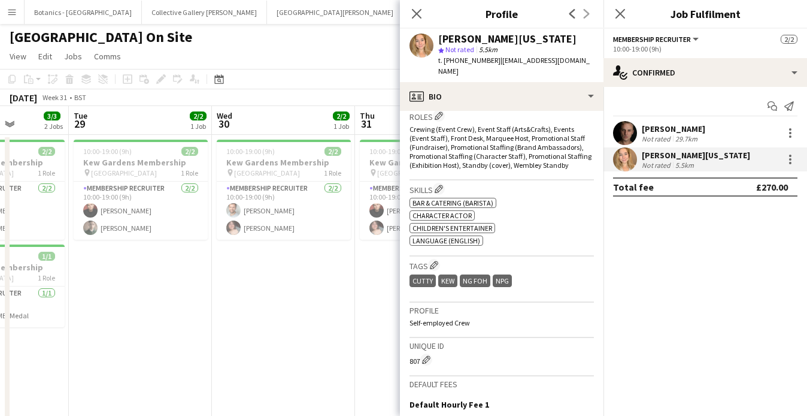
scroll to position [402, 0]
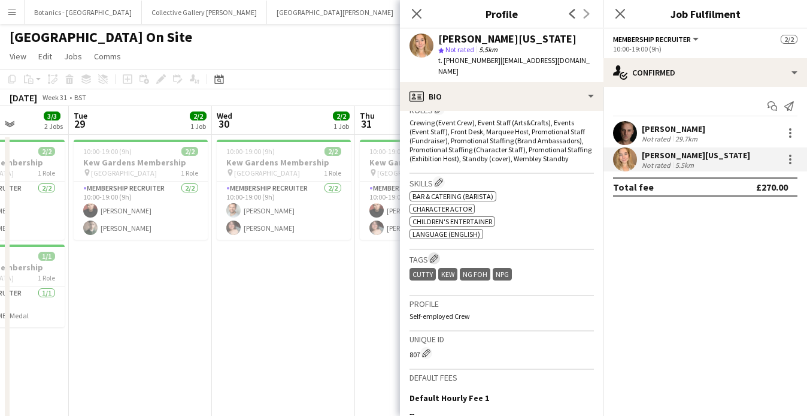
click at [436, 254] on app-icon "Edit crew company tags" at bounding box center [434, 258] width 8 height 8
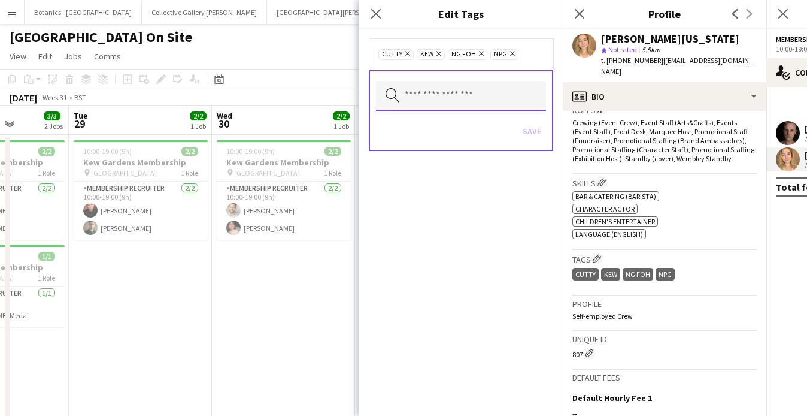
click at [441, 87] on input "text" at bounding box center [461, 96] width 170 height 30
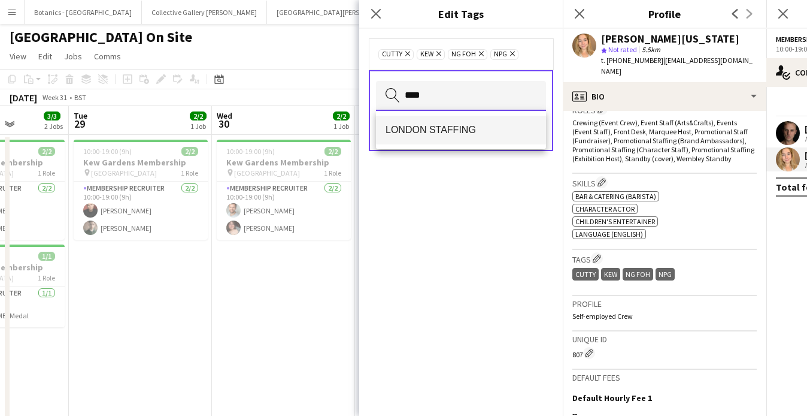
type input "****"
click at [441, 122] on mat-option "LONDON STAFFING" at bounding box center [461, 130] width 170 height 29
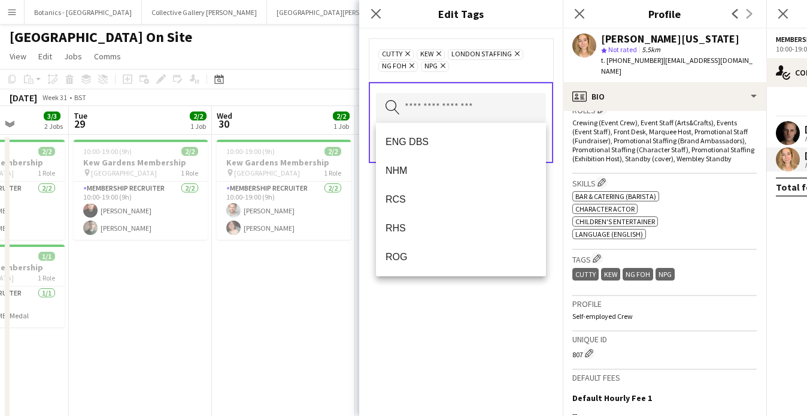
click at [483, 69] on div "Cutty Remove Kew Remove LONDON STAFFING Remove NG FOH Remove NPG Remove" at bounding box center [460, 60] width 165 height 24
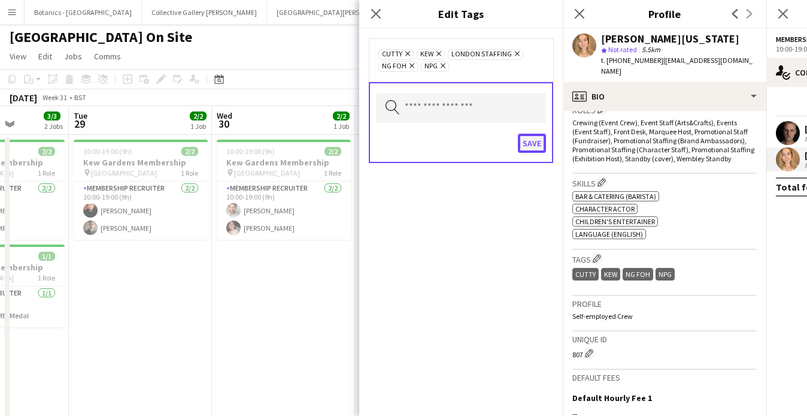
click at [525, 141] on button "Save" at bounding box center [532, 143] width 28 height 19
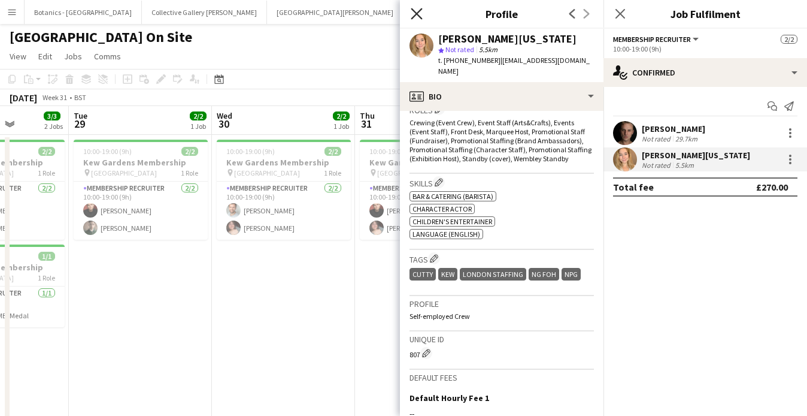
click at [419, 8] on icon "Close pop-in" at bounding box center [416, 13] width 11 height 11
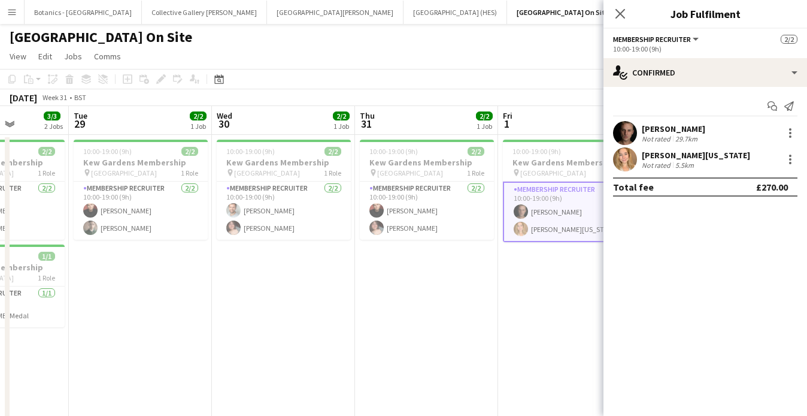
click at [611, 13] on div "Close pop-in" at bounding box center [621, 14] width 34 height 28
click at [620, 14] on icon at bounding box center [619, 13] width 11 height 11
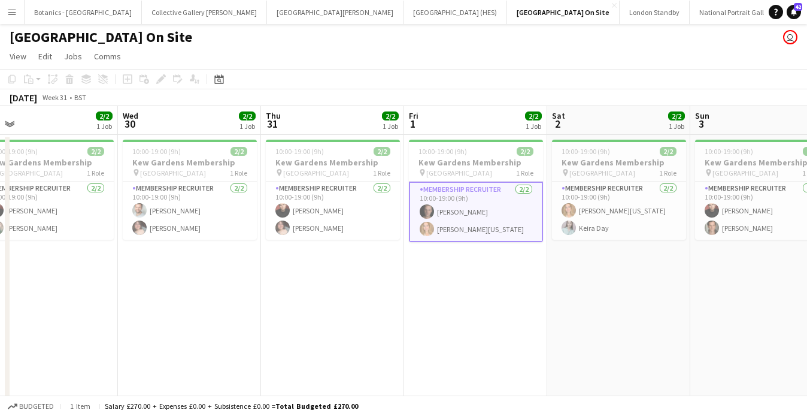
scroll to position [0, 456]
click at [613, 217] on app-card-role "Membership Recruiter [DATE] 10:00-19:00 (9h) [PERSON_NAME][US_STATE] Keira Day" at bounding box center [618, 210] width 134 height 58
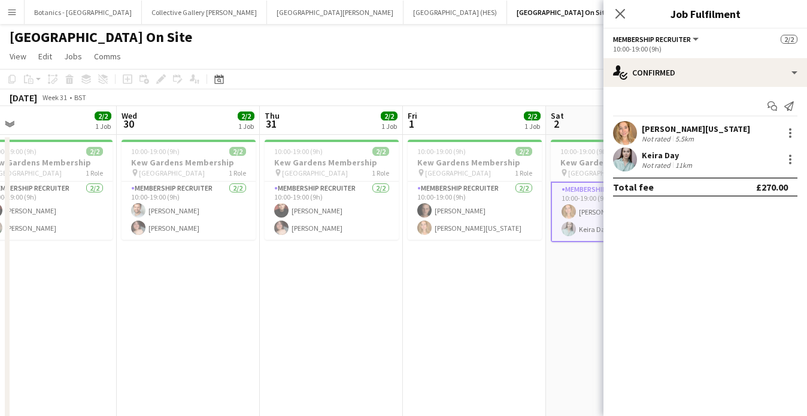
click at [668, 162] on div "Not rated" at bounding box center [657, 164] width 31 height 9
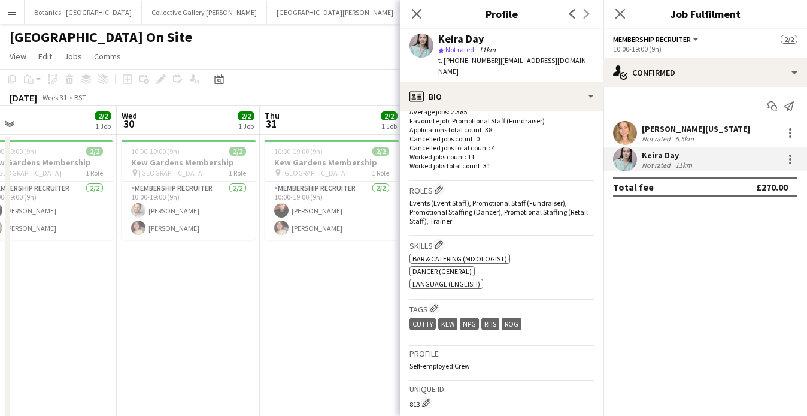
scroll to position [324, 0]
click at [437, 302] on app-icon "Edit crew company tags" at bounding box center [434, 306] width 8 height 8
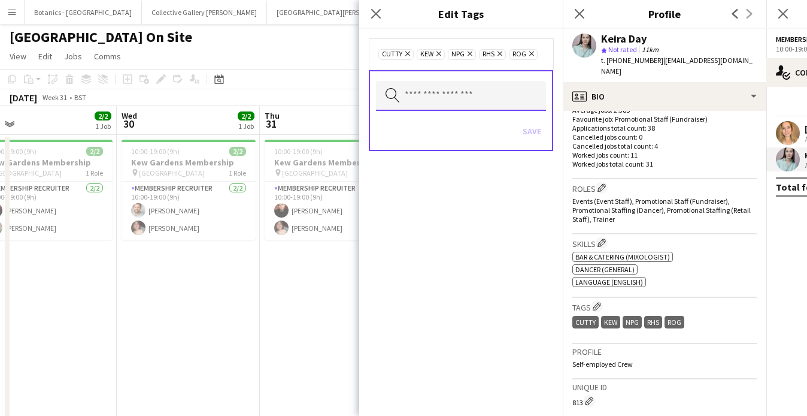
click at [452, 91] on input "text" at bounding box center [461, 96] width 170 height 30
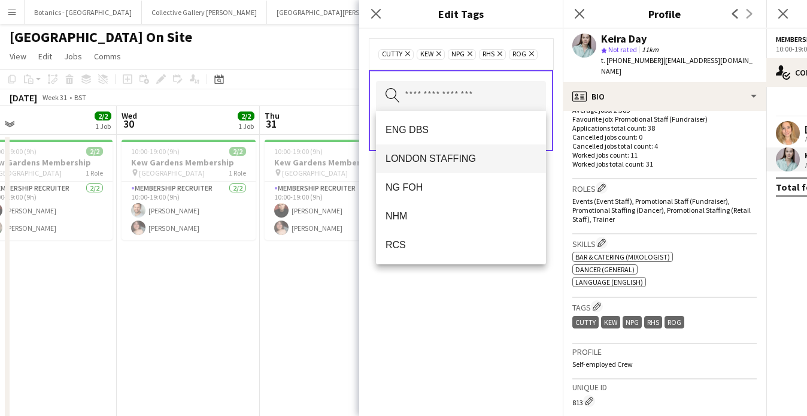
click at [442, 162] on span "LONDON STAFFING" at bounding box center [461, 158] width 151 height 11
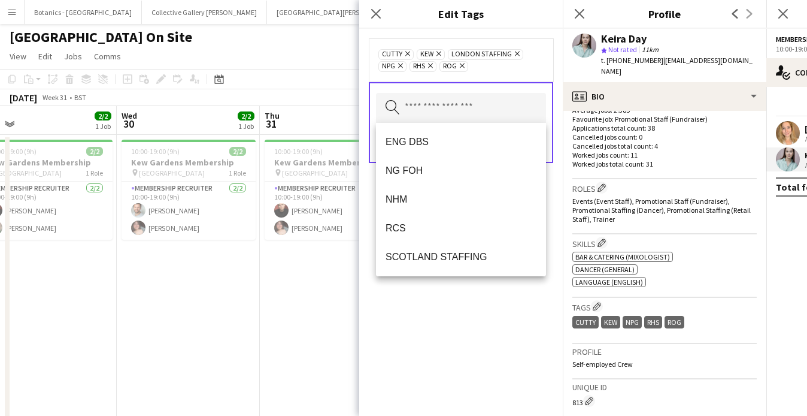
click at [480, 296] on div "Cutty Remove Kew Remove LONDON STAFFING Remove NPG Remove RHS Remove ROG Remove…" at bounding box center [461, 222] width 204 height 387
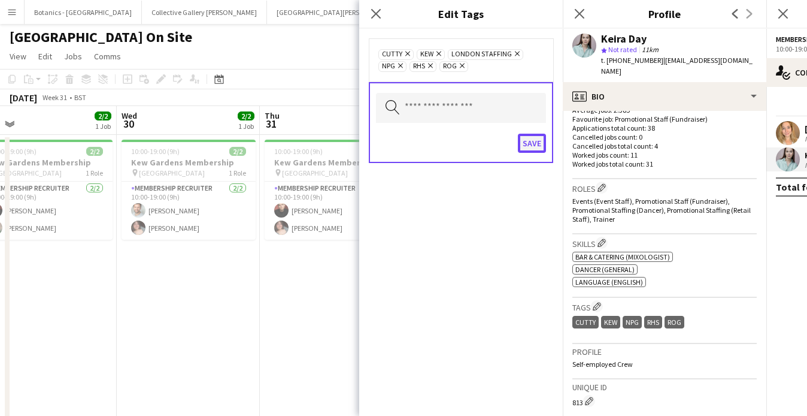
click at [532, 142] on button "Save" at bounding box center [532, 143] width 28 height 19
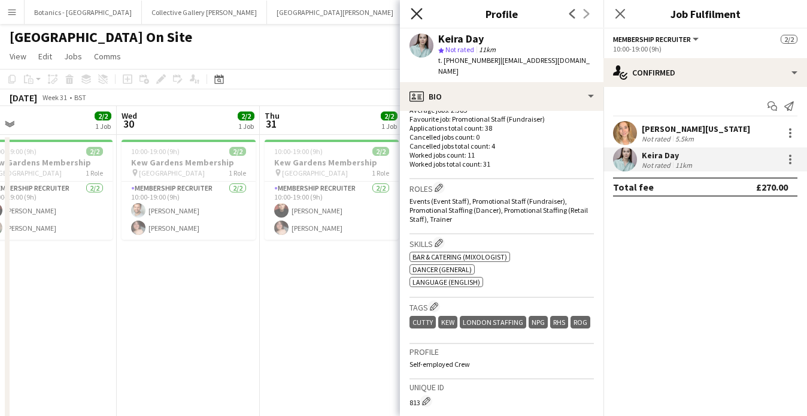
click at [419, 15] on icon "Close pop-in" at bounding box center [416, 13] width 11 height 11
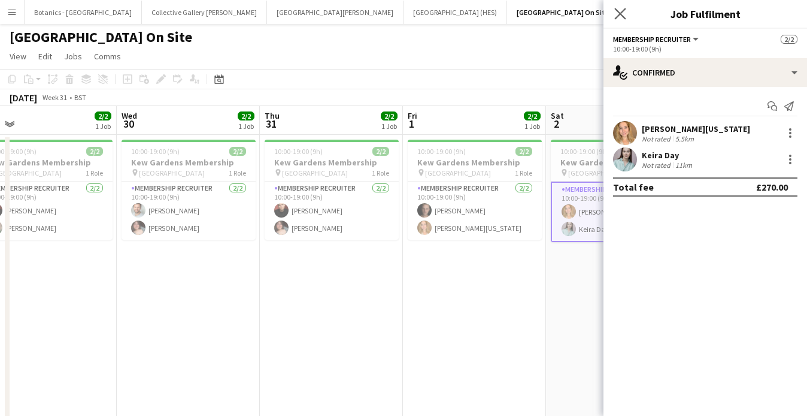
click at [613, 10] on app-icon "Close pop-in" at bounding box center [620, 13] width 17 height 17
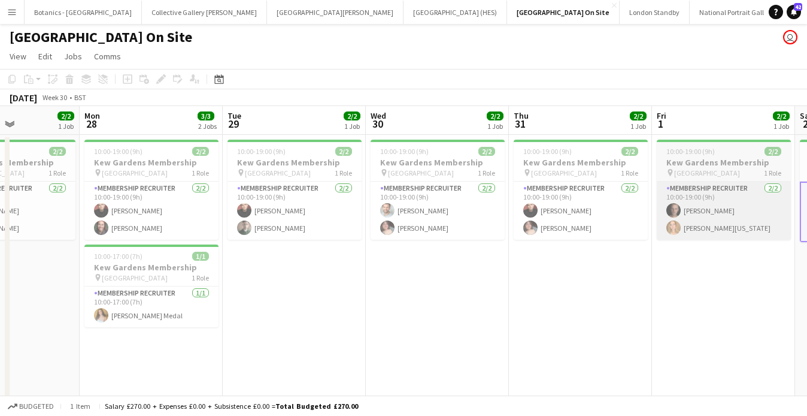
scroll to position [0, 326]
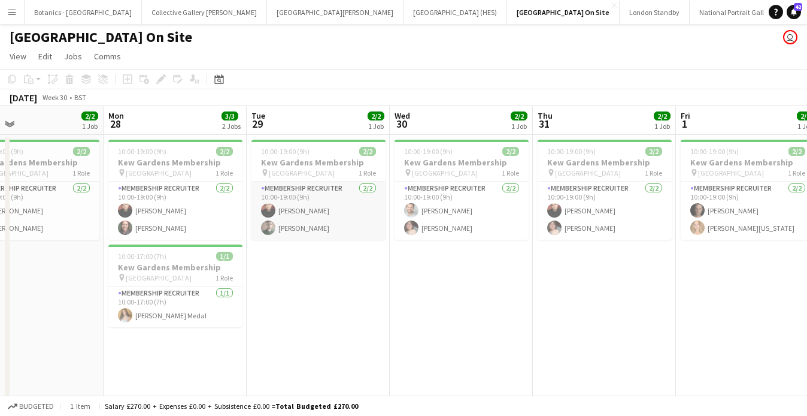
click at [284, 215] on app-card-role "Membership Recruiter [DATE] 10:00-19:00 (9h) [PERSON_NAME] [PERSON_NAME]" at bounding box center [318, 210] width 134 height 58
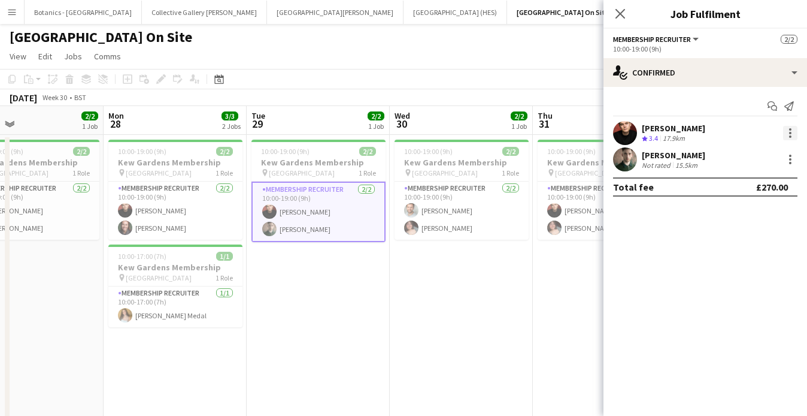
click at [790, 134] on div at bounding box center [790, 133] width 2 height 2
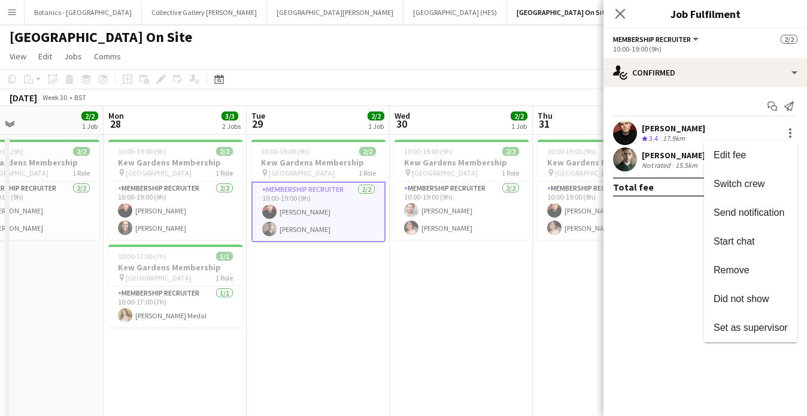
click at [668, 201] on div at bounding box center [403, 208] width 807 height 416
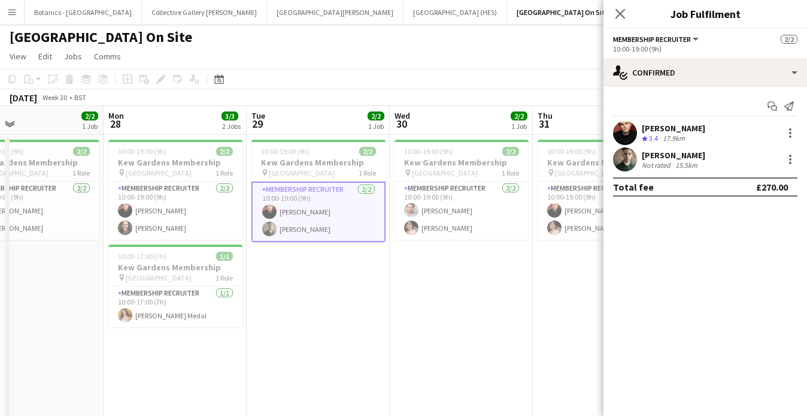
click at [679, 134] on div "17.9km" at bounding box center [673, 139] width 27 height 10
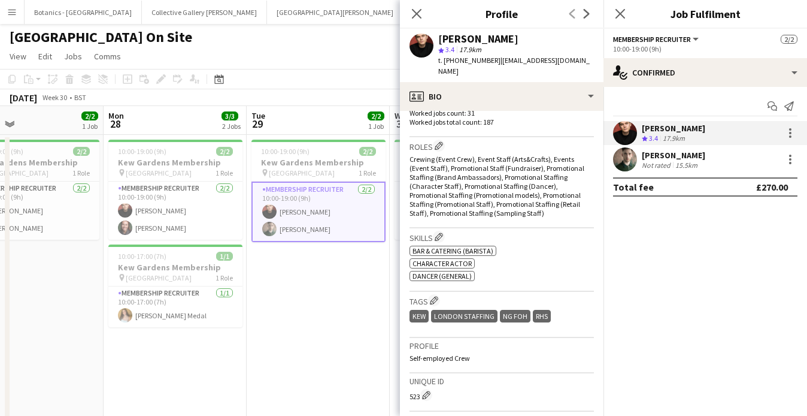
scroll to position [349, 0]
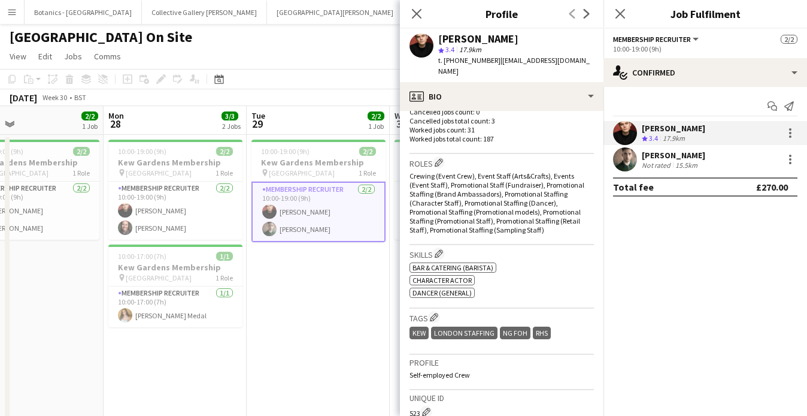
click at [320, 268] on app-date-cell "10:00-19:00 (9h) 2/2 Kew Gardens Membership pin Kew Gardens 1 Role Membership R…" at bounding box center [318, 284] width 143 height 298
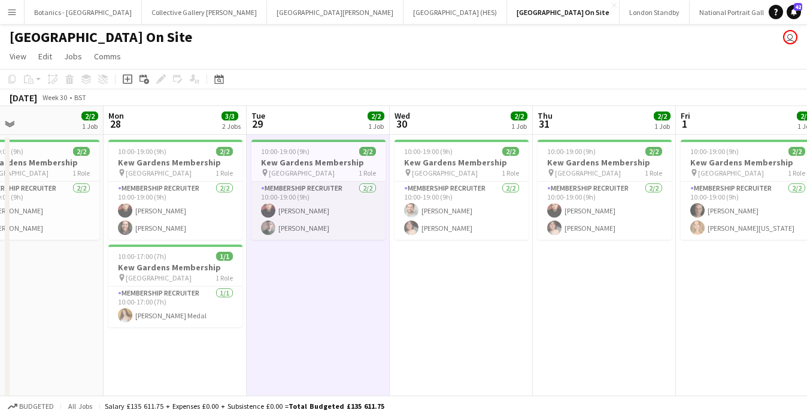
click at [312, 230] on app-card-role "Membership Recruiter [DATE] 10:00-19:00 (9h) [PERSON_NAME] [PERSON_NAME]" at bounding box center [318, 210] width 134 height 58
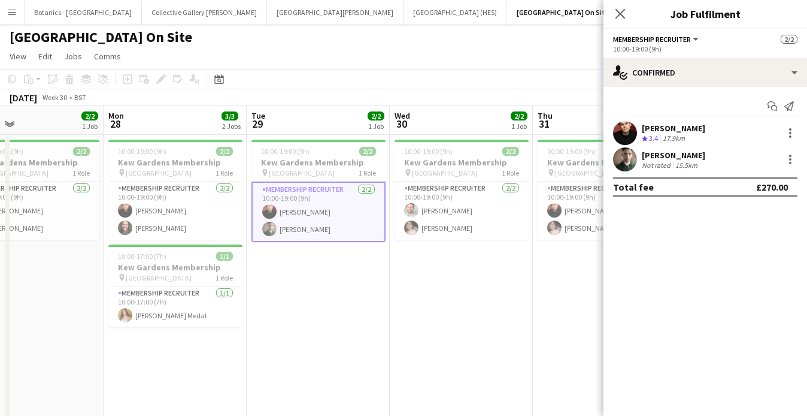
click at [696, 156] on div "[PERSON_NAME]" at bounding box center [673, 155] width 63 height 11
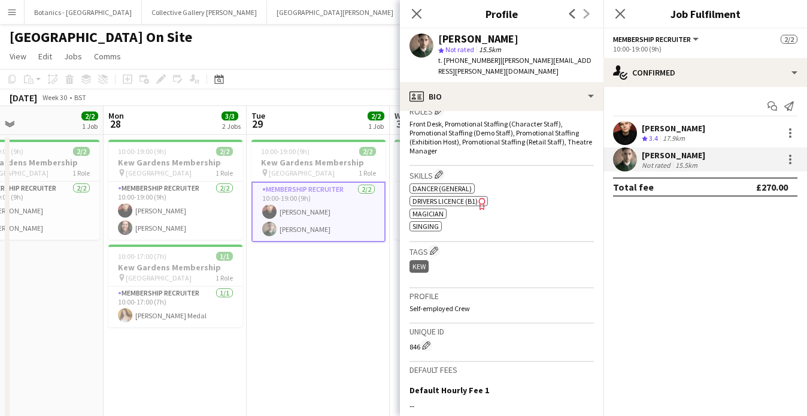
scroll to position [408, 0]
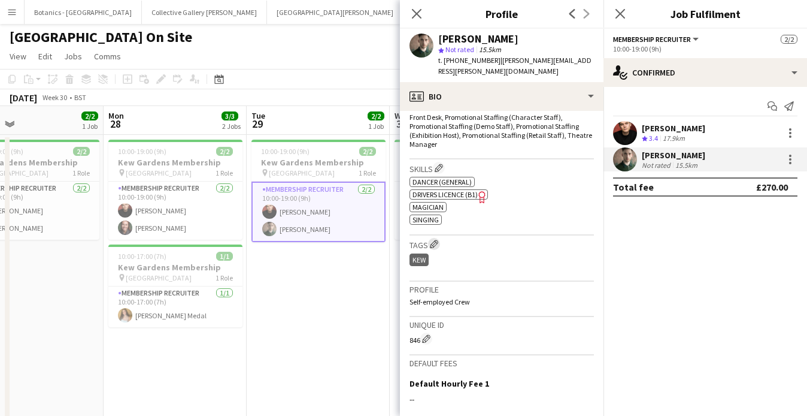
click at [436, 239] on app-icon "Edit crew company tags" at bounding box center [434, 243] width 8 height 8
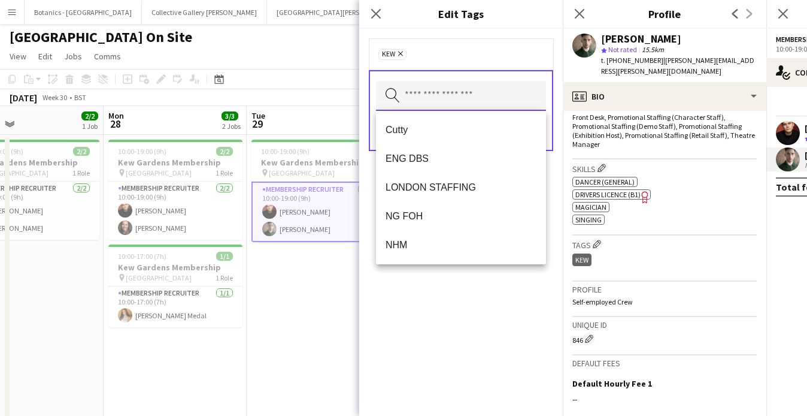
click at [439, 95] on input "text" at bounding box center [461, 96] width 170 height 30
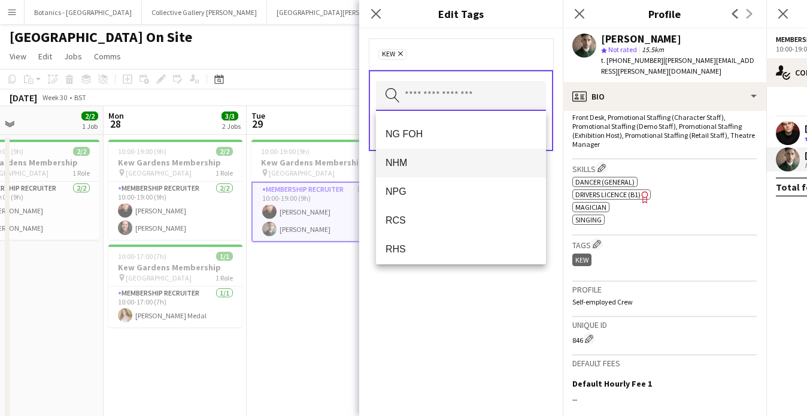
scroll to position [93, 0]
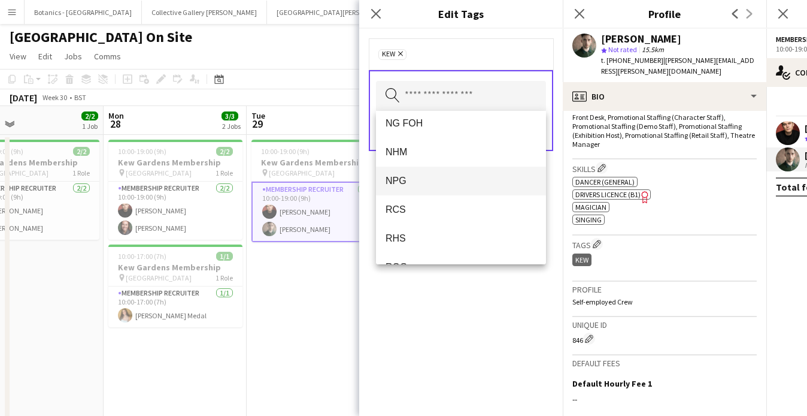
click at [433, 181] on span "NPG" at bounding box center [461, 180] width 151 height 11
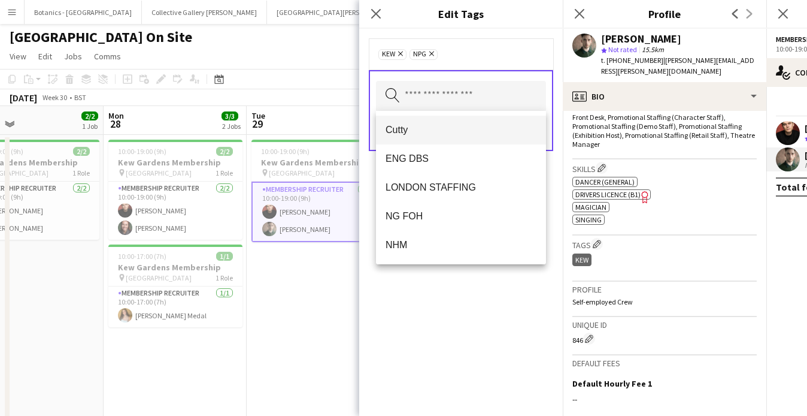
click at [431, 135] on span "Cutty" at bounding box center [461, 129] width 151 height 11
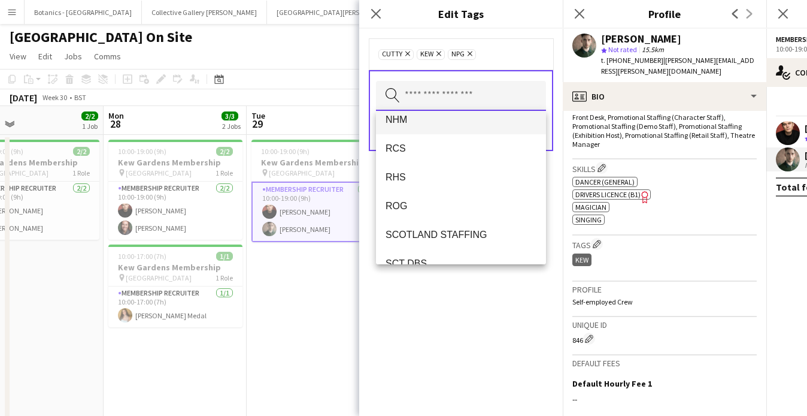
scroll to position [104, 0]
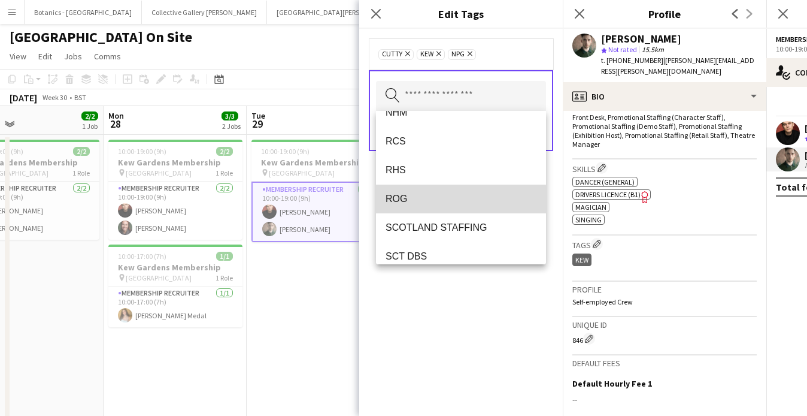
click at [440, 205] on mat-option "ROG" at bounding box center [461, 198] width 170 height 29
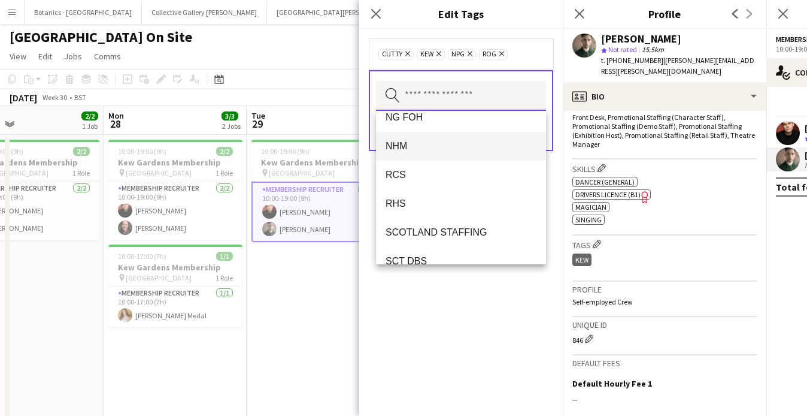
scroll to position [72, 0]
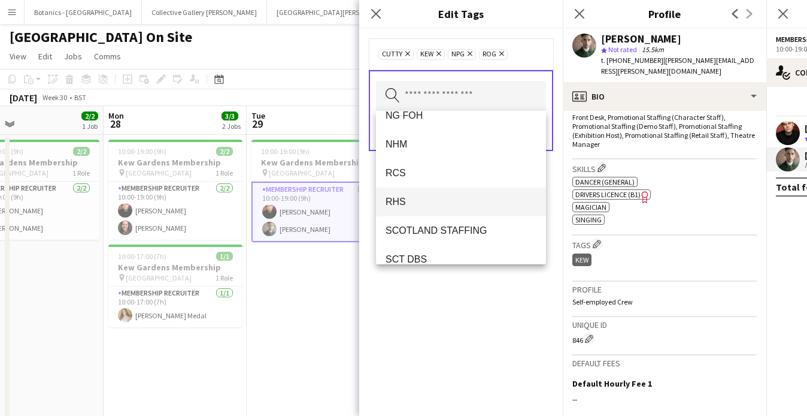
click at [416, 198] on span "RHS" at bounding box center [461, 201] width 151 height 11
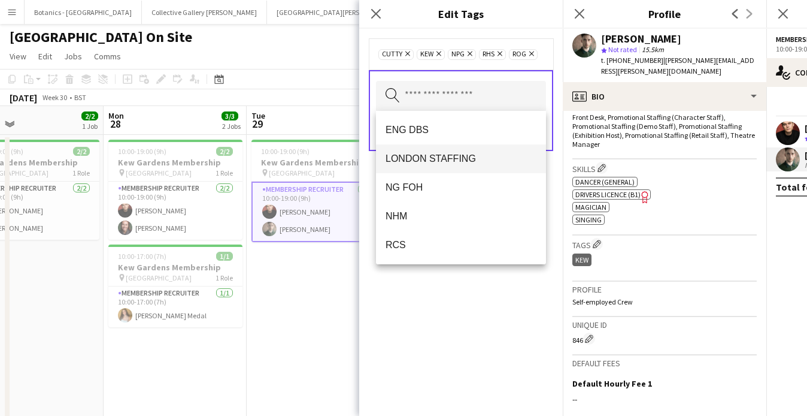
click at [456, 158] on span "LONDON STAFFING" at bounding box center [461, 158] width 151 height 11
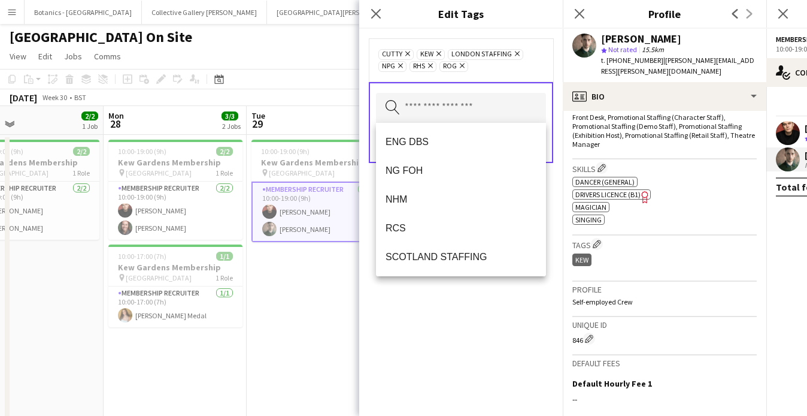
click at [478, 339] on div "Cutty Remove Kew Remove LONDON STAFFING Remove NPG Remove RHS Remove ROG Remove…" at bounding box center [461, 222] width 204 height 387
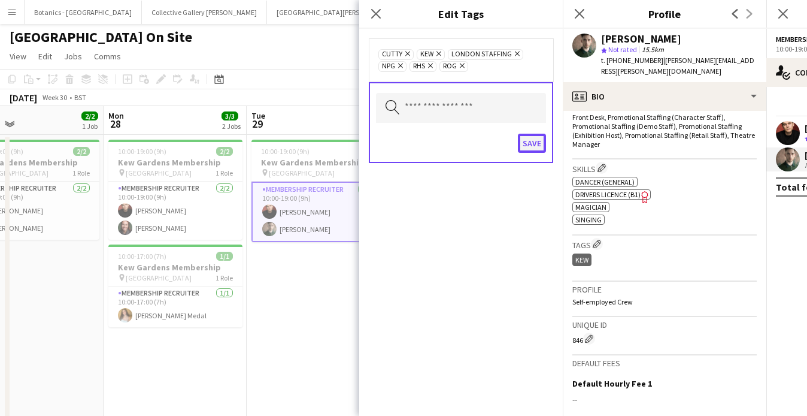
click at [532, 146] on button "Save" at bounding box center [532, 143] width 28 height 19
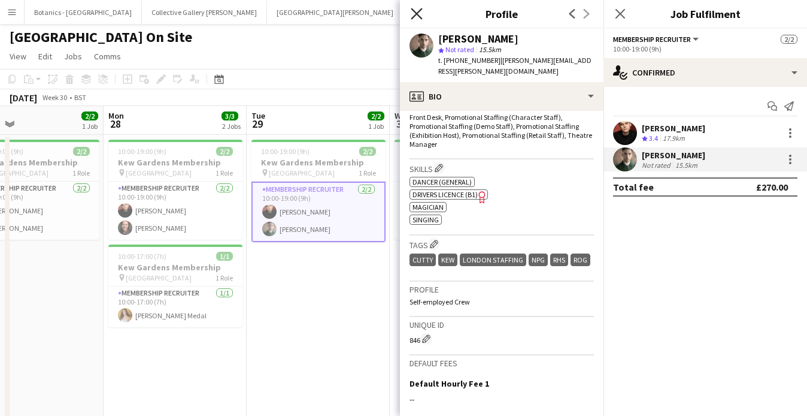
click at [419, 11] on icon at bounding box center [416, 13] width 11 height 11
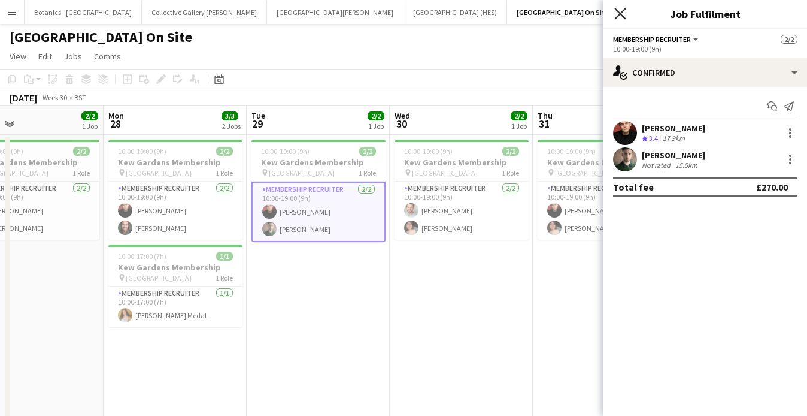
click at [619, 15] on icon at bounding box center [619, 13] width 11 height 11
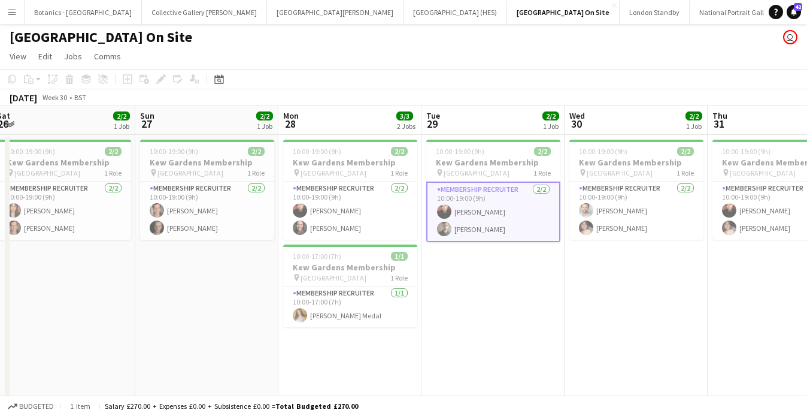
scroll to position [1, 0]
click at [493, 229] on app-card-role "Membership Recruiter [DATE] 10:00-19:00 (9h) [PERSON_NAME] [PERSON_NAME]" at bounding box center [493, 211] width 134 height 60
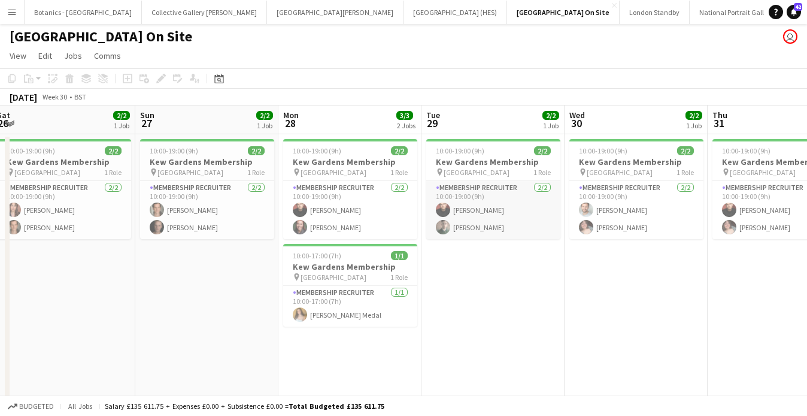
click at [495, 220] on app-card-role "Membership Recruiter [DATE] 10:00-19:00 (9h) [PERSON_NAME] [PERSON_NAME]" at bounding box center [493, 210] width 134 height 58
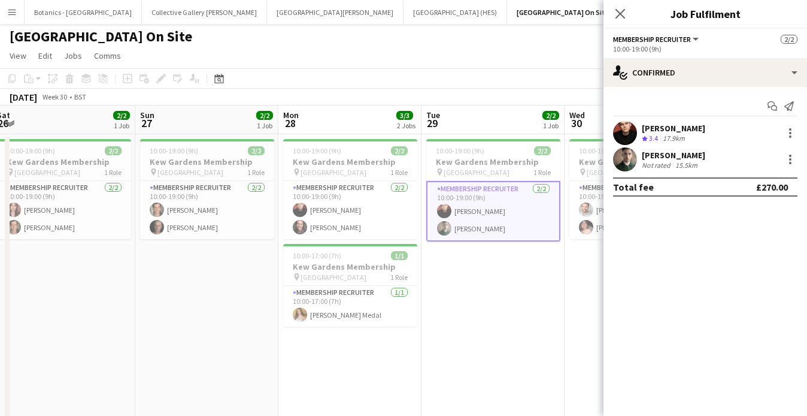
click at [689, 154] on div "[PERSON_NAME]" at bounding box center [673, 155] width 63 height 11
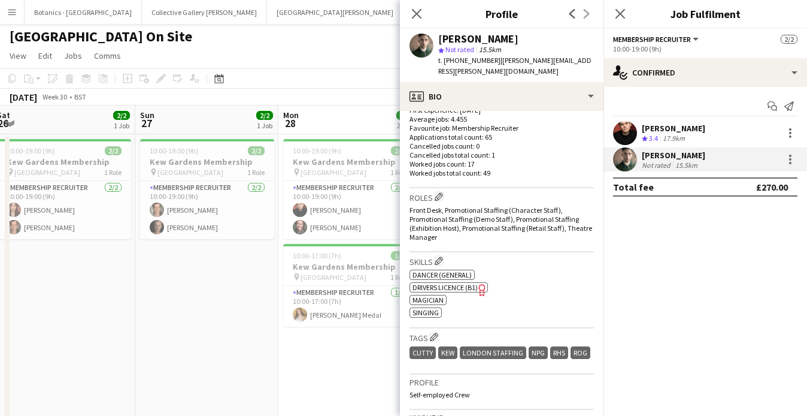
scroll to position [161, 0]
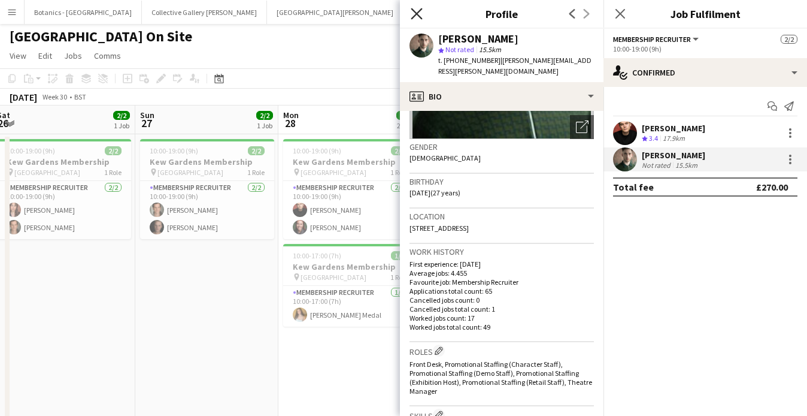
click at [414, 9] on icon "Close pop-in" at bounding box center [416, 13] width 11 height 11
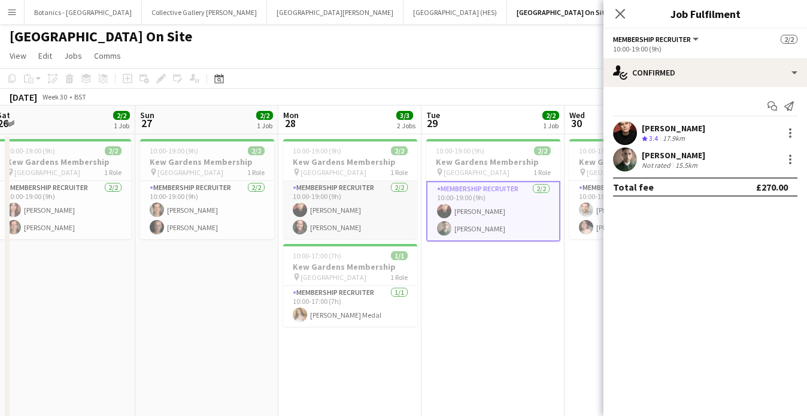
click at [338, 224] on app-card-role "Membership Recruiter [DATE] 10:00-19:00 (9h) [PERSON_NAME] [PERSON_NAME]" at bounding box center [350, 210] width 134 height 58
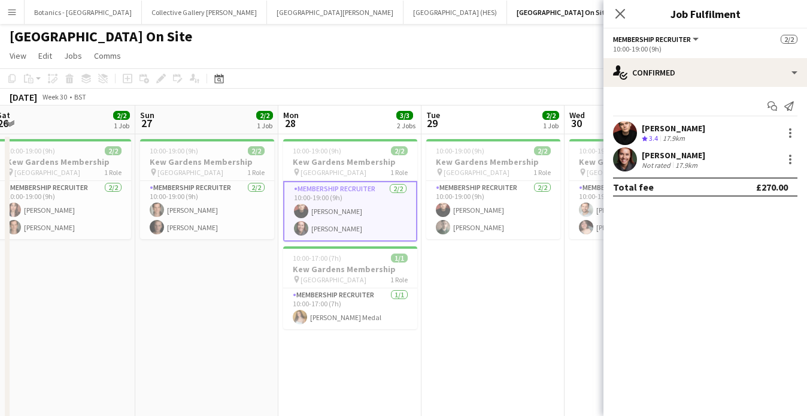
click at [661, 161] on div "Not rated" at bounding box center [657, 164] width 31 height 9
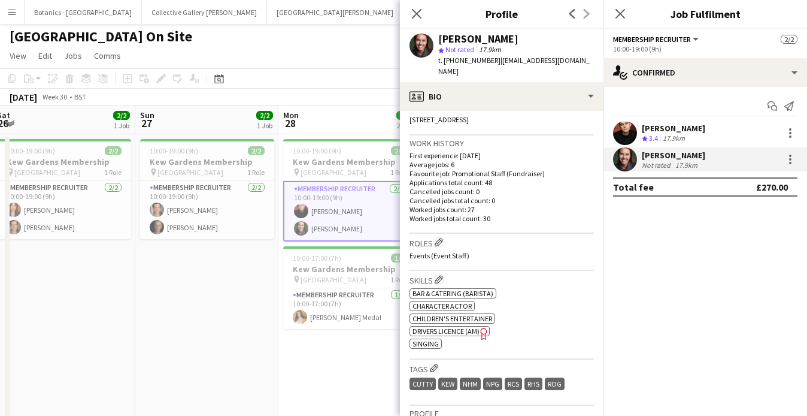
scroll to position [309, 0]
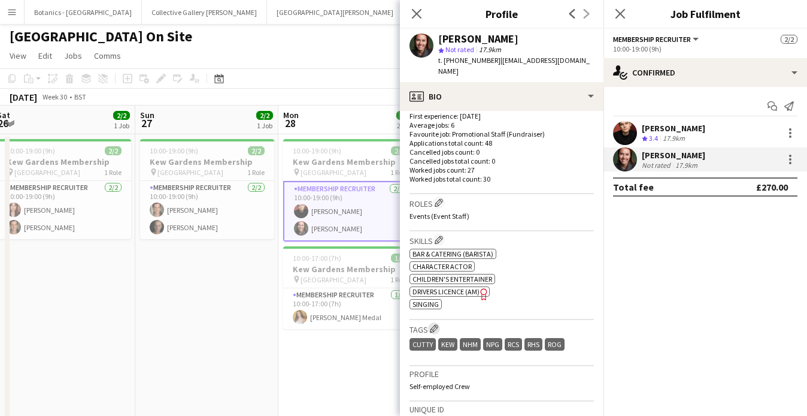
click at [435, 324] on app-icon "Edit crew company tags" at bounding box center [434, 328] width 8 height 8
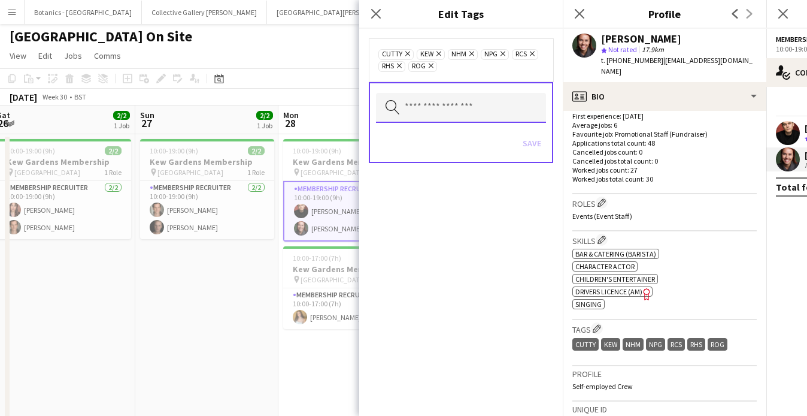
click at [468, 113] on input "text" at bounding box center [461, 108] width 170 height 30
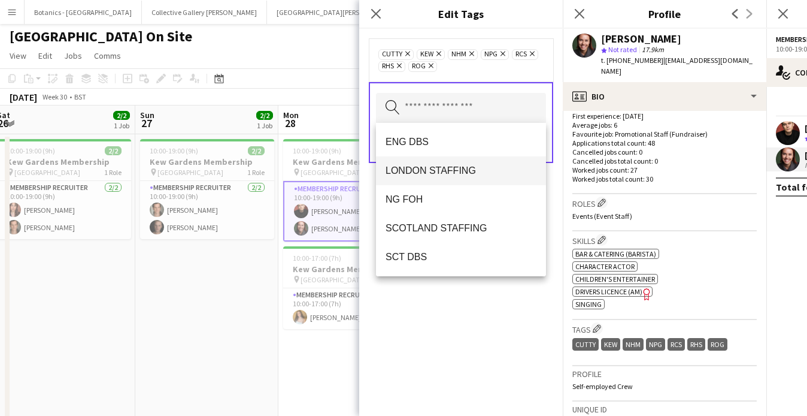
click at [441, 168] on span "LONDON STAFFING" at bounding box center [461, 170] width 151 height 11
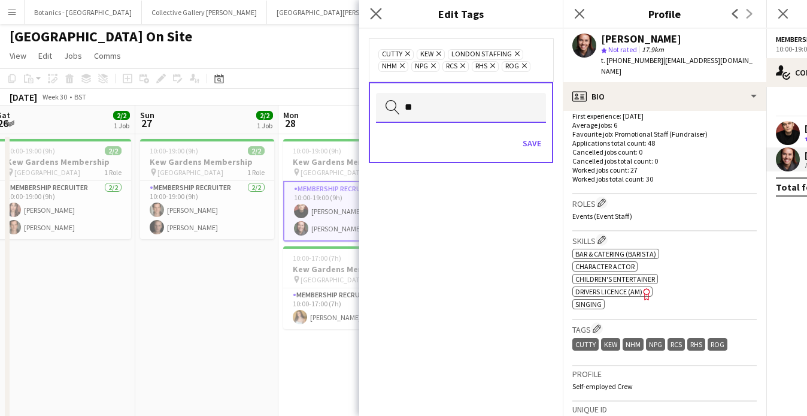
type input "*"
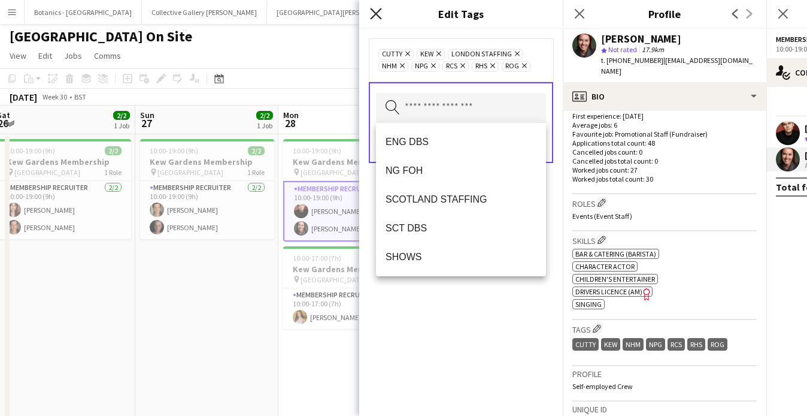
click at [379, 19] on icon "Close pop-in" at bounding box center [375, 13] width 11 height 11
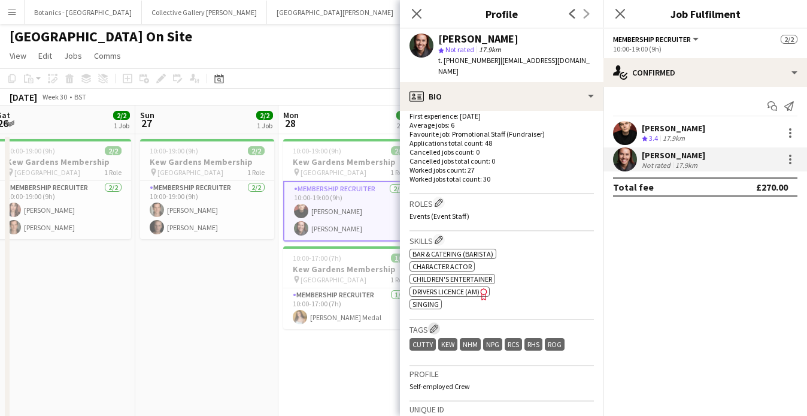
click at [438, 324] on app-icon "Edit crew company tags" at bounding box center [434, 328] width 8 height 8
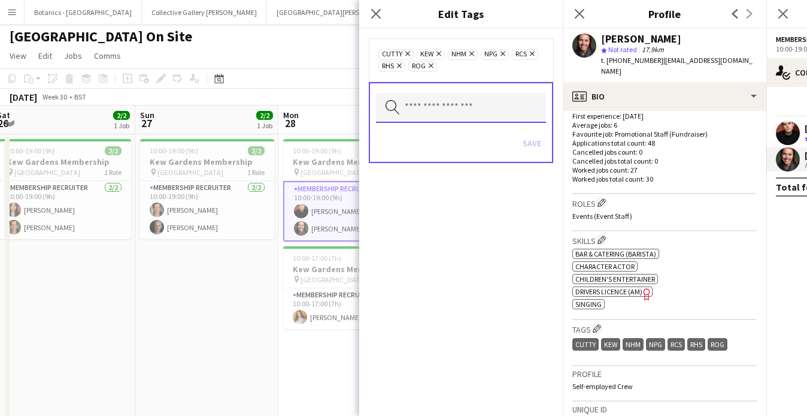
click at [465, 113] on input "text" at bounding box center [461, 108] width 170 height 30
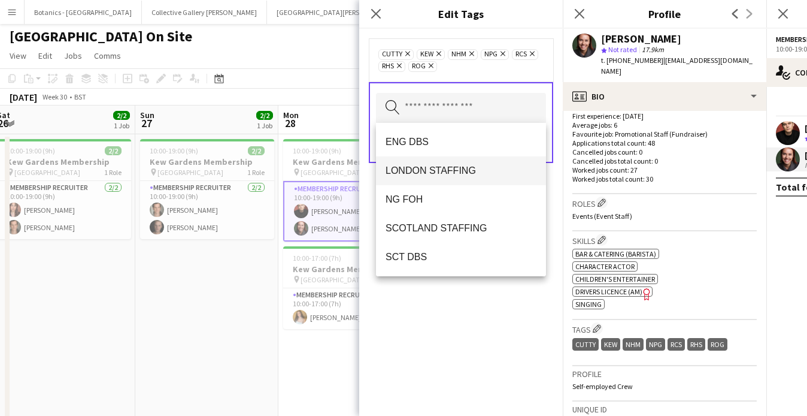
click at [453, 170] on span "LONDON STAFFING" at bounding box center [461, 170] width 151 height 11
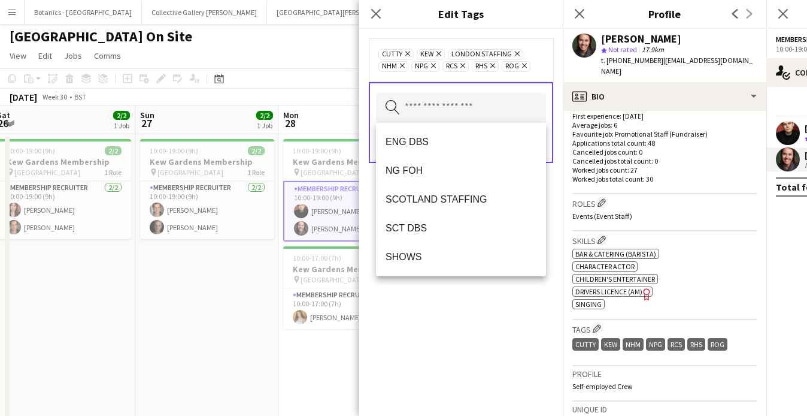
click at [489, 307] on div "Cutty Remove Kew Remove LONDON STAFFING Remove NHM Remove NPG Remove RCS Remove…" at bounding box center [461, 222] width 204 height 387
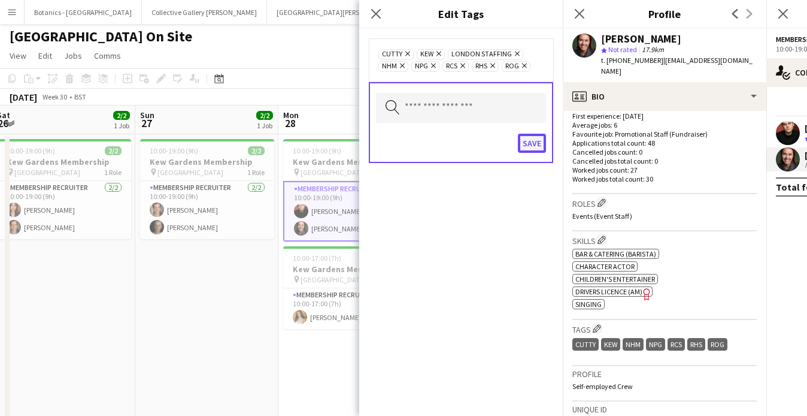
click at [533, 139] on button "Save" at bounding box center [532, 143] width 28 height 19
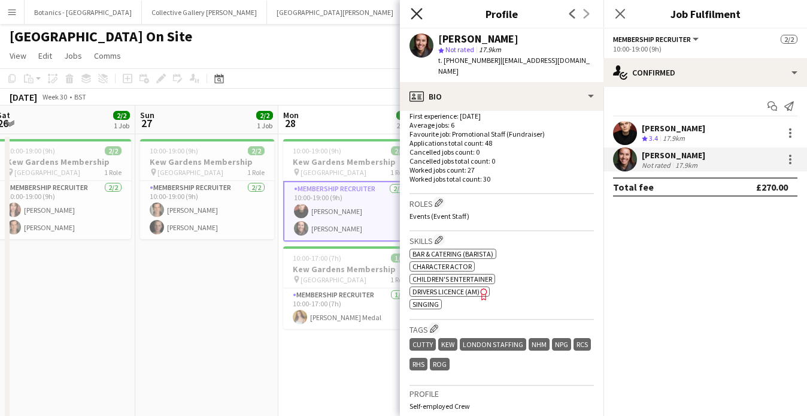
click at [418, 13] on icon at bounding box center [416, 13] width 11 height 11
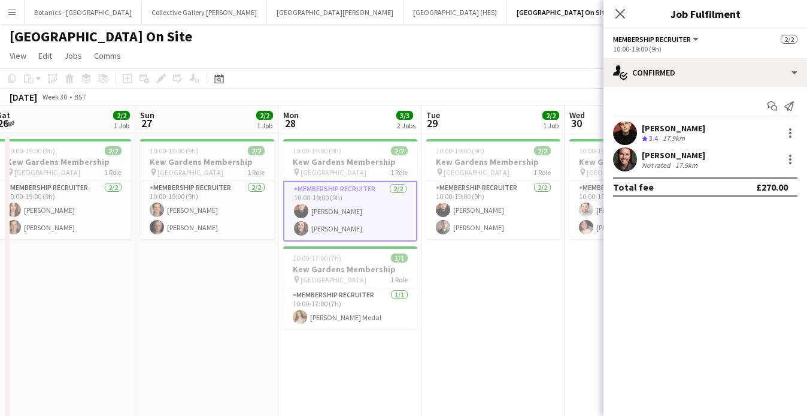
click at [472, 283] on app-date-cell "10:00-19:00 (9h) 2/2 Kew Gardens Membership pin Kew Gardens 1 Role Membership R…" at bounding box center [493, 283] width 143 height 298
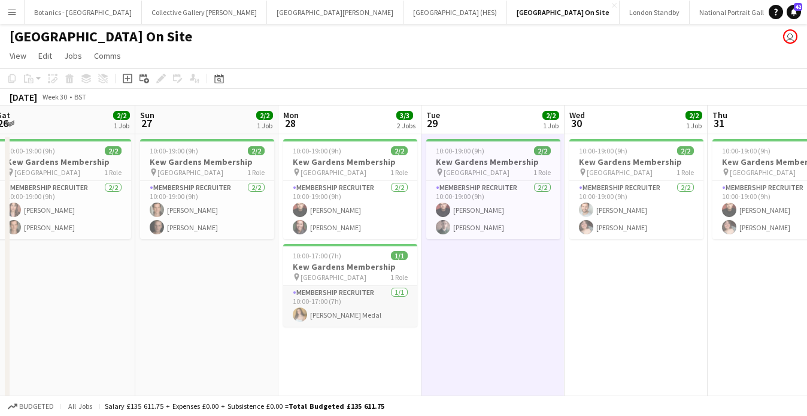
click at [363, 301] on app-card-role "Membership Recruiter [DATE] 10:00-17:00 (7h) [PERSON_NAME] Medal" at bounding box center [350, 306] width 134 height 41
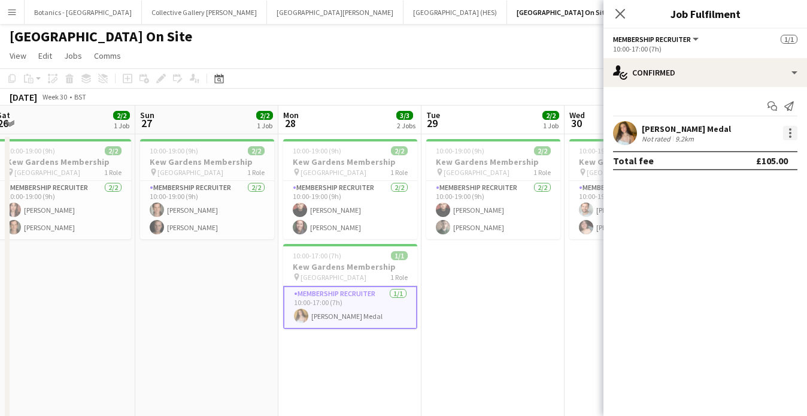
click at [789, 133] on div at bounding box center [790, 133] width 2 height 2
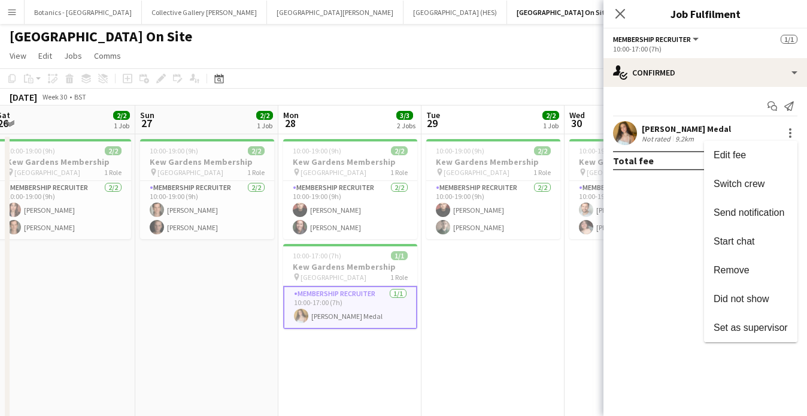
click at [647, 221] on div at bounding box center [403, 208] width 807 height 416
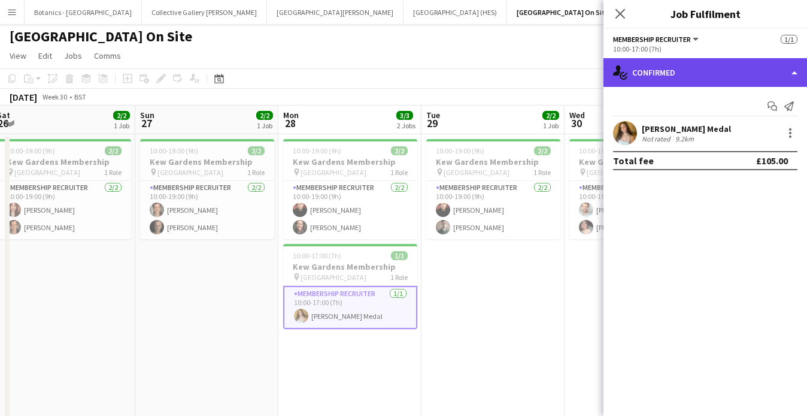
click at [705, 69] on div "single-neutral-actions-check-2 Confirmed" at bounding box center [706, 72] width 204 height 29
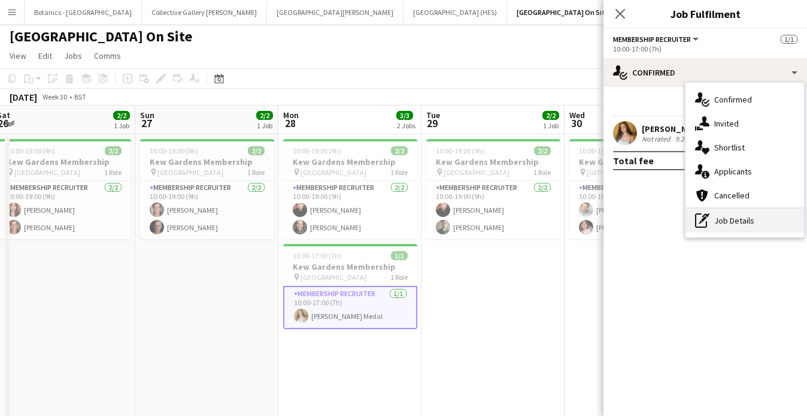
click at [730, 226] on div "pen-write Job Details" at bounding box center [745, 220] width 119 height 24
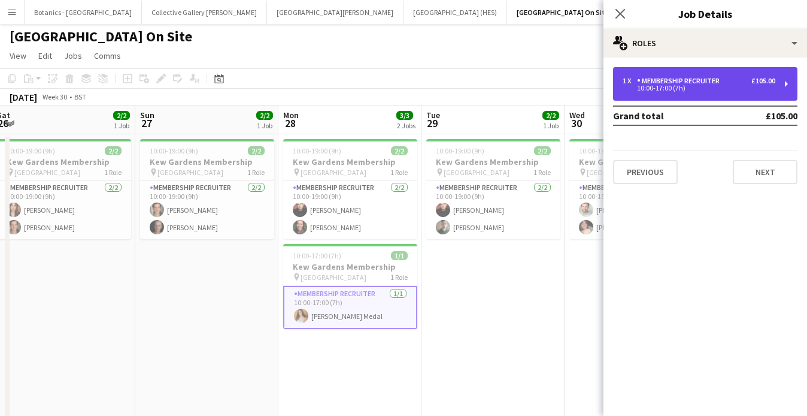
click at [705, 87] on div "10:00-17:00 (7h)" at bounding box center [699, 88] width 153 height 6
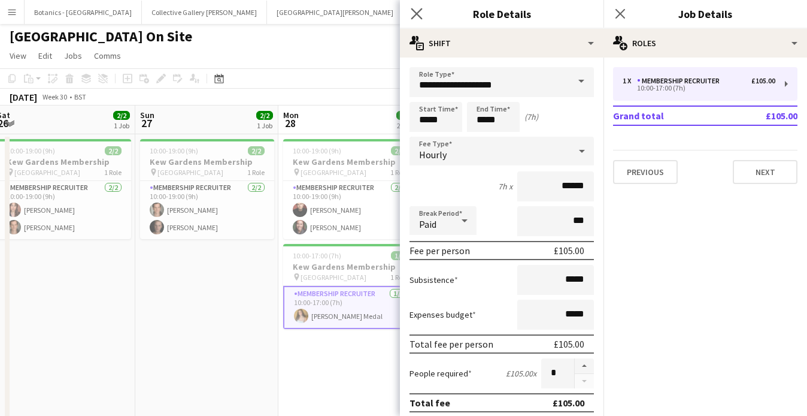
click at [423, 8] on app-icon "Close pop-in" at bounding box center [416, 13] width 17 height 17
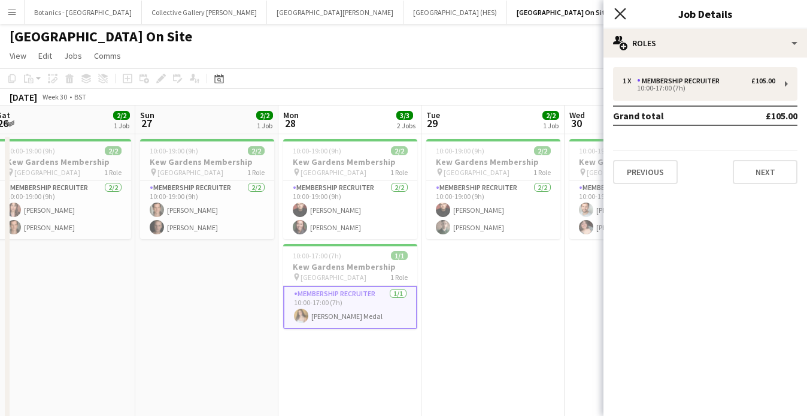
click at [620, 17] on icon "Close pop-in" at bounding box center [619, 13] width 11 height 11
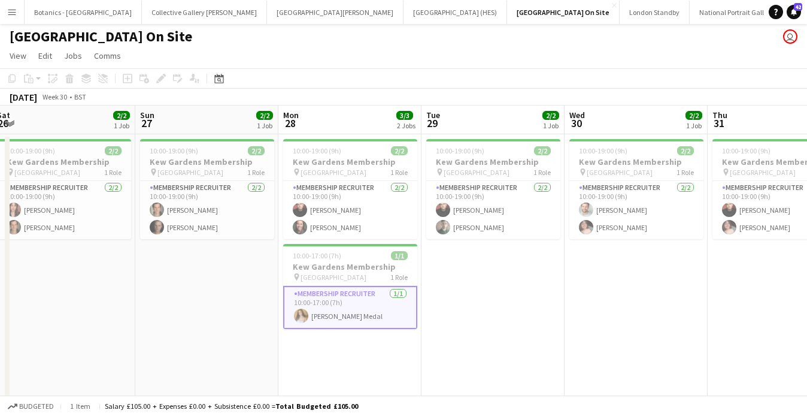
click at [362, 321] on app-card-role "Membership Recruiter [DATE] 10:00-17:00 (7h) [PERSON_NAME] Medal" at bounding box center [350, 307] width 134 height 43
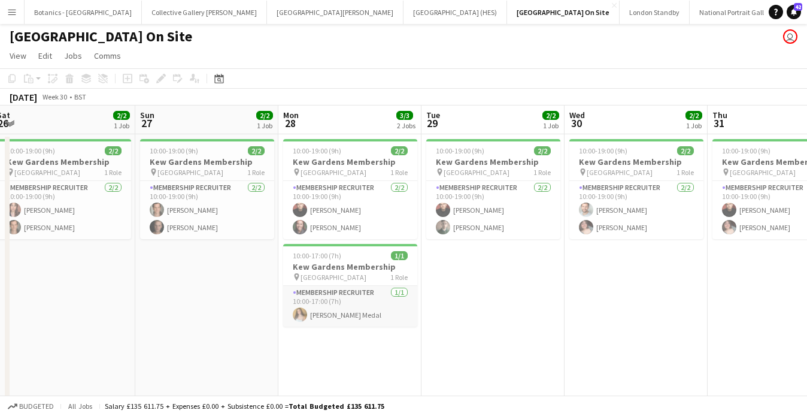
click at [370, 307] on app-card-role "Membership Recruiter [DATE] 10:00-17:00 (7h) [PERSON_NAME] Medal" at bounding box center [350, 306] width 134 height 41
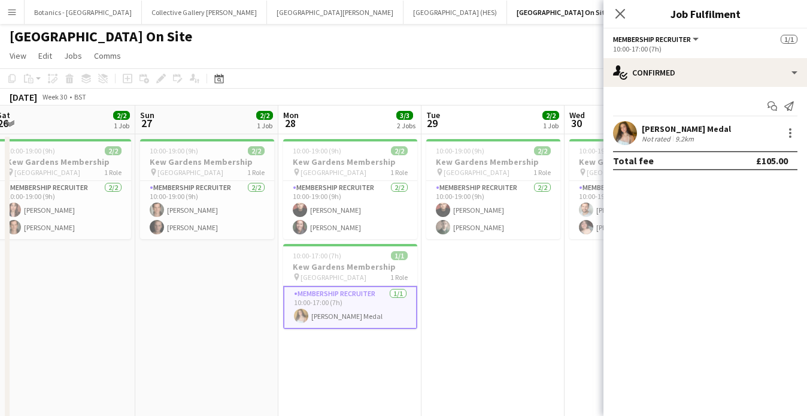
click at [711, 132] on div "[PERSON_NAME] Medal" at bounding box center [686, 128] width 89 height 11
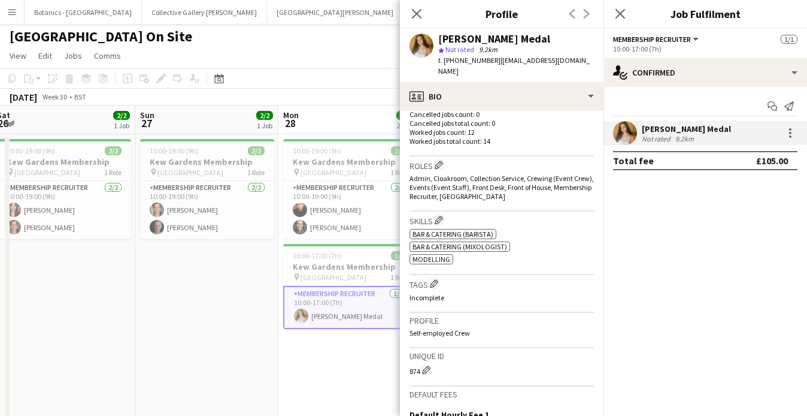
scroll to position [345, 0]
click at [436, 281] on app-icon "Edit crew company tags" at bounding box center [434, 285] width 8 height 8
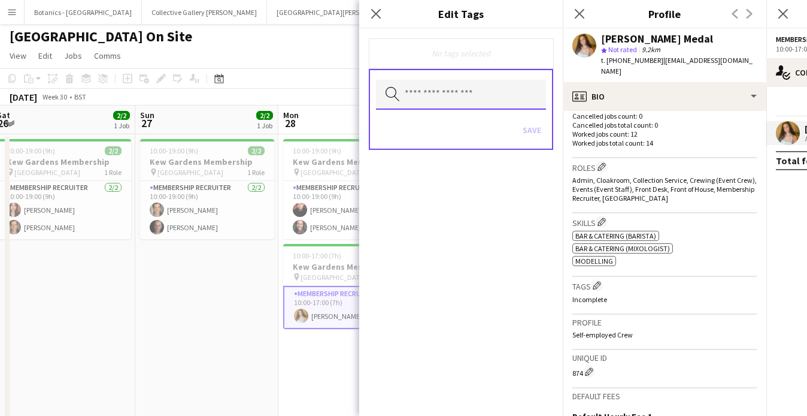
click at [452, 84] on input "text" at bounding box center [461, 95] width 170 height 30
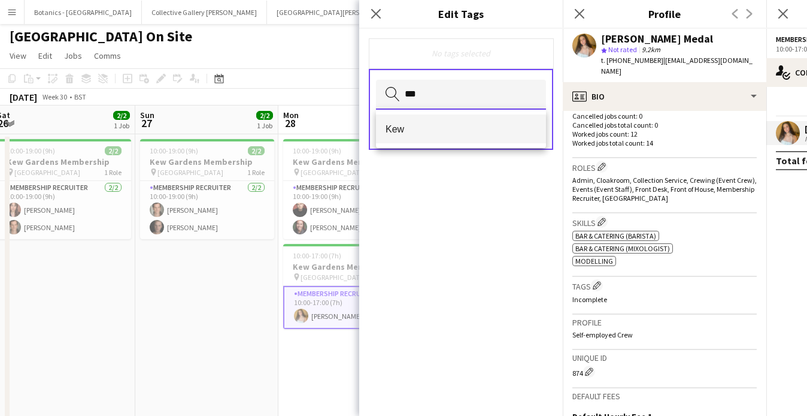
type input "***"
click at [452, 134] on span "Kew" at bounding box center [461, 128] width 151 height 11
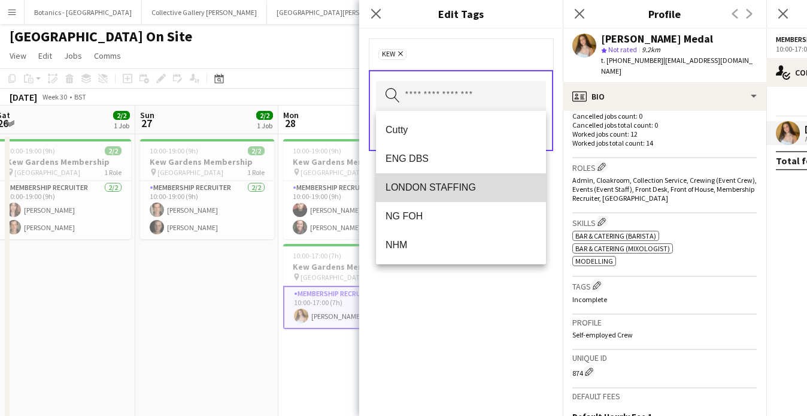
click at [449, 189] on span "LONDON STAFFING" at bounding box center [461, 186] width 151 height 11
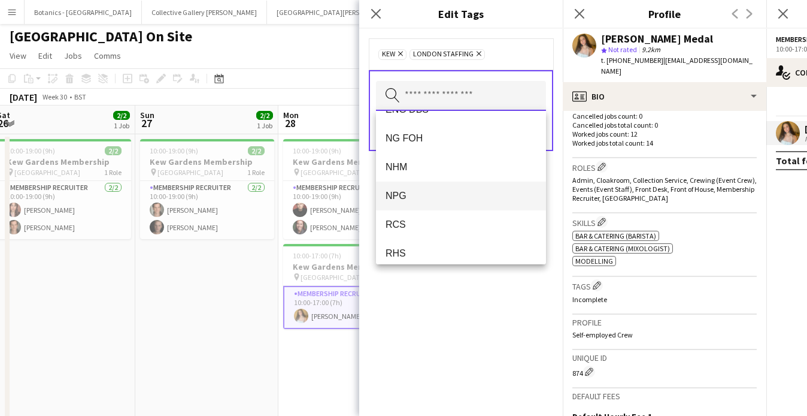
scroll to position [60, 0]
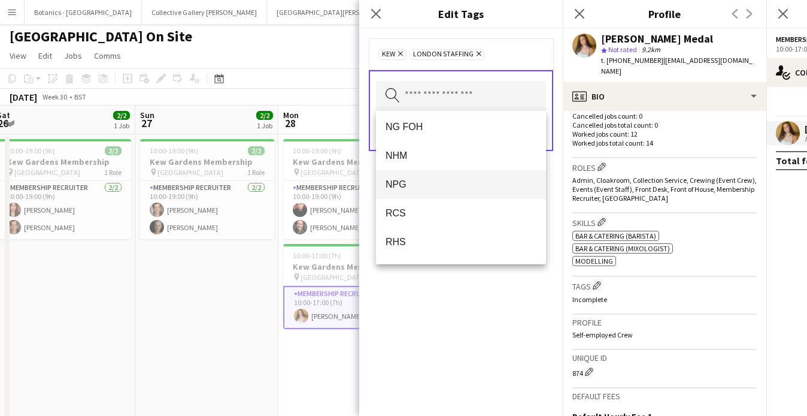
click at [429, 187] on span "NPG" at bounding box center [461, 183] width 151 height 11
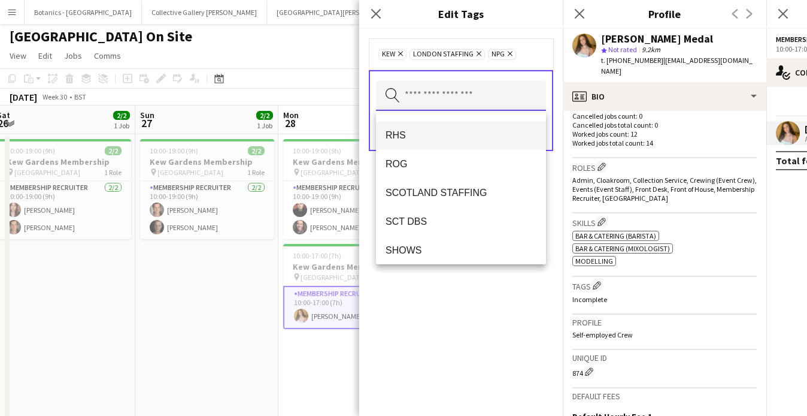
scroll to position [141, 0]
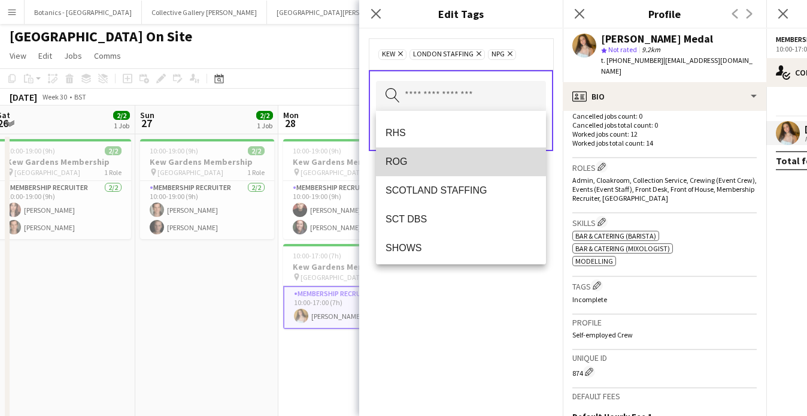
click at [453, 168] on mat-option "ROG" at bounding box center [461, 161] width 170 height 29
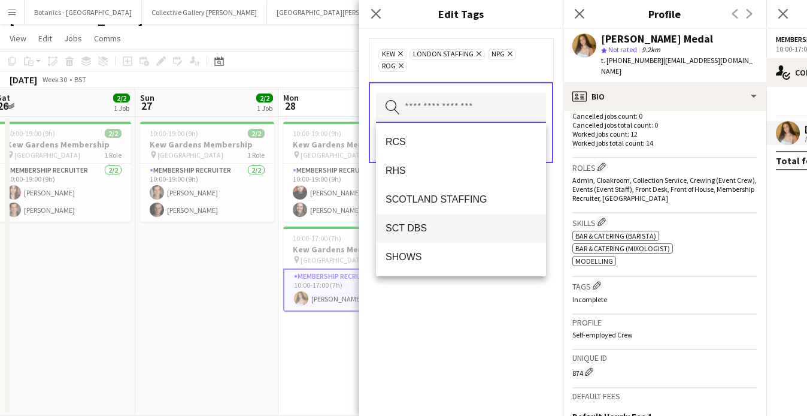
scroll to position [0, 0]
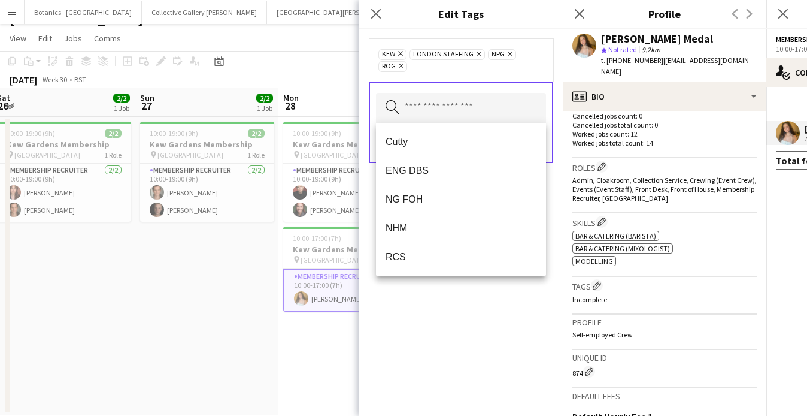
click at [466, 331] on div "Kew Remove LONDON STAFFING Remove NPG Remove ROG Remove Search by tag name Save" at bounding box center [461, 222] width 204 height 387
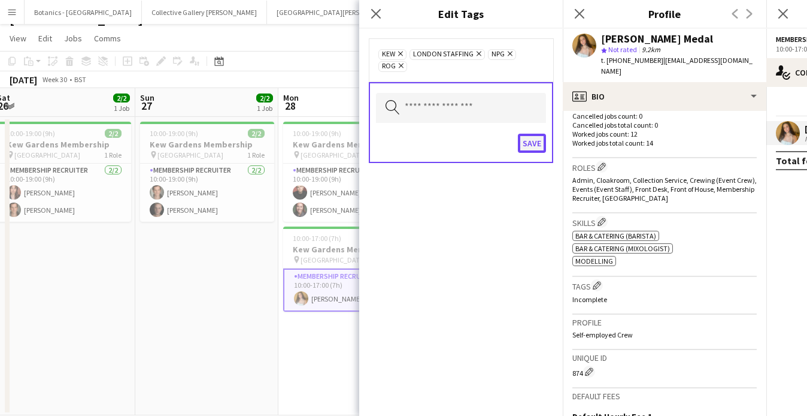
click at [533, 143] on button "Save" at bounding box center [532, 143] width 28 height 19
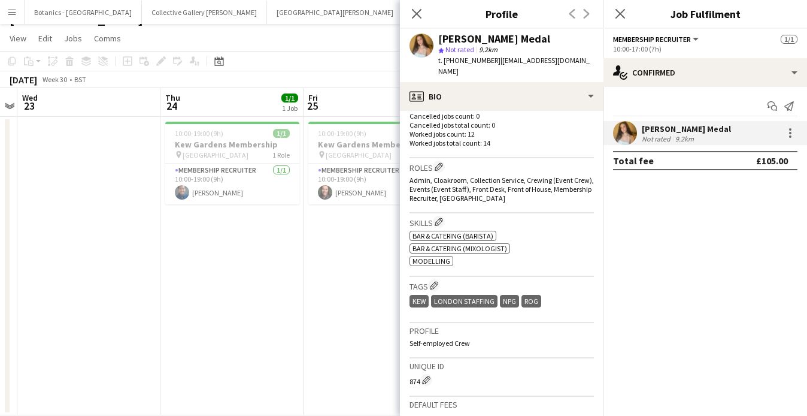
scroll to position [0, 261]
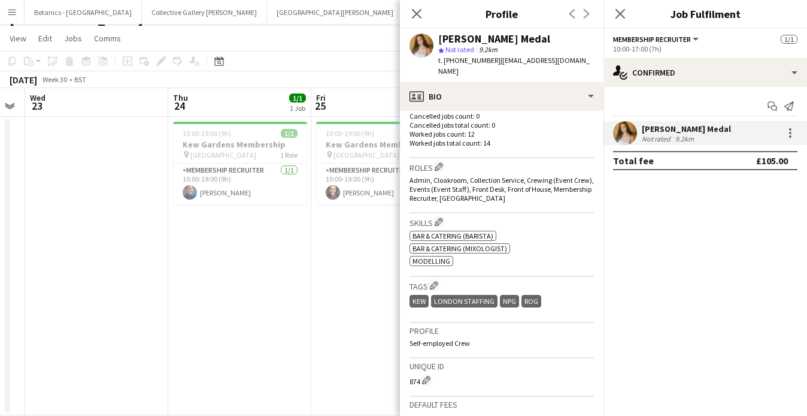
click at [241, 197] on app-card-role "Membership Recruiter [DATE] 10:00-19:00 (9h) [PERSON_NAME]" at bounding box center [240, 183] width 134 height 41
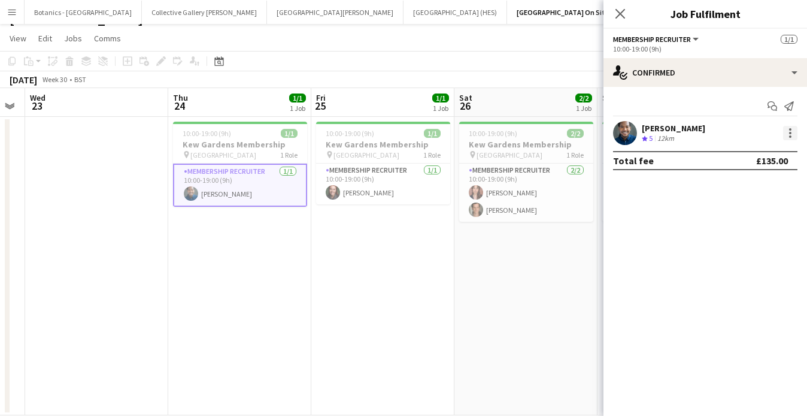
click at [794, 133] on div at bounding box center [790, 133] width 14 height 14
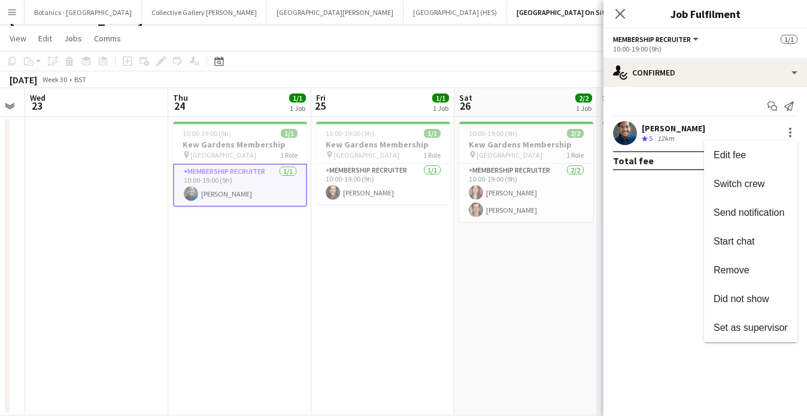
click at [731, 116] on div at bounding box center [403, 208] width 807 height 416
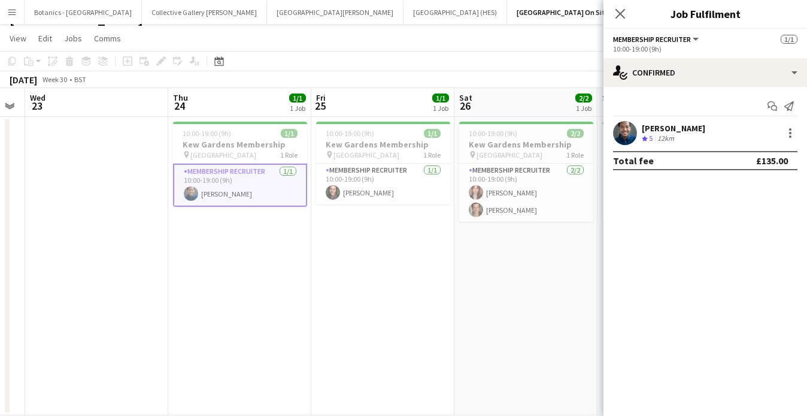
click at [680, 131] on div "[PERSON_NAME]" at bounding box center [673, 128] width 63 height 11
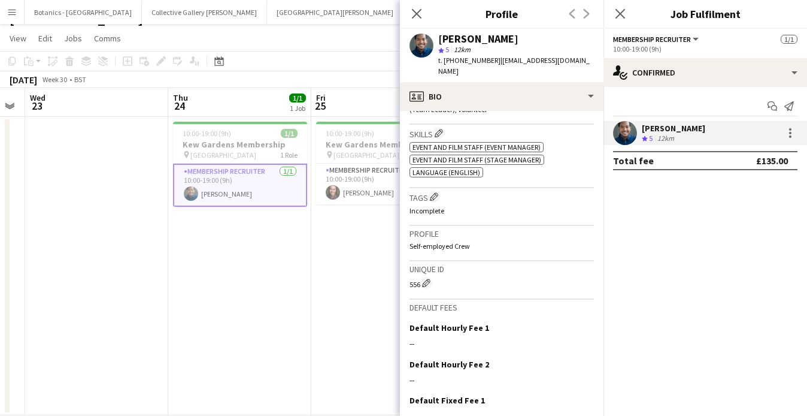
scroll to position [521, 0]
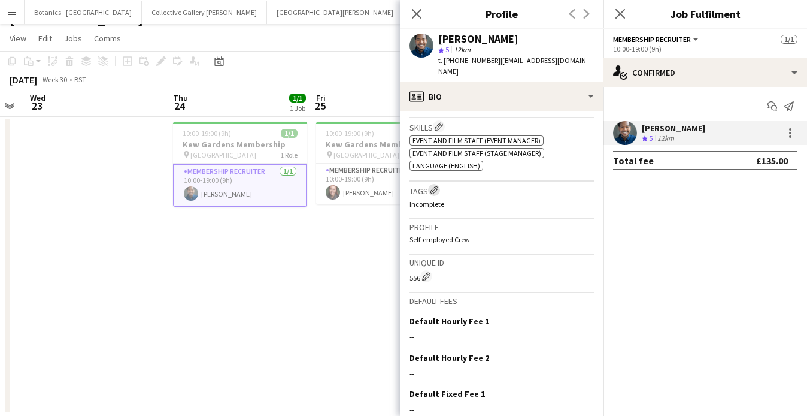
click at [436, 186] on app-icon "Edit crew company tags" at bounding box center [434, 190] width 8 height 8
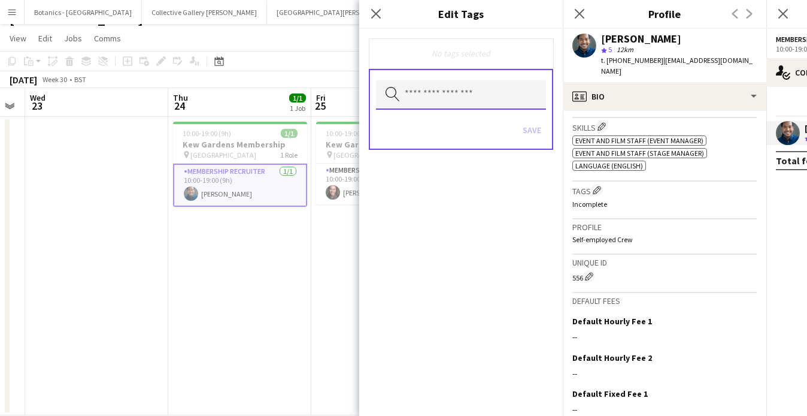
click at [447, 105] on input "text" at bounding box center [461, 95] width 170 height 30
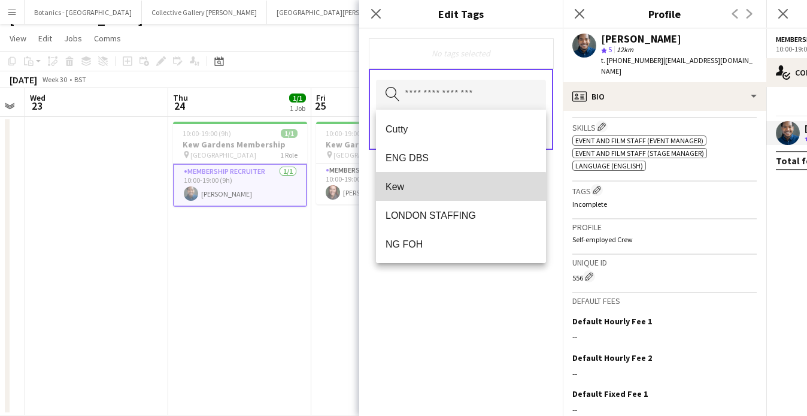
click at [435, 190] on span "Kew" at bounding box center [461, 186] width 151 height 11
click at [449, 190] on span "LONDON STAFFING" at bounding box center [461, 186] width 151 height 11
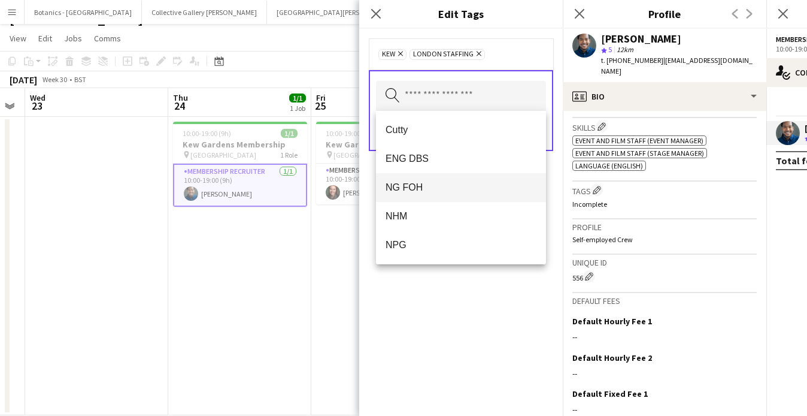
click at [441, 186] on span "NG FOH" at bounding box center [461, 186] width 151 height 11
click at [415, 182] on span "NHM" at bounding box center [461, 186] width 151 height 11
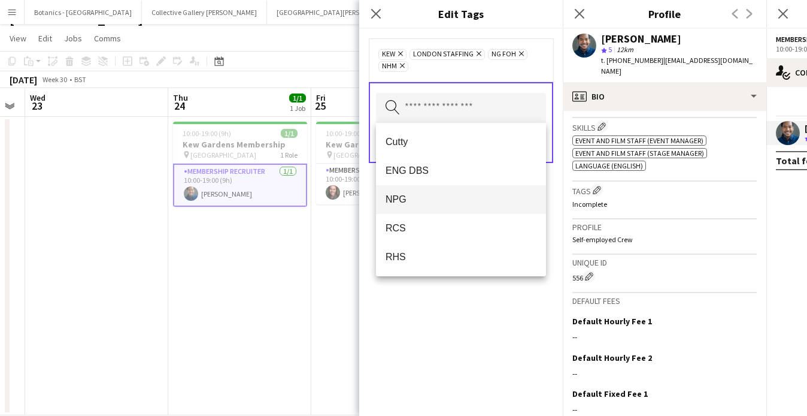
click at [428, 203] on span "NPG" at bounding box center [461, 198] width 151 height 11
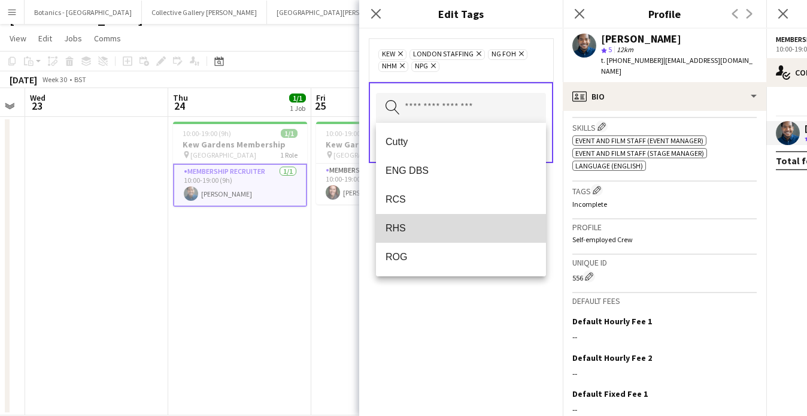
click at [423, 231] on span "RHS" at bounding box center [461, 227] width 151 height 11
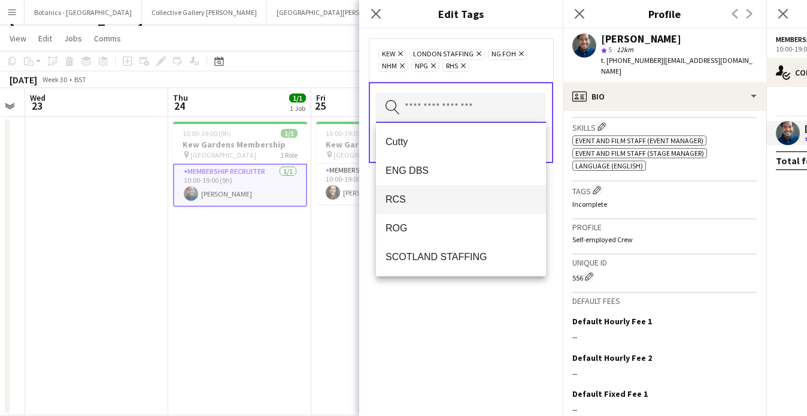
scroll to position [0, 0]
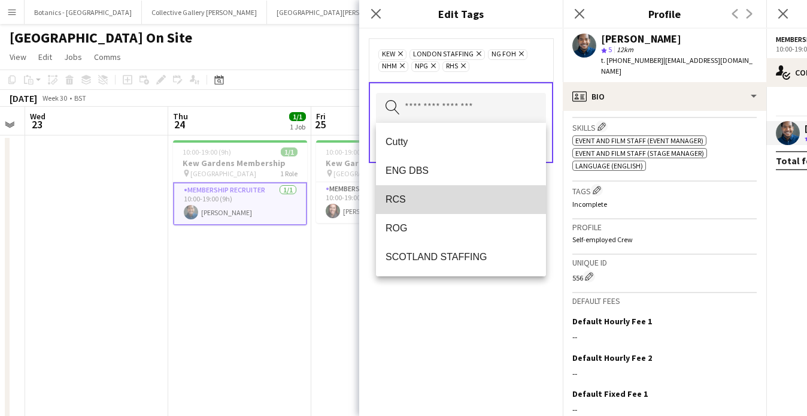
click at [445, 201] on span "RCS" at bounding box center [461, 198] width 151 height 11
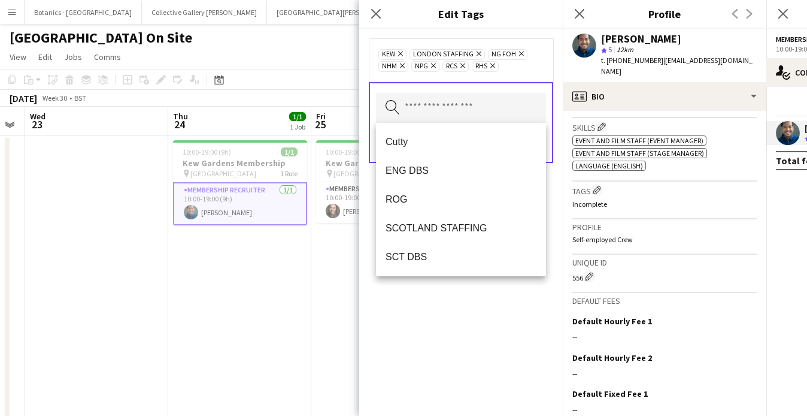
click at [474, 320] on div "Kew Remove LONDON STAFFING Remove NG FOH Remove NHM Remove NPG Remove RCS Remov…" at bounding box center [461, 222] width 204 height 387
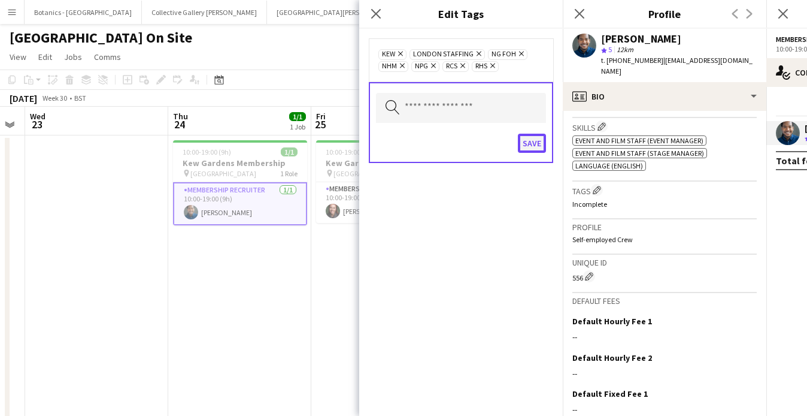
click at [528, 147] on button "Save" at bounding box center [532, 143] width 28 height 19
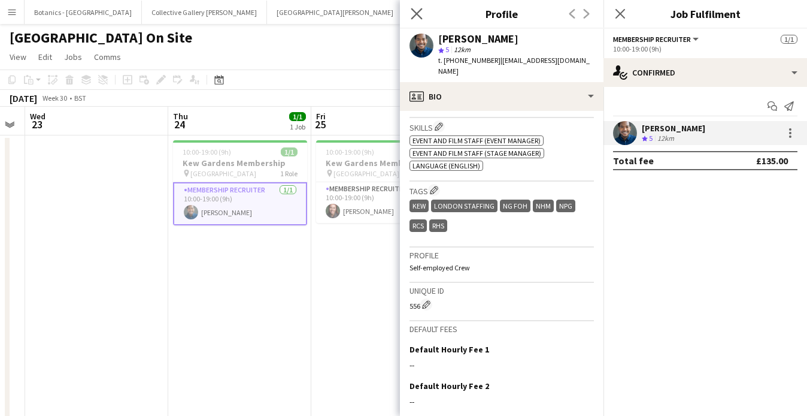
click at [423, 14] on app-icon "Close pop-in" at bounding box center [416, 13] width 17 height 17
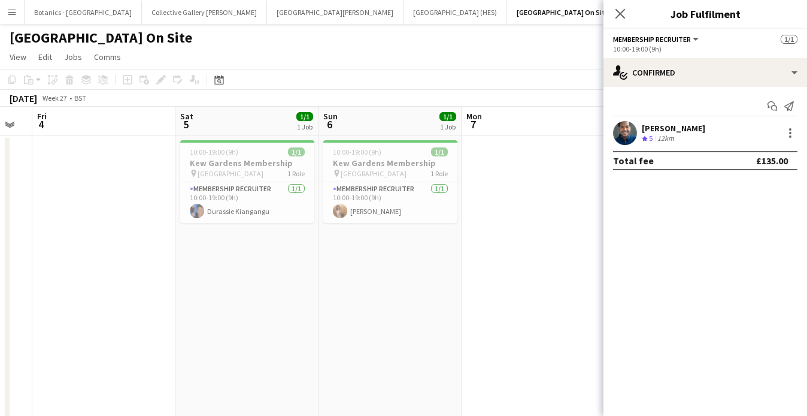
scroll to position [0, 247]
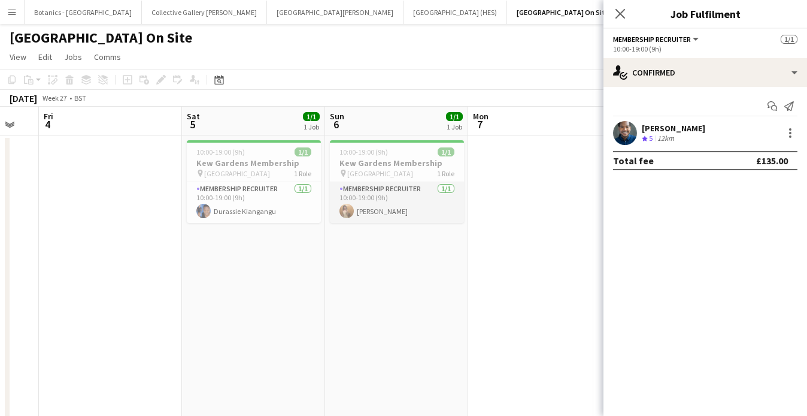
click at [408, 210] on app-card-role "Membership Recruiter [DATE] 10:00-19:00 (9h) [PERSON_NAME]" at bounding box center [397, 202] width 134 height 41
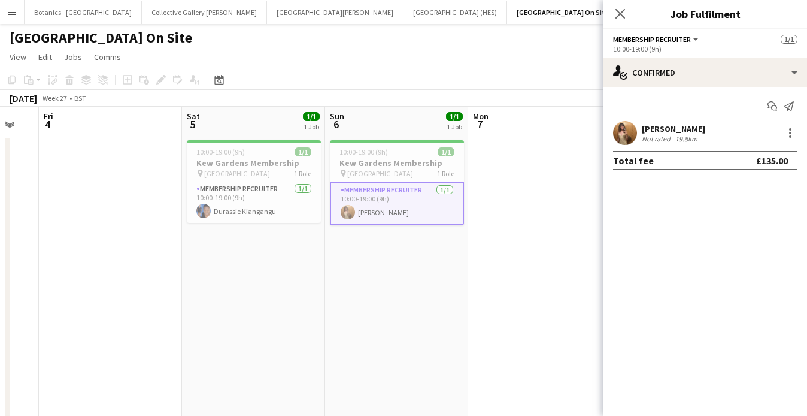
click at [754, 129] on div "[PERSON_NAME] Not rated 19.8km" at bounding box center [706, 133] width 204 height 24
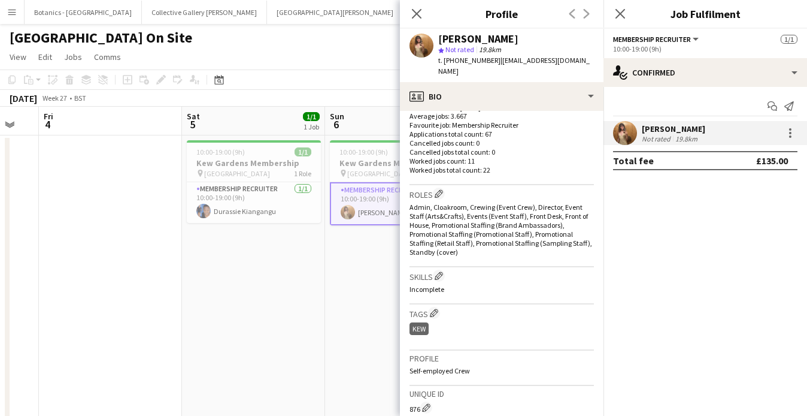
scroll to position [344, 0]
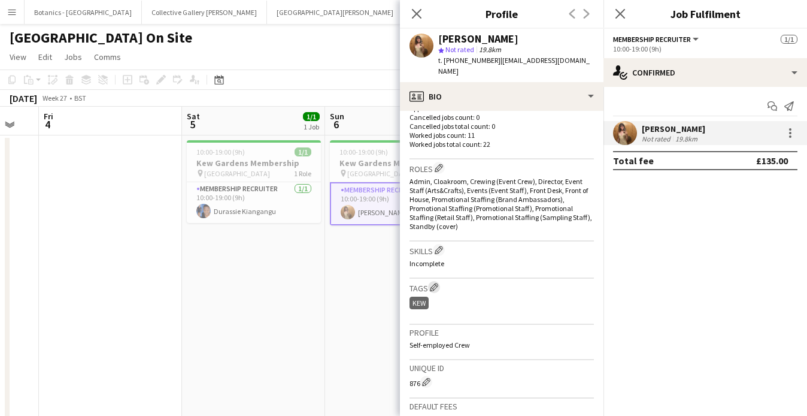
click at [437, 287] on app-icon "Edit crew company tags" at bounding box center [434, 287] width 8 height 8
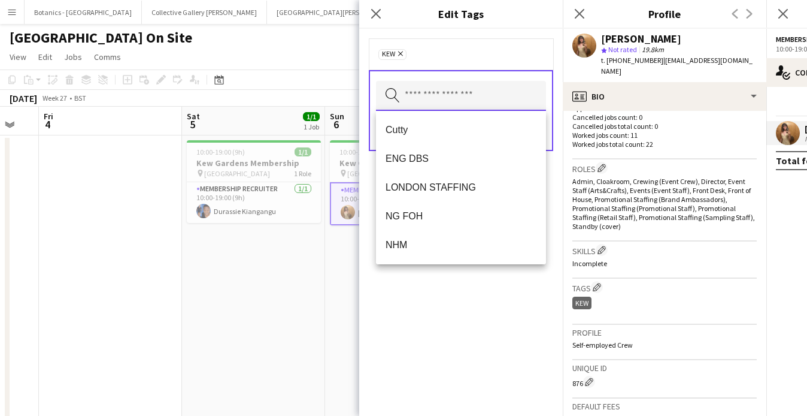
click at [444, 99] on input "text" at bounding box center [461, 96] width 170 height 30
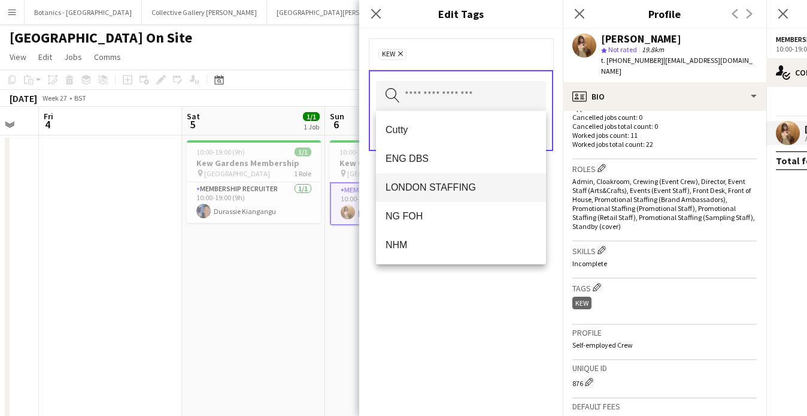
click at [443, 188] on span "LONDON STAFFING" at bounding box center [461, 186] width 151 height 11
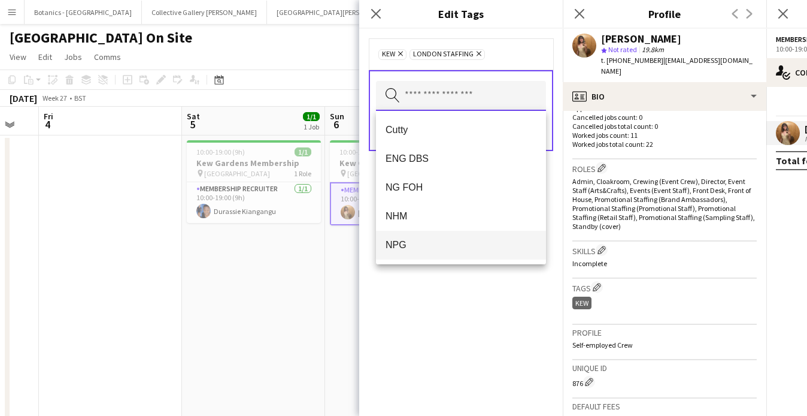
scroll to position [24, 0]
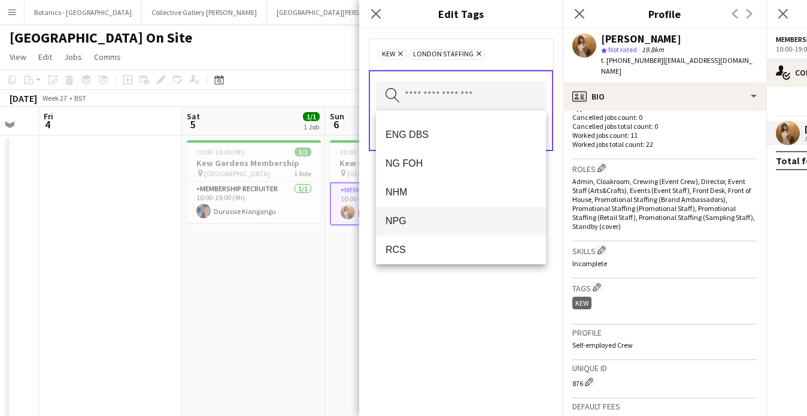
click at [427, 217] on span "NPG" at bounding box center [461, 220] width 151 height 11
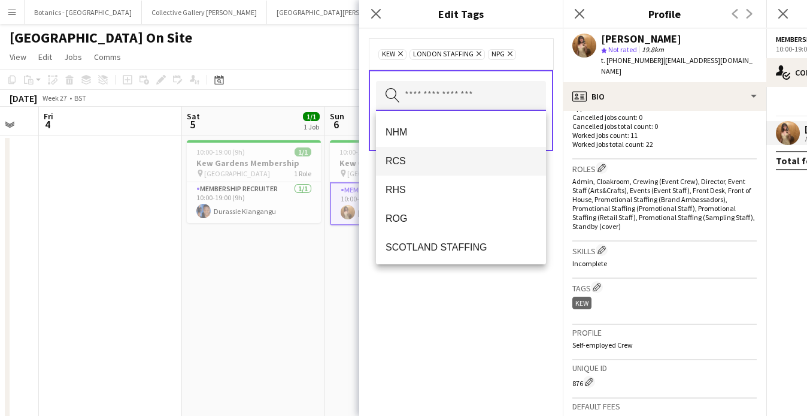
scroll to position [86, 0]
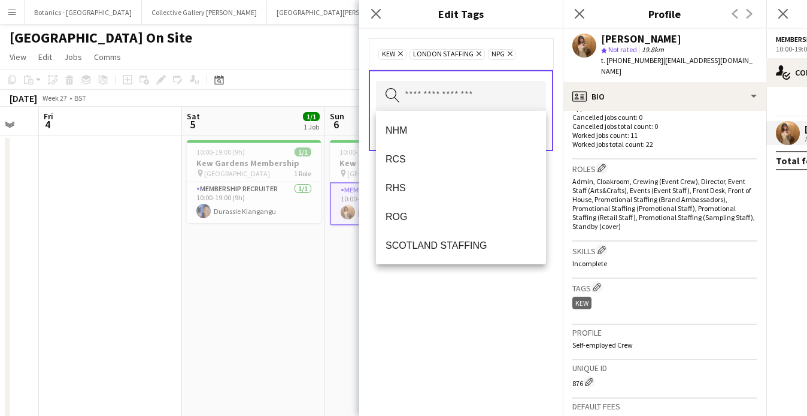
click at [472, 327] on div "Kew Remove LONDON STAFFING Remove NPG Remove Search by tag name Save" at bounding box center [461, 222] width 204 height 387
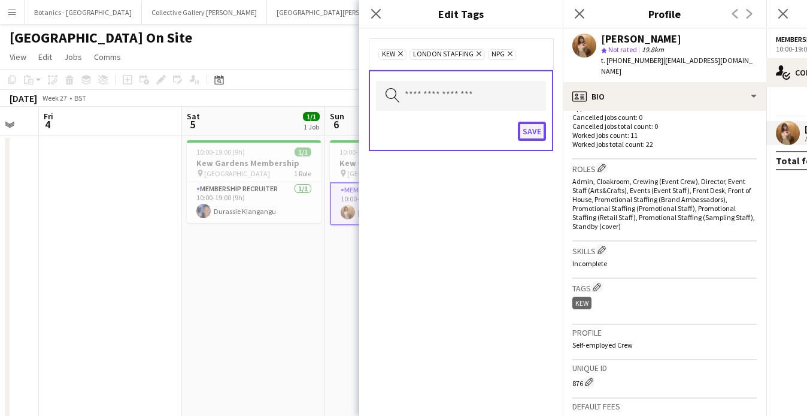
click at [534, 136] on button "Save" at bounding box center [532, 131] width 28 height 19
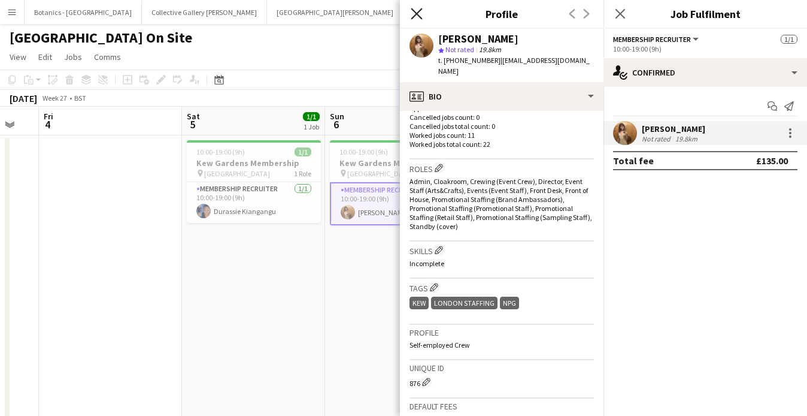
click at [416, 10] on icon "Close pop-in" at bounding box center [416, 13] width 11 height 11
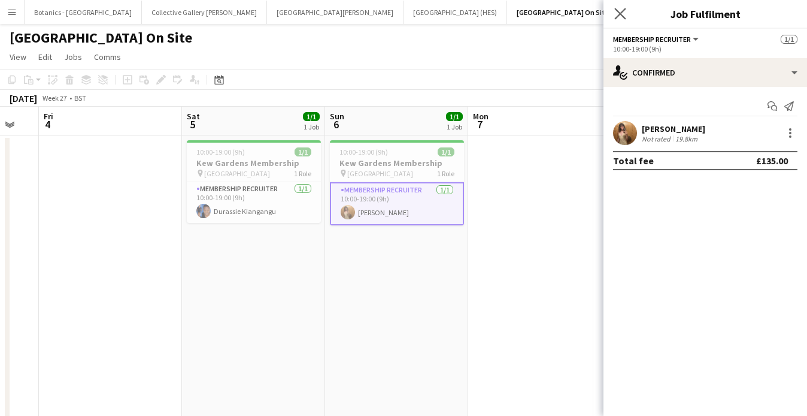
click at [624, 20] on app-icon "Close pop-in" at bounding box center [620, 13] width 17 height 17
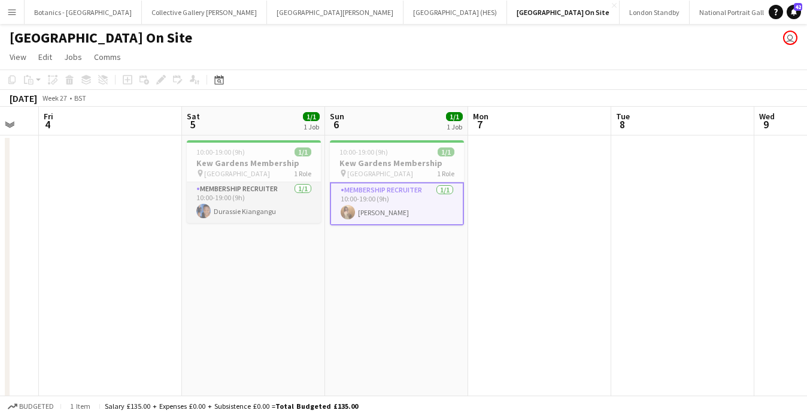
click at [290, 189] on app-card-role "Membership Recruiter [DATE] 10:00-19:00 (9h) Durassie Kiangangu" at bounding box center [254, 202] width 134 height 41
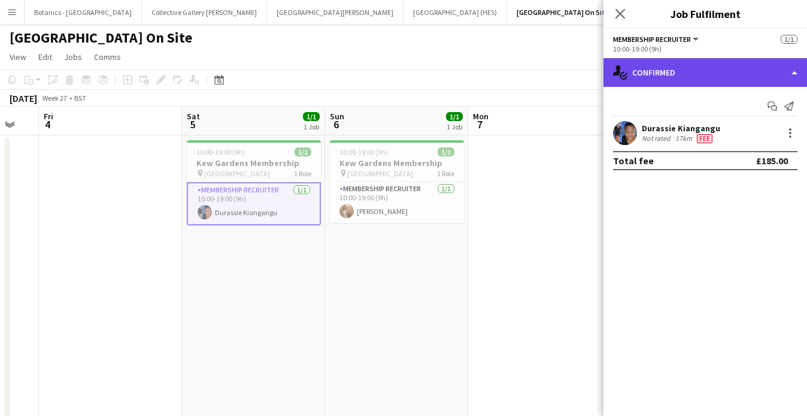
click at [736, 75] on div "single-neutral-actions-check-2 Confirmed" at bounding box center [706, 72] width 204 height 29
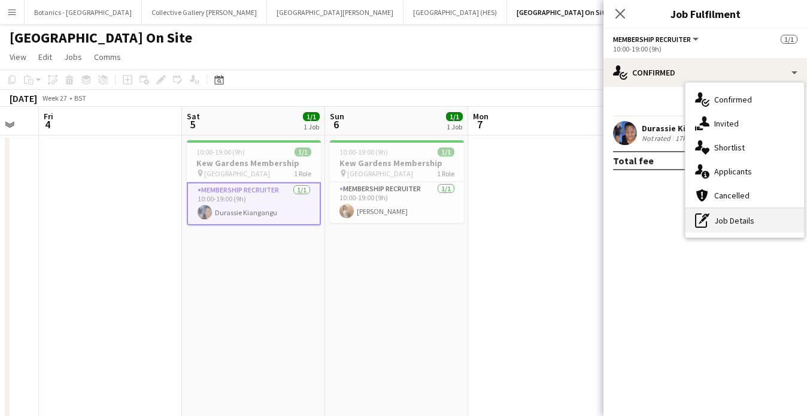
click at [745, 225] on div "pen-write Job Details" at bounding box center [745, 220] width 119 height 24
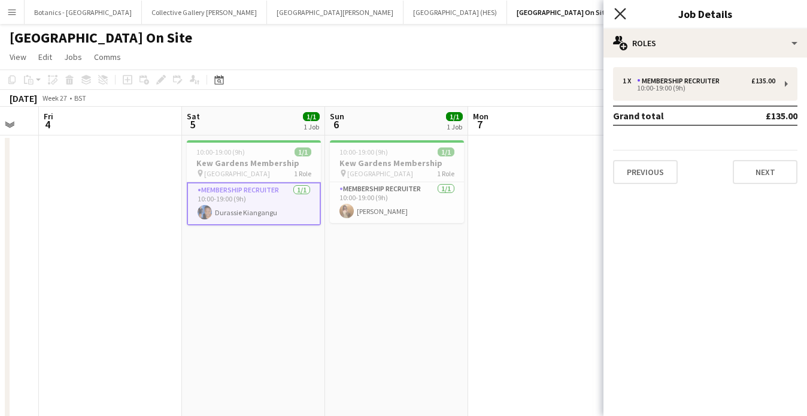
click at [622, 17] on icon "Close pop-in" at bounding box center [619, 13] width 11 height 11
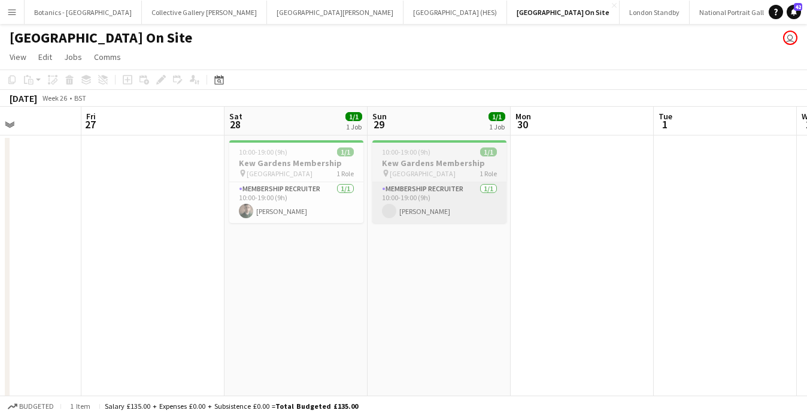
scroll to position [0, 517]
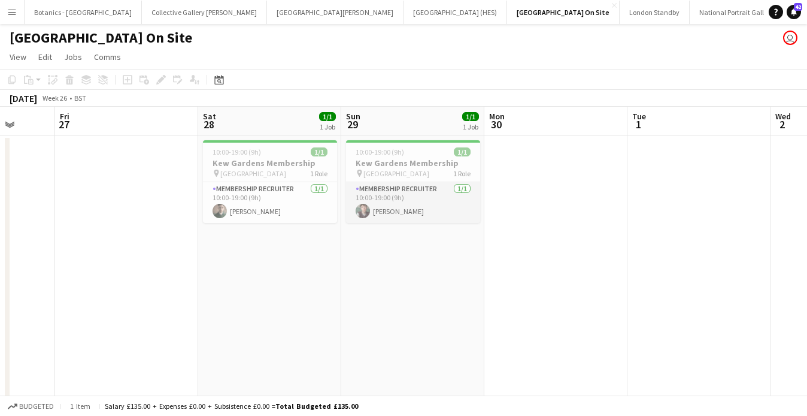
click at [451, 197] on app-card-role "Membership Recruiter [DATE] 10:00-19:00 (9h) [PERSON_NAME]" at bounding box center [413, 202] width 134 height 41
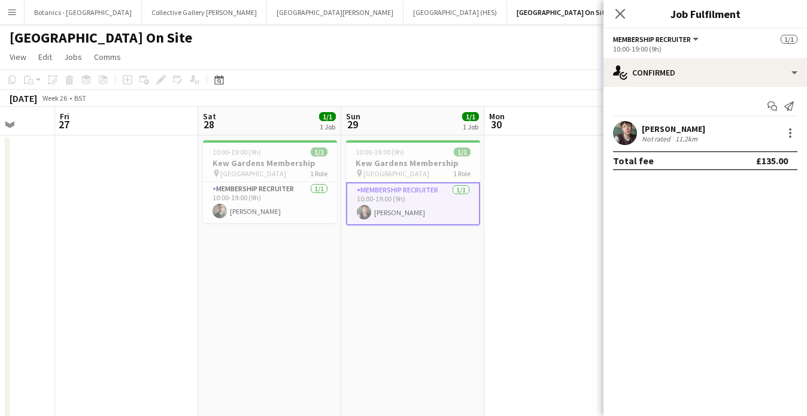
click at [710, 134] on div "[PERSON_NAME] Not rated 11.2km" at bounding box center [706, 133] width 204 height 24
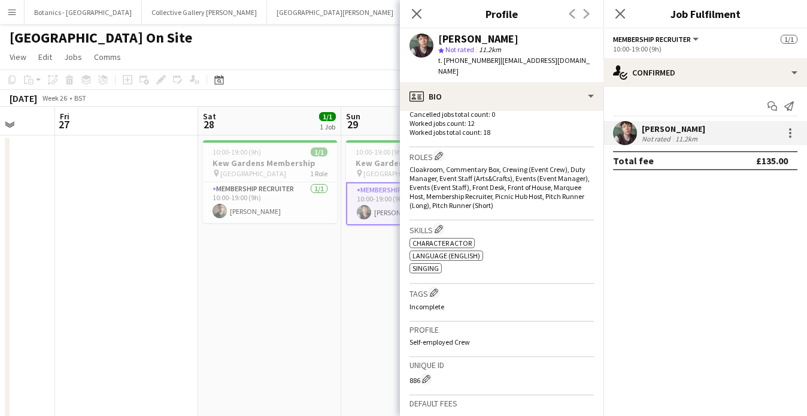
scroll to position [354, 0]
click at [435, 289] on app-icon "Edit crew company tags" at bounding box center [434, 293] width 8 height 8
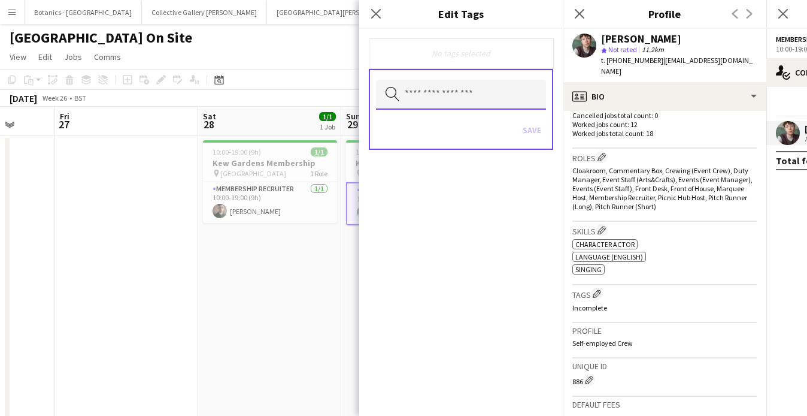
click at [474, 101] on input "text" at bounding box center [461, 95] width 170 height 30
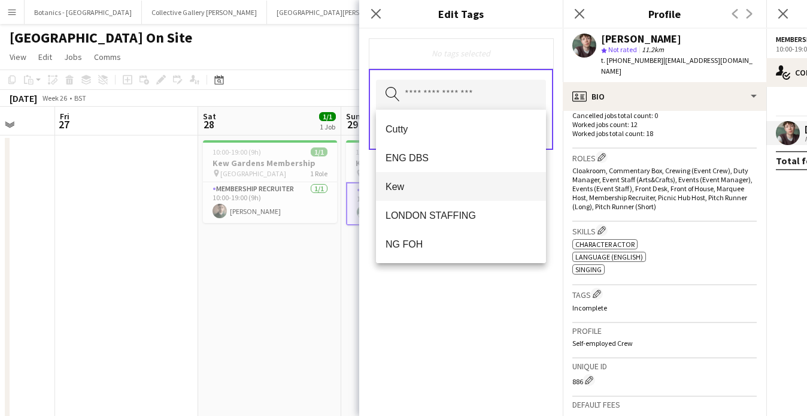
click at [447, 181] on span "Kew" at bounding box center [461, 186] width 151 height 11
click at [447, 181] on span "LONDON STAFFING" at bounding box center [461, 186] width 151 height 11
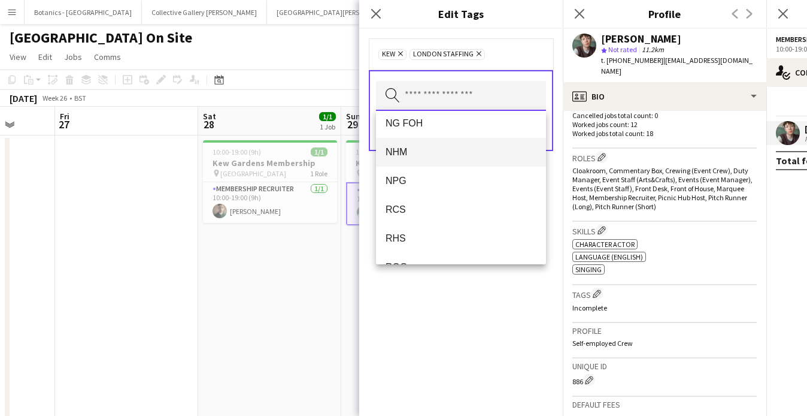
scroll to position [76, 0]
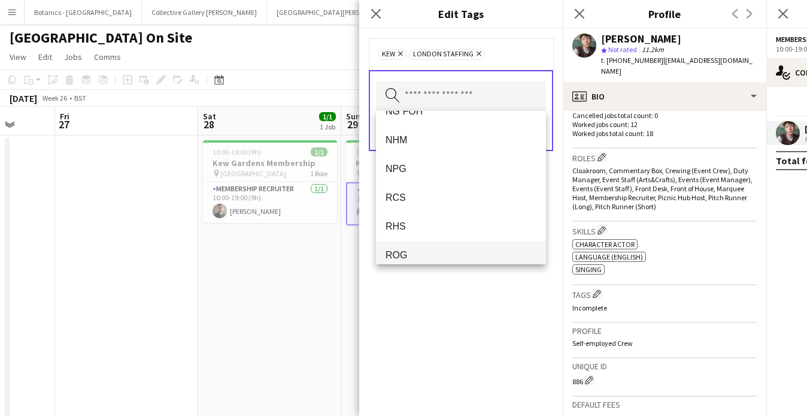
click at [436, 251] on span "ROG" at bounding box center [461, 254] width 151 height 11
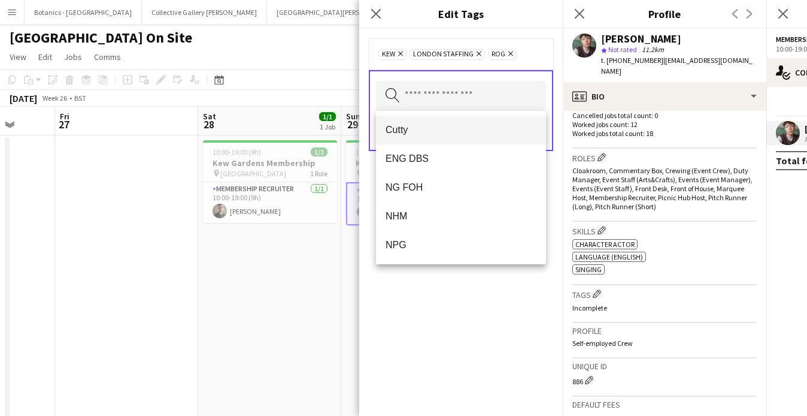
click at [429, 129] on span "Cutty" at bounding box center [461, 129] width 151 height 11
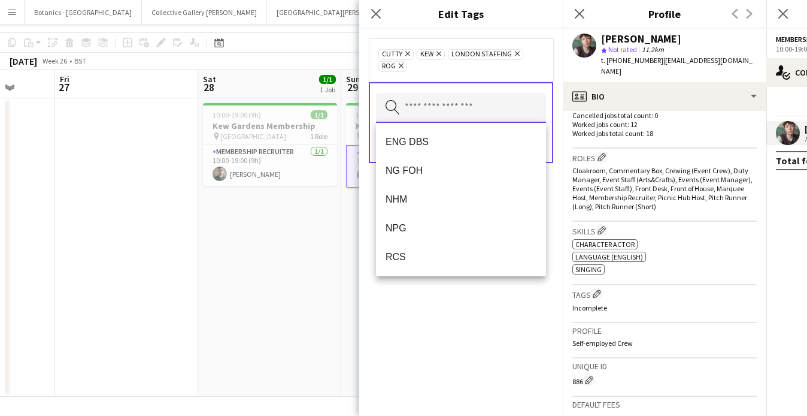
scroll to position [0, 0]
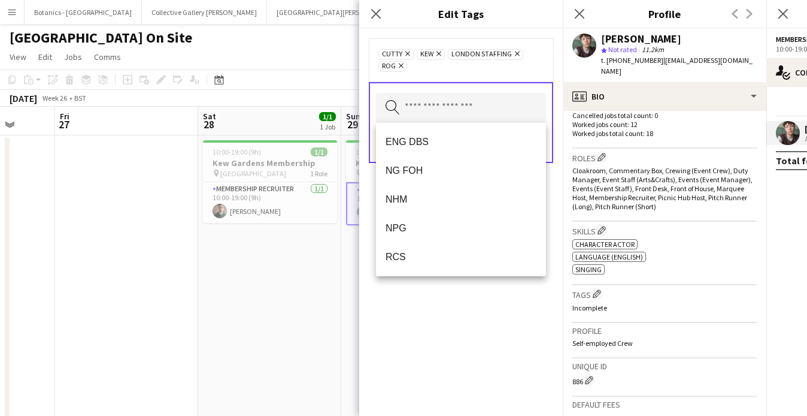
click at [460, 335] on div "Cutty Remove Kew Remove LONDON STAFFING Remove ROG Remove Search by tag name Sa…" at bounding box center [461, 222] width 204 height 387
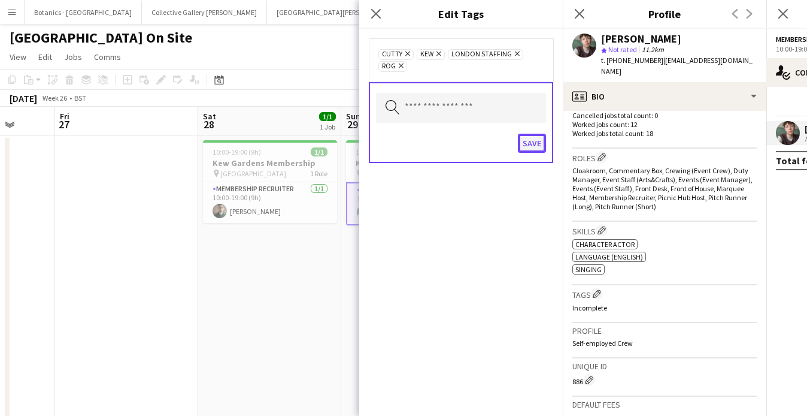
click at [532, 145] on button "Save" at bounding box center [532, 143] width 28 height 19
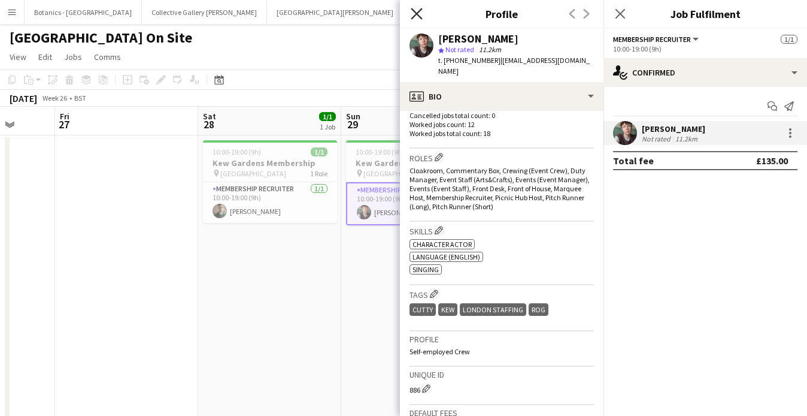
click at [413, 10] on icon at bounding box center [416, 13] width 11 height 11
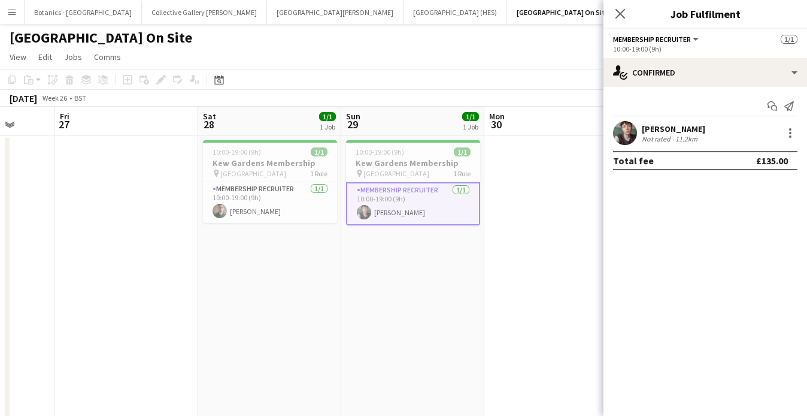
click at [433, 250] on app-date-cell "10:00-19:00 (9h) 1/1 [GEOGRAPHIC_DATA] Membership pin Kew Gardens 1 Role Member…" at bounding box center [412, 284] width 143 height 298
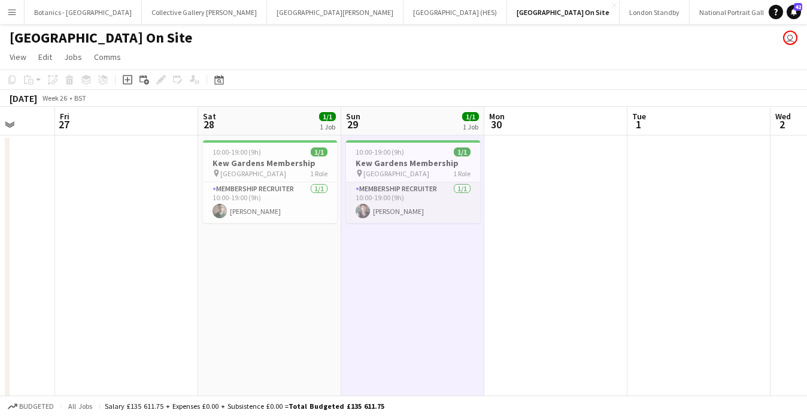
click at [419, 204] on app-card-role "Membership Recruiter [DATE] 10:00-19:00 (9h) [PERSON_NAME]" at bounding box center [413, 202] width 134 height 41
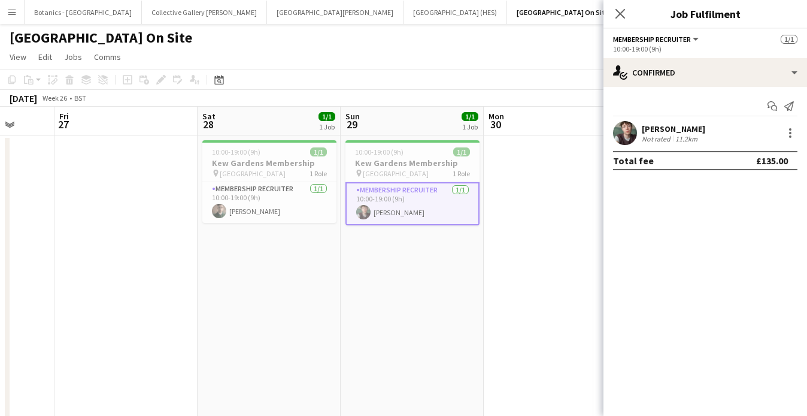
click at [702, 141] on div "Not rated 11.2km" at bounding box center [673, 138] width 63 height 9
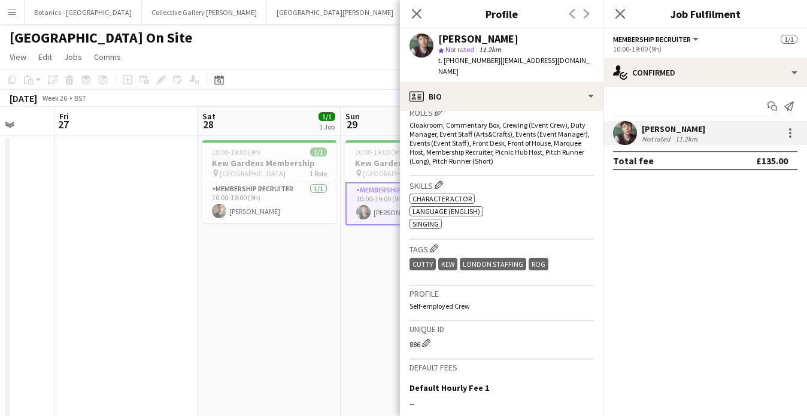
scroll to position [407, 0]
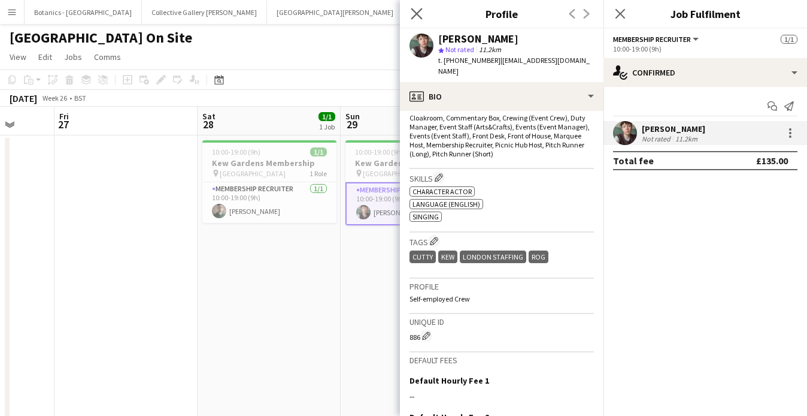
click at [423, 16] on app-icon "Close pop-in" at bounding box center [416, 13] width 17 height 17
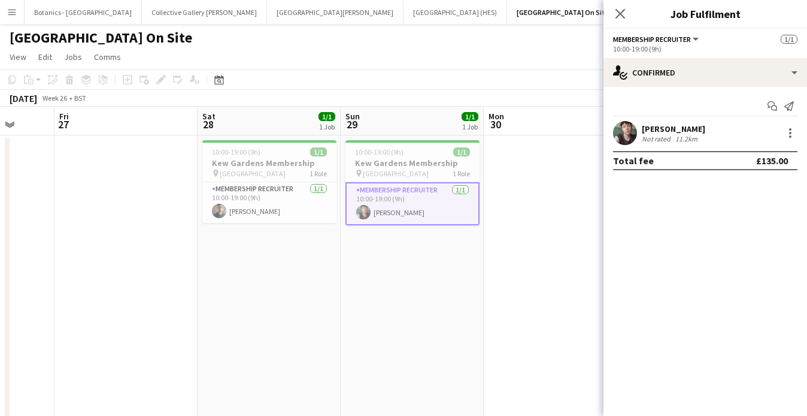
click at [432, 199] on app-card-role "Membership Recruiter [DATE] 10:00-19:00 (9h) [PERSON_NAME]" at bounding box center [412, 203] width 134 height 43
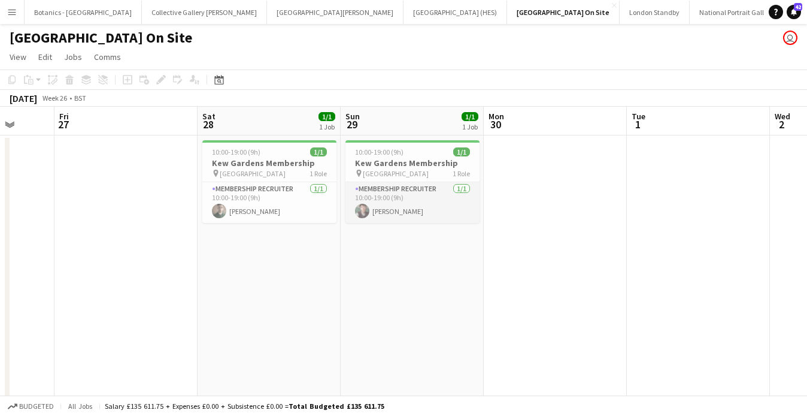
click at [419, 203] on app-card-role "Membership Recruiter [DATE] 10:00-19:00 (9h) [PERSON_NAME]" at bounding box center [412, 202] width 134 height 41
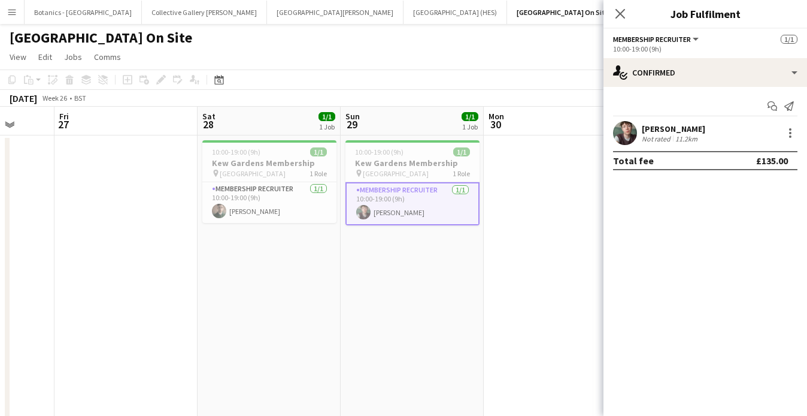
click at [703, 136] on div "Not rated 11.2km" at bounding box center [673, 138] width 63 height 9
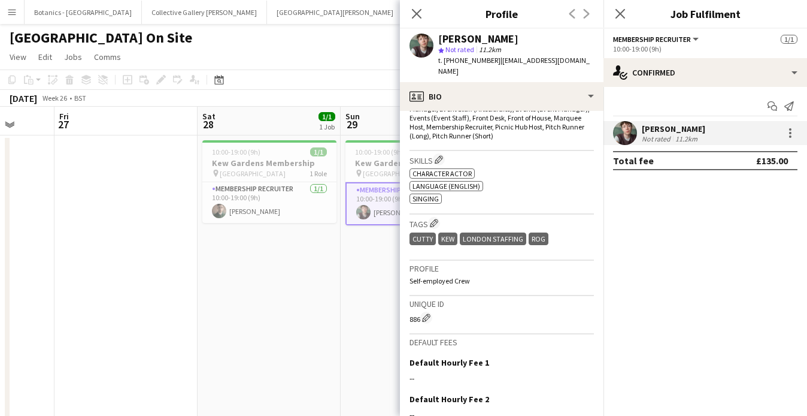
scroll to position [408, 0]
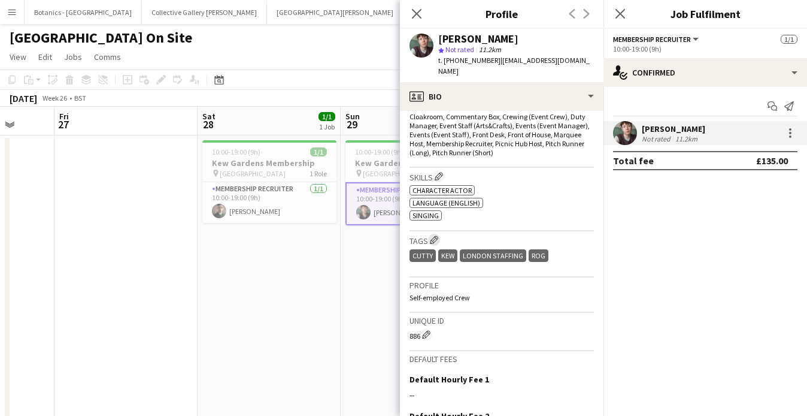
click at [435, 235] on app-icon "Edit crew company tags" at bounding box center [434, 239] width 8 height 8
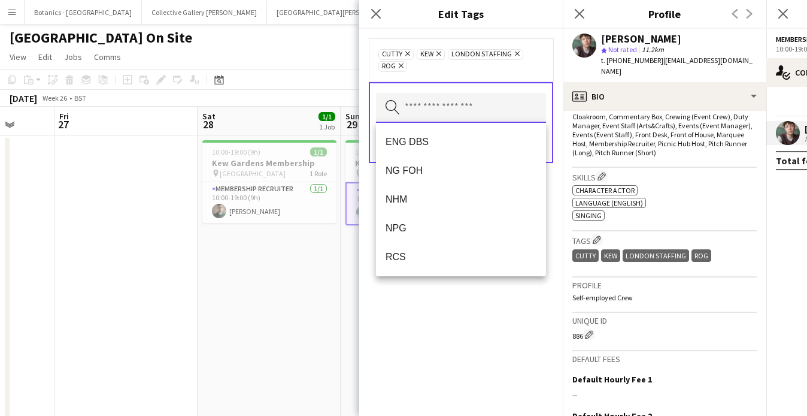
click at [438, 107] on input "text" at bounding box center [461, 108] width 170 height 30
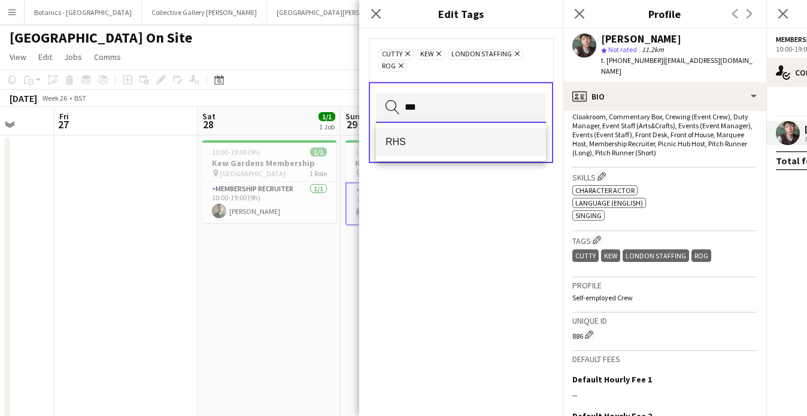
type input "***"
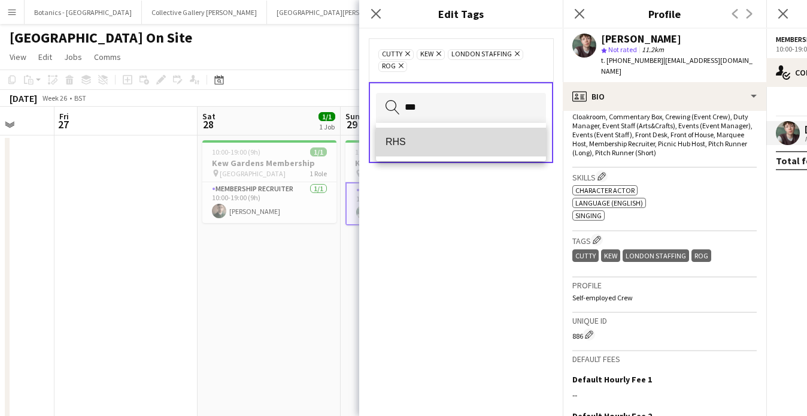
click at [433, 140] on span "RHS" at bounding box center [461, 141] width 151 height 11
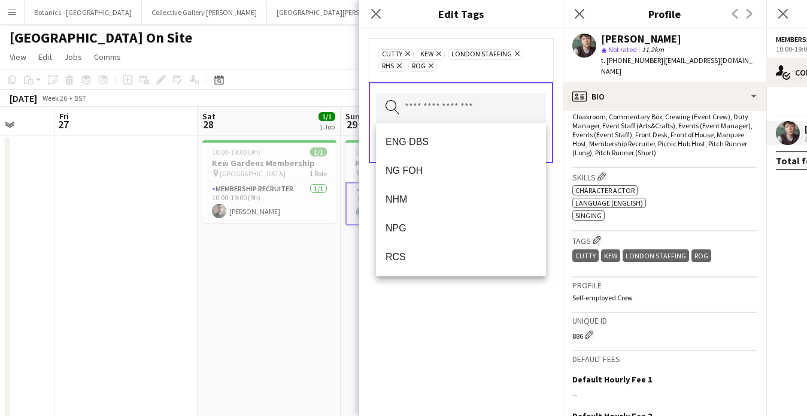
click at [490, 69] on div "Cutty Remove Kew Remove LONDON STAFFING Remove RHS Remove ROG Remove" at bounding box center [460, 60] width 165 height 24
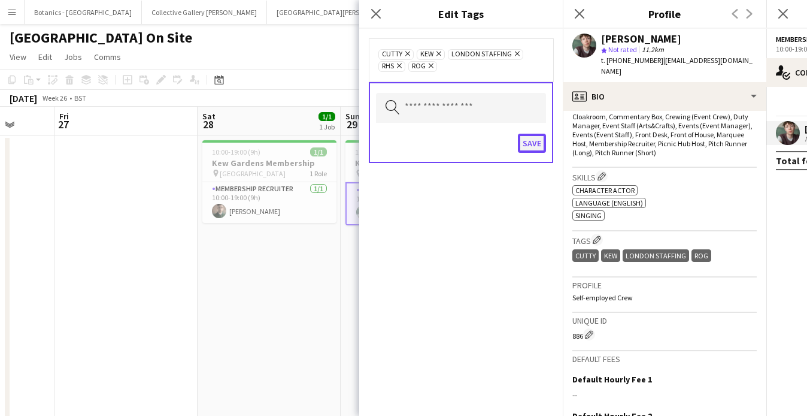
click at [527, 140] on button "Save" at bounding box center [532, 143] width 28 height 19
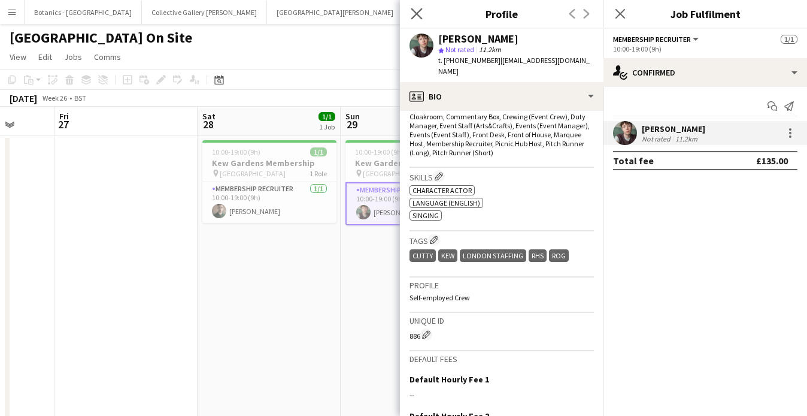
click at [413, 20] on app-icon "Close pop-in" at bounding box center [416, 13] width 17 height 17
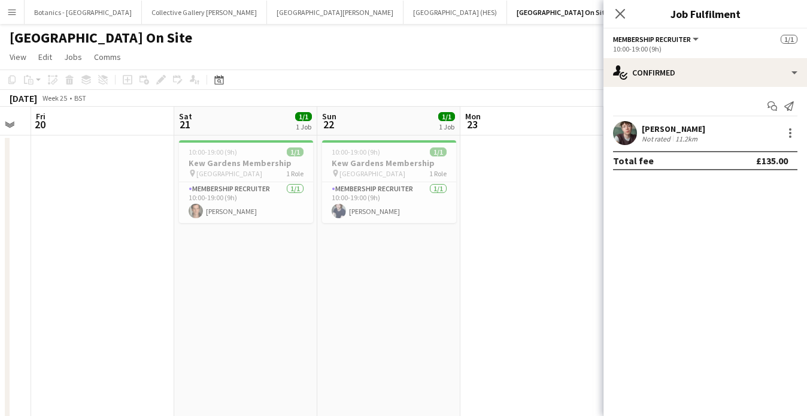
scroll to position [0, 253]
click at [394, 190] on app-card-role "Membership Recruiter [DATE] 10:00-19:00 (9h) [PERSON_NAME]" at bounding box center [392, 202] width 134 height 41
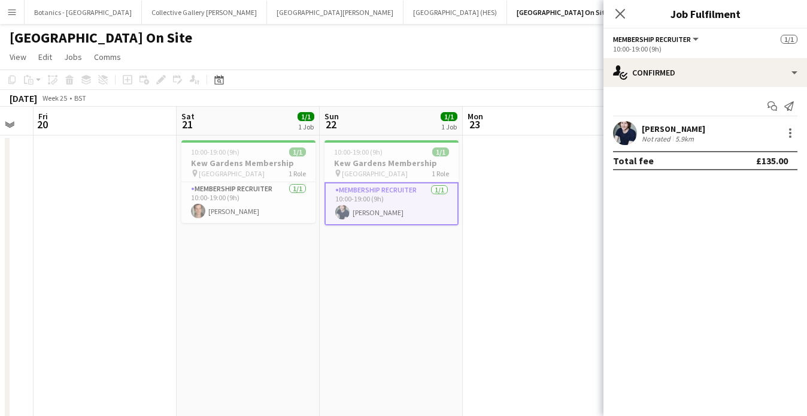
click at [727, 129] on div "[PERSON_NAME] Not rated 5.9km" at bounding box center [706, 133] width 204 height 24
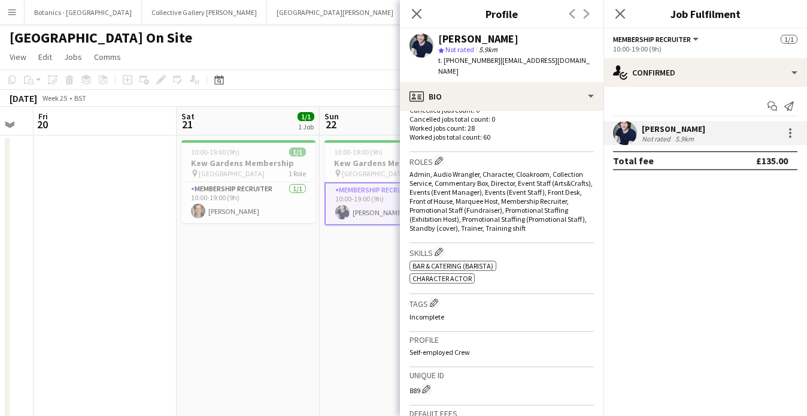
scroll to position [370, 0]
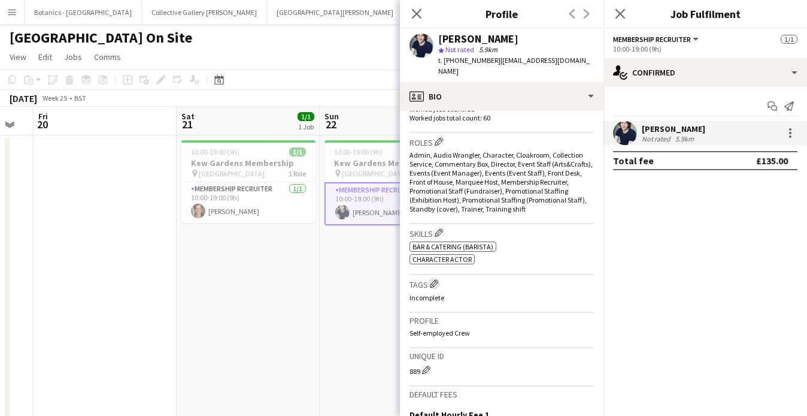
click at [437, 279] on app-icon "Edit crew company tags" at bounding box center [434, 283] width 8 height 8
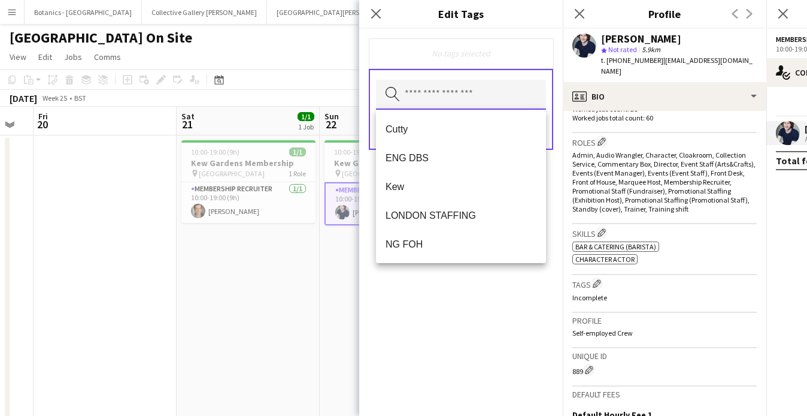
click at [469, 101] on input "text" at bounding box center [461, 95] width 170 height 30
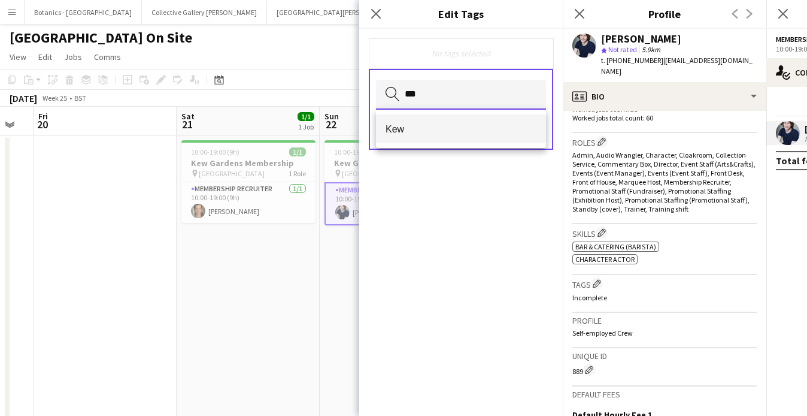
type input "***"
click at [466, 135] on mat-option "Kew" at bounding box center [461, 128] width 170 height 29
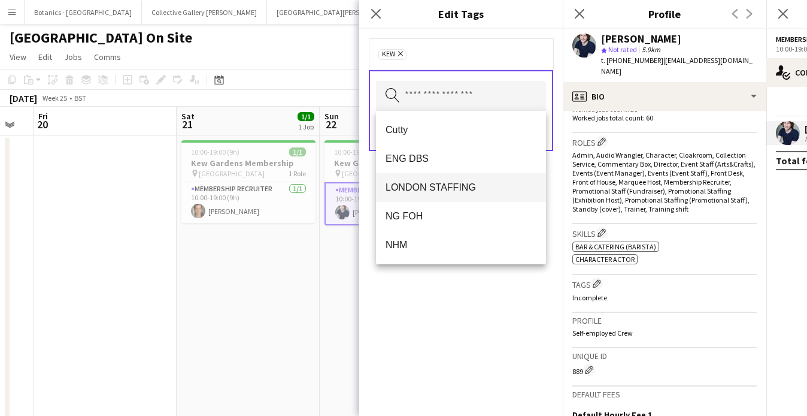
click at [450, 183] on span "LONDON STAFFING" at bounding box center [461, 186] width 151 height 11
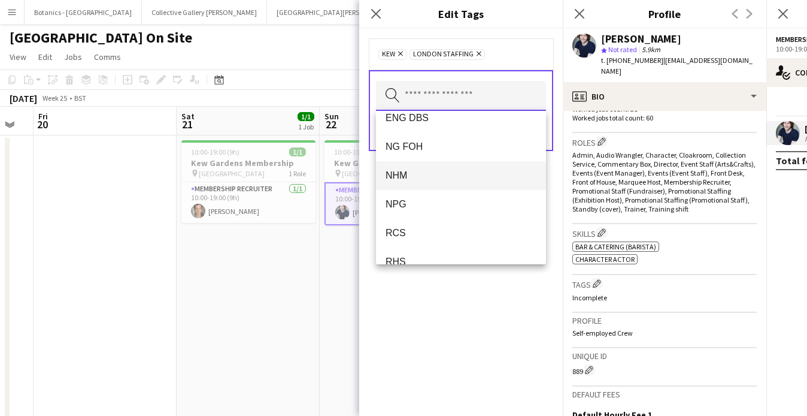
scroll to position [55, 0]
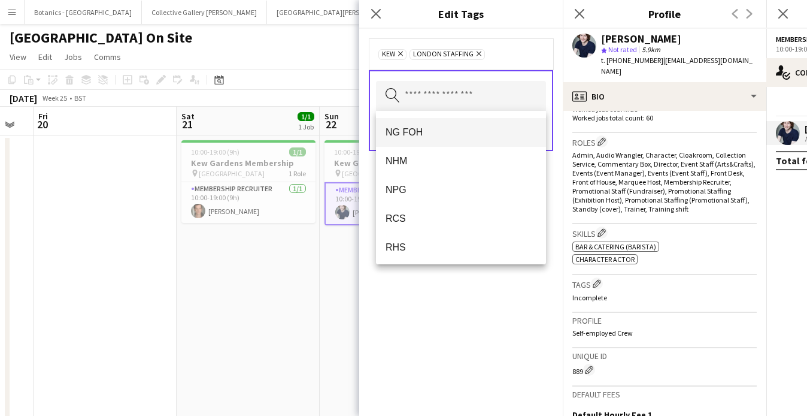
click at [432, 131] on span "NG FOH" at bounding box center [461, 131] width 151 height 11
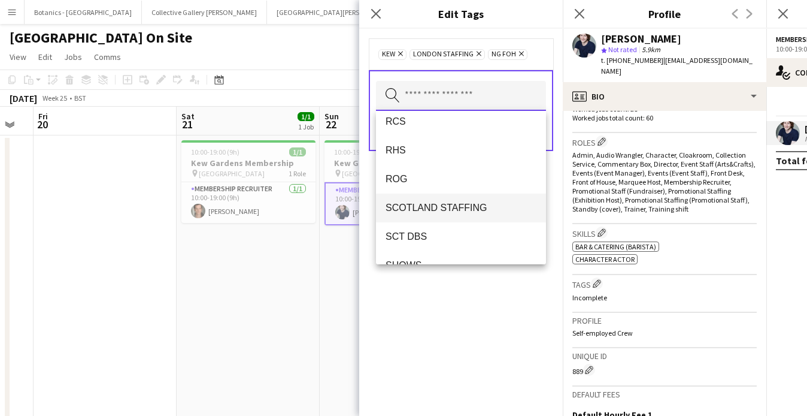
scroll to position [144, 0]
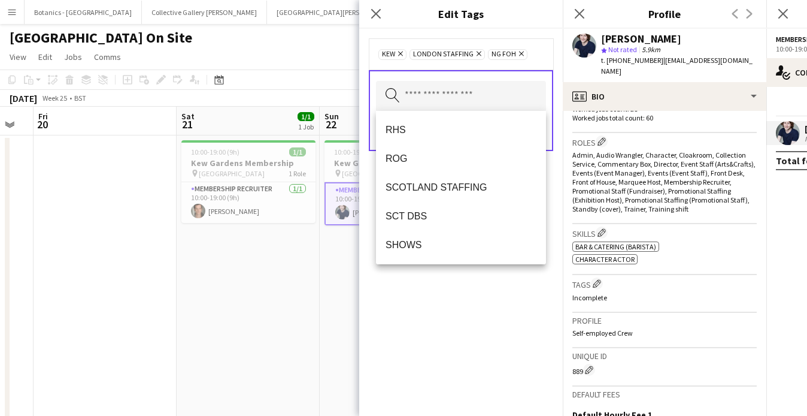
click at [468, 303] on div "Kew Remove LONDON STAFFING Remove NG FOH Remove Search by tag name Save" at bounding box center [461, 222] width 204 height 387
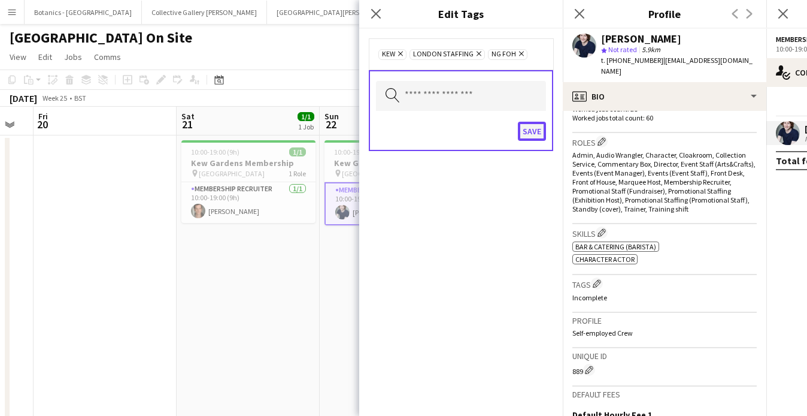
click at [537, 137] on button "Save" at bounding box center [532, 131] width 28 height 19
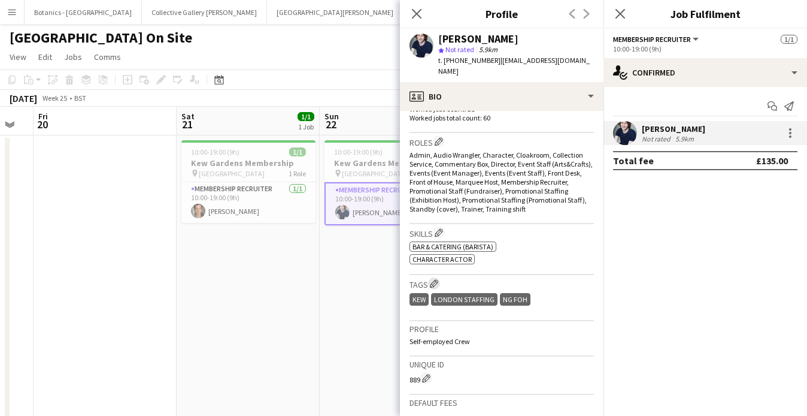
click at [438, 279] on app-icon "Edit crew company tags" at bounding box center [434, 283] width 8 height 8
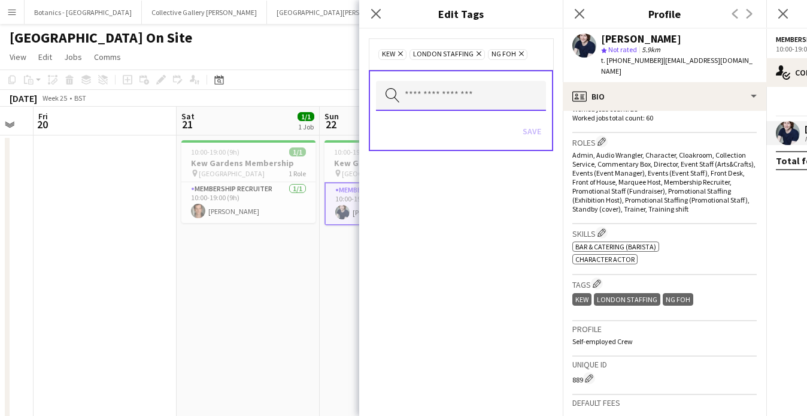
click at [433, 104] on input "text" at bounding box center [461, 96] width 170 height 30
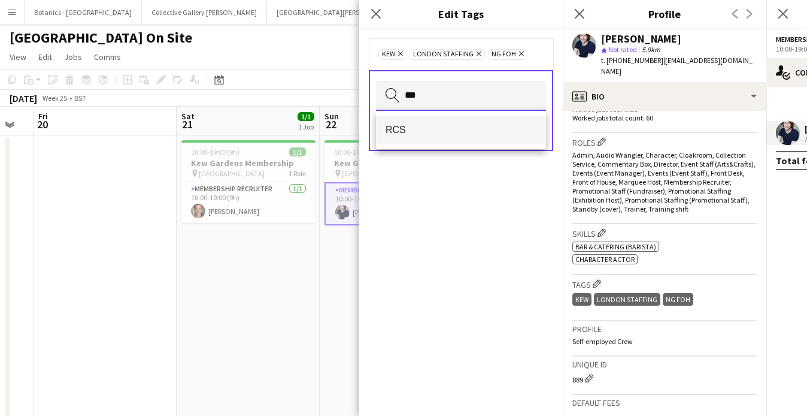
type input "***"
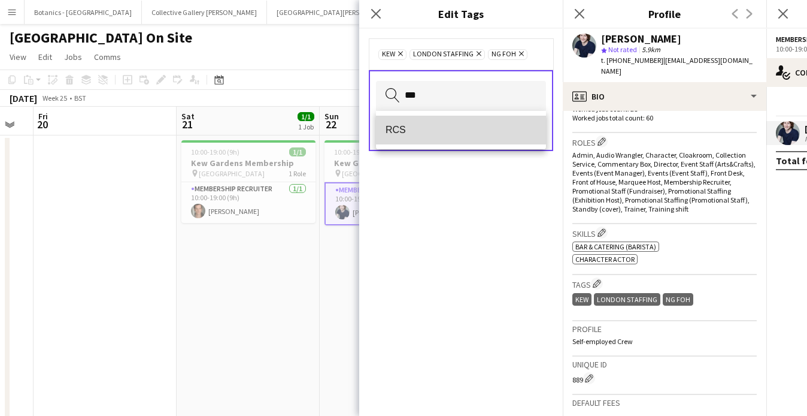
click at [420, 136] on mat-option "RCS" at bounding box center [461, 130] width 170 height 29
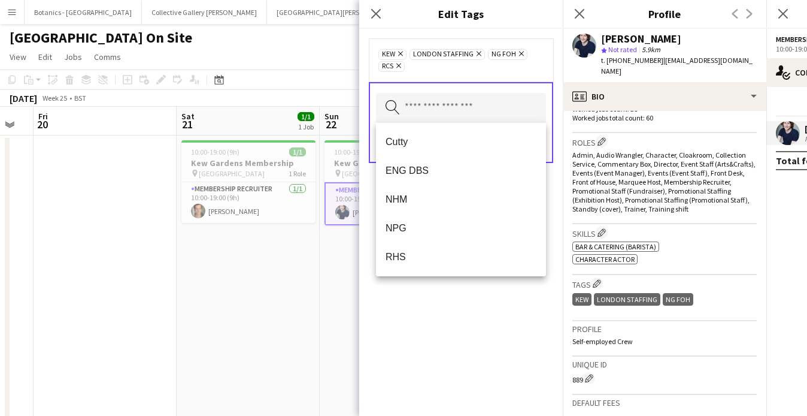
click at [484, 304] on div "Kew Remove LONDON STAFFING Remove NG FOH Remove RCS Remove Search by tag name S…" at bounding box center [461, 222] width 204 height 387
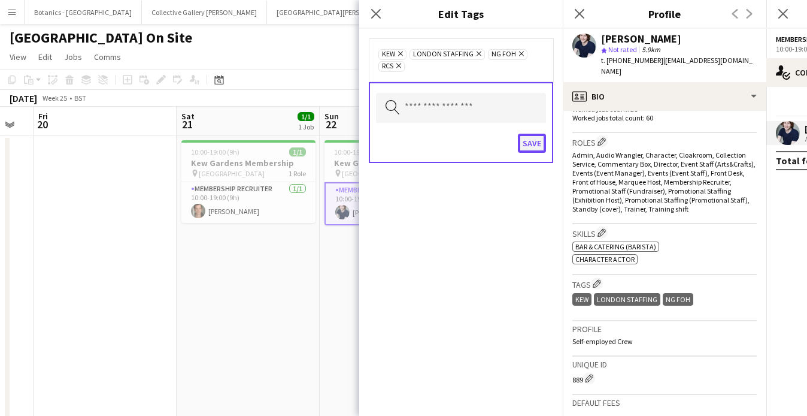
click at [538, 145] on button "Save" at bounding box center [532, 143] width 28 height 19
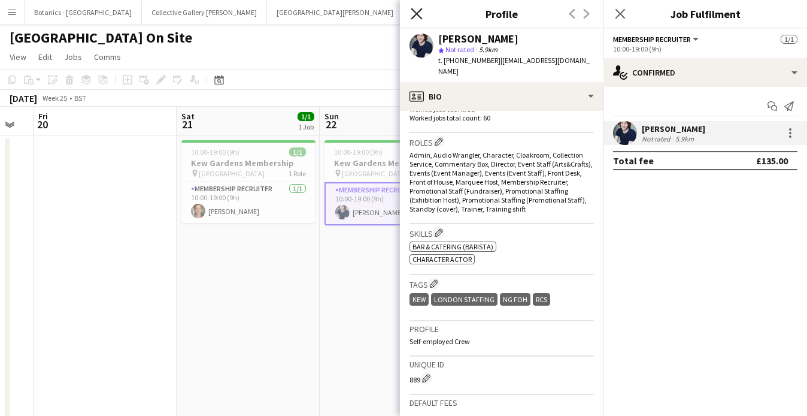
click at [413, 15] on icon "Close pop-in" at bounding box center [416, 13] width 11 height 11
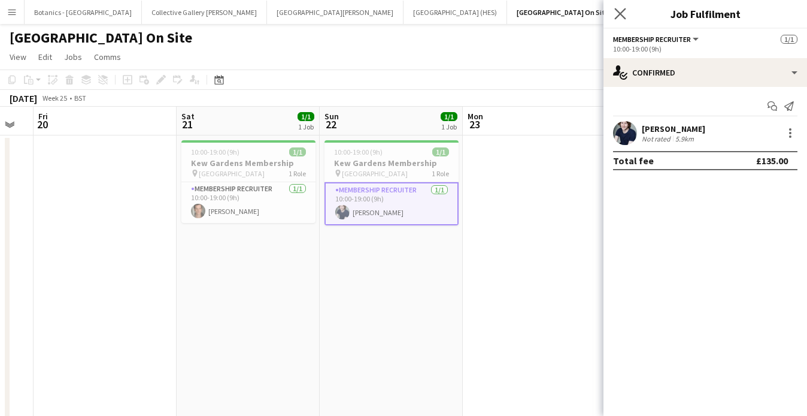
click at [624, 21] on app-icon "Close pop-in" at bounding box center [620, 13] width 17 height 17
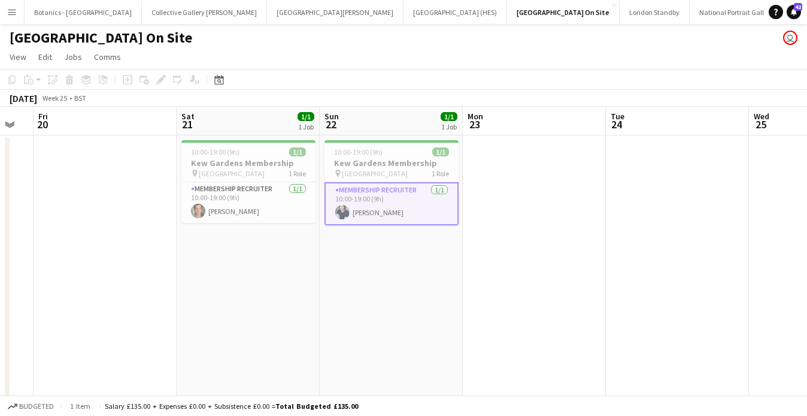
click at [404, 260] on app-date-cell "10:00-19:00 (9h) 1/1 [GEOGRAPHIC_DATA] Membership pin Kew Gardens 1 Role Member…" at bounding box center [391, 284] width 143 height 298
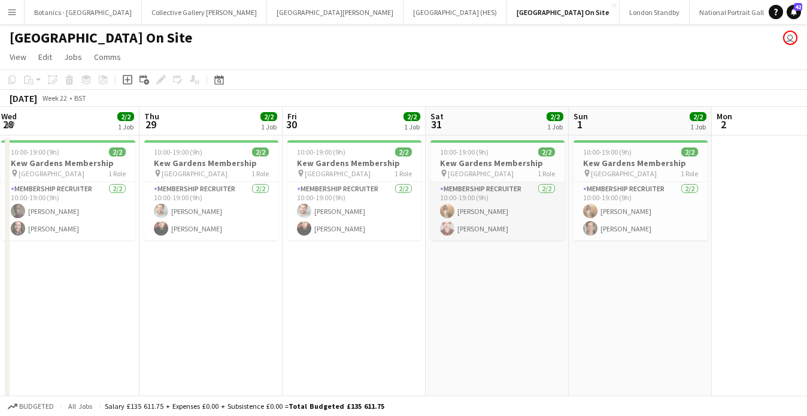
scroll to position [0, 289]
click at [525, 223] on app-card-role "Membership Recruiter [DATE] 10:00-19:00 (9h) [PERSON_NAME] [PERSON_NAME]" at bounding box center [498, 211] width 134 height 58
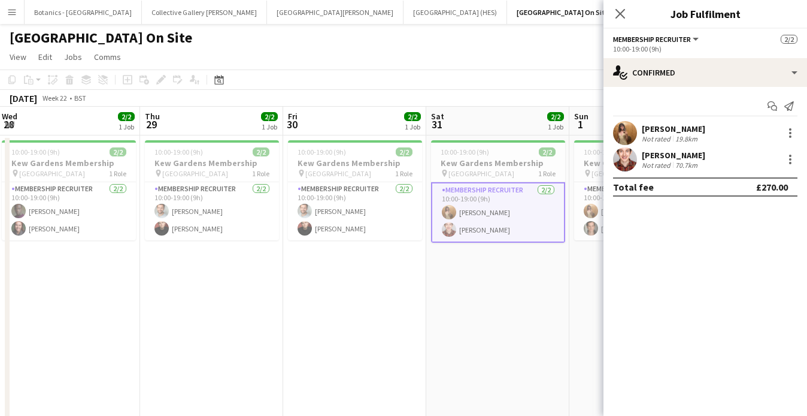
click at [731, 157] on div "[PERSON_NAME] Not rated 70.7km" at bounding box center [706, 159] width 204 height 24
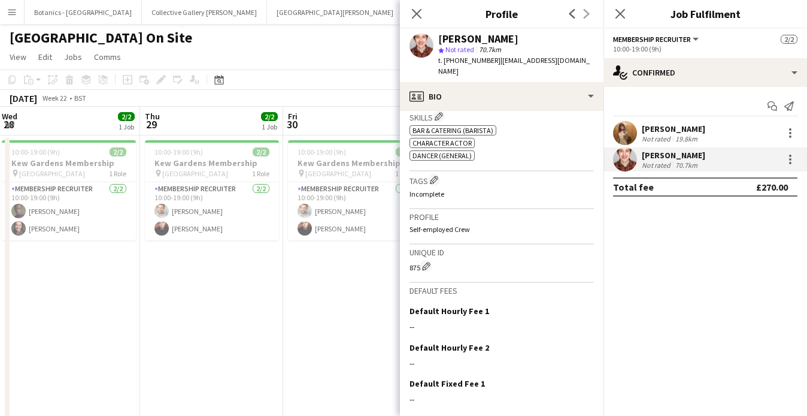
scroll to position [390, 0]
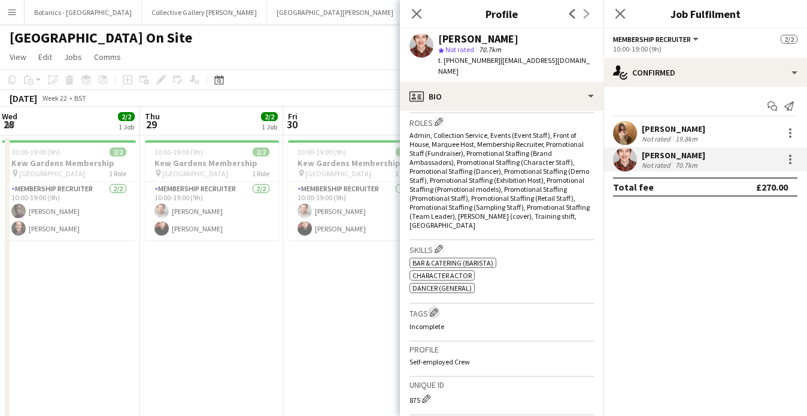
click at [434, 308] on app-icon "Edit crew company tags" at bounding box center [434, 312] width 8 height 8
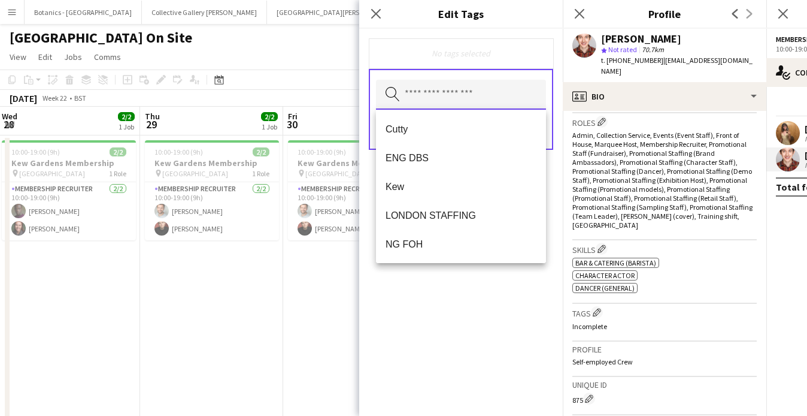
click at [445, 82] on input "text" at bounding box center [461, 95] width 170 height 30
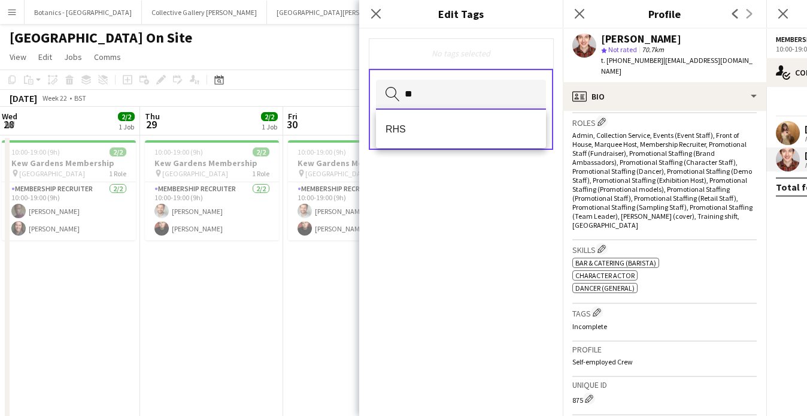
type input "*"
type input "***"
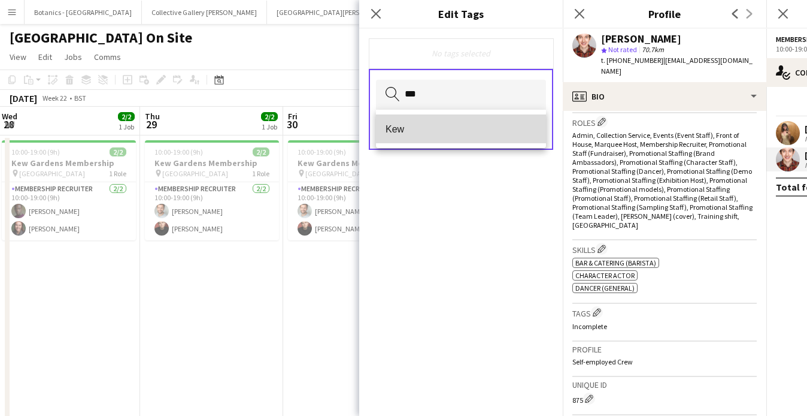
click at [448, 132] on span "Kew" at bounding box center [461, 128] width 151 height 11
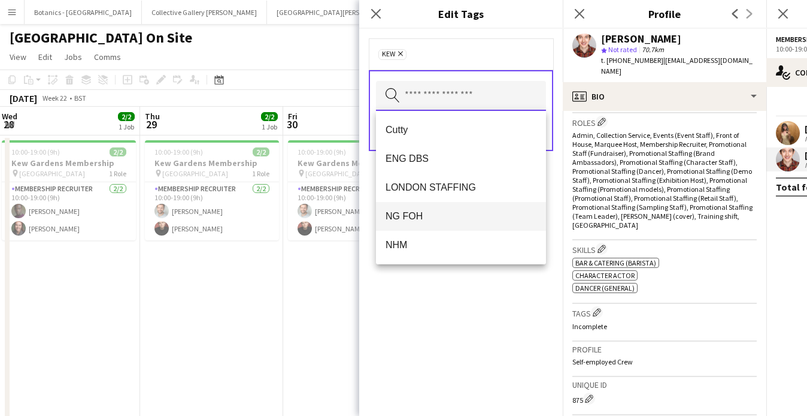
scroll to position [9, 0]
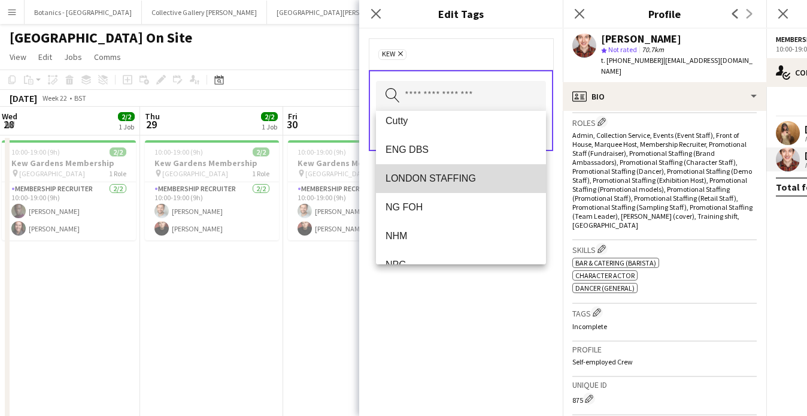
click at [447, 175] on span "LONDON STAFFING" at bounding box center [461, 177] width 151 height 11
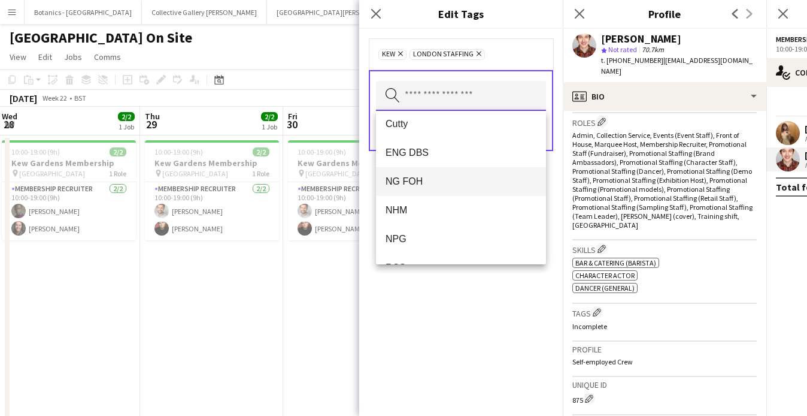
scroll to position [2, 0]
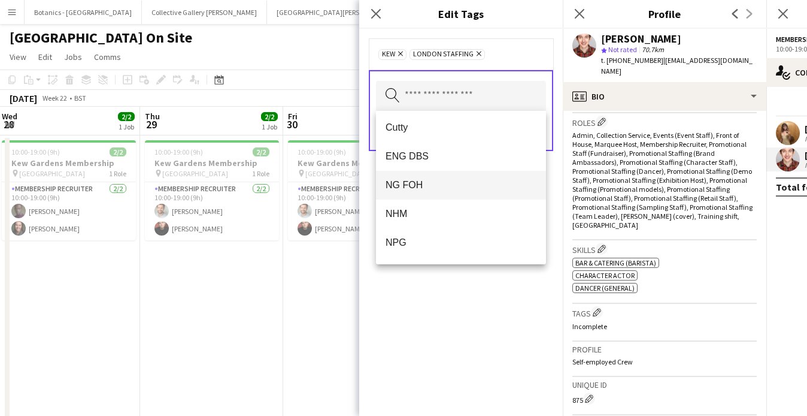
click at [425, 185] on span "NG FOH" at bounding box center [461, 184] width 151 height 11
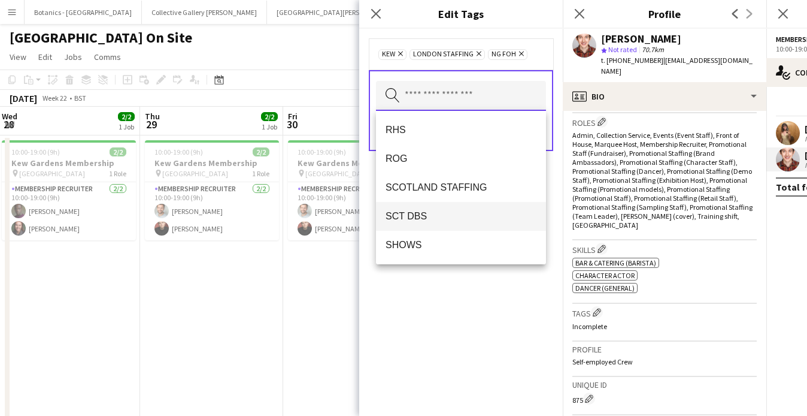
scroll to position [37, 0]
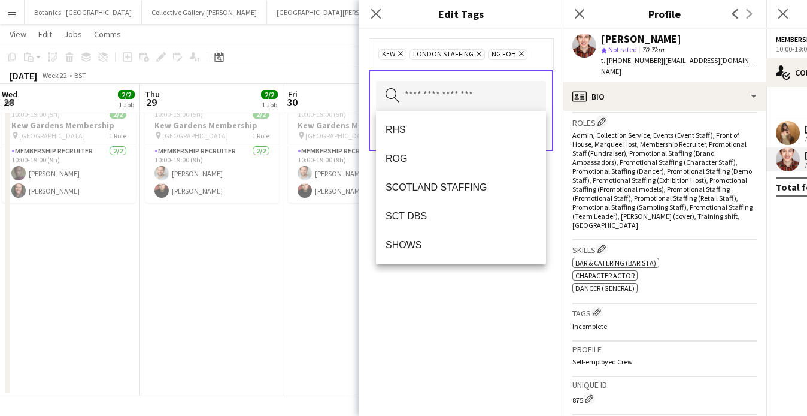
click at [469, 290] on div "Kew Remove LONDON STAFFING Remove NG FOH Remove Search by tag name Save" at bounding box center [461, 222] width 204 height 387
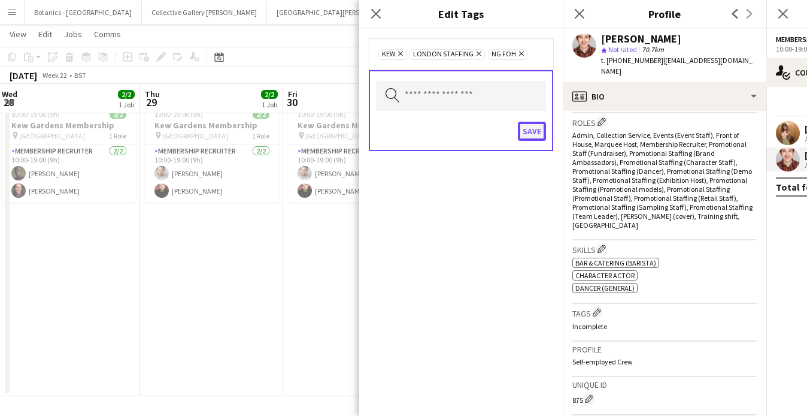
click at [535, 123] on button "Save" at bounding box center [532, 131] width 28 height 19
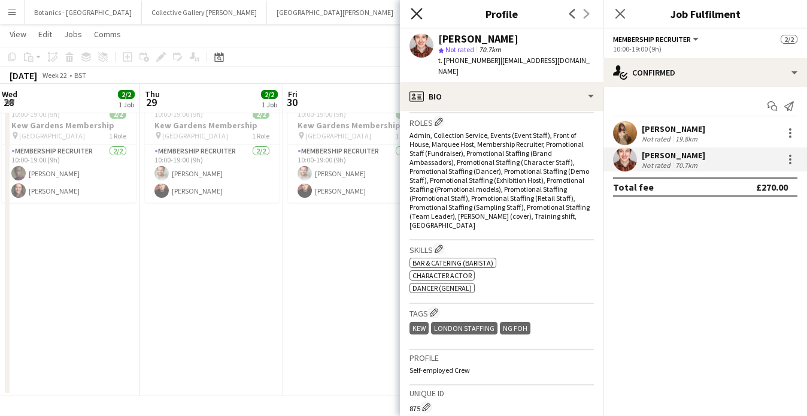
click at [419, 10] on icon "Close pop-in" at bounding box center [416, 13] width 11 height 11
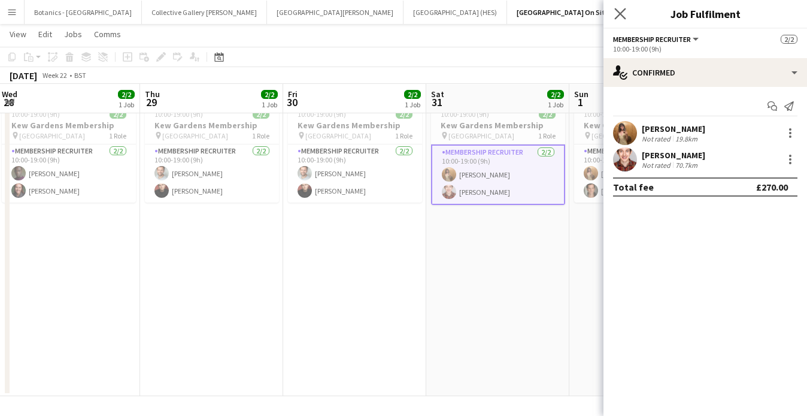
click at [614, 10] on app-icon "Close pop-in" at bounding box center [620, 13] width 17 height 17
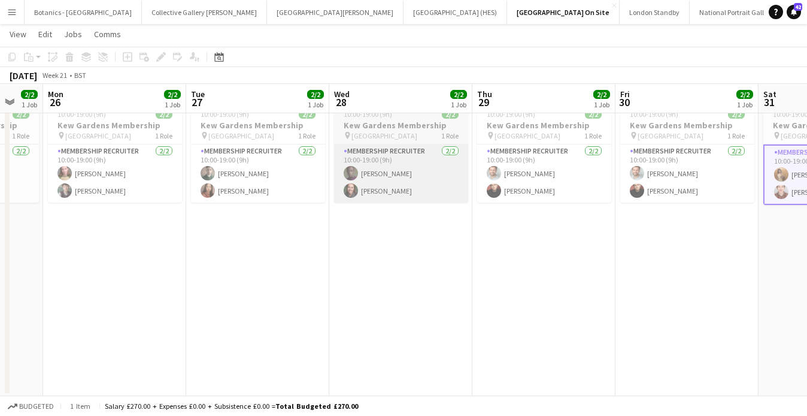
scroll to position [0, 380]
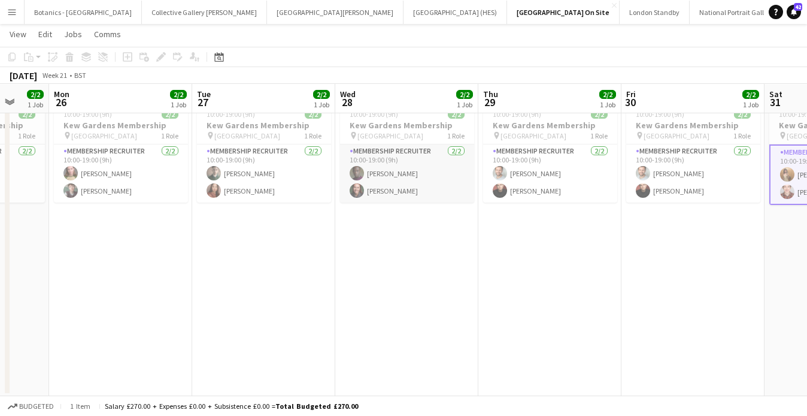
click at [410, 167] on app-card-role "Membership Recruiter [DATE] 10:00-19:00 (9h) [PERSON_NAME] [PERSON_NAME]" at bounding box center [407, 173] width 134 height 58
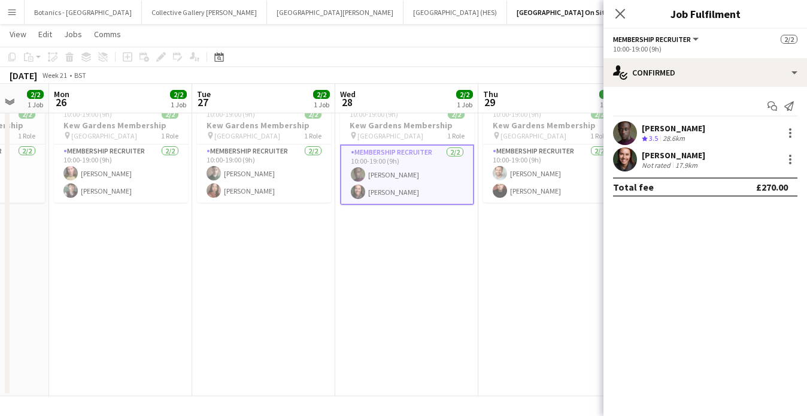
click at [714, 132] on div "[PERSON_NAME] Crew rating 3.5 28.6km" at bounding box center [706, 133] width 204 height 24
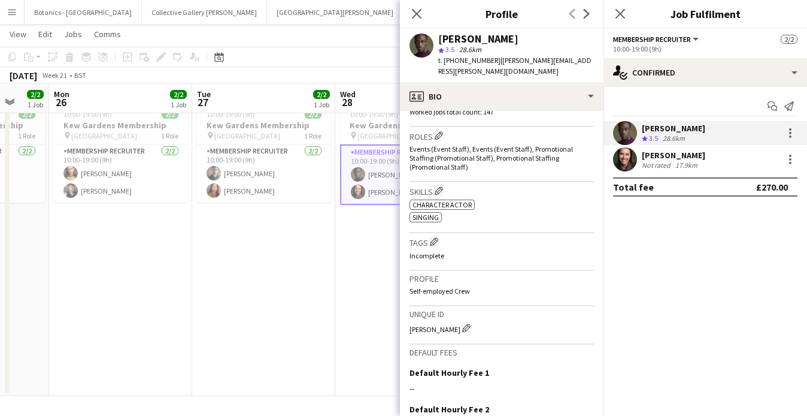
scroll to position [402, 0]
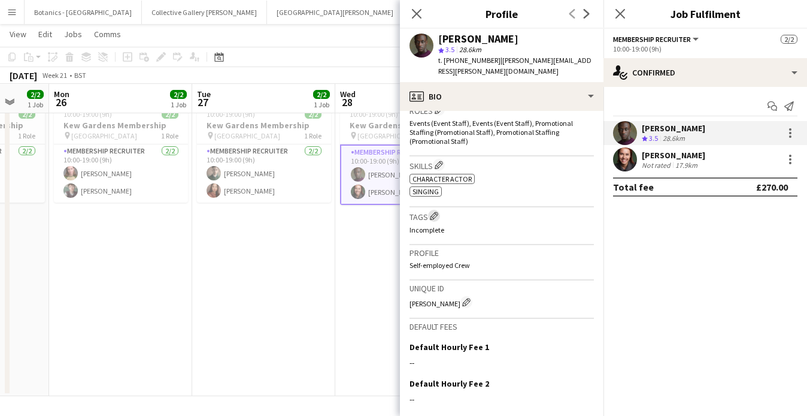
click at [438, 211] on app-icon "Edit crew company tags" at bounding box center [434, 215] width 8 height 8
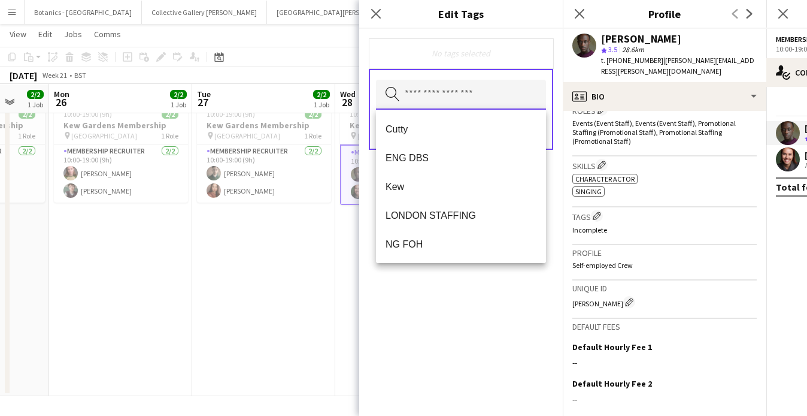
click at [447, 95] on input "text" at bounding box center [461, 95] width 170 height 30
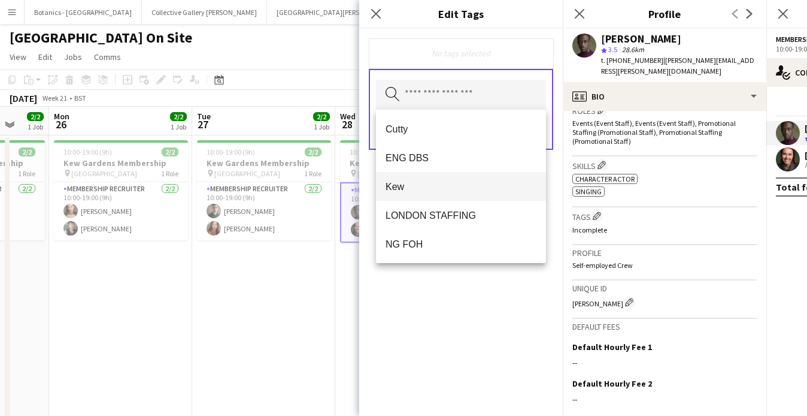
click at [441, 189] on span "Kew" at bounding box center [461, 186] width 151 height 11
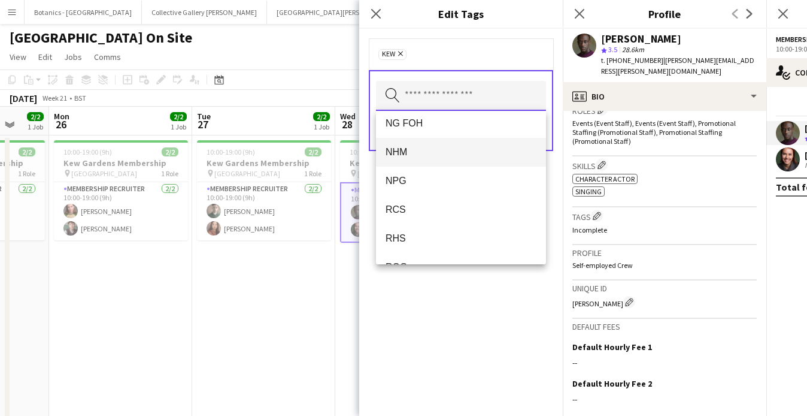
scroll to position [105, 0]
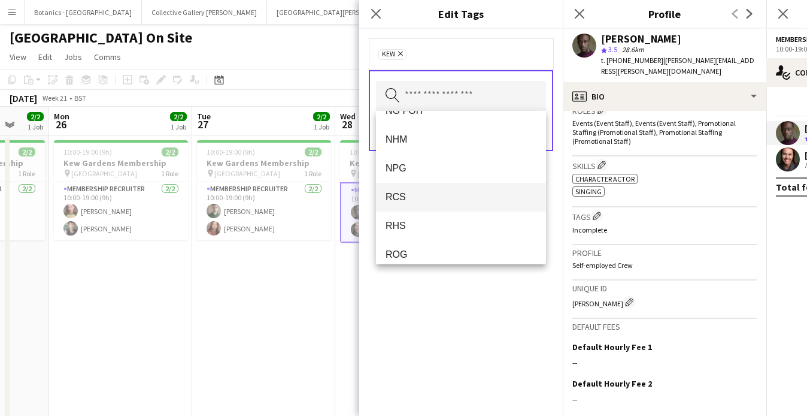
click at [441, 195] on span "RCS" at bounding box center [461, 196] width 151 height 11
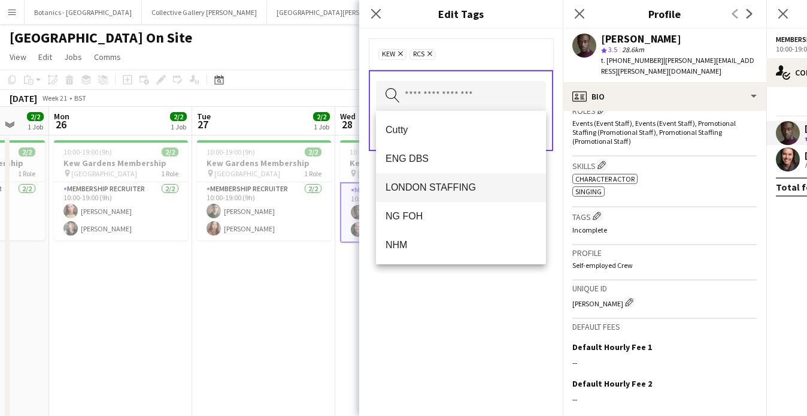
click at [440, 192] on span "LONDON STAFFING" at bounding box center [461, 186] width 151 height 11
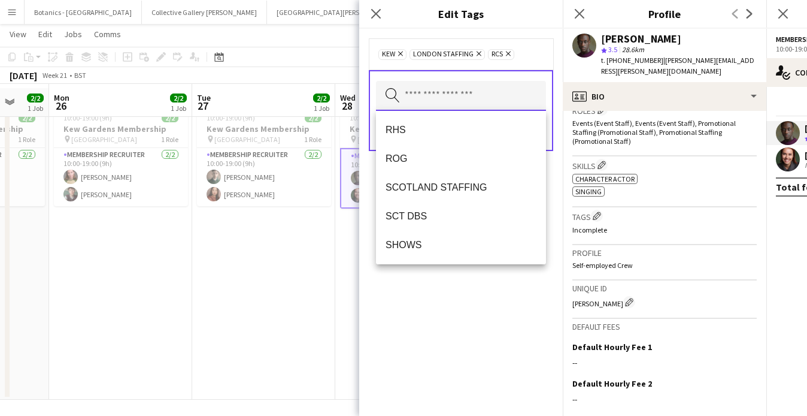
scroll to position [37, 0]
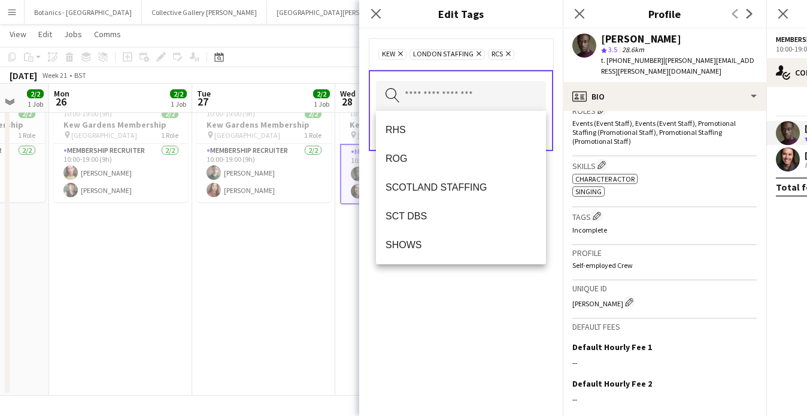
click at [450, 295] on div "Kew Remove LONDON STAFFING Remove RCS Remove Search by tag name Save" at bounding box center [461, 222] width 204 height 387
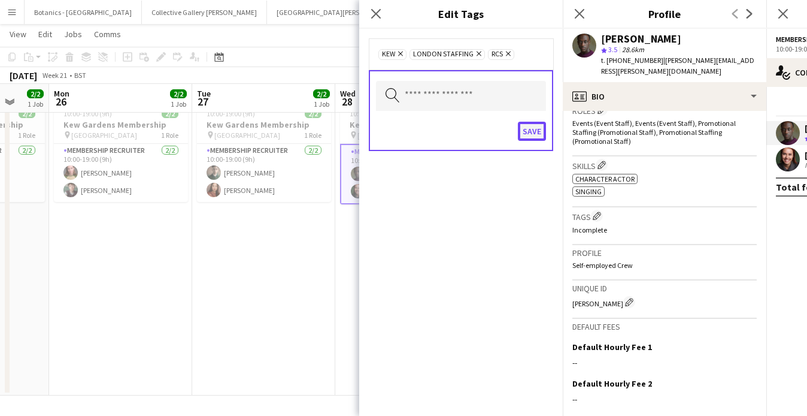
click at [536, 132] on button "Save" at bounding box center [532, 131] width 28 height 19
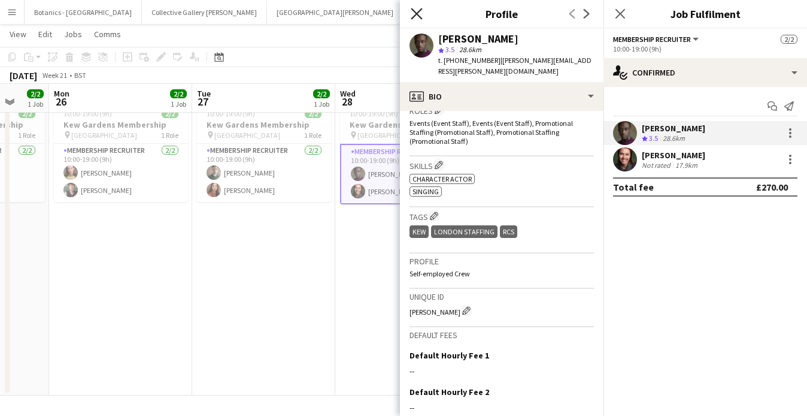
click at [420, 17] on icon at bounding box center [416, 13] width 11 height 11
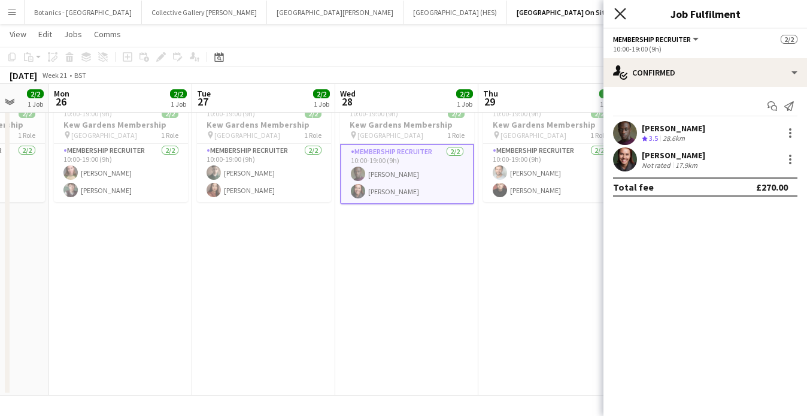
click at [619, 13] on icon at bounding box center [619, 13] width 11 height 11
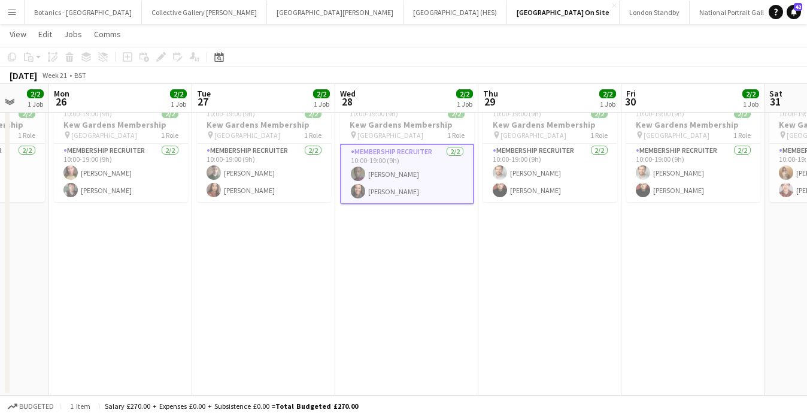
scroll to position [0, 265]
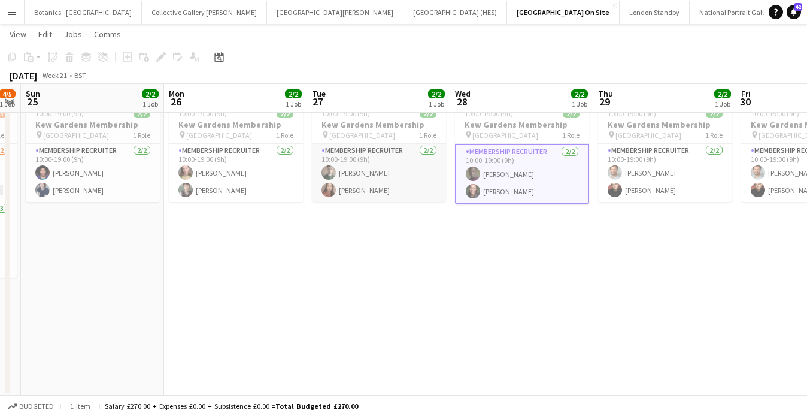
click at [386, 177] on app-card-role "Membership Recruiter [DATE] 10:00-19:00 (9h) [PERSON_NAME] [PERSON_NAME]" at bounding box center [379, 173] width 134 height 58
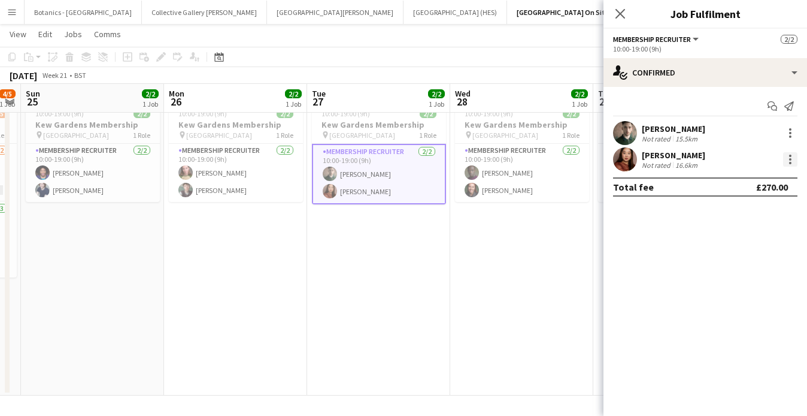
click at [796, 160] on div at bounding box center [790, 159] width 14 height 14
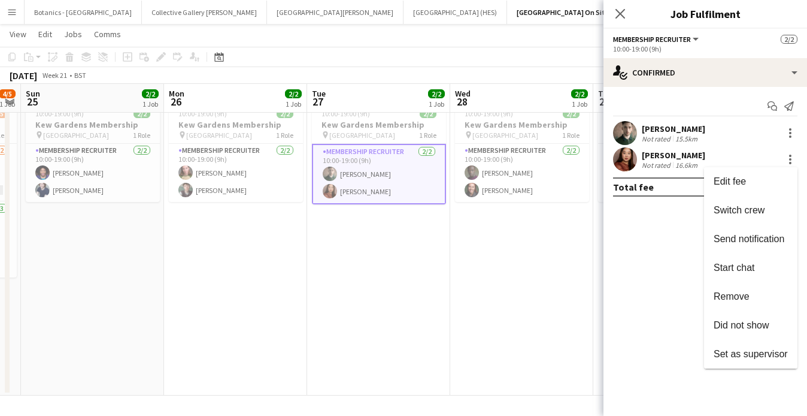
click at [650, 163] on div at bounding box center [403, 208] width 807 height 416
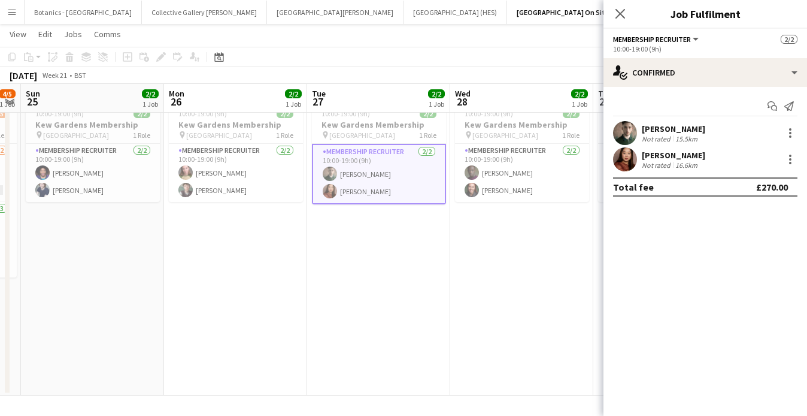
click at [667, 153] on div "[PERSON_NAME]" at bounding box center [673, 155] width 63 height 11
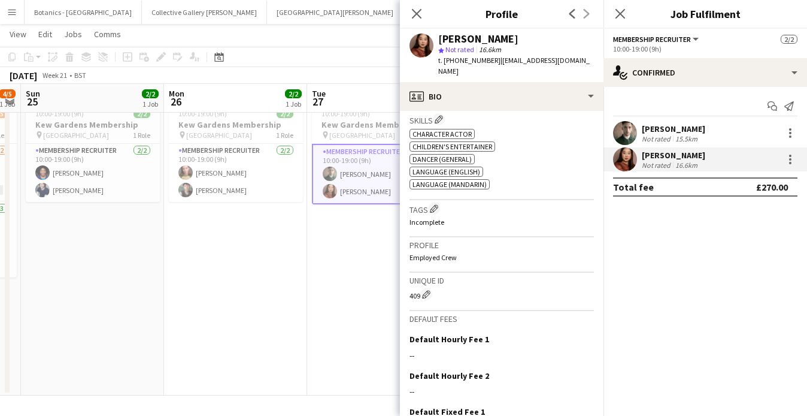
scroll to position [445, 0]
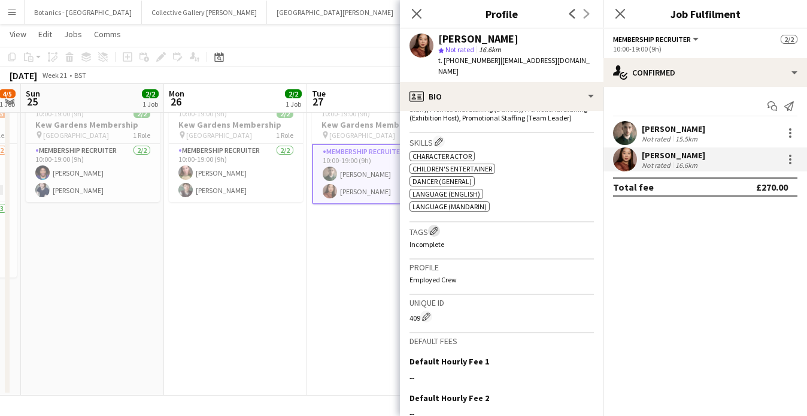
click at [435, 226] on app-icon "Edit crew company tags" at bounding box center [434, 230] width 8 height 8
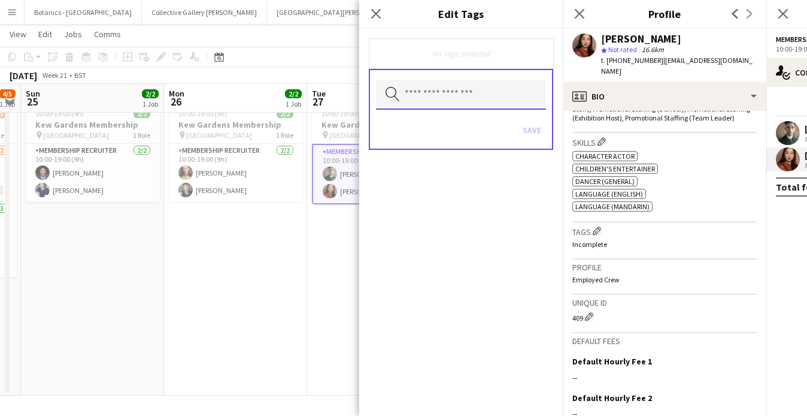
click at [449, 95] on input "text" at bounding box center [461, 95] width 170 height 30
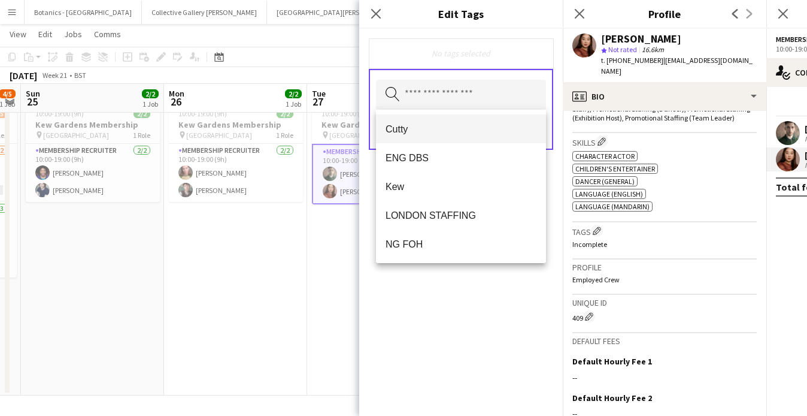
click at [420, 132] on span "Cutty" at bounding box center [461, 128] width 151 height 11
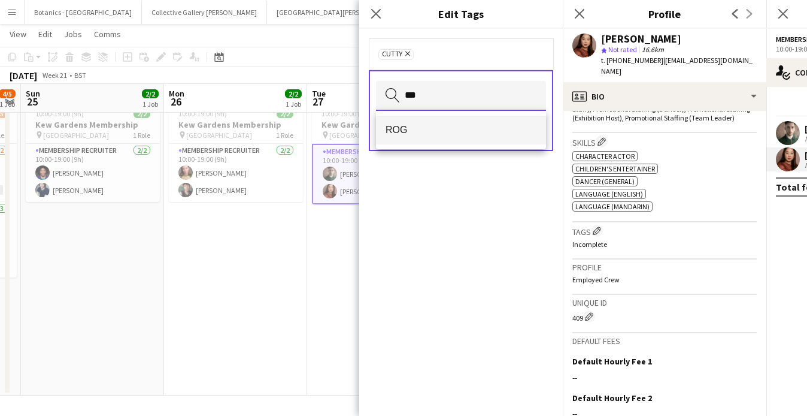
type input "***"
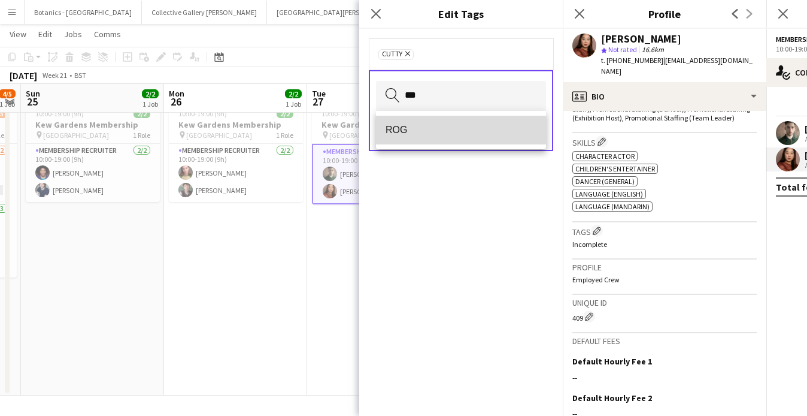
click at [422, 131] on span "ROG" at bounding box center [461, 129] width 151 height 11
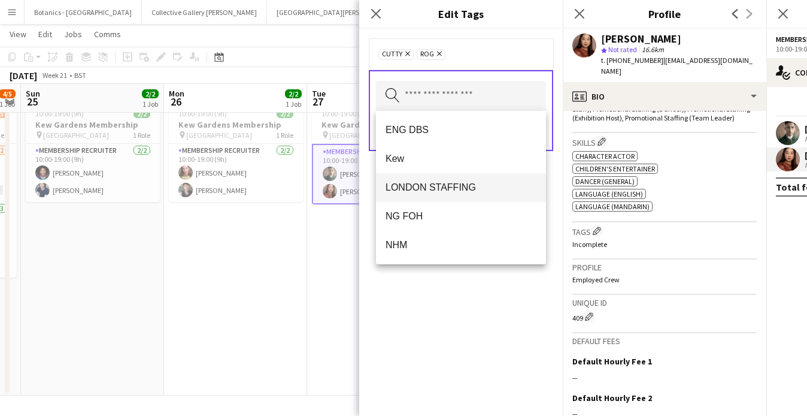
click at [444, 184] on span "LONDON STAFFING" at bounding box center [461, 186] width 151 height 11
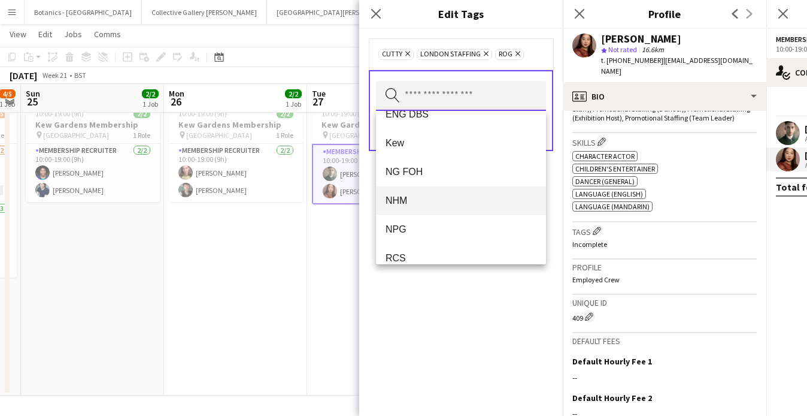
scroll to position [0, 0]
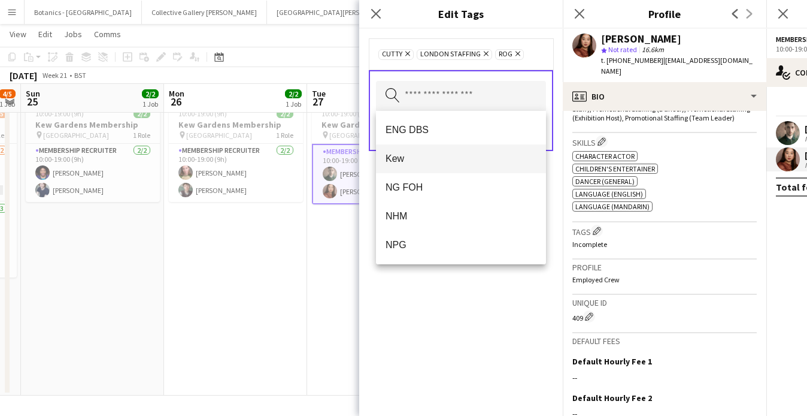
click at [432, 160] on span "Kew" at bounding box center [461, 158] width 151 height 11
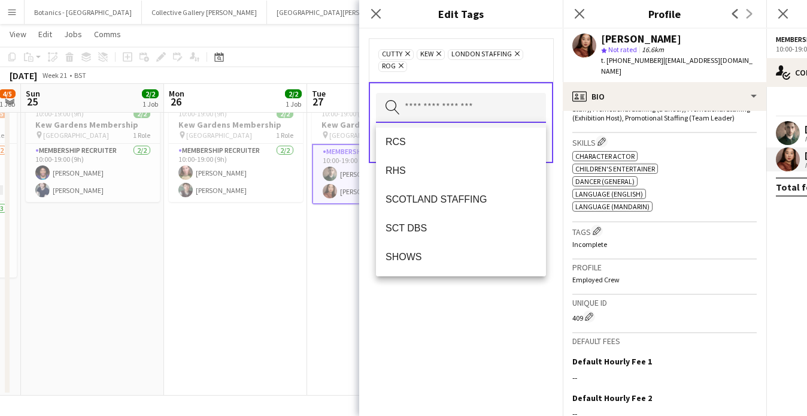
scroll to position [109, 0]
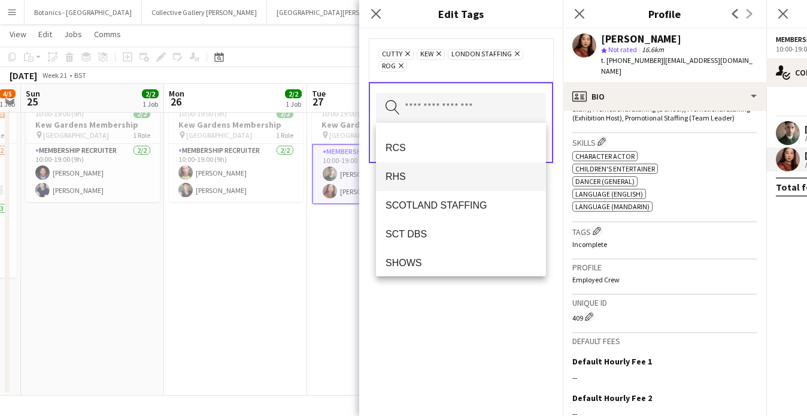
click at [422, 173] on span "RHS" at bounding box center [461, 176] width 151 height 11
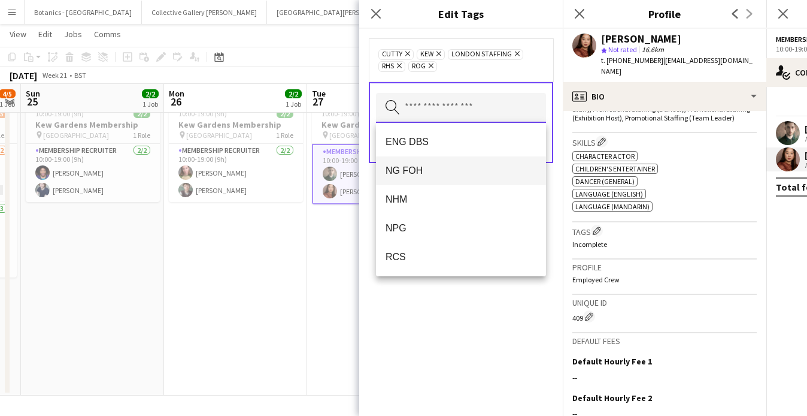
scroll to position [0, 0]
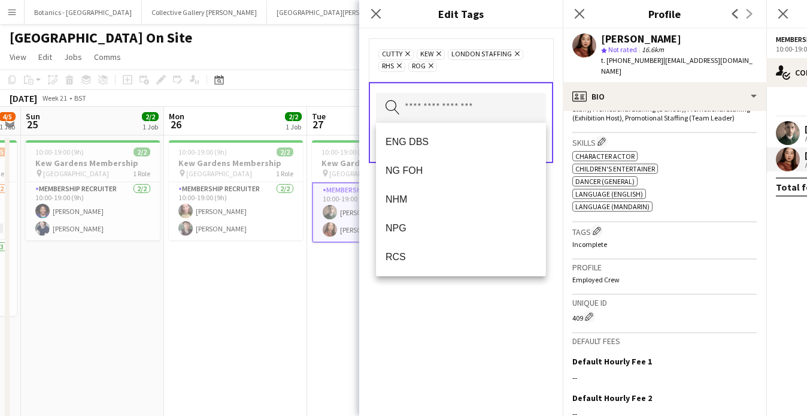
click at [459, 311] on div "Cutty Remove Kew Remove LONDON STAFFING Remove RHS Remove ROG Remove Search by …" at bounding box center [461, 222] width 204 height 387
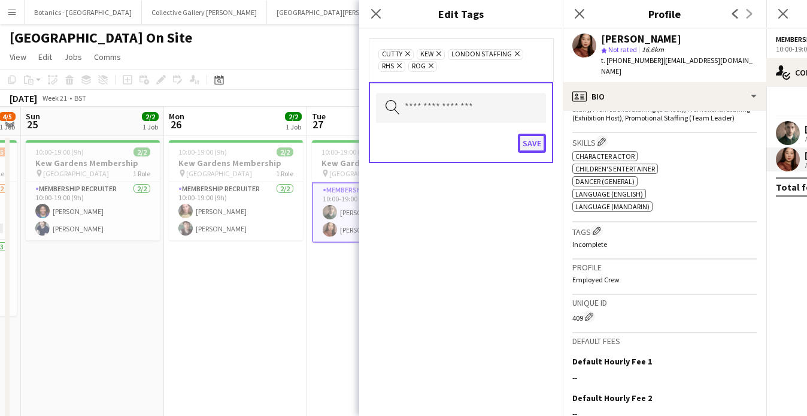
click at [535, 143] on button "Save" at bounding box center [532, 143] width 28 height 19
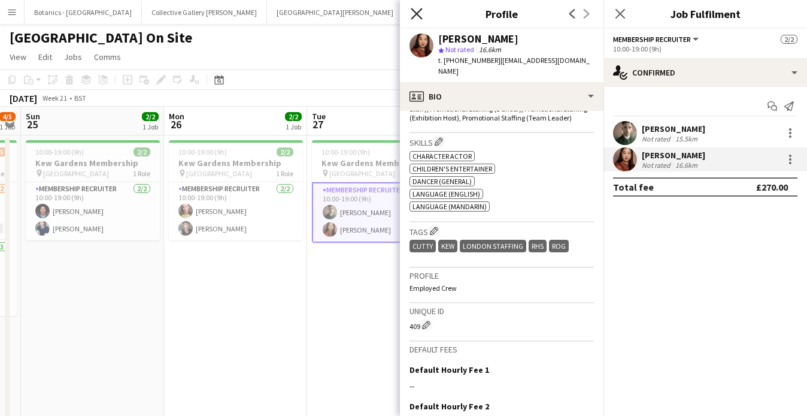
click at [417, 17] on icon "Close pop-in" at bounding box center [416, 13] width 11 height 11
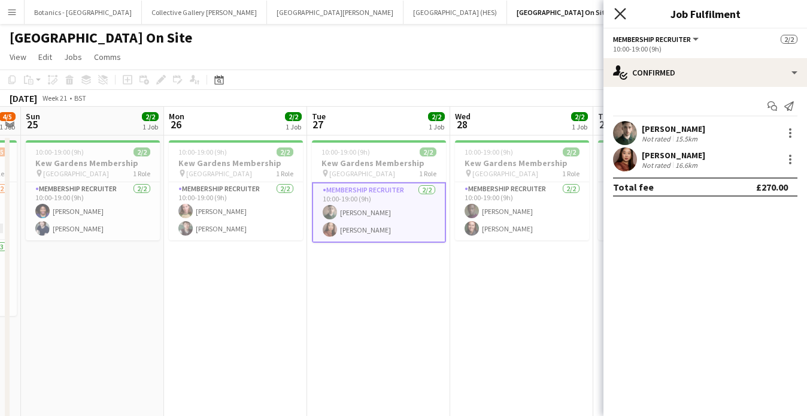
click at [617, 15] on icon "Close pop-in" at bounding box center [619, 13] width 11 height 11
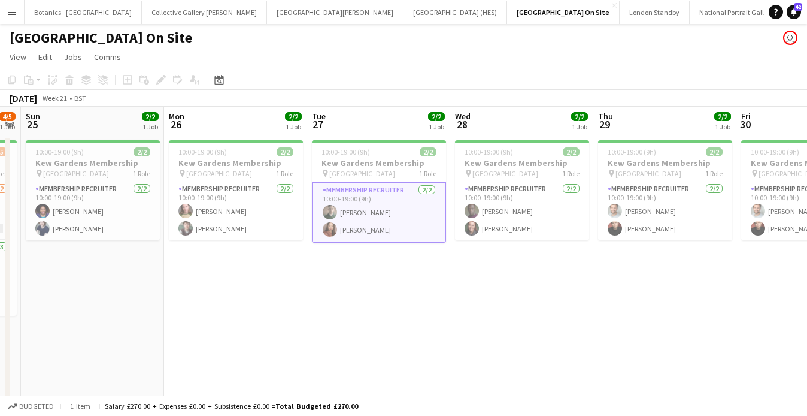
scroll to position [0, 333]
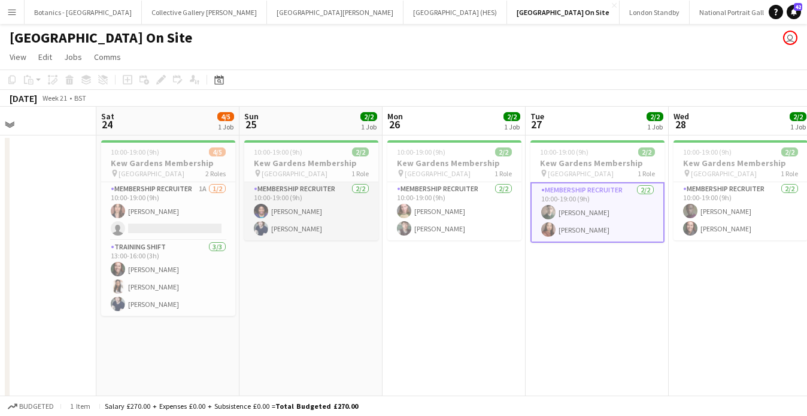
click at [283, 205] on app-card-role "Membership Recruiter [DATE] 10:00-19:00 (9h) [PERSON_NAME] [PERSON_NAME]" at bounding box center [311, 211] width 134 height 58
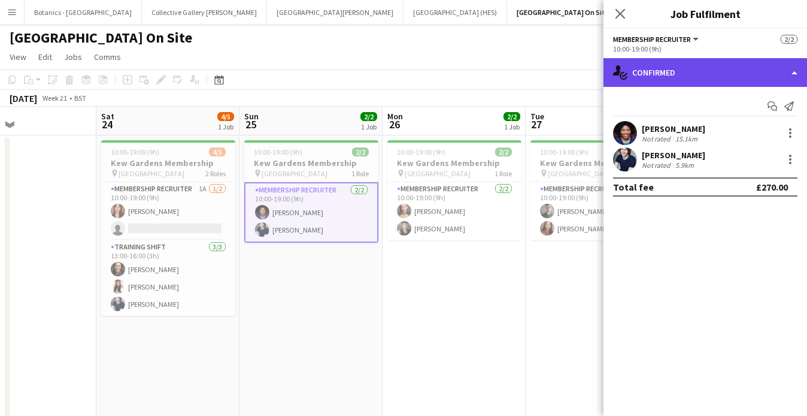
click at [660, 80] on div "single-neutral-actions-check-2 Confirmed" at bounding box center [706, 72] width 204 height 29
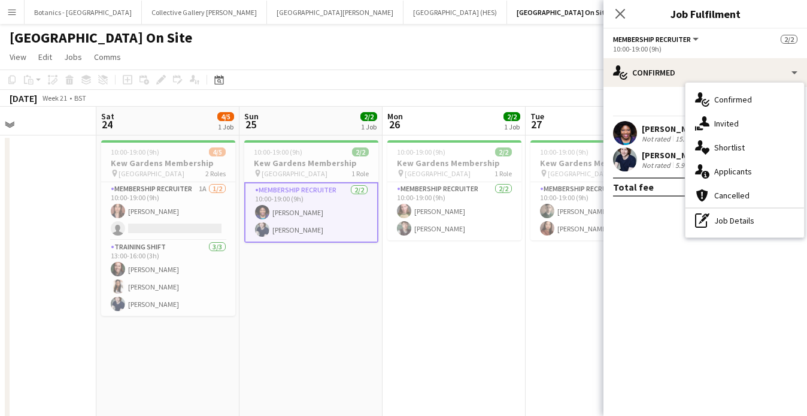
click at [672, 128] on div "[PERSON_NAME]" at bounding box center [673, 128] width 63 height 11
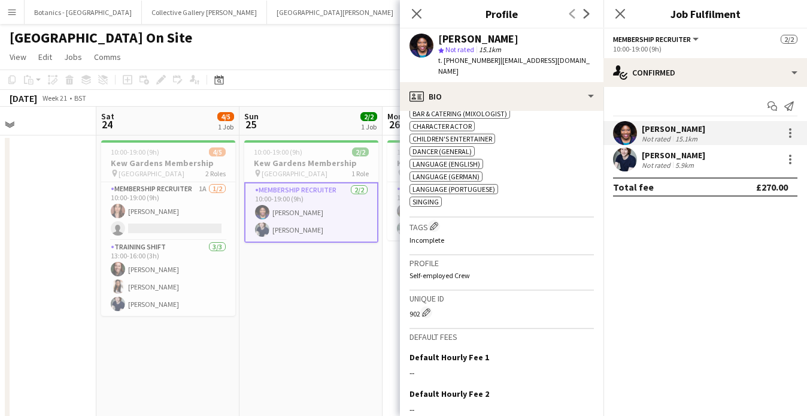
scroll to position [469, 0]
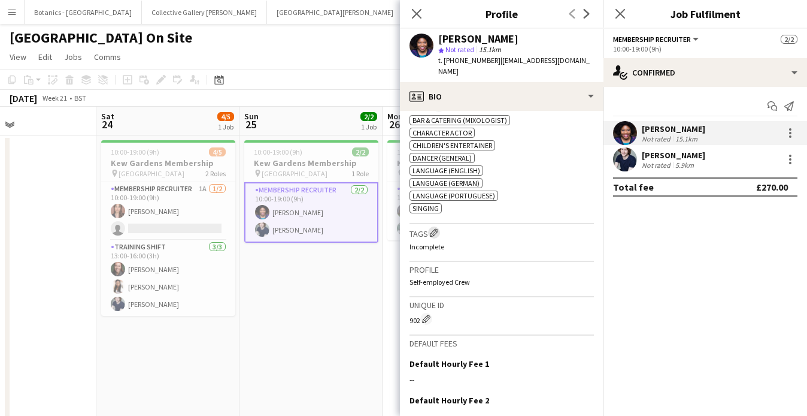
click at [434, 228] on app-icon "Edit crew company tags" at bounding box center [434, 232] width 8 height 8
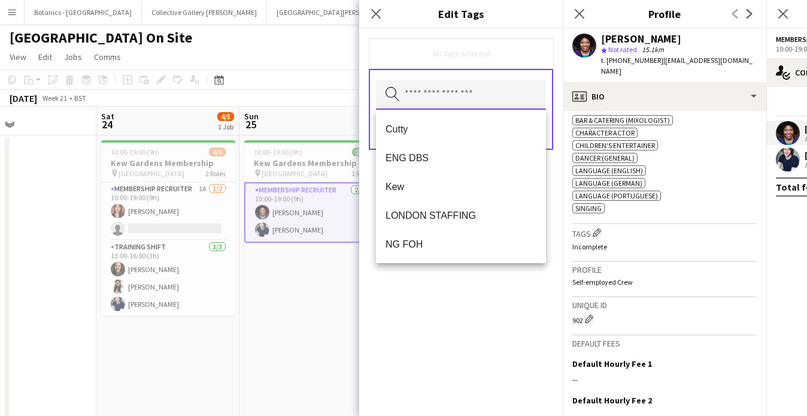
click at [438, 100] on input "text" at bounding box center [461, 95] width 170 height 30
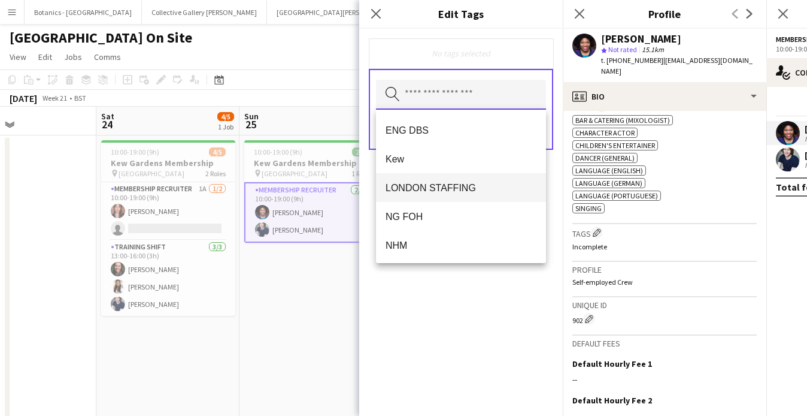
scroll to position [28, 0]
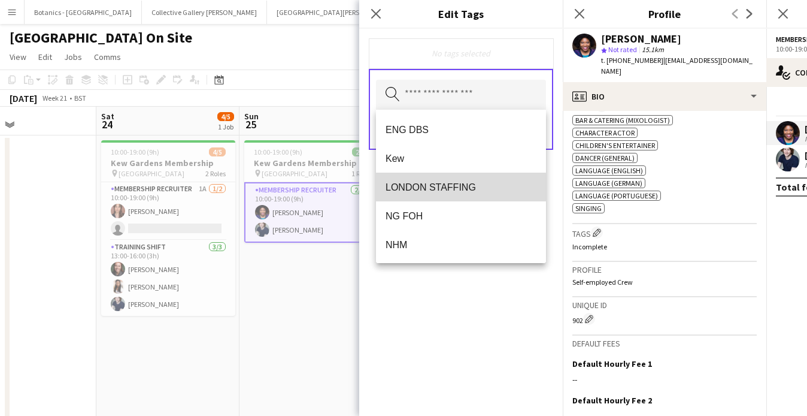
click at [449, 188] on span "LONDON STAFFING" at bounding box center [461, 186] width 151 height 11
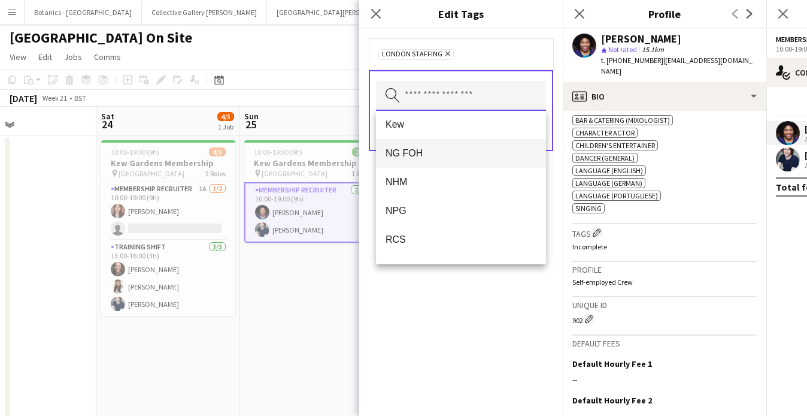
scroll to position [42, 0]
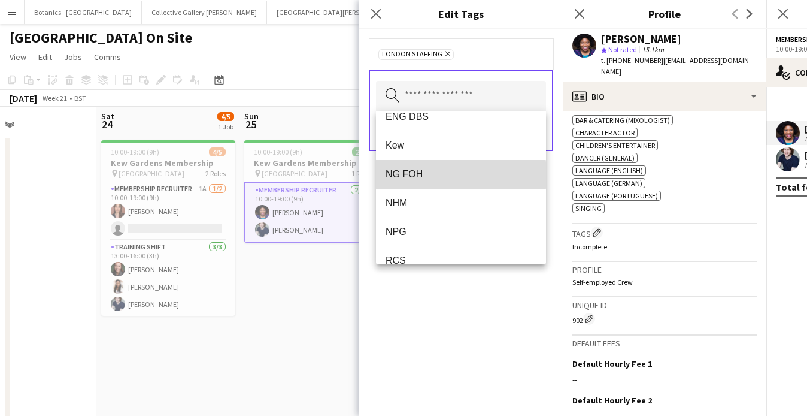
click at [413, 175] on span "NG FOH" at bounding box center [461, 173] width 151 height 11
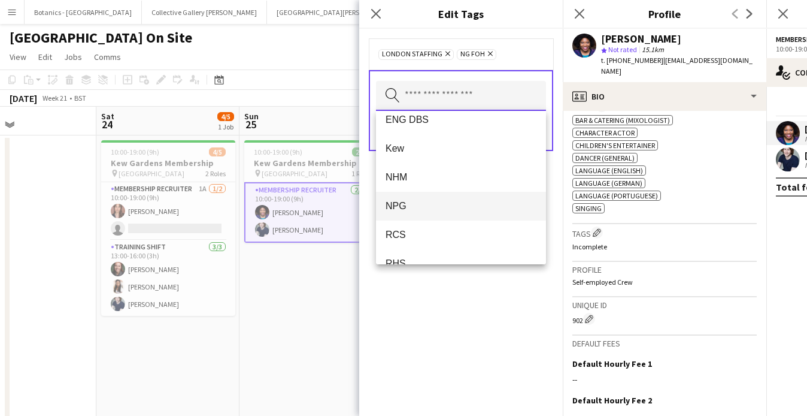
scroll to position [41, 0]
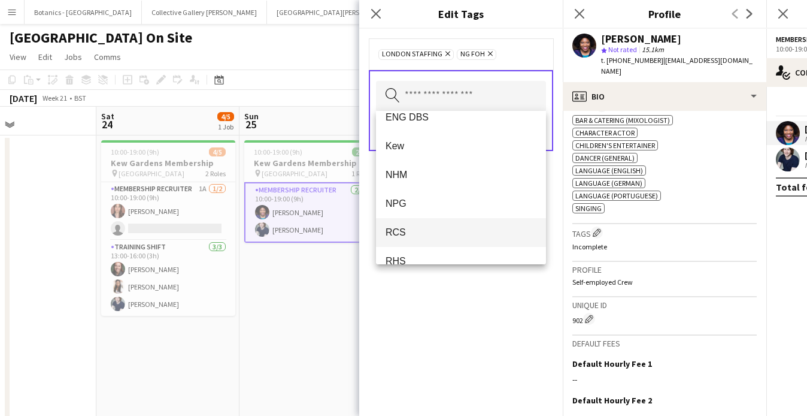
click at [415, 232] on span "RCS" at bounding box center [461, 231] width 151 height 11
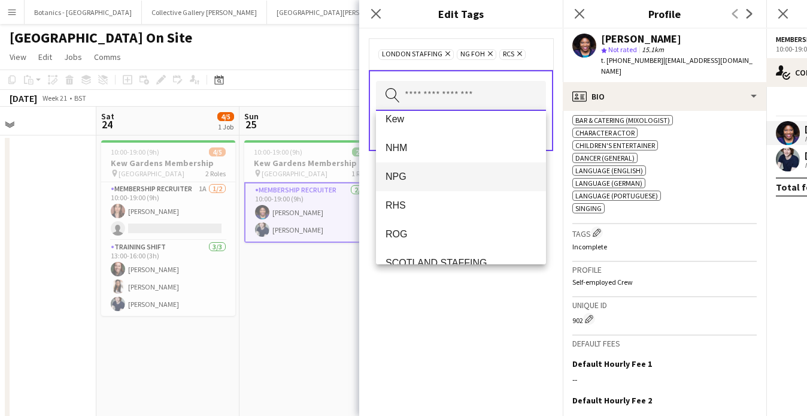
scroll to position [77, 0]
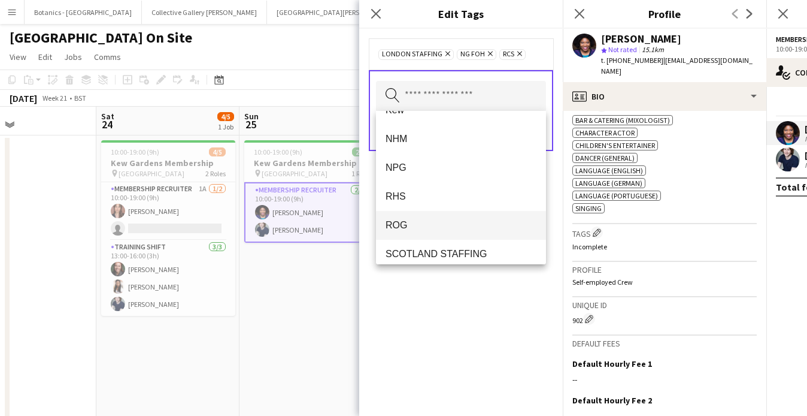
click at [414, 228] on span "ROG" at bounding box center [461, 224] width 151 height 11
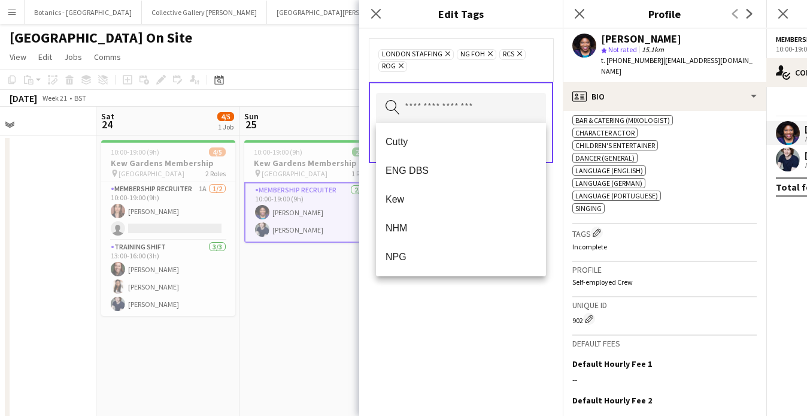
click at [402, 67] on icon at bounding box center [401, 65] width 5 height 5
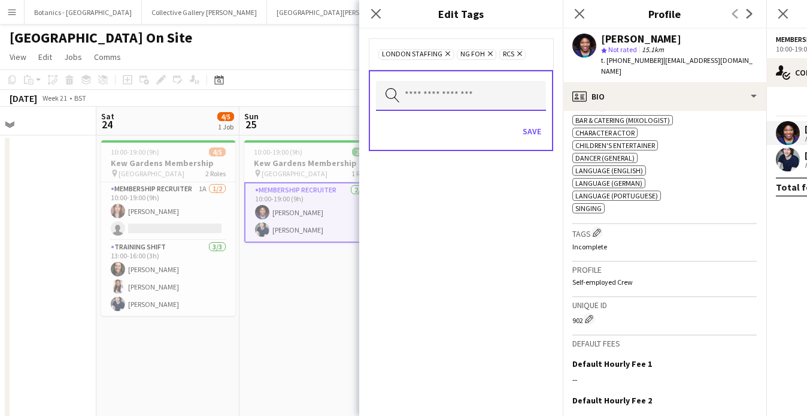
click at [417, 95] on input "text" at bounding box center [461, 96] width 170 height 30
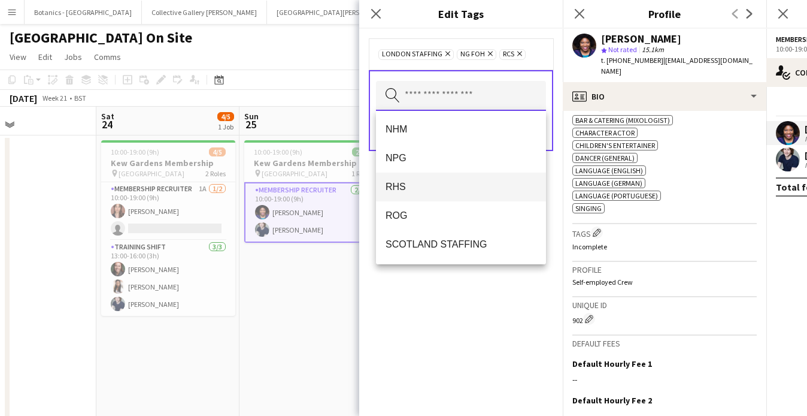
scroll to position [85, 0]
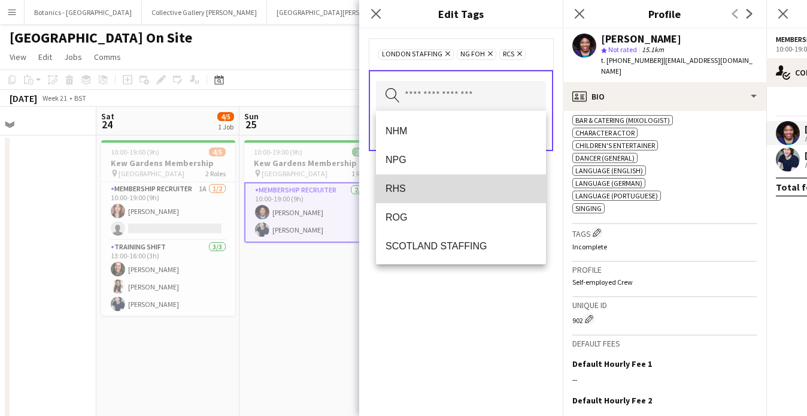
click at [427, 189] on span "RHS" at bounding box center [461, 188] width 151 height 11
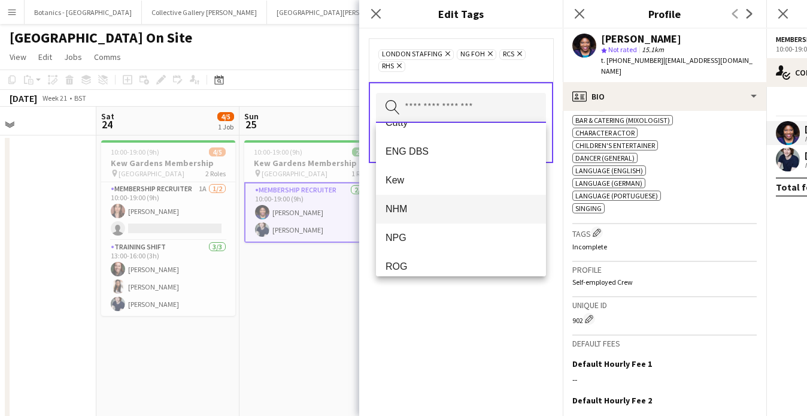
scroll to position [25, 0]
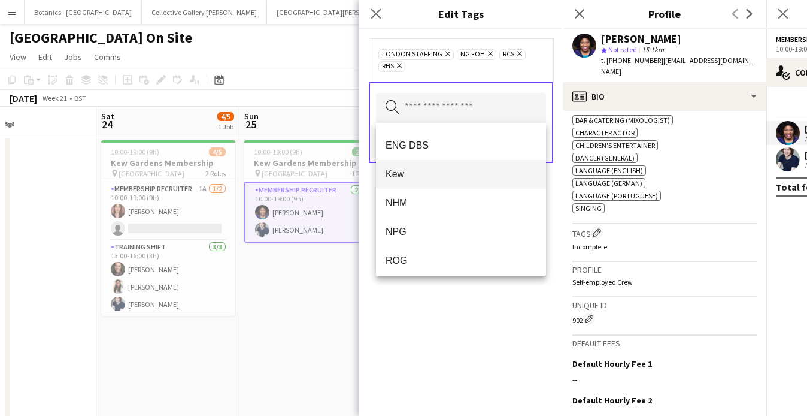
click at [443, 175] on span "Kew" at bounding box center [461, 173] width 151 height 11
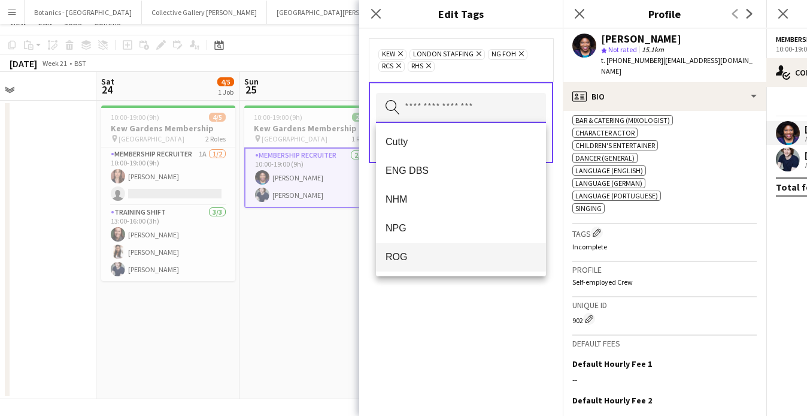
scroll to position [0, 0]
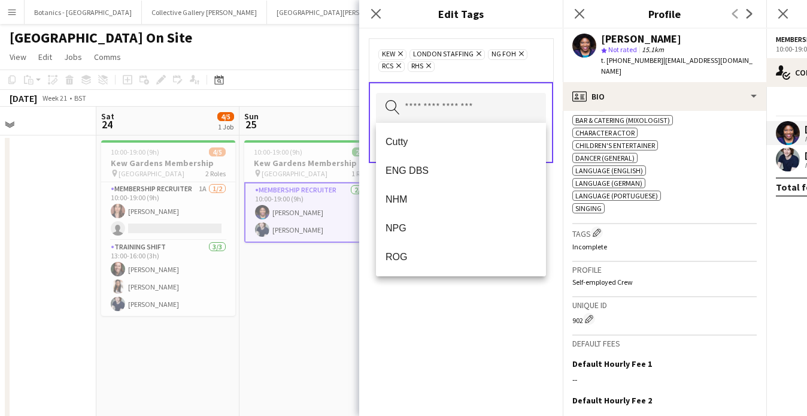
click at [449, 324] on div "Kew Remove LONDON STAFFING Remove NG FOH Remove RCS Remove RHS Remove Search by…" at bounding box center [461, 222] width 204 height 387
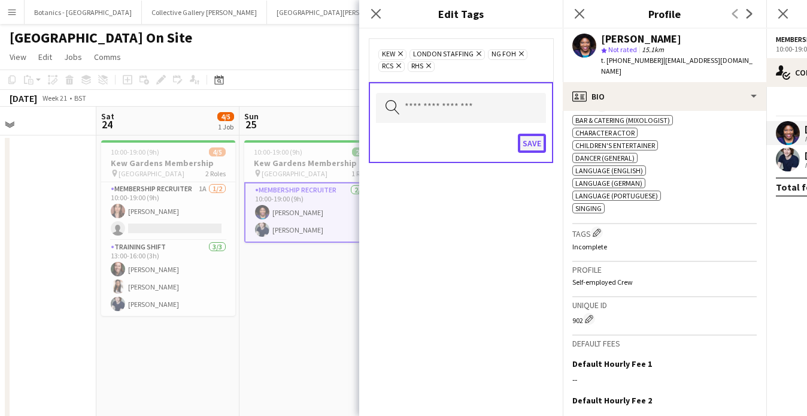
click at [530, 148] on button "Save" at bounding box center [532, 143] width 28 height 19
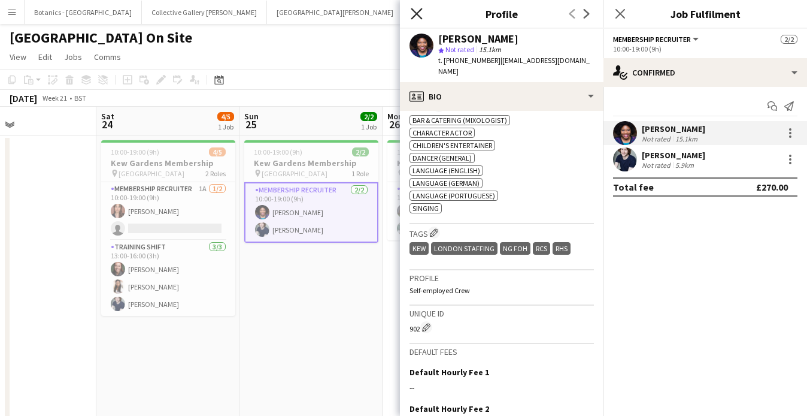
click at [419, 13] on icon "Close pop-in" at bounding box center [416, 13] width 11 height 11
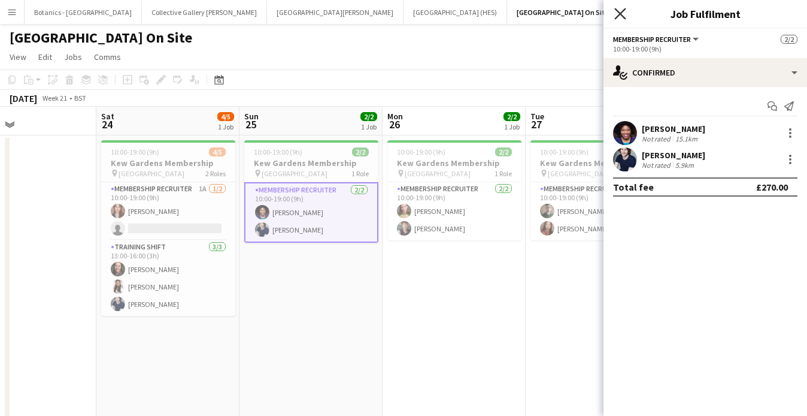
click at [619, 16] on icon "Close pop-in" at bounding box center [619, 13] width 11 height 11
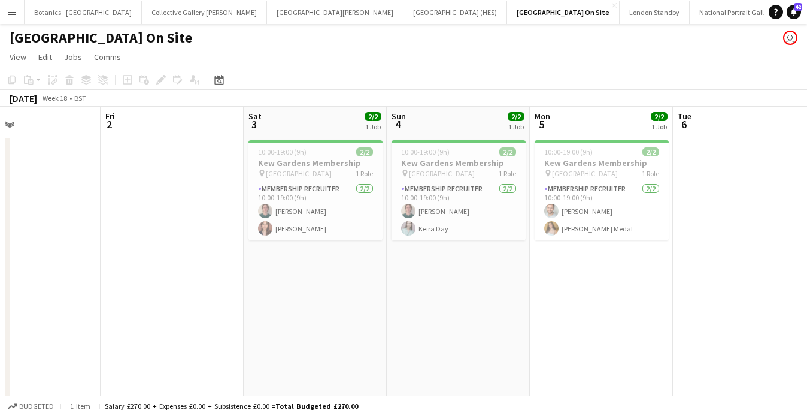
scroll to position [0, 414]
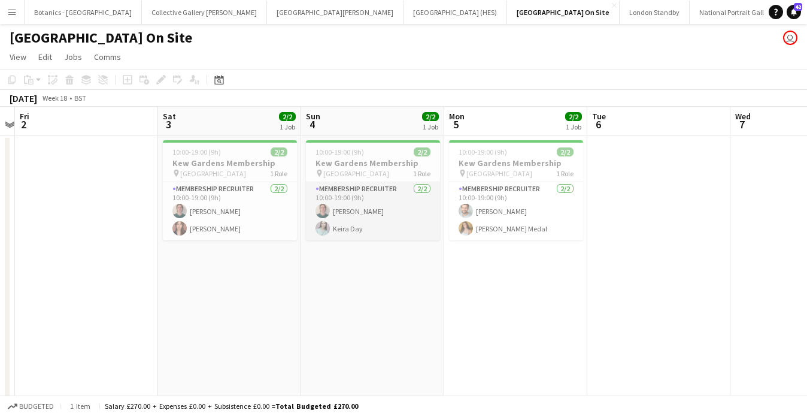
click at [375, 203] on app-card-role "Membership Recruiter [DATE] 10:00-19:00 (9h) [PERSON_NAME] Keira Day" at bounding box center [373, 211] width 134 height 58
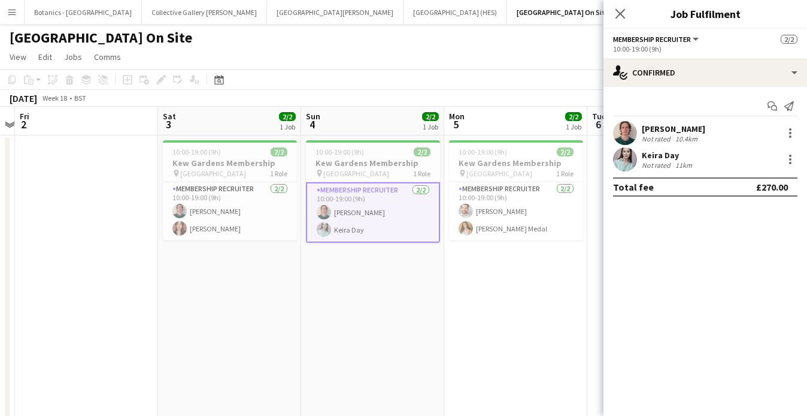
click at [704, 132] on div "[PERSON_NAME] Not rated 10.4km" at bounding box center [706, 133] width 204 height 24
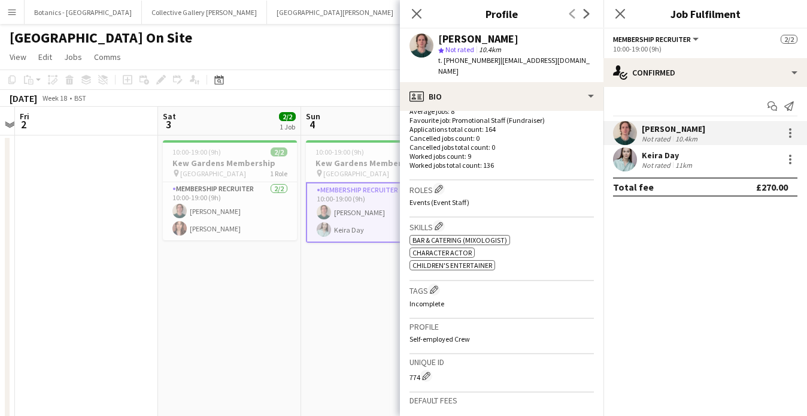
scroll to position [348, 0]
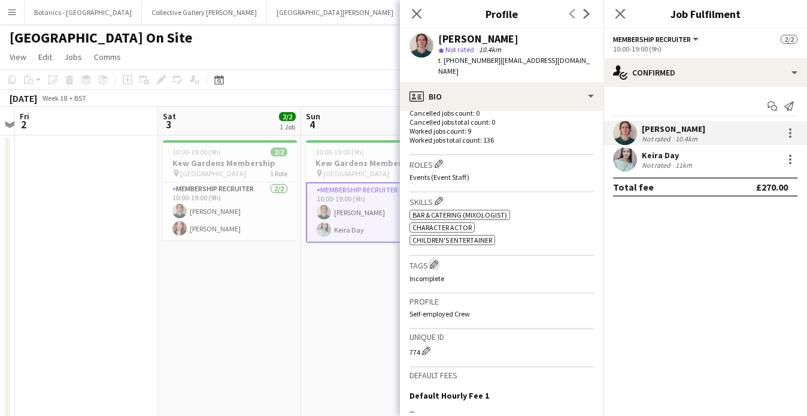
click at [435, 260] on app-icon "Edit crew company tags" at bounding box center [434, 264] width 8 height 8
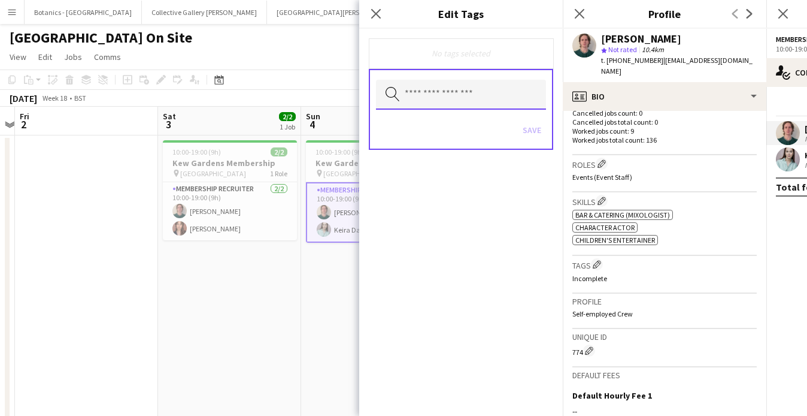
click at [434, 107] on input "text" at bounding box center [461, 95] width 170 height 30
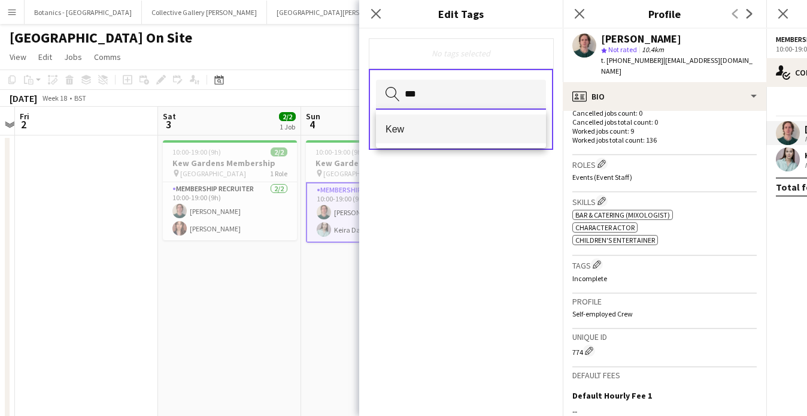
type input "***"
click at [421, 129] on span "Kew" at bounding box center [461, 128] width 151 height 11
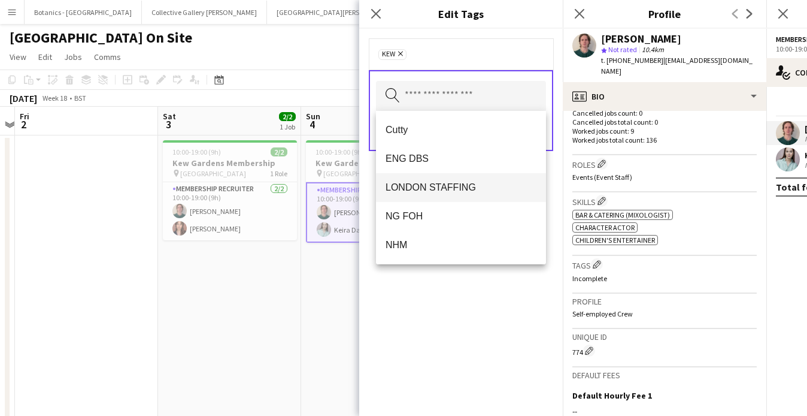
click at [471, 189] on span "LONDON STAFFING" at bounding box center [461, 186] width 151 height 11
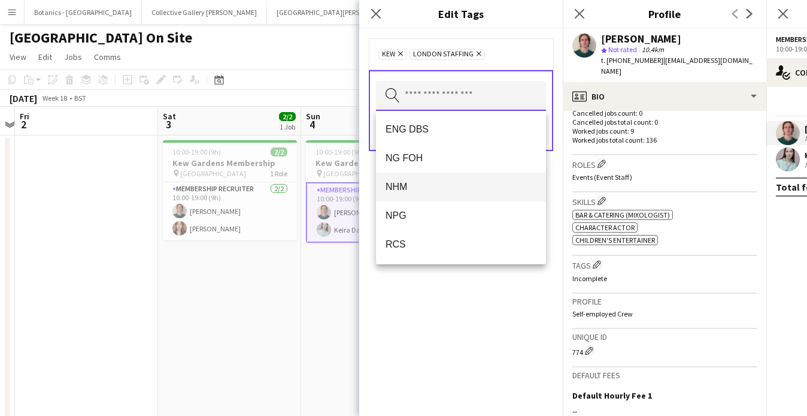
scroll to position [56, 0]
click at [433, 180] on mat-option "NPG" at bounding box center [461, 189] width 170 height 29
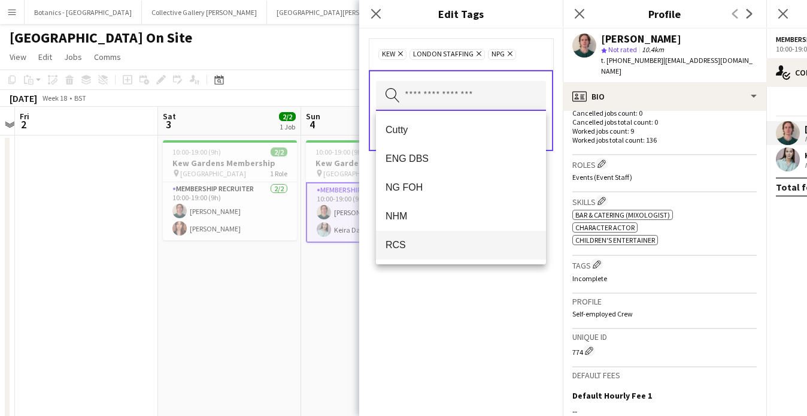
type input "*"
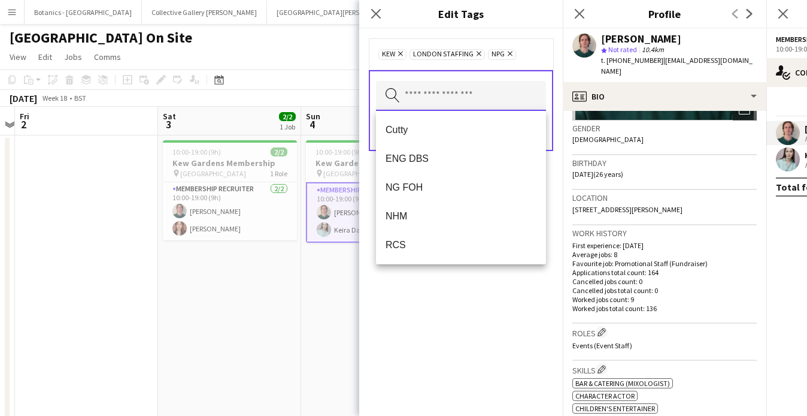
scroll to position [182, 0]
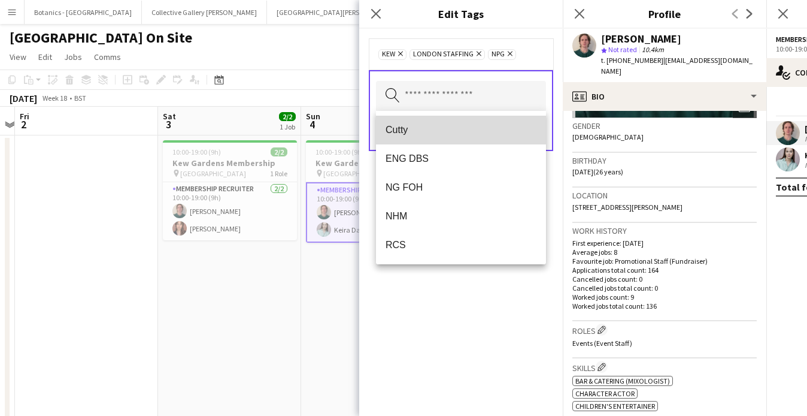
click at [444, 125] on span "Cutty" at bounding box center [461, 129] width 151 height 11
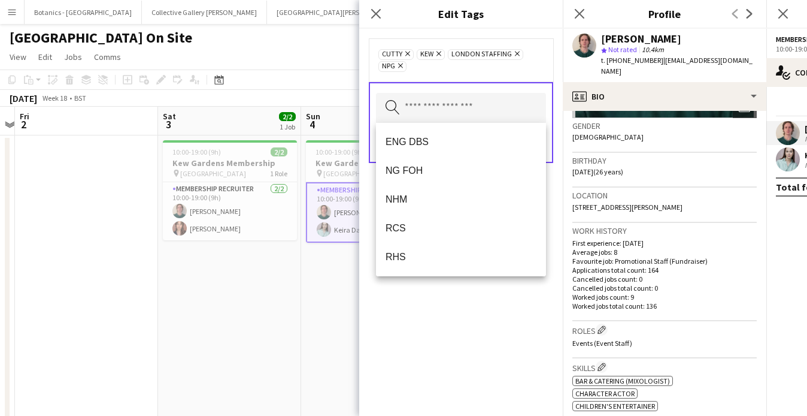
click at [487, 71] on div "Cutty Remove Kew Remove LONDON STAFFING Remove NPG Remove" at bounding box center [460, 60] width 165 height 24
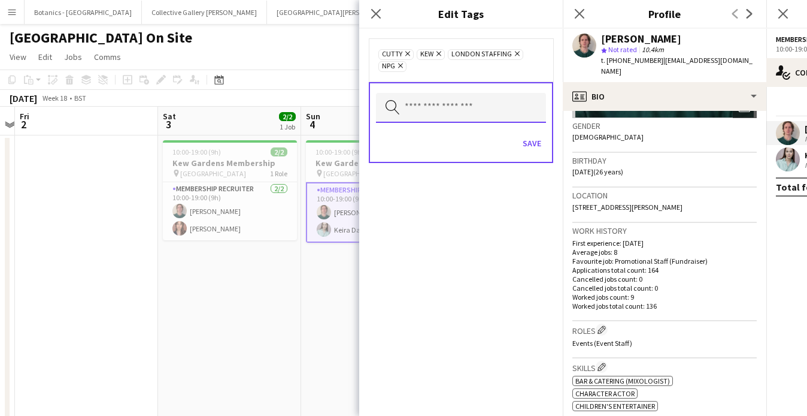
click at [491, 113] on input "text" at bounding box center [461, 108] width 170 height 30
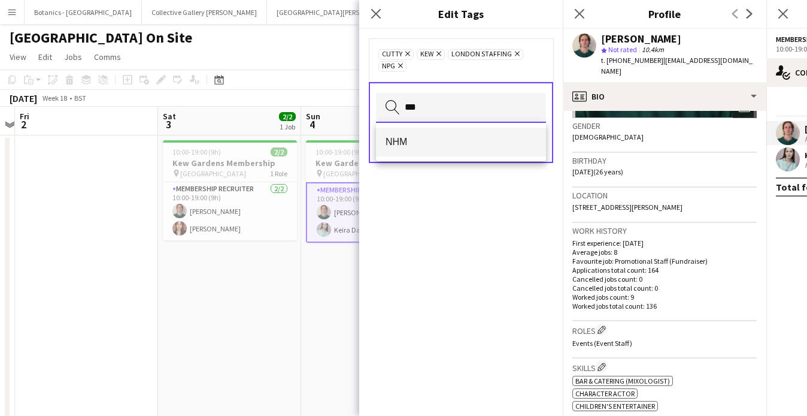
type input "***"
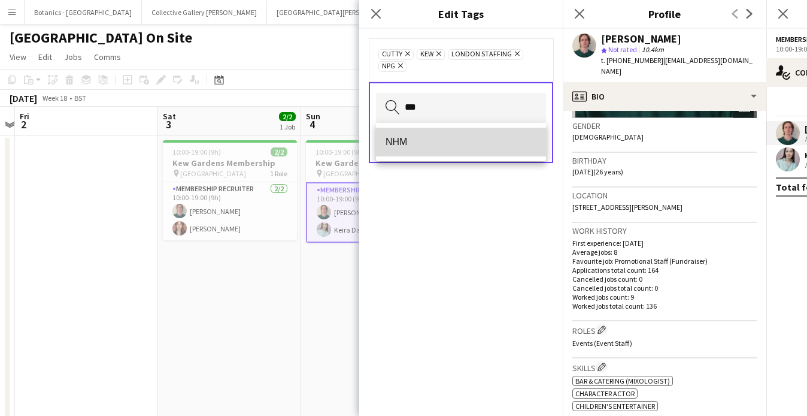
click at [476, 147] on span "NHM" at bounding box center [461, 141] width 151 height 11
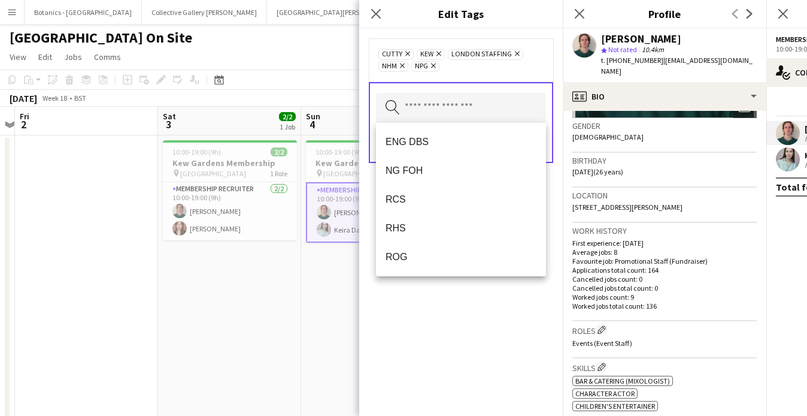
click at [452, 314] on div "Cutty Remove Kew Remove LONDON STAFFING Remove NHM Remove NPG Remove Search by …" at bounding box center [461, 222] width 204 height 387
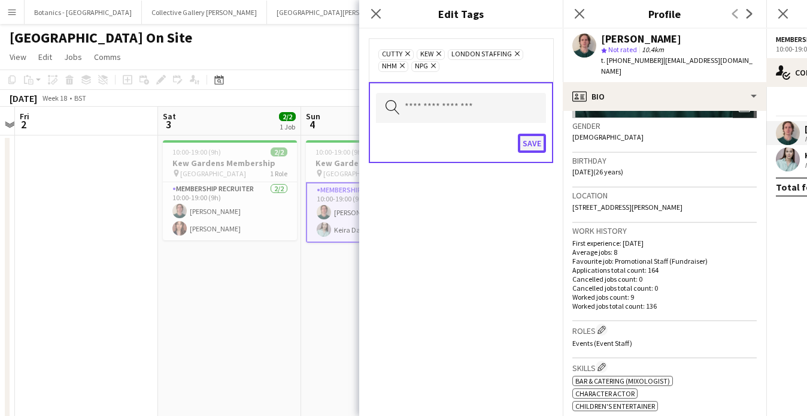
click at [529, 147] on button "Save" at bounding box center [532, 143] width 28 height 19
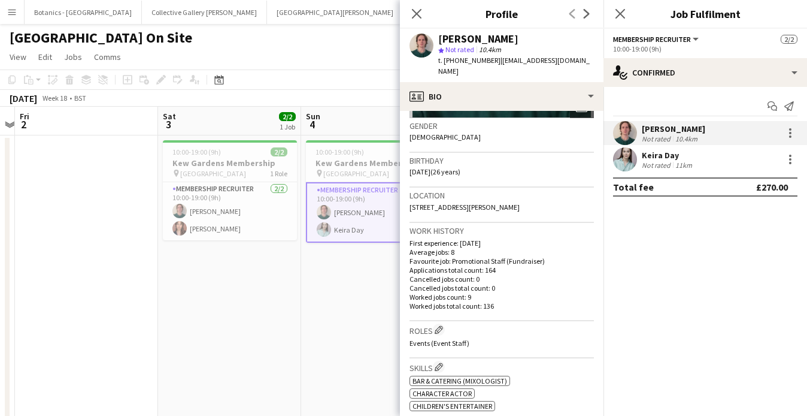
click at [294, 36] on div "[GEOGRAPHIC_DATA] On Site user" at bounding box center [403, 35] width 807 height 23
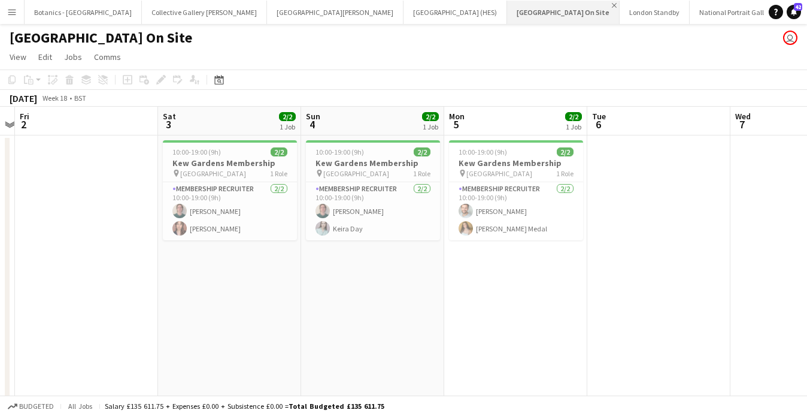
click at [612, 3] on app-icon "Close" at bounding box center [614, 5] width 5 height 5
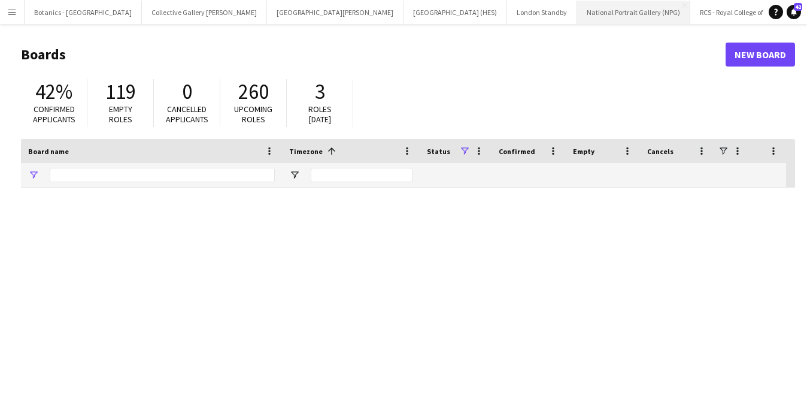
type input "********"
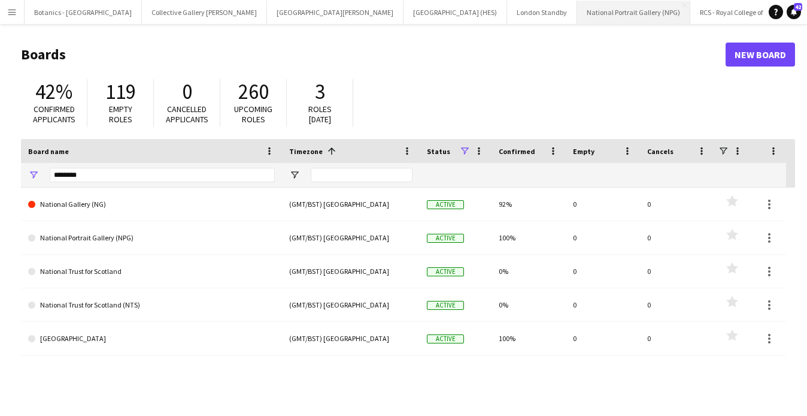
click at [577, 16] on button "National Portrait Gallery (NPG) Close" at bounding box center [633, 12] width 113 height 23
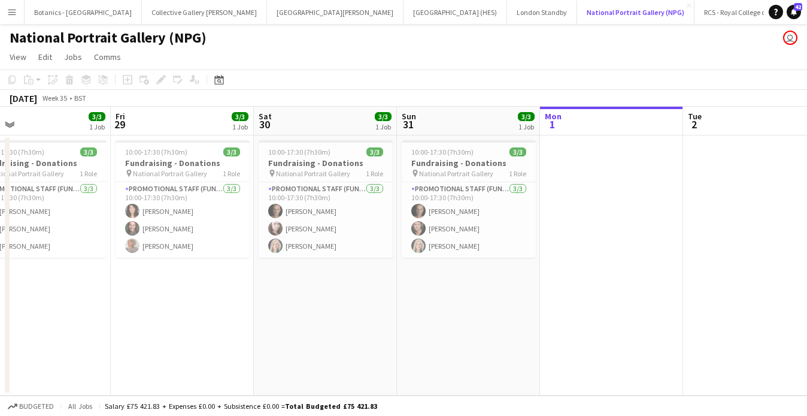
scroll to position [0, 317]
click at [489, 225] on app-card-role "Promotional Staff (Fundraiser) [DATE] 10:00-17:30 (7h30m) [PERSON_NAME] [PERSON…" at bounding box center [470, 219] width 134 height 75
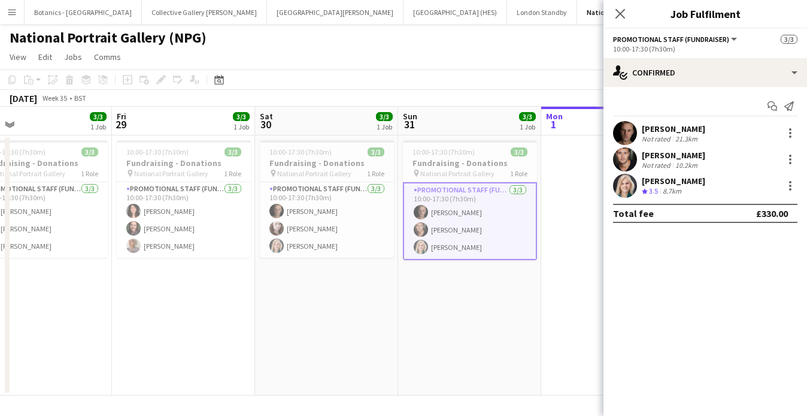
click at [290, 54] on app-page-menu "View Day view expanded Day view collapsed Month view Date picker Jump to [DATE]…" at bounding box center [403, 58] width 807 height 23
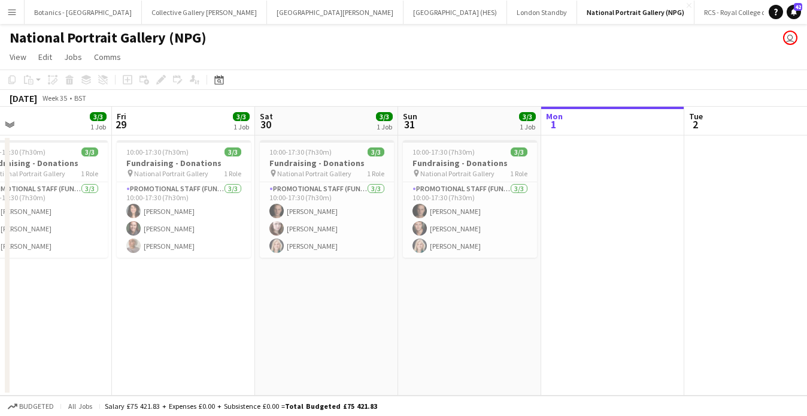
click at [13, 8] on app-icon "Menu" at bounding box center [12, 12] width 10 height 10
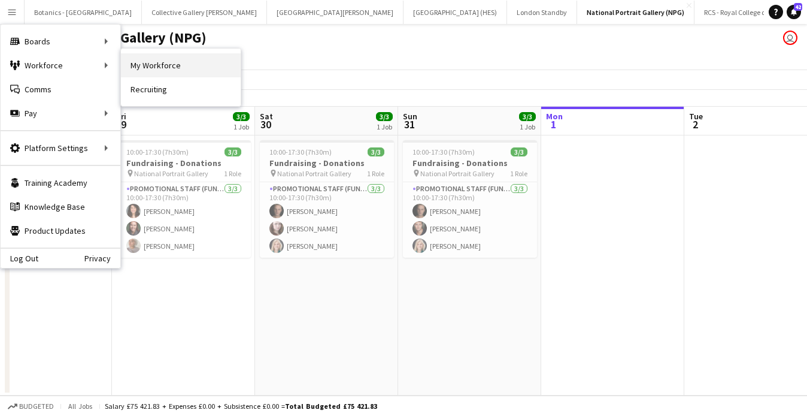
click at [168, 67] on link "My Workforce" at bounding box center [181, 65] width 120 height 24
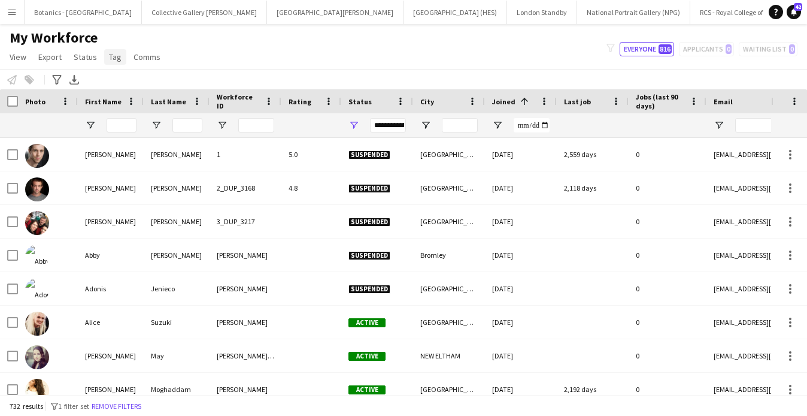
click at [114, 55] on span "Tag" at bounding box center [115, 56] width 13 height 11
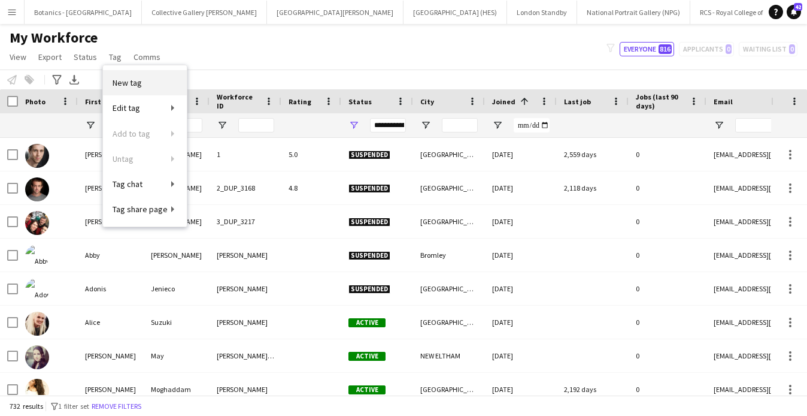
click at [162, 86] on link "New tag" at bounding box center [145, 82] width 84 height 25
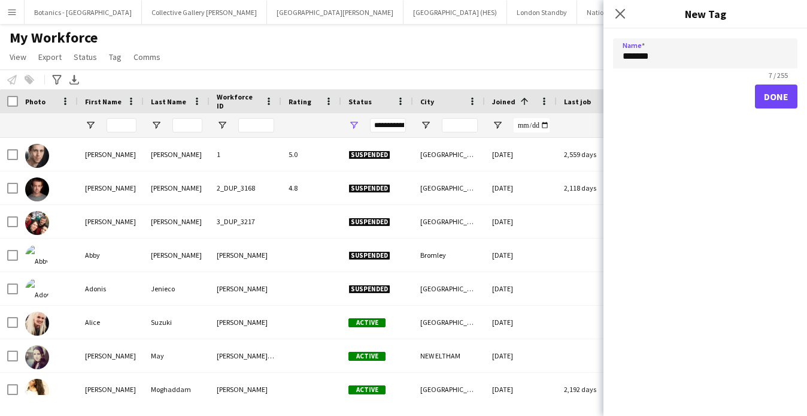
type input "*******"
click at [774, 99] on button "Done" at bounding box center [776, 96] width 43 height 24
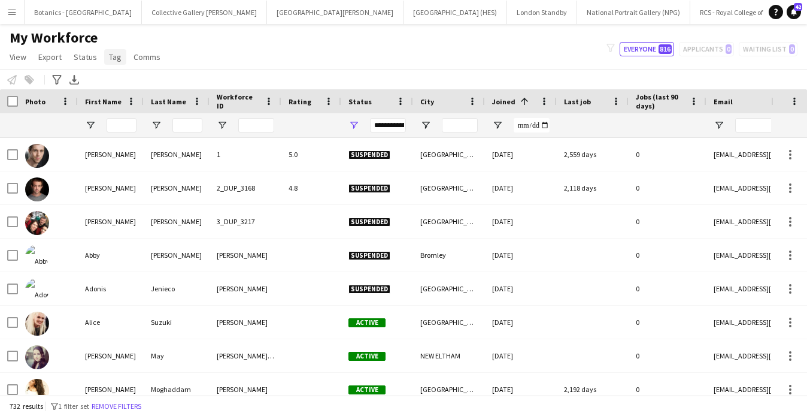
click at [109, 59] on span "Tag" at bounding box center [115, 56] width 13 height 11
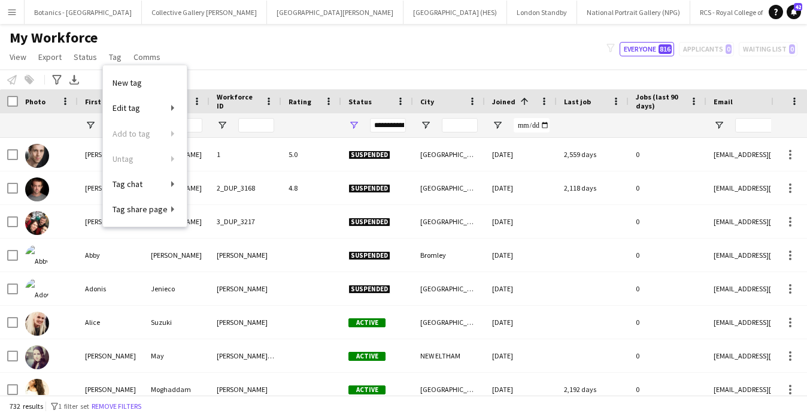
click at [305, 36] on div "My Workforce View Views Default view New view Update view Delete view Edit name…" at bounding box center [403, 49] width 807 height 41
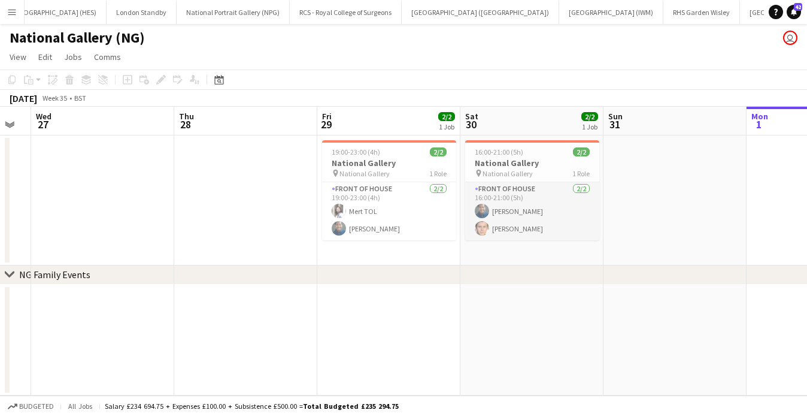
click at [530, 211] on app-card-role "Front of House [DATE] 16:00-21:00 (5h) [PERSON_NAME] [PERSON_NAME]" at bounding box center [532, 211] width 134 height 58
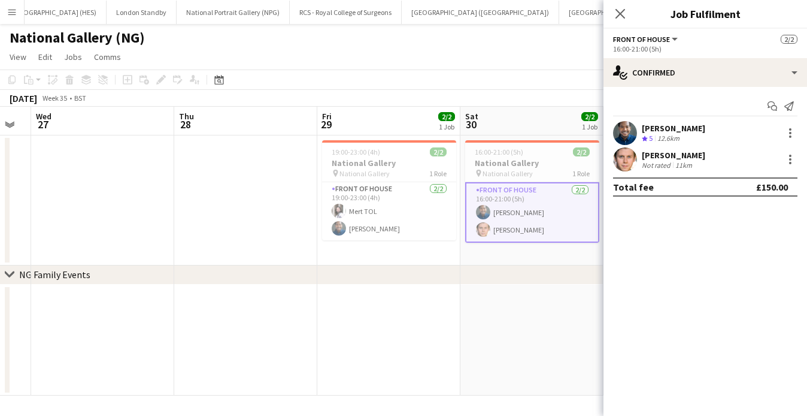
click at [748, 157] on div "[PERSON_NAME] Not rated 11km" at bounding box center [706, 159] width 204 height 24
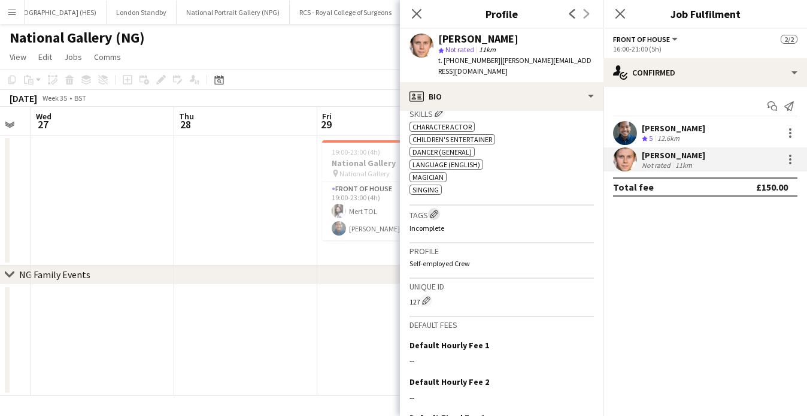
click at [434, 210] on app-icon "Edit crew company tags" at bounding box center [434, 214] width 8 height 8
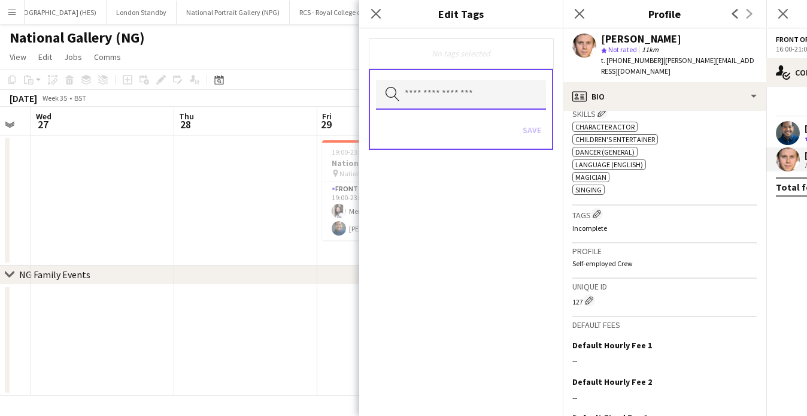
click at [442, 99] on input "text" at bounding box center [461, 95] width 170 height 30
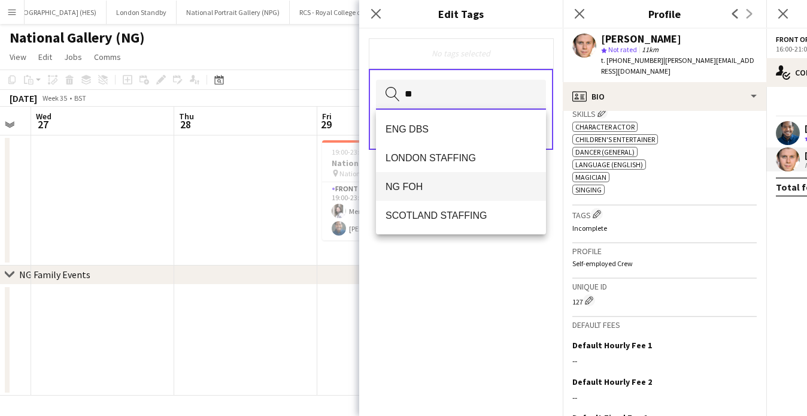
type input "**"
click at [416, 189] on span "NG FOH" at bounding box center [461, 186] width 151 height 11
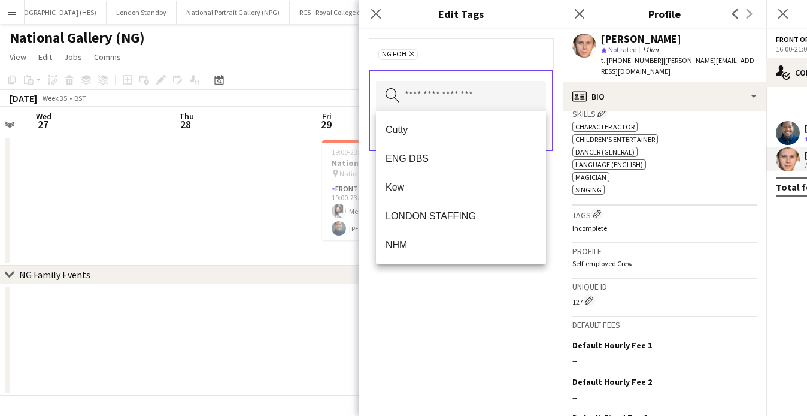
click at [456, 302] on div "NG FOH Remove Search by tag name Save" at bounding box center [461, 222] width 204 height 387
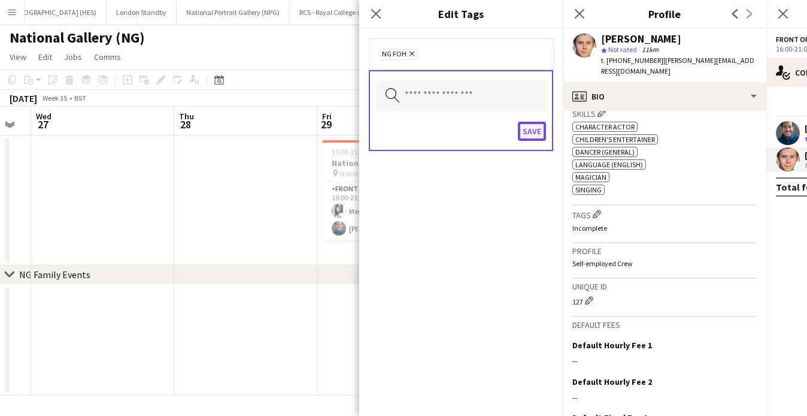
click at [534, 135] on button "Save" at bounding box center [532, 131] width 28 height 19
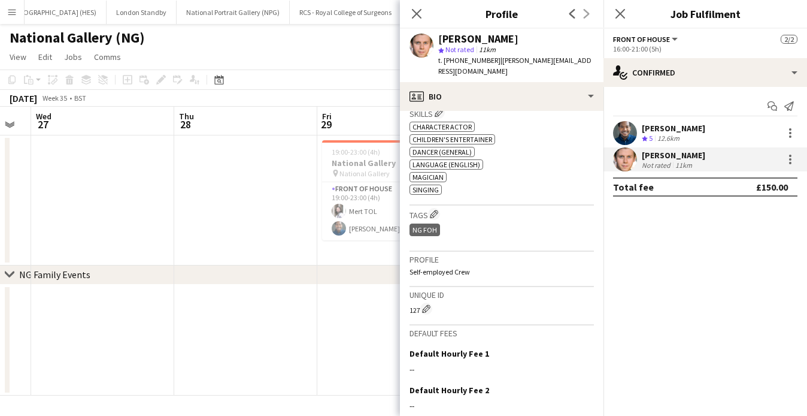
click at [675, 132] on div "[PERSON_NAME]" at bounding box center [673, 128] width 63 height 11
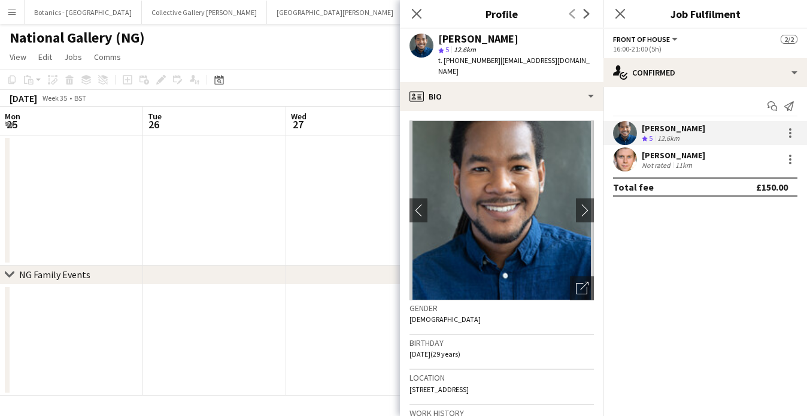
scroll to position [0, 255]
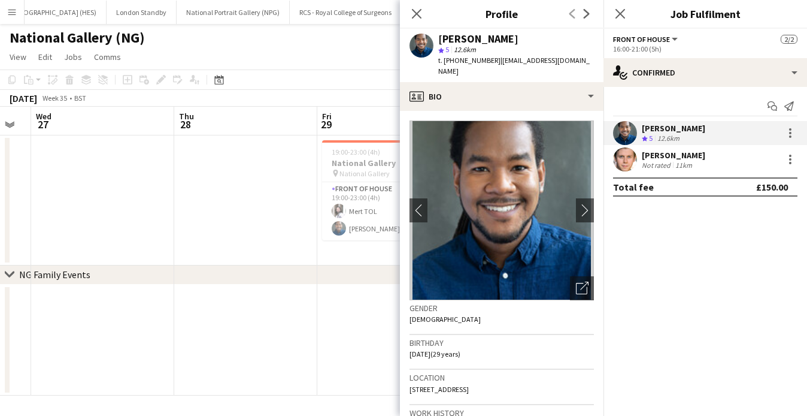
click at [686, 150] on div "[PERSON_NAME]" at bounding box center [673, 155] width 63 height 11
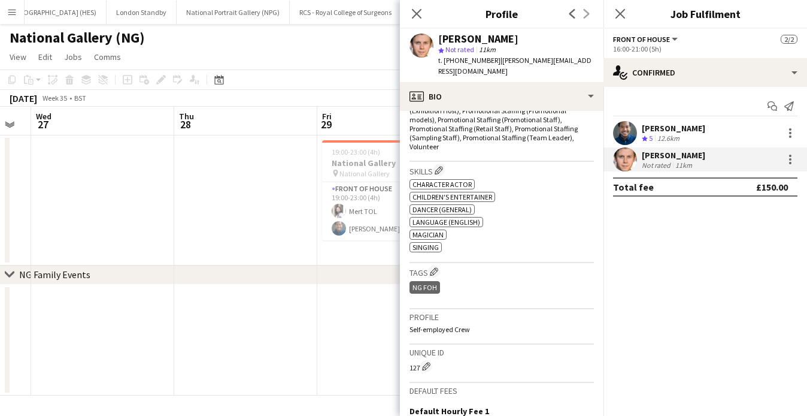
scroll to position [471, 0]
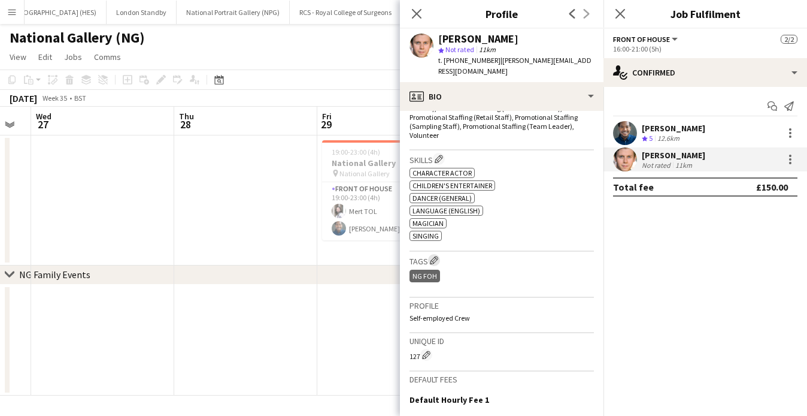
click at [436, 256] on app-icon "Edit crew company tags" at bounding box center [434, 260] width 8 height 8
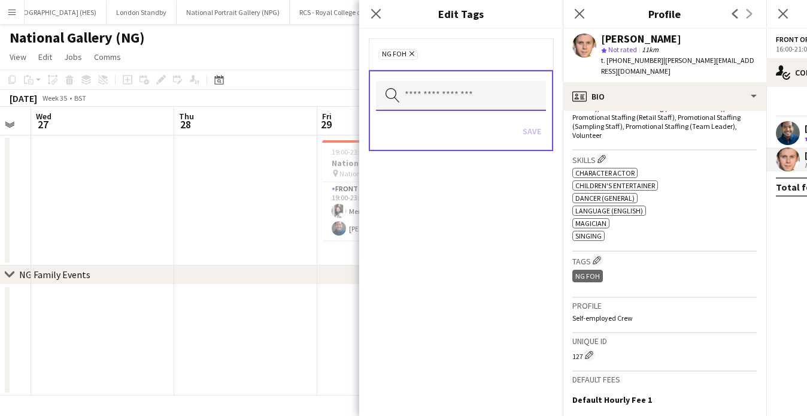
click at [465, 95] on input "text" at bounding box center [461, 96] width 170 height 30
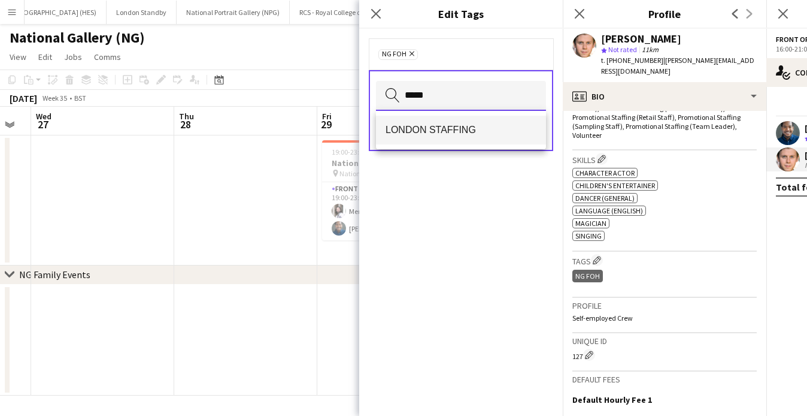
type input "*****"
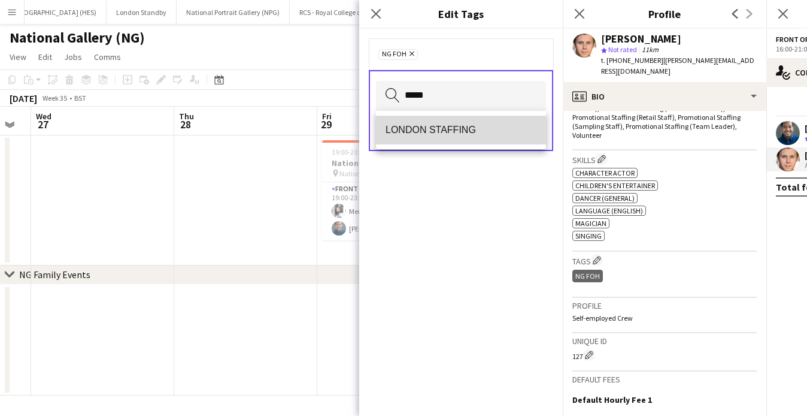
click at [441, 126] on span "LONDON STAFFING" at bounding box center [461, 129] width 151 height 11
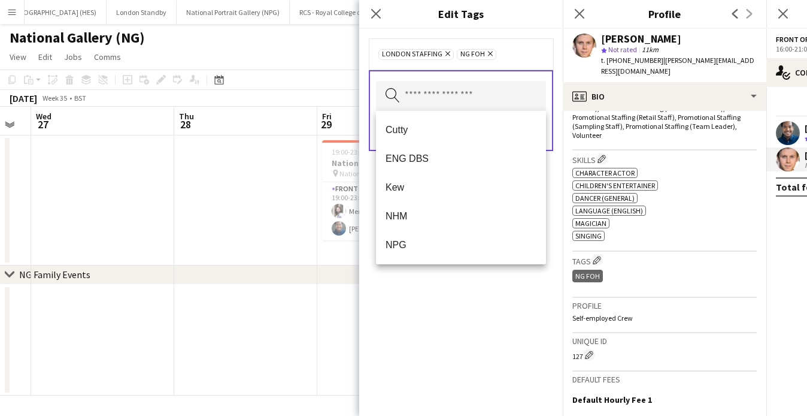
click at [484, 289] on div "LONDON STAFFING Remove NG FOH Remove Search by tag name Save" at bounding box center [461, 222] width 204 height 387
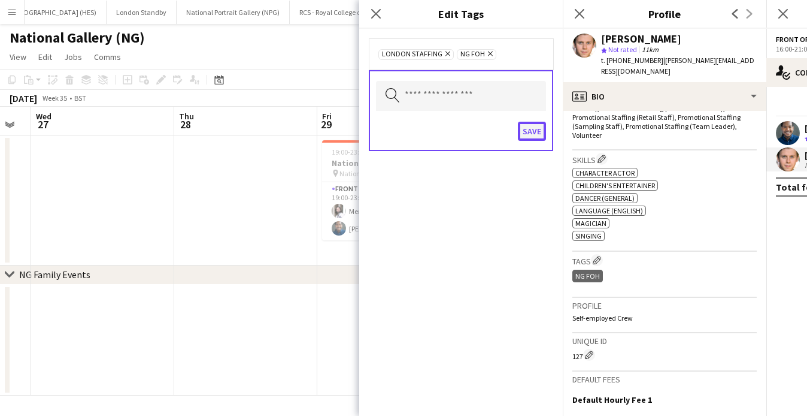
click at [538, 128] on button "Save" at bounding box center [532, 131] width 28 height 19
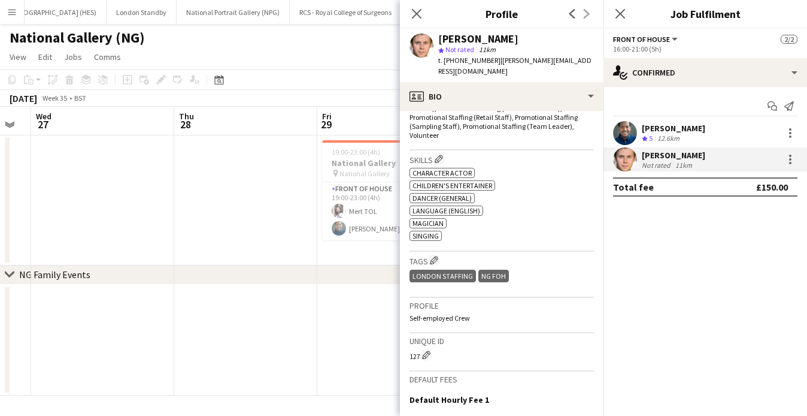
click at [657, 134] on div "12.6km" at bounding box center [668, 139] width 27 height 10
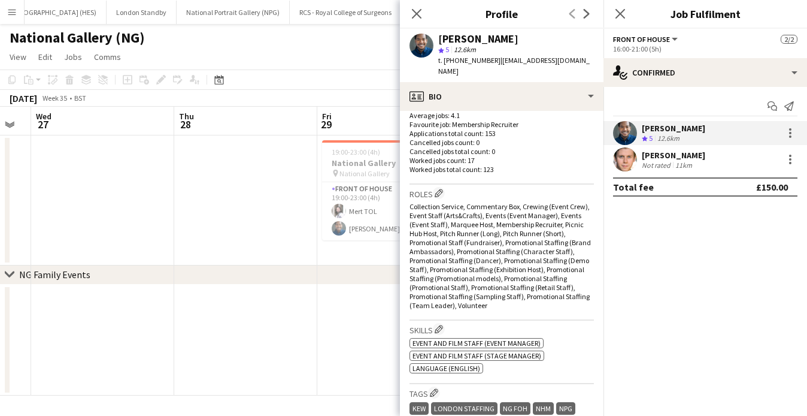
scroll to position [211, 0]
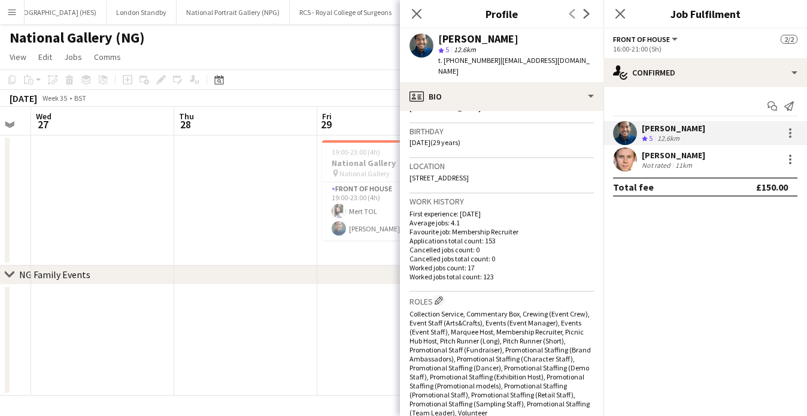
click at [419, 2] on div "Close pop-in" at bounding box center [417, 14] width 34 height 28
click at [419, 14] on icon "Close pop-in" at bounding box center [416, 13] width 11 height 11
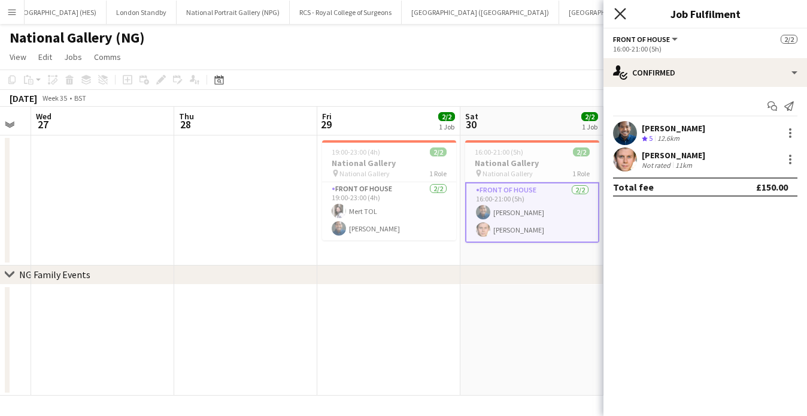
click at [625, 11] on icon "Close pop-in" at bounding box center [619, 13] width 11 height 11
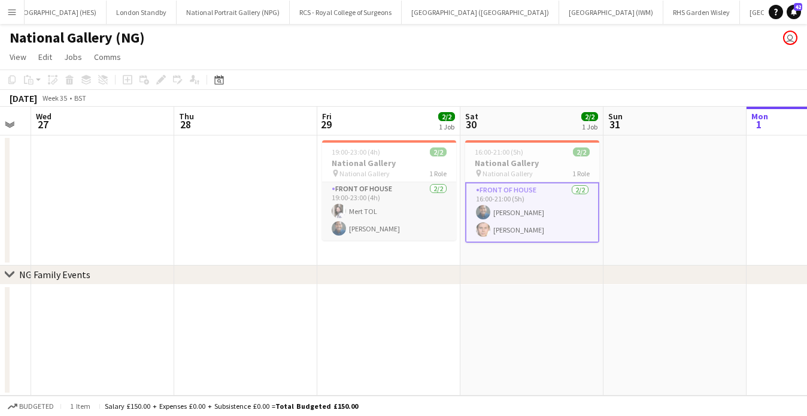
click at [377, 220] on app-card-role "Front of House 2/2 19:00-23:00 (4h) Mert TOL Kaleb D'Aguilar" at bounding box center [389, 211] width 134 height 58
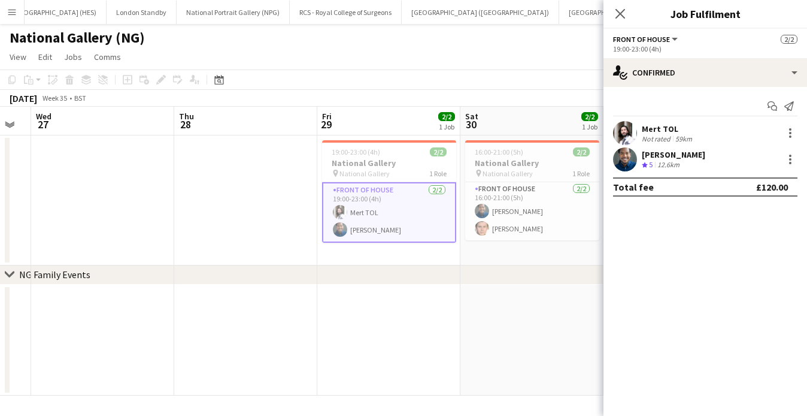
click at [677, 119] on div "Start chat Send notification Mert TOL Not rated 59km Kaleb D'Aguilar Crew ratin…" at bounding box center [706, 146] width 204 height 119
click at [668, 128] on div "Mert TOL" at bounding box center [668, 128] width 53 height 11
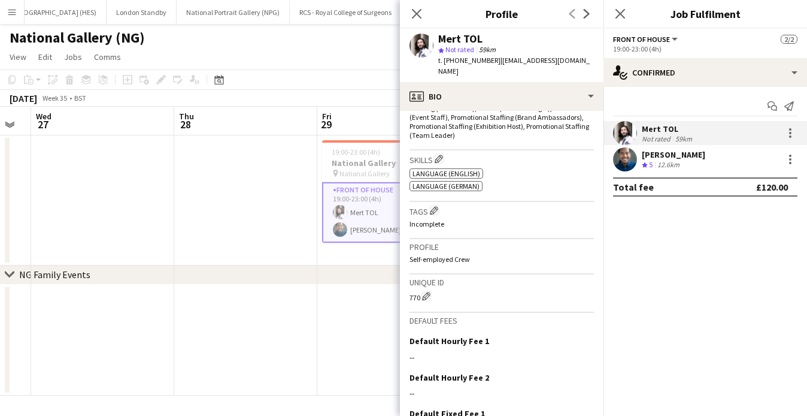
scroll to position [442, 0]
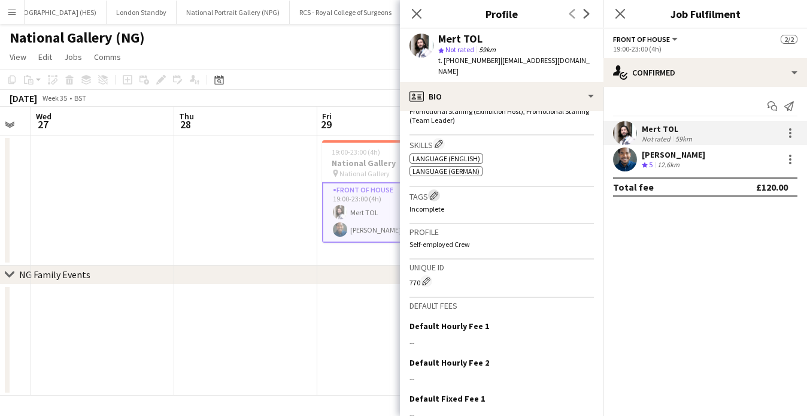
click at [433, 191] on app-icon "Edit crew company tags" at bounding box center [434, 195] width 8 height 8
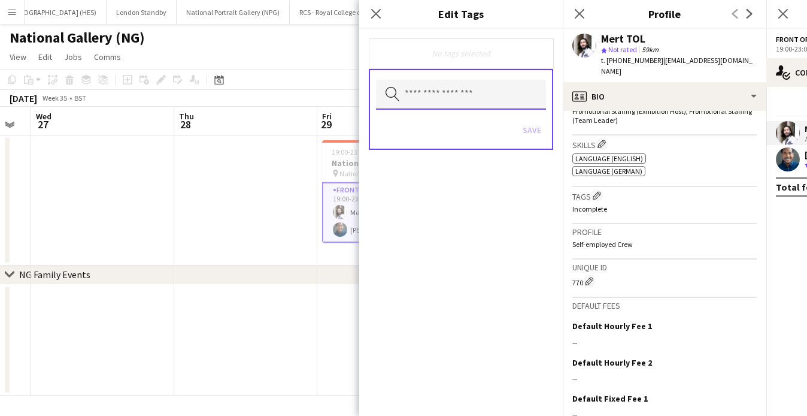
click at [431, 98] on input "text" at bounding box center [461, 95] width 170 height 30
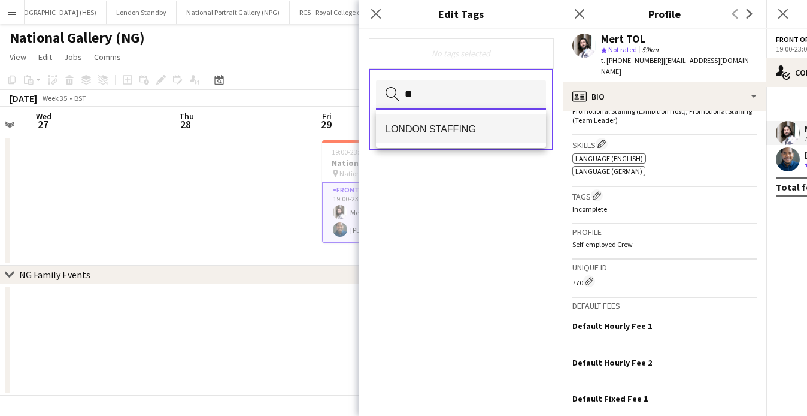
type input "**"
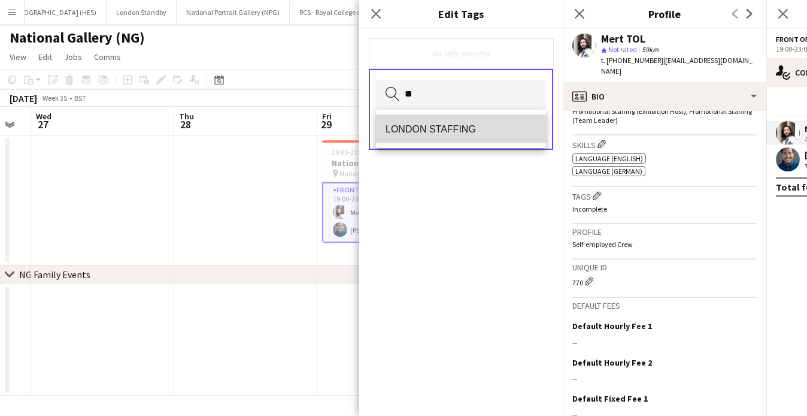
click at [428, 130] on span "LONDON STAFFING" at bounding box center [461, 128] width 151 height 11
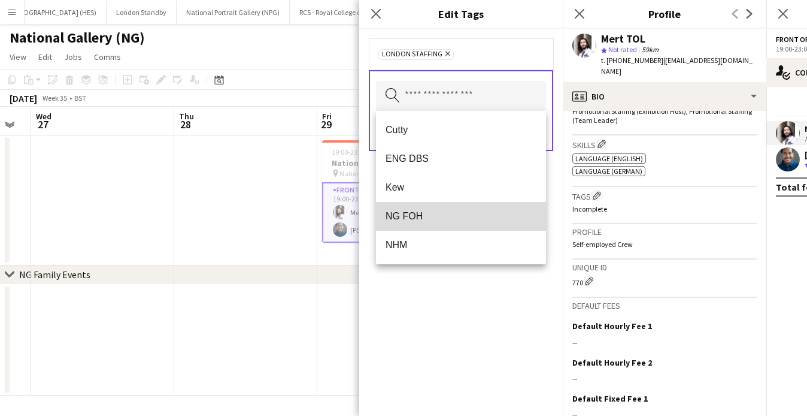
click at [402, 215] on span "NG FOH" at bounding box center [461, 215] width 151 height 11
click at [464, 298] on div "LONDON STAFFING Remove NG FOH Remove Search by tag name Save" at bounding box center [461, 222] width 204 height 387
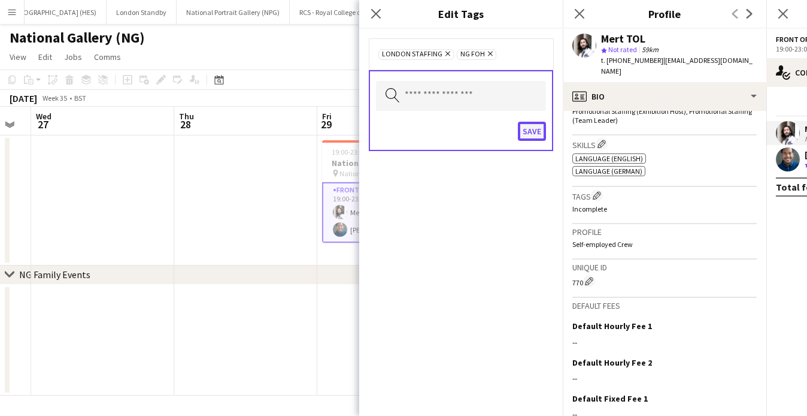
click at [532, 129] on button "Save" at bounding box center [532, 131] width 28 height 19
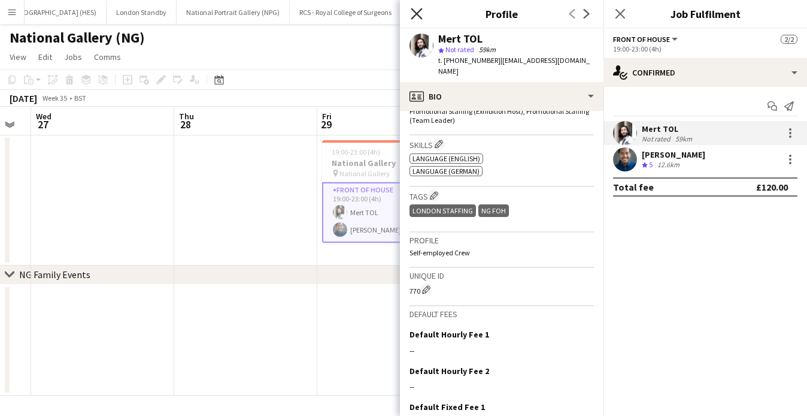
click at [420, 14] on icon "Close pop-in" at bounding box center [416, 13] width 11 height 11
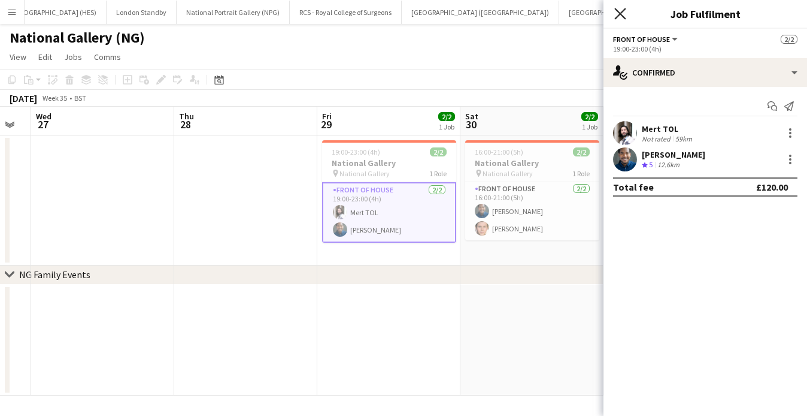
click at [624, 14] on icon "Close pop-in" at bounding box center [619, 13] width 11 height 11
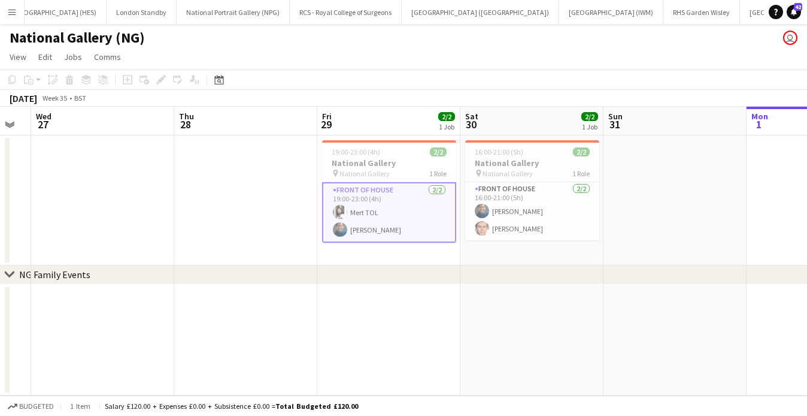
click at [629, 90] on div "August 2025 Week 35 • BST" at bounding box center [403, 98] width 807 height 17
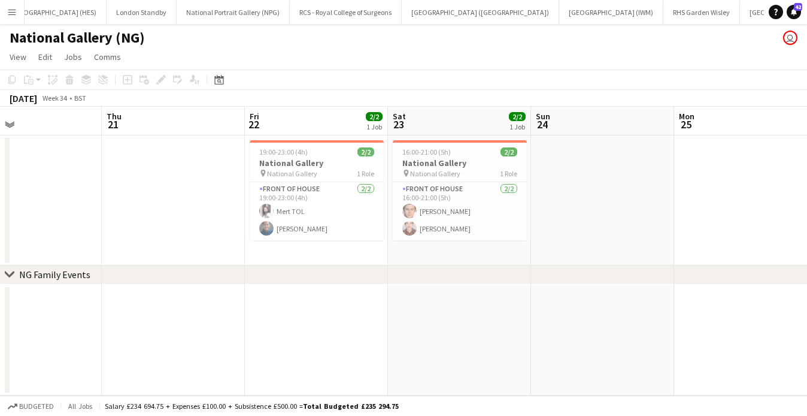
scroll to position [0, 310]
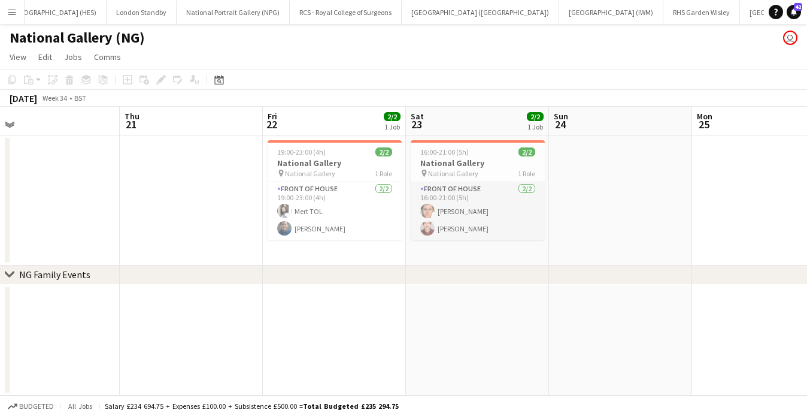
click at [508, 208] on app-card-role "Front of House 2/2 16:00-21:00 (5h) James Keningale JAMES DAY" at bounding box center [478, 211] width 134 height 58
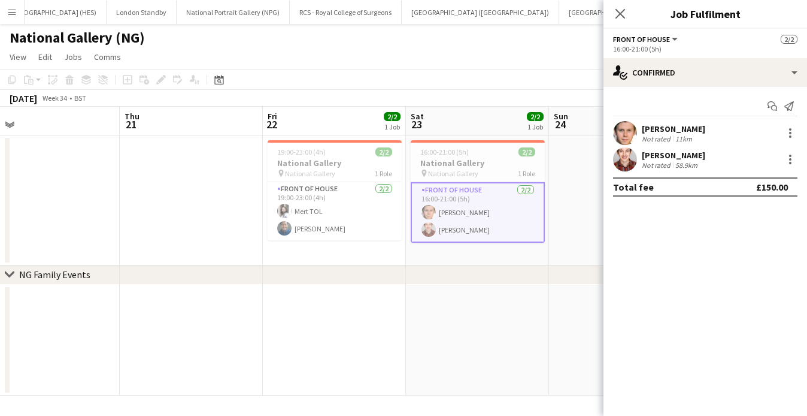
click at [685, 131] on div "[PERSON_NAME]" at bounding box center [673, 128] width 63 height 11
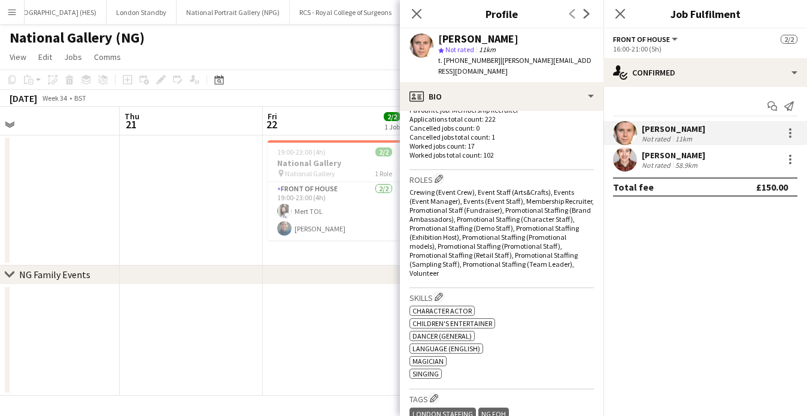
scroll to position [230, 0]
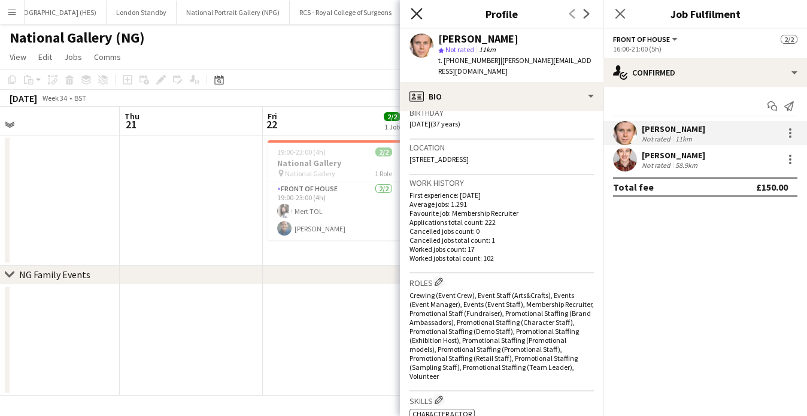
click at [416, 11] on icon "Close pop-in" at bounding box center [416, 13] width 11 height 11
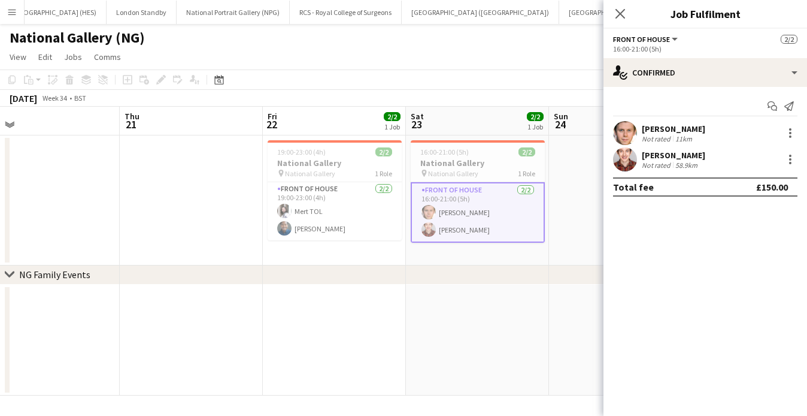
click at [645, 161] on div "Not rated" at bounding box center [657, 164] width 31 height 9
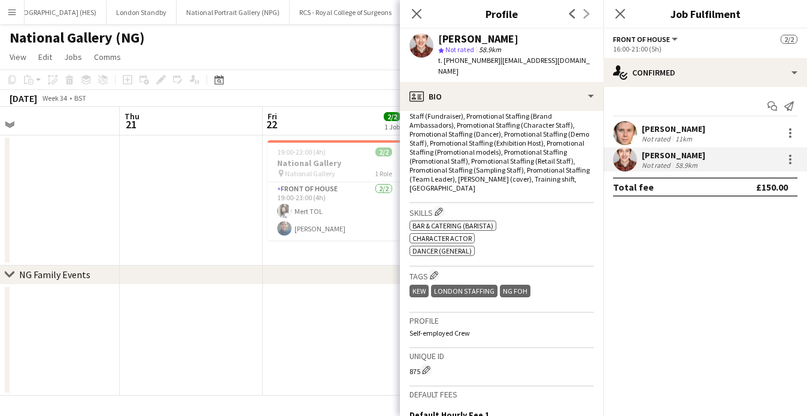
scroll to position [428, 0]
click at [417, 16] on icon "Close pop-in" at bounding box center [416, 13] width 11 height 11
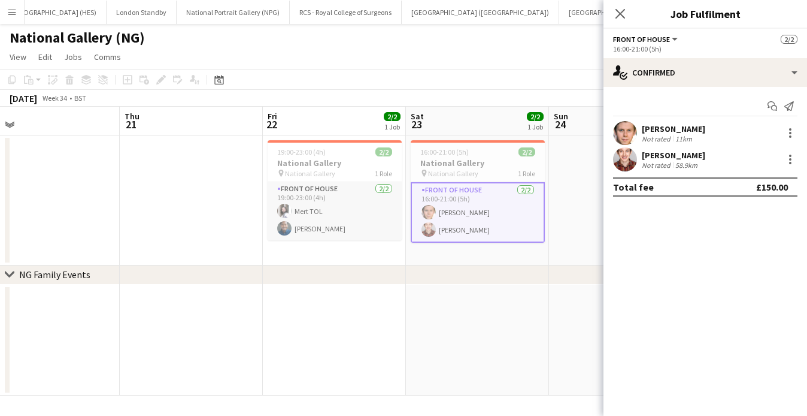
click at [320, 222] on app-card-role "Front of House 2/2 19:00-23:00 (4h) Mert TOL Kaleb D'Aguilar" at bounding box center [335, 211] width 134 height 58
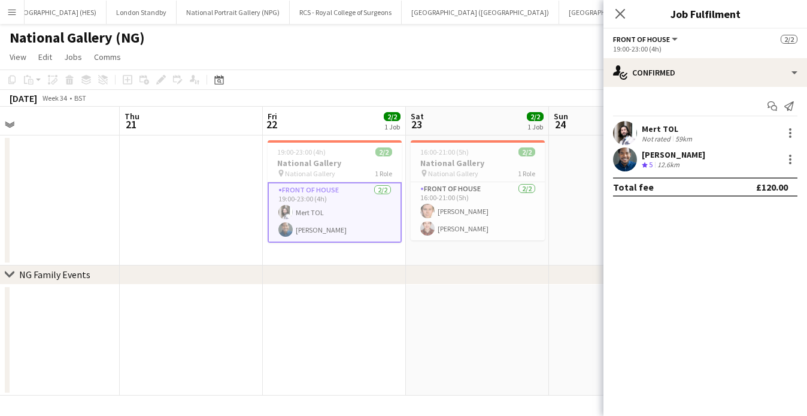
click at [251, 248] on app-date-cell at bounding box center [191, 200] width 143 height 130
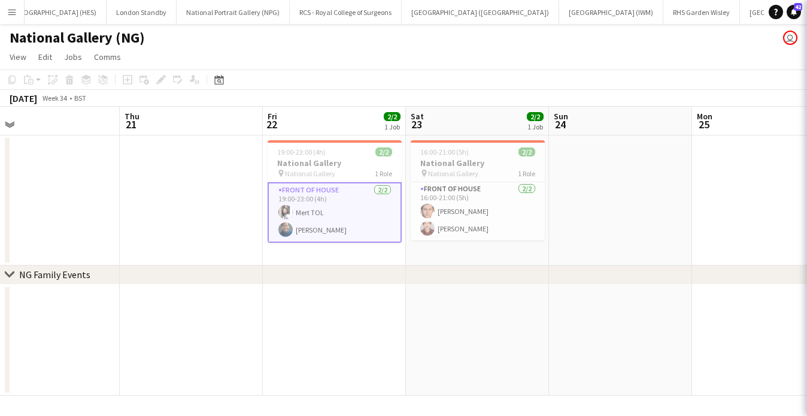
click at [251, 248] on app-date-cell at bounding box center [191, 200] width 143 height 130
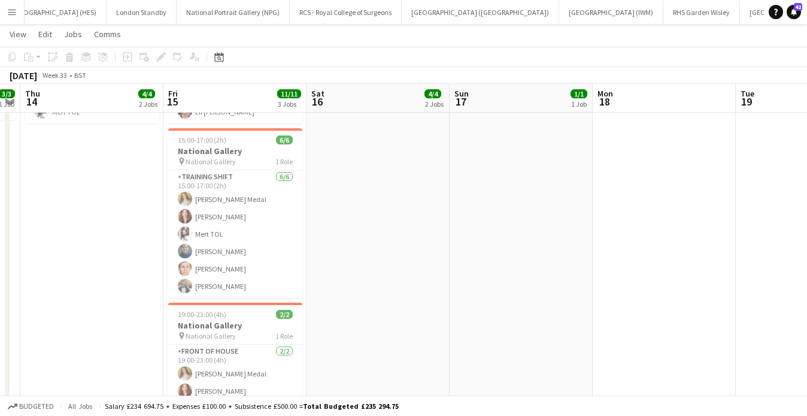
scroll to position [0, 0]
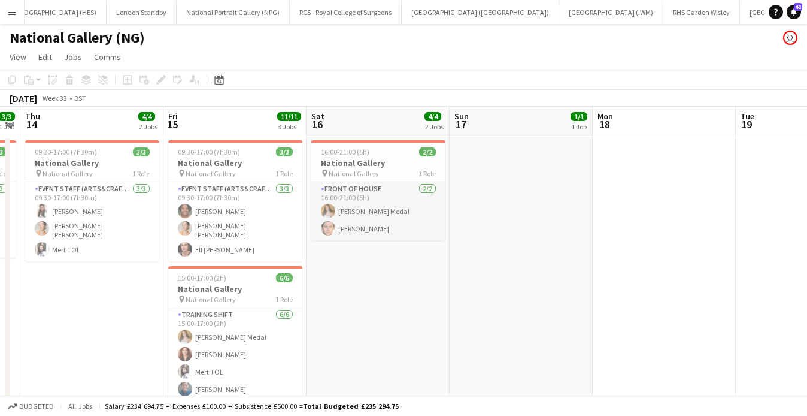
click at [381, 220] on app-card-role "Front of House 2/2 16:00-21:00 (5h) Jade Lovel Ortega Medal James Keningale" at bounding box center [378, 211] width 134 height 58
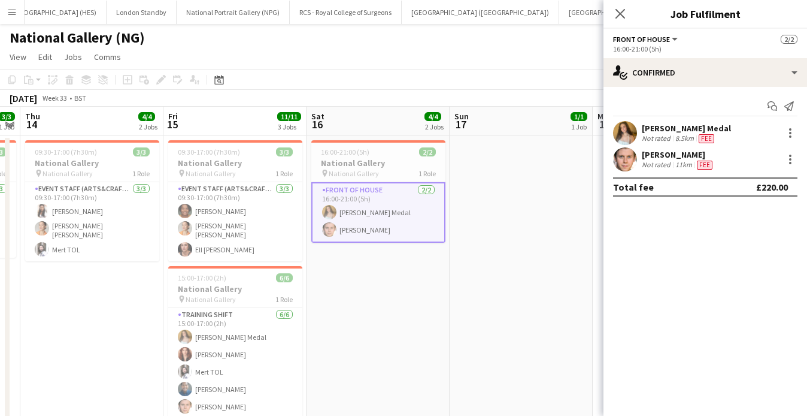
click at [663, 132] on div "[PERSON_NAME] Medal" at bounding box center [686, 128] width 89 height 11
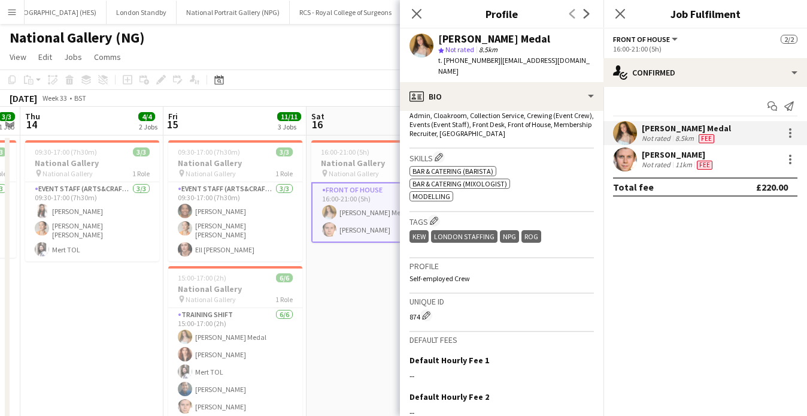
scroll to position [411, 0]
click at [433, 215] on app-icon "Edit crew company tags" at bounding box center [434, 219] width 8 height 8
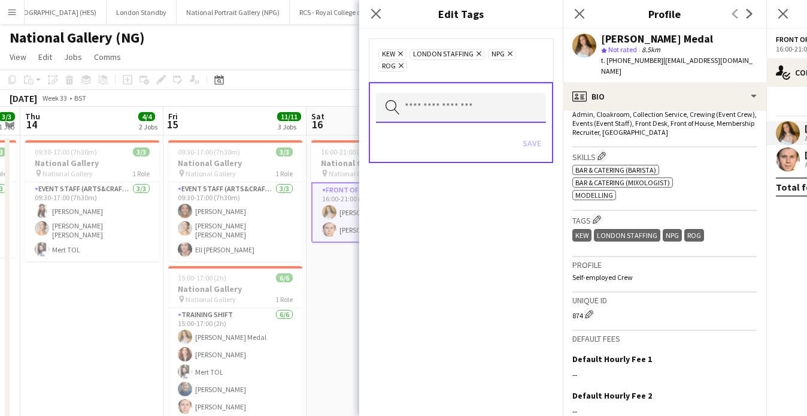
click at [442, 121] on input "text" at bounding box center [461, 108] width 170 height 30
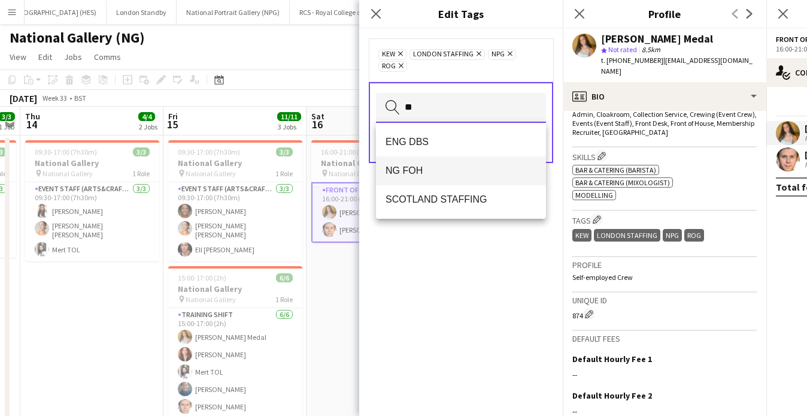
type input "**"
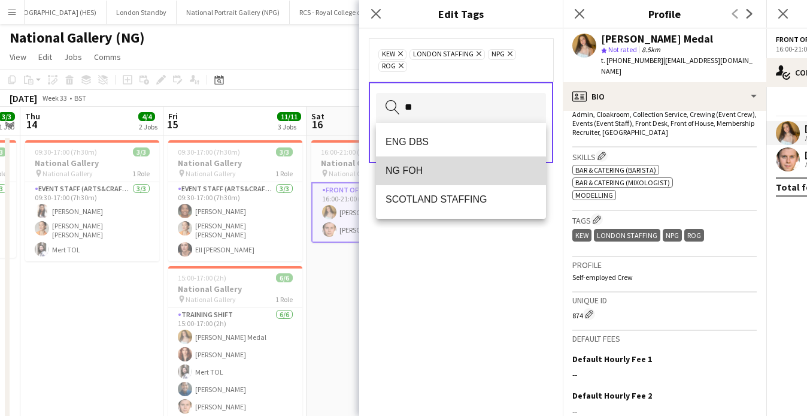
click at [445, 177] on mat-option "NG FOH" at bounding box center [461, 170] width 170 height 29
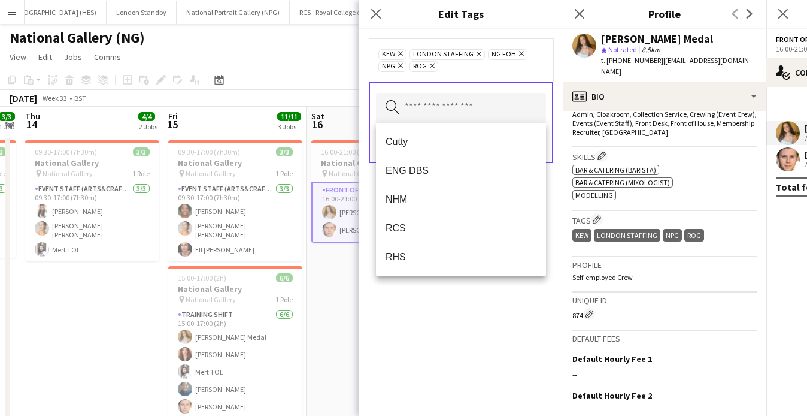
click at [475, 321] on div "Kew Remove LONDON STAFFING Remove NG FOH Remove NPG Remove ROG Remove Search by…" at bounding box center [461, 222] width 204 height 387
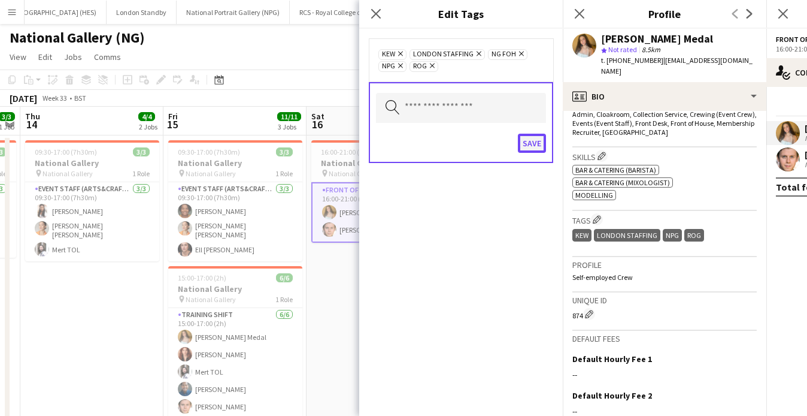
click at [529, 141] on button "Save" at bounding box center [532, 143] width 28 height 19
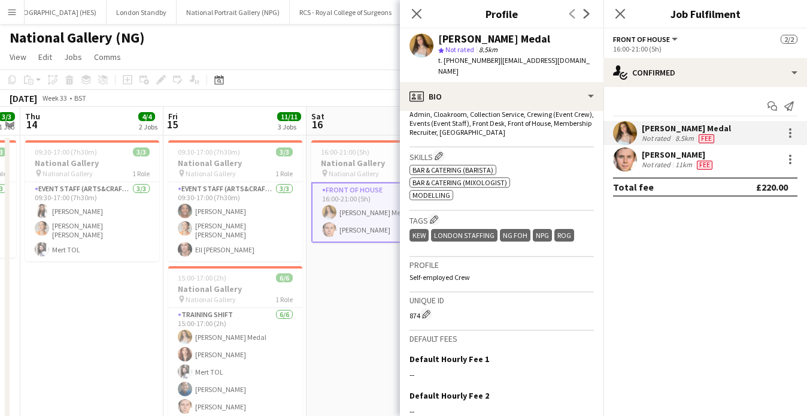
click at [407, 13] on div "Close pop-in" at bounding box center [417, 14] width 34 height 28
click at [653, 160] on div "Not rated" at bounding box center [657, 165] width 31 height 10
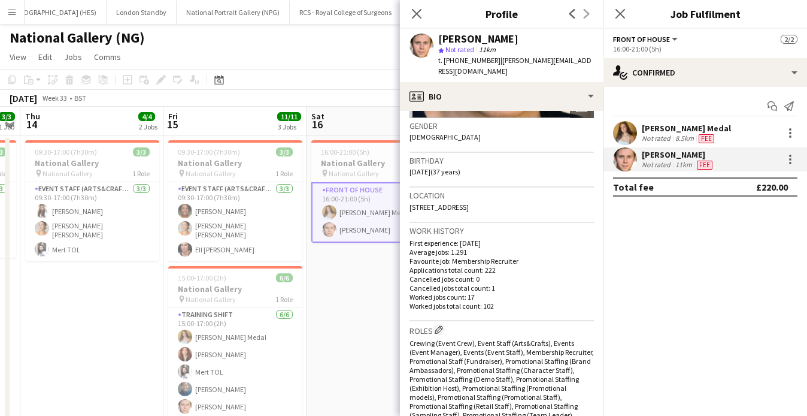
scroll to position [35, 0]
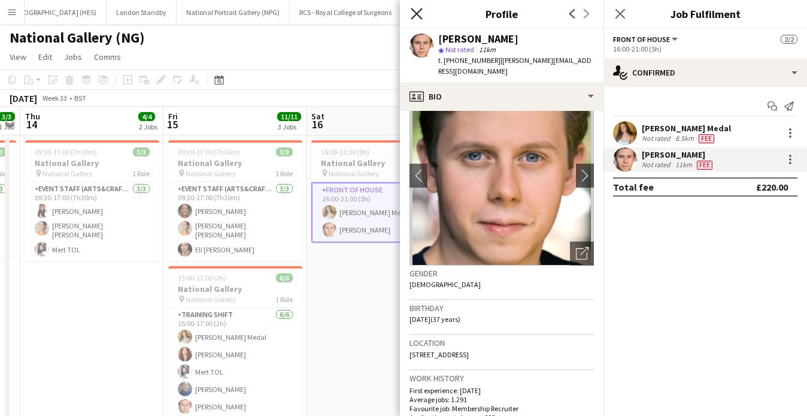
click at [420, 12] on icon "Close pop-in" at bounding box center [416, 13] width 11 height 11
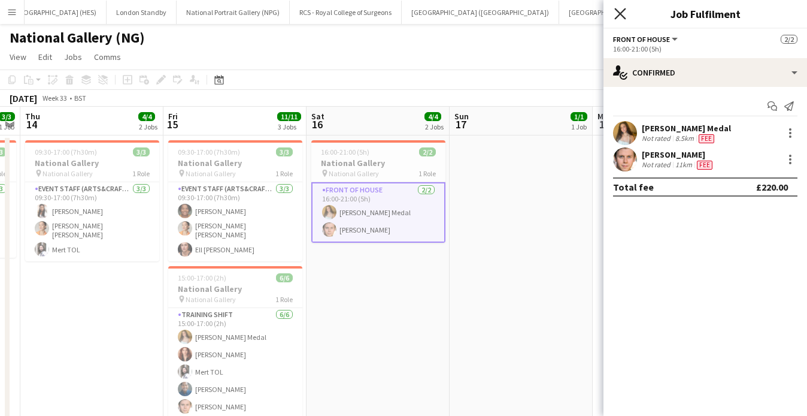
click at [616, 12] on icon "Close pop-in" at bounding box center [619, 13] width 11 height 11
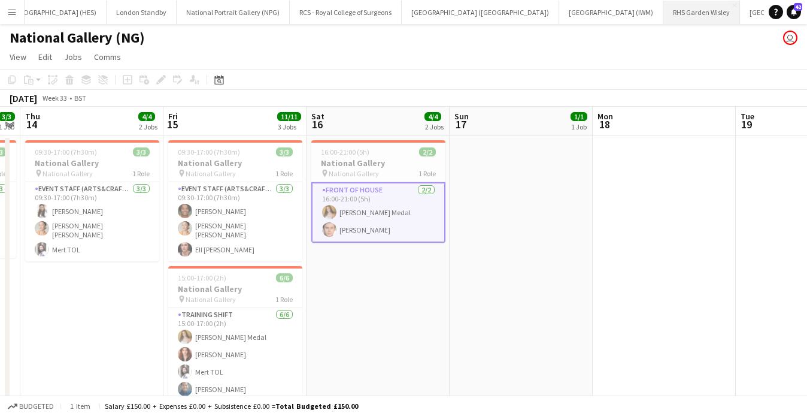
click at [663, 15] on button "RHS Garden Wisley Close" at bounding box center [701, 12] width 77 height 23
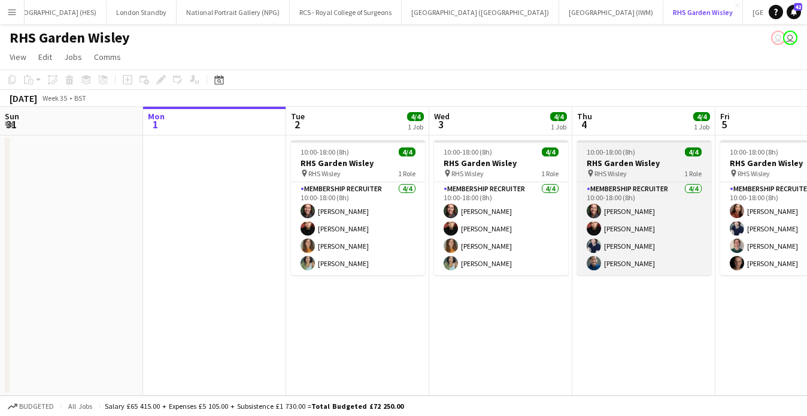
scroll to position [0, 287]
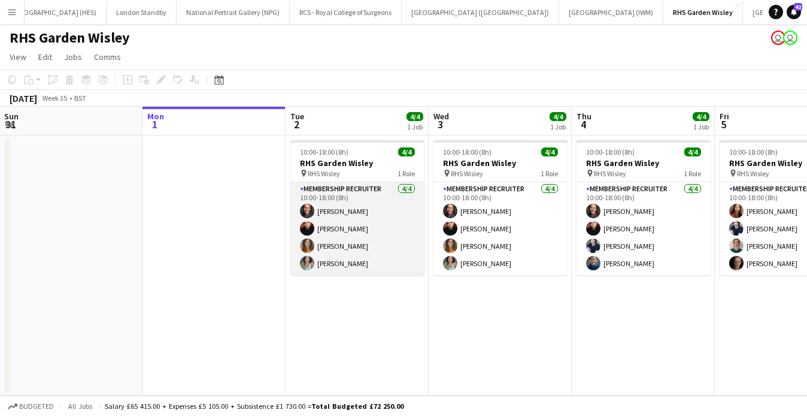
click at [331, 229] on app-card-role "Membership Recruiter 4/4 10:00-18:00 (8h) Kaia Hickson Kip O’Sullivan Isobelle …" at bounding box center [357, 228] width 134 height 93
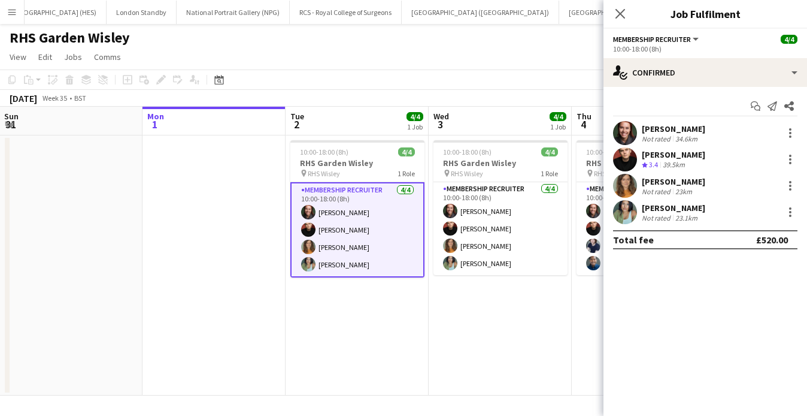
click at [694, 154] on div "Kip O’Sullivan Crew rating 3.4 39.5km" at bounding box center [706, 159] width 204 height 24
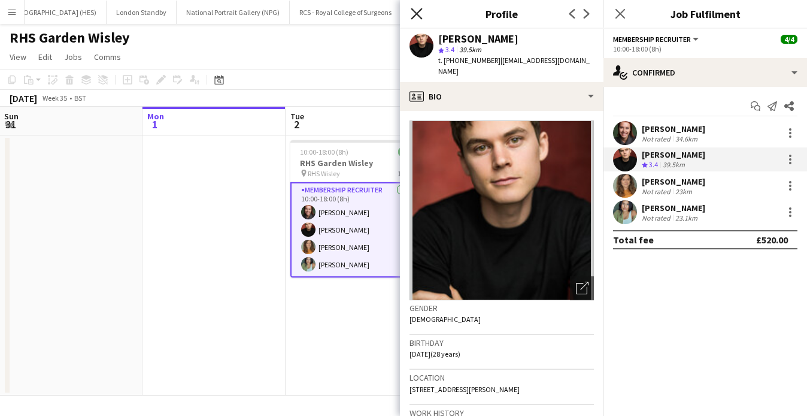
click at [413, 12] on icon "Close pop-in" at bounding box center [416, 13] width 11 height 11
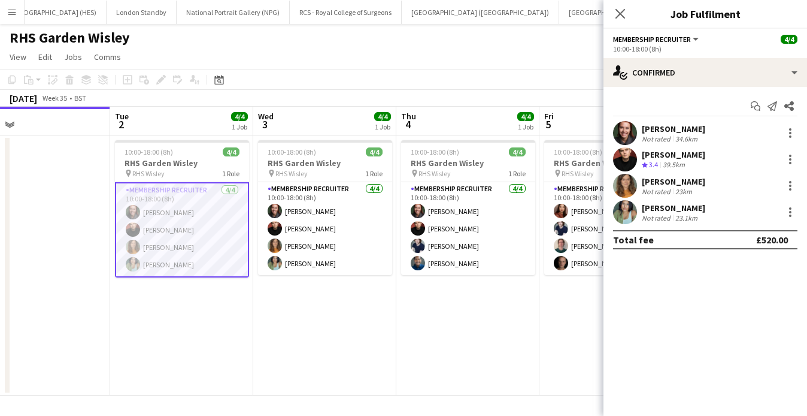
scroll to position [0, 251]
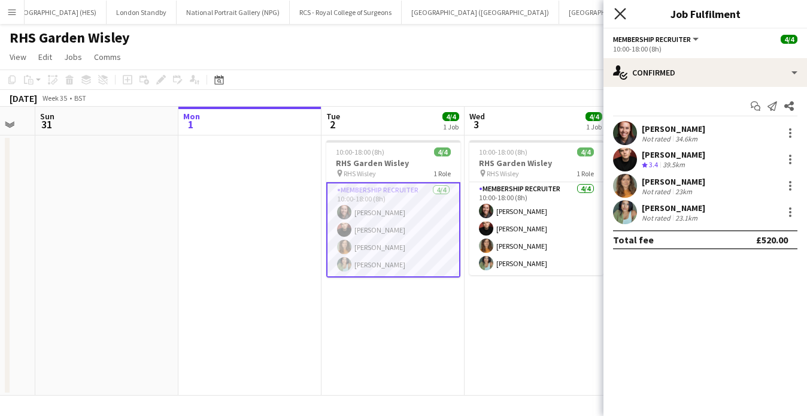
click at [619, 14] on icon at bounding box center [619, 13] width 11 height 11
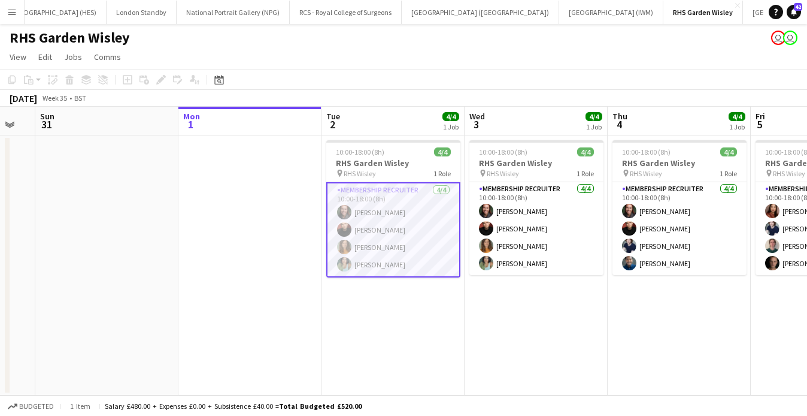
click at [523, 66] on app-page-menu "View Day view expanded Day view collapsed Month view Date picker Jump to [DATE]…" at bounding box center [403, 58] width 807 height 23
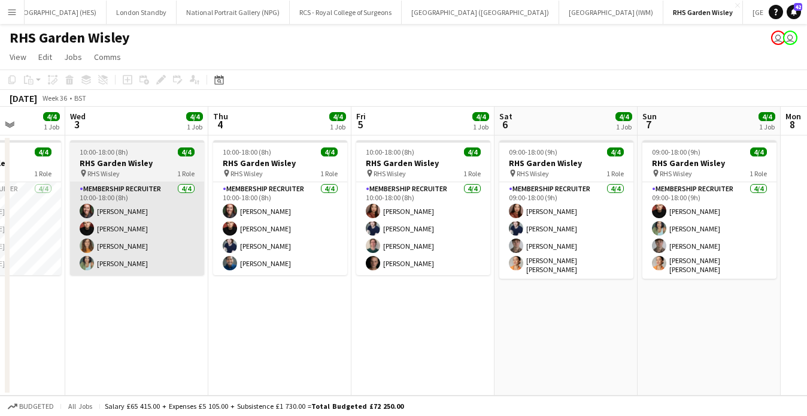
scroll to position [0, 244]
